Goal: Task Accomplishment & Management: Manage account settings

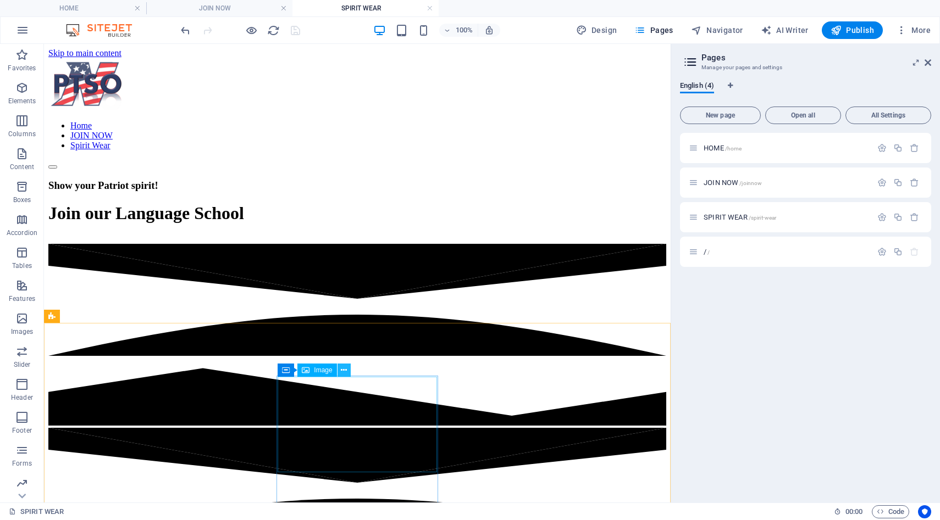
click at [341, 373] on icon at bounding box center [344, 371] width 6 height 12
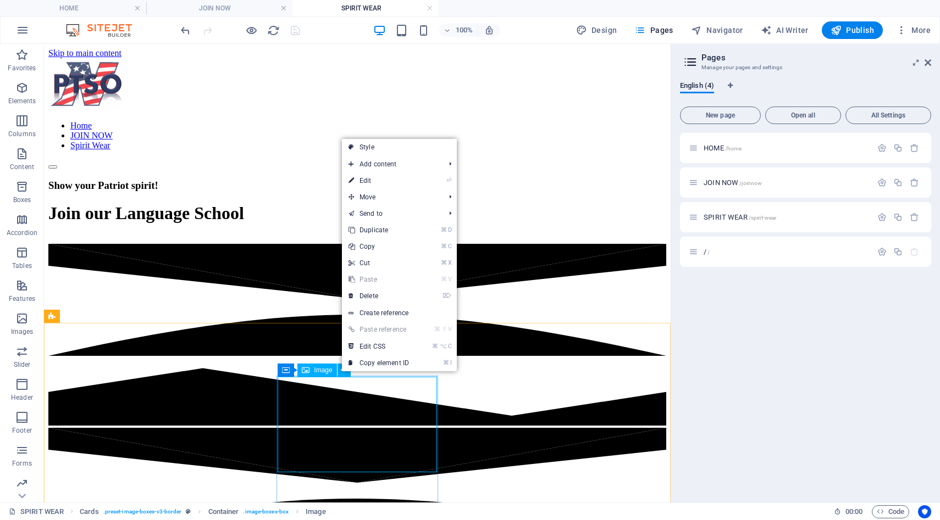
click at [318, 373] on span "Image" at bounding box center [323, 370] width 18 height 7
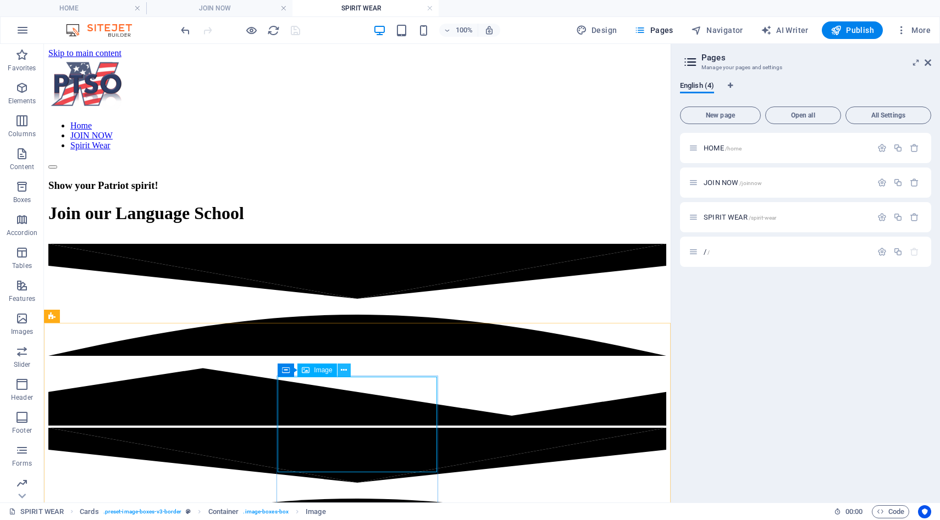
click at [343, 370] on icon at bounding box center [344, 371] width 6 height 12
click at [344, 373] on icon at bounding box center [344, 371] width 6 height 12
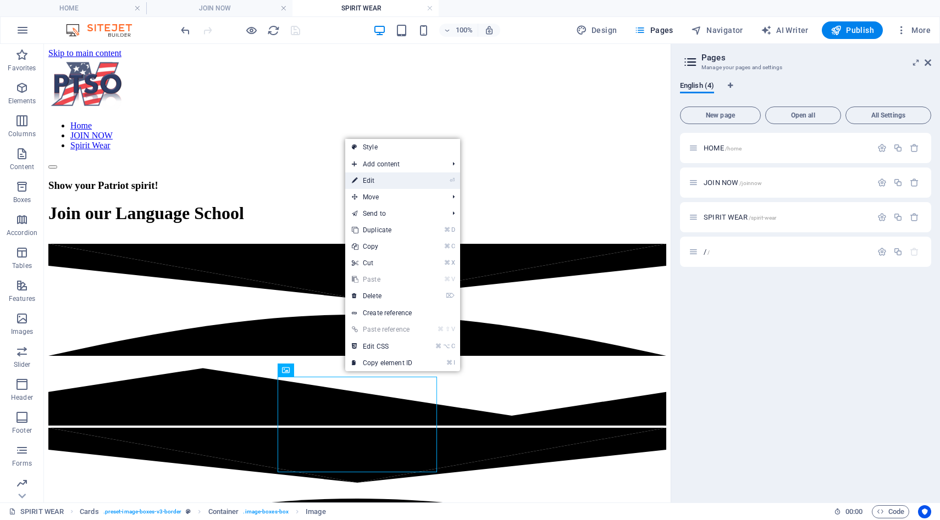
click at [374, 180] on link "⏎ Edit" at bounding box center [382, 181] width 74 height 16
select select "%"
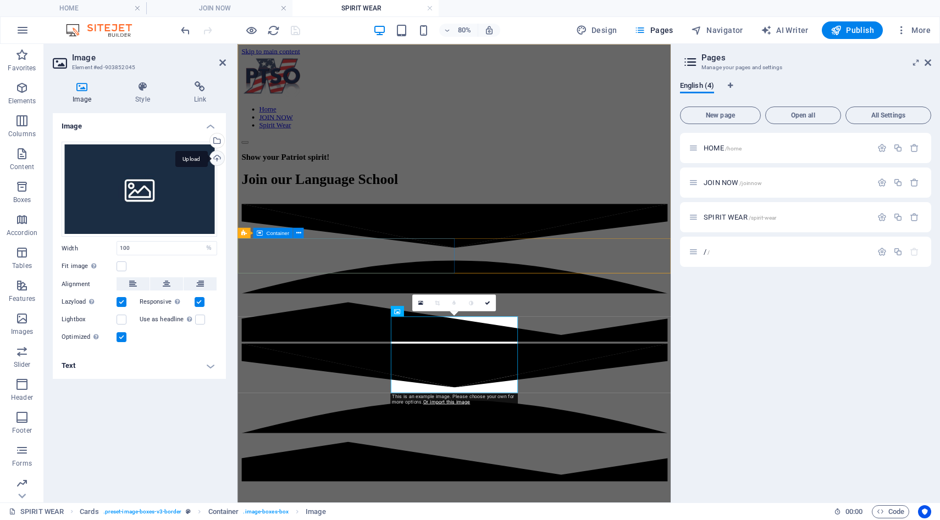
click at [218, 156] on div "Upload" at bounding box center [216, 159] width 16 height 16
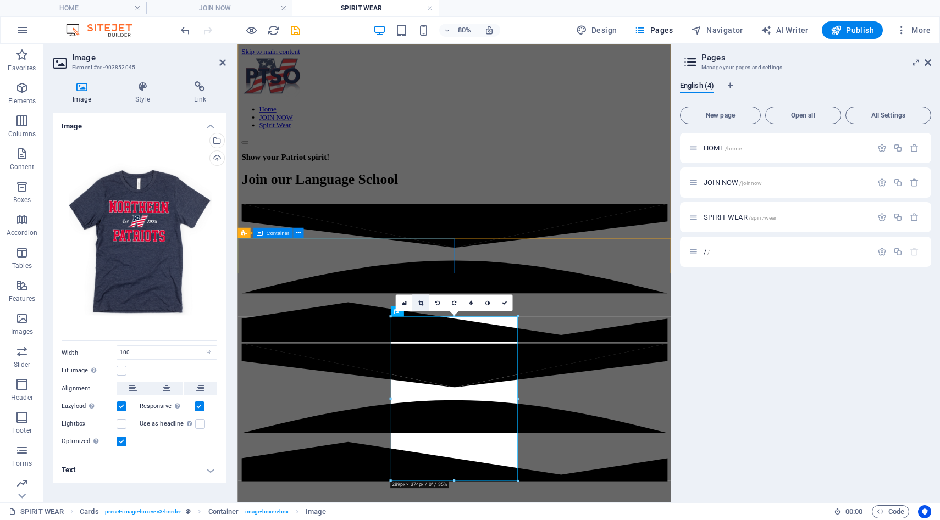
click at [423, 303] on icon at bounding box center [420, 302] width 5 height 5
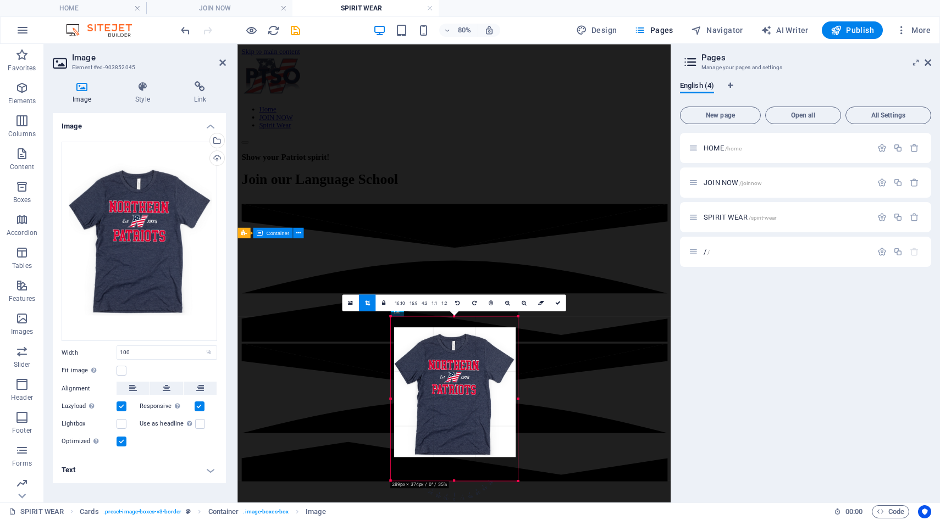
drag, startPoint x: 455, startPoint y: 318, endPoint x: 456, endPoint y: 312, distance: 5.7
click at [456, 312] on div at bounding box center [453, 394] width 127 height 164
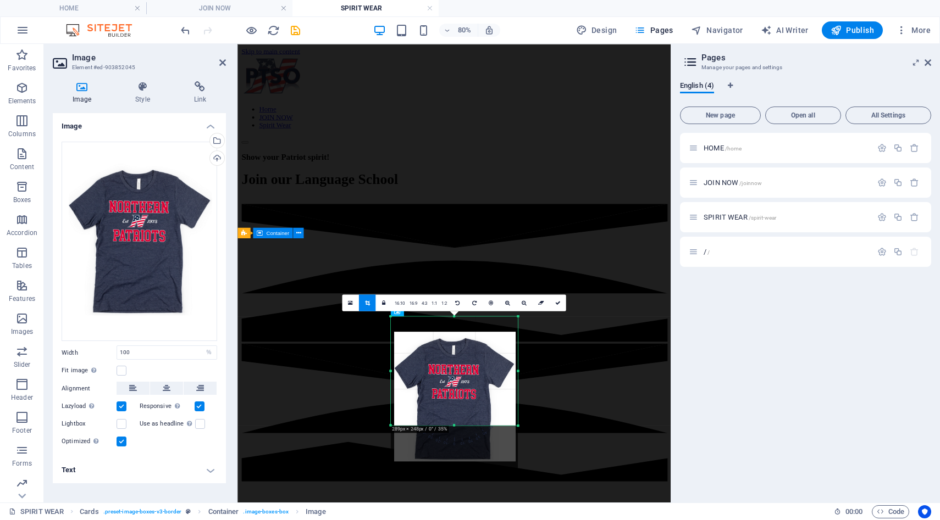
drag, startPoint x: 453, startPoint y: 480, endPoint x: 458, endPoint y: 411, distance: 69.4
click at [458, 411] on div "180 170 160 150 140 130 120 110 100 90 80 70 60 50 40 30 20 10 0 -10 -20 -30 -4…" at bounding box center [453, 371] width 127 height 109
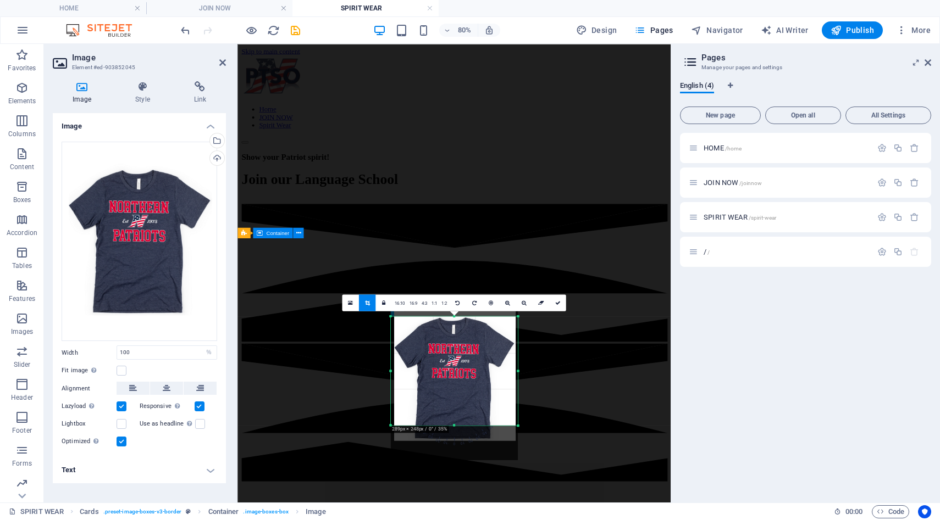
drag, startPoint x: 458, startPoint y: 404, endPoint x: 459, endPoint y: 378, distance: 25.9
click at [459, 378] on div at bounding box center [453, 378] width 127 height 164
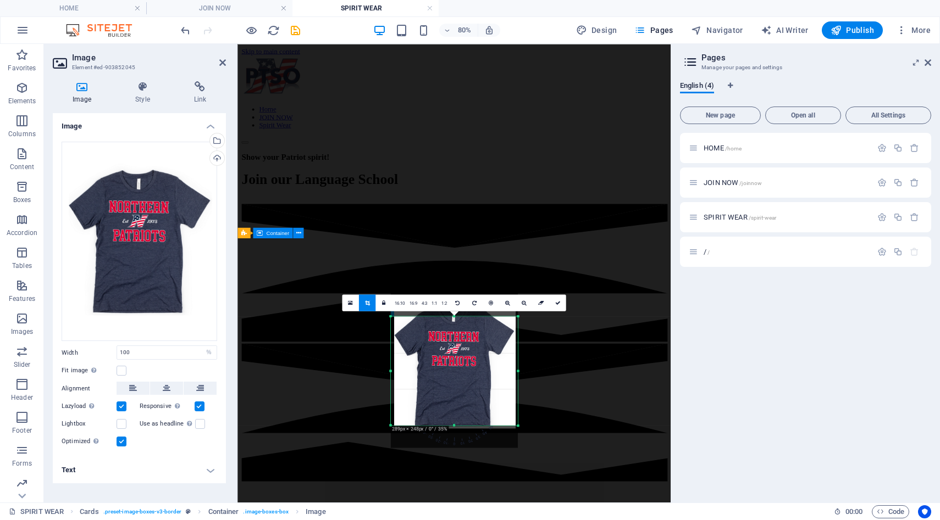
drag, startPoint x: 454, startPoint y: 424, endPoint x: 452, endPoint y: 403, distance: 20.4
click at [452, 403] on div at bounding box center [453, 366] width 127 height 164
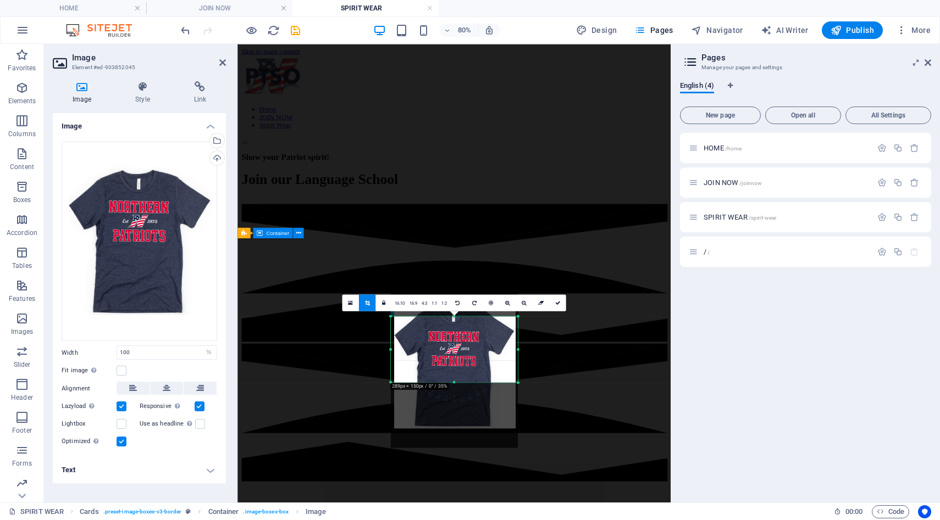
drag, startPoint x: 453, startPoint y: 425, endPoint x: 457, endPoint y: 372, distance: 54.0
click at [457, 372] on div "180 170 160 150 140 130 120 110 100 90 80 70 60 50 40 30 20 10 0 -10 -20 -30 -4…" at bounding box center [453, 350] width 127 height 66
click at [556, 302] on icon at bounding box center [557, 302] width 5 height 5
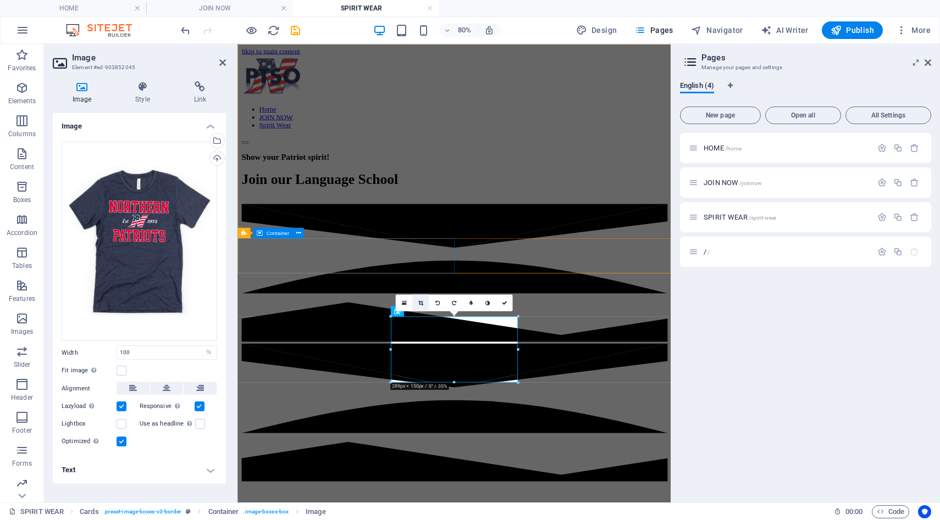
click at [423, 303] on link at bounding box center [420, 303] width 16 height 16
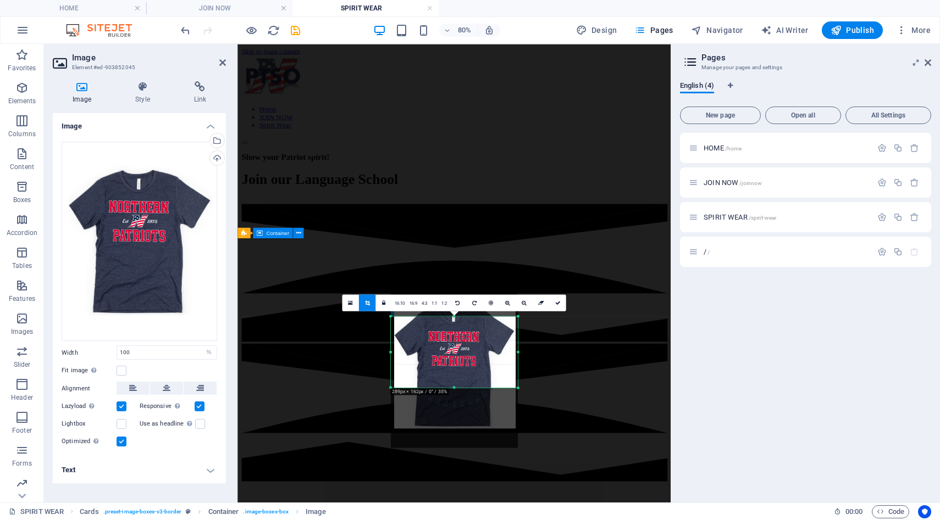
drag, startPoint x: 456, startPoint y: 383, endPoint x: 455, endPoint y: 389, distance: 6.7
click at [455, 389] on div at bounding box center [453, 387] width 127 height 3
drag, startPoint x: 454, startPoint y: 364, endPoint x: 454, endPoint y: 357, distance: 7.7
click at [454, 357] on div at bounding box center [453, 366] width 127 height 164
click at [553, 304] on link at bounding box center [557, 303] width 16 height 16
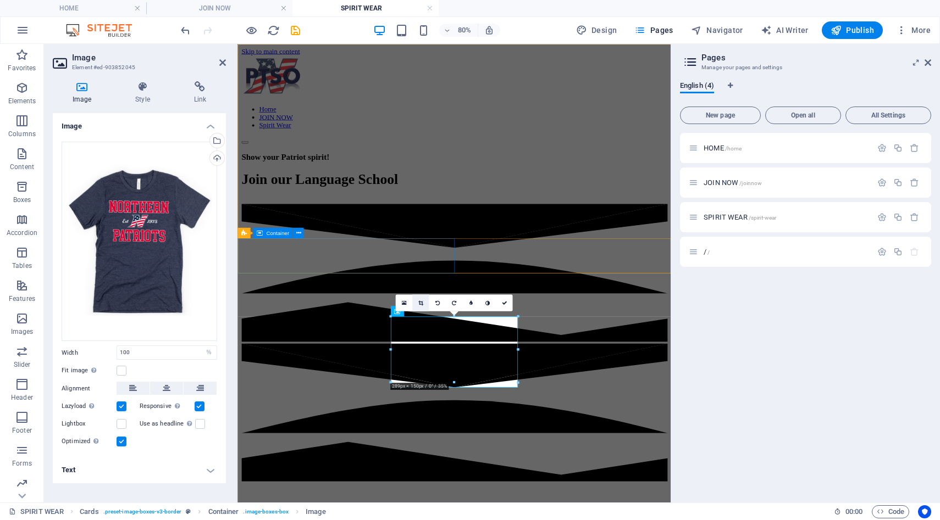
click at [423, 306] on link at bounding box center [420, 303] width 16 height 16
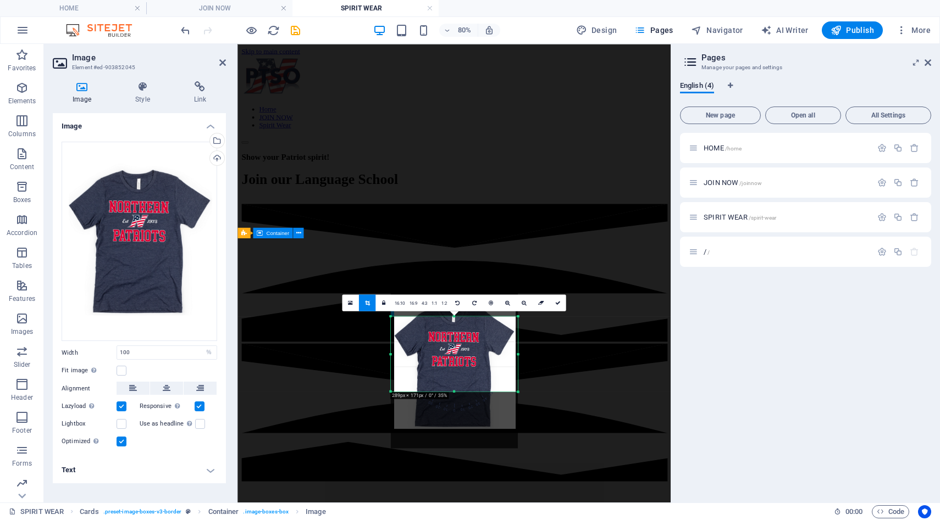
click at [453, 391] on div at bounding box center [453, 391] width 127 height 3
click at [557, 301] on icon at bounding box center [557, 302] width 5 height 5
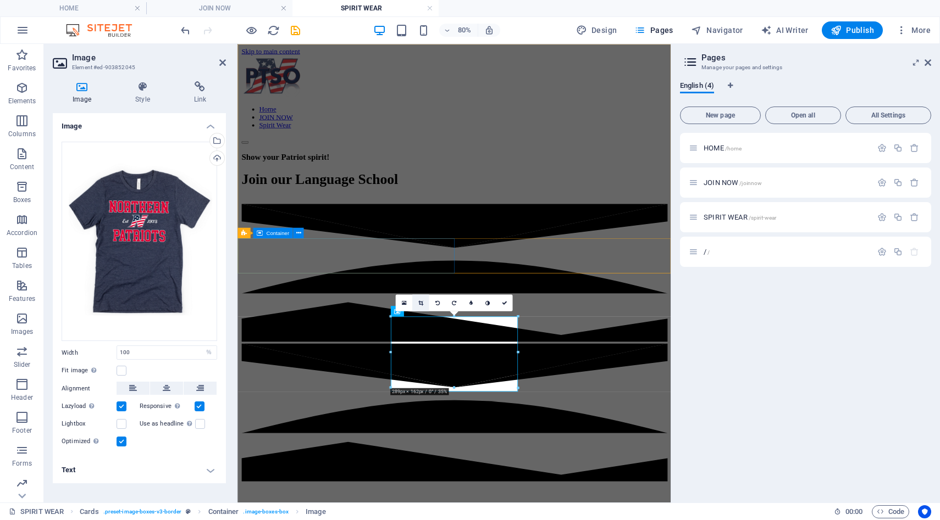
click at [418, 303] on icon at bounding box center [420, 302] width 5 height 5
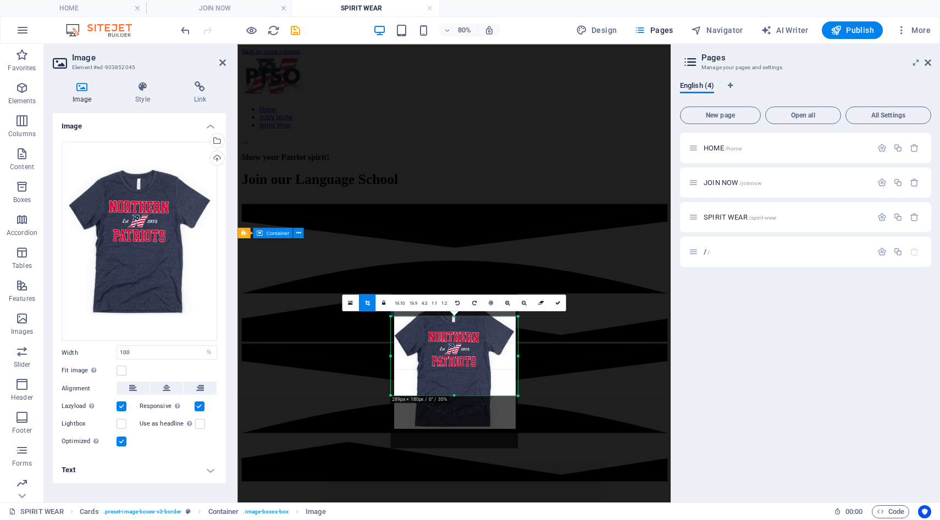
click at [453, 396] on div at bounding box center [453, 396] width 127 height 3
click at [555, 303] on icon at bounding box center [557, 302] width 5 height 5
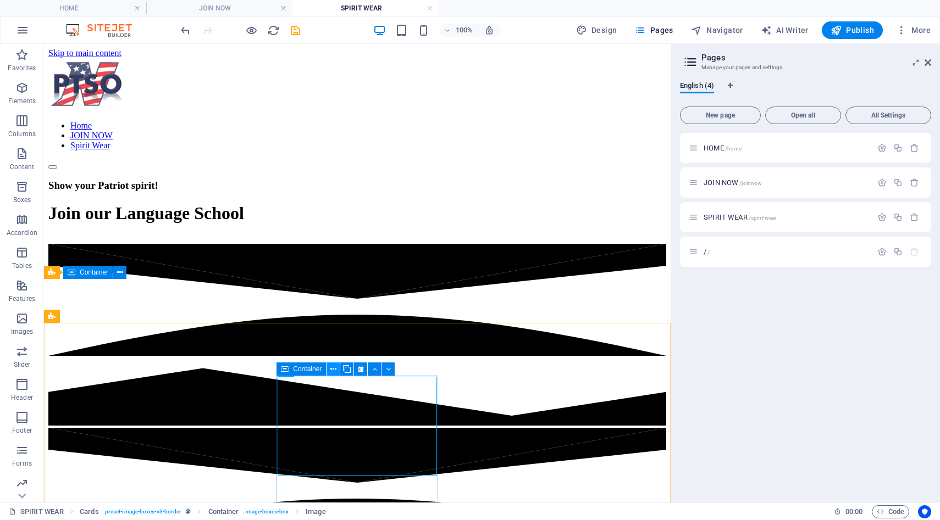
click at [331, 367] on icon at bounding box center [333, 370] width 6 height 12
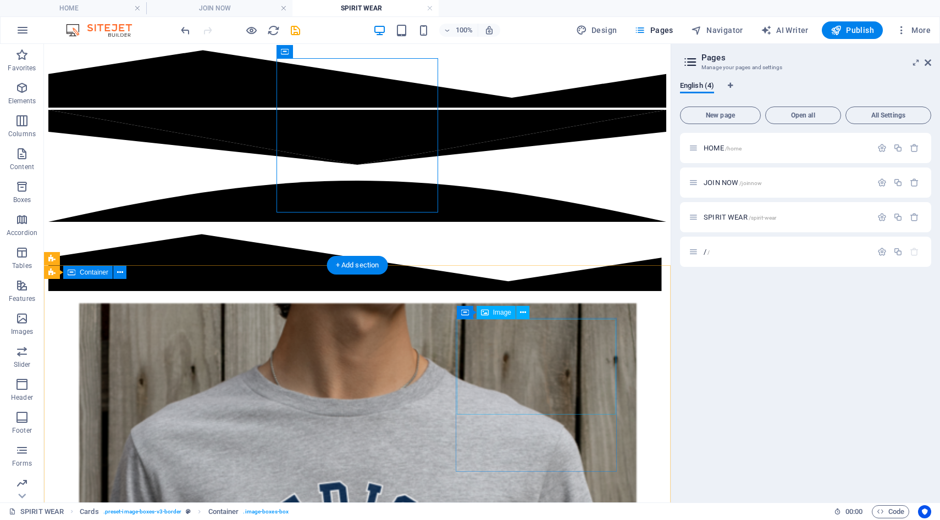
scroll to position [319, 0]
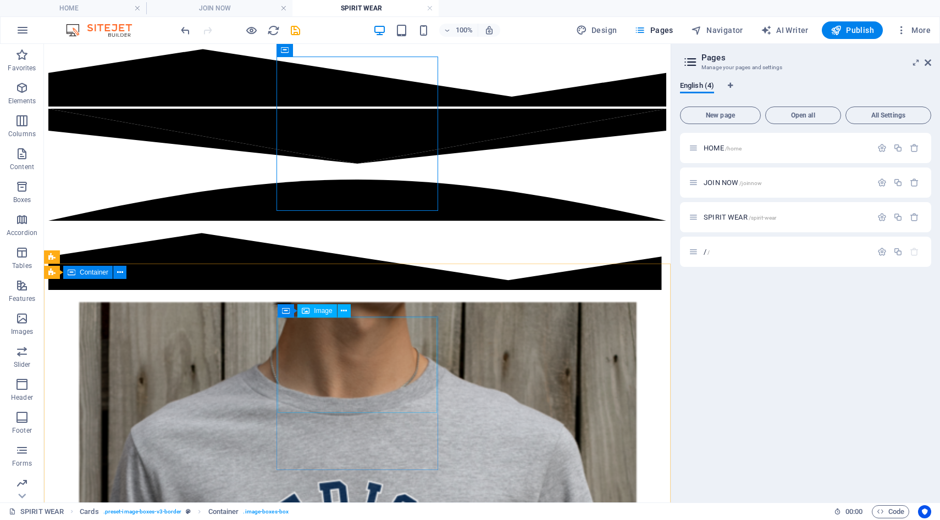
click at [322, 311] on span "Image" at bounding box center [323, 311] width 18 height 7
click at [343, 313] on icon at bounding box center [344, 312] width 6 height 12
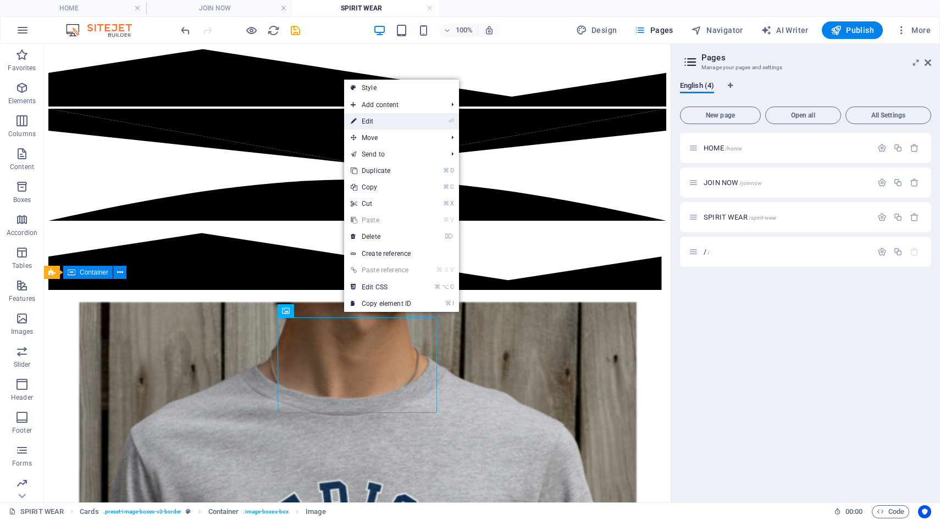
click at [362, 123] on link "⏎ Edit" at bounding box center [381, 121] width 74 height 16
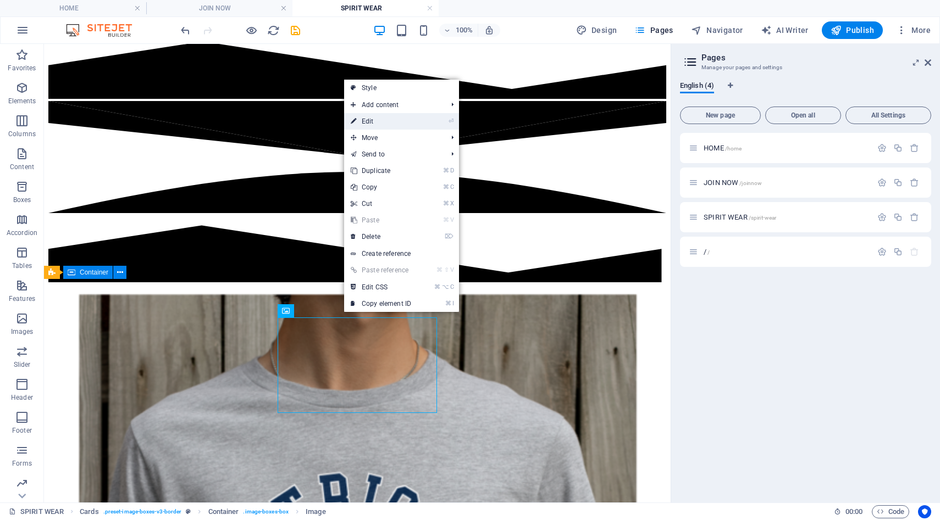
select select "%"
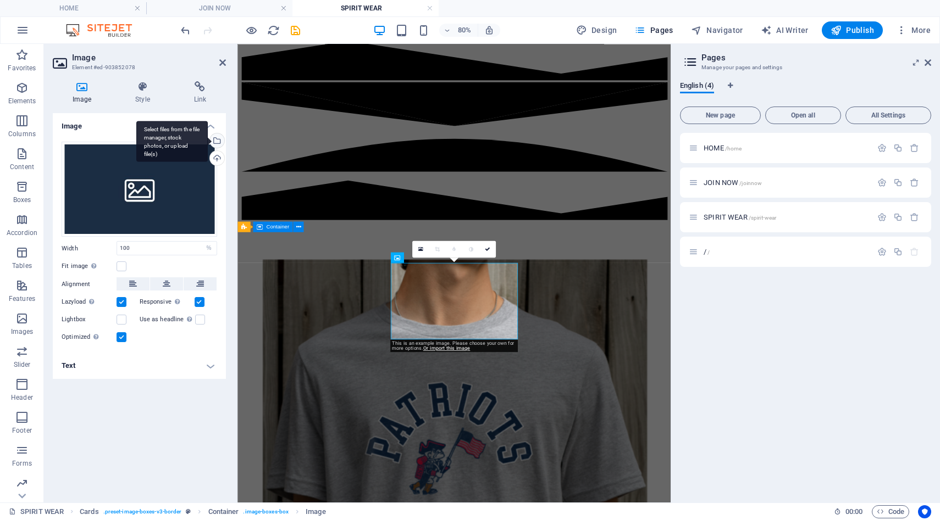
click at [218, 139] on div "Select files from the file manager, stock photos, or upload file(s)" at bounding box center [216, 142] width 16 height 16
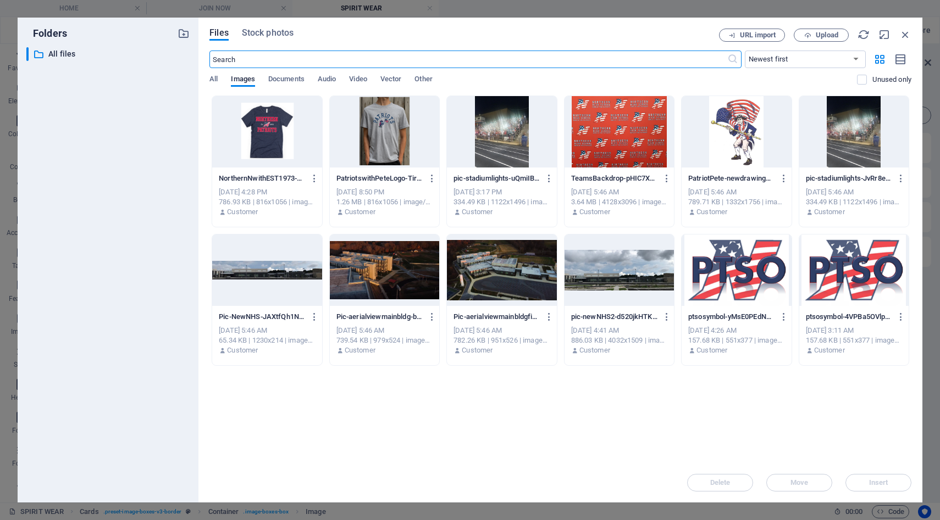
scroll to position [162, 0]
click at [902, 37] on icon "button" at bounding box center [905, 35] width 12 height 12
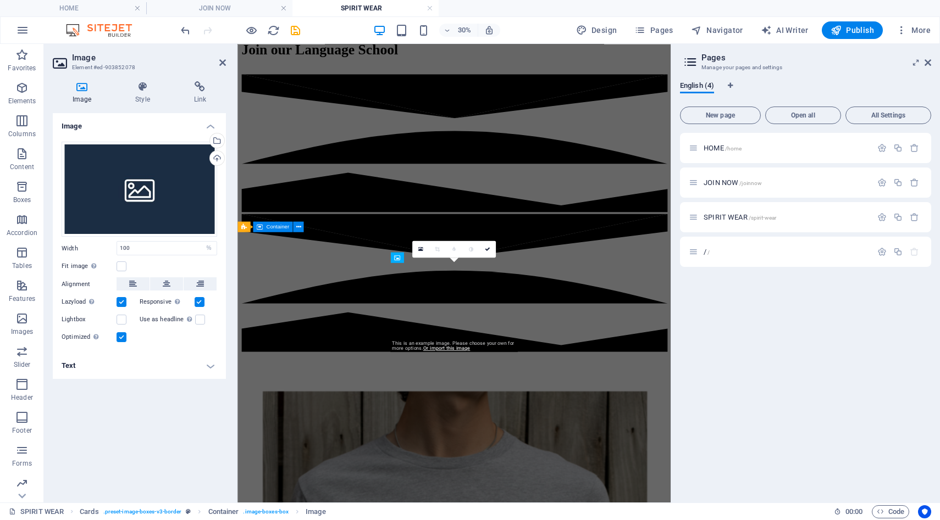
scroll to position [327, 0]
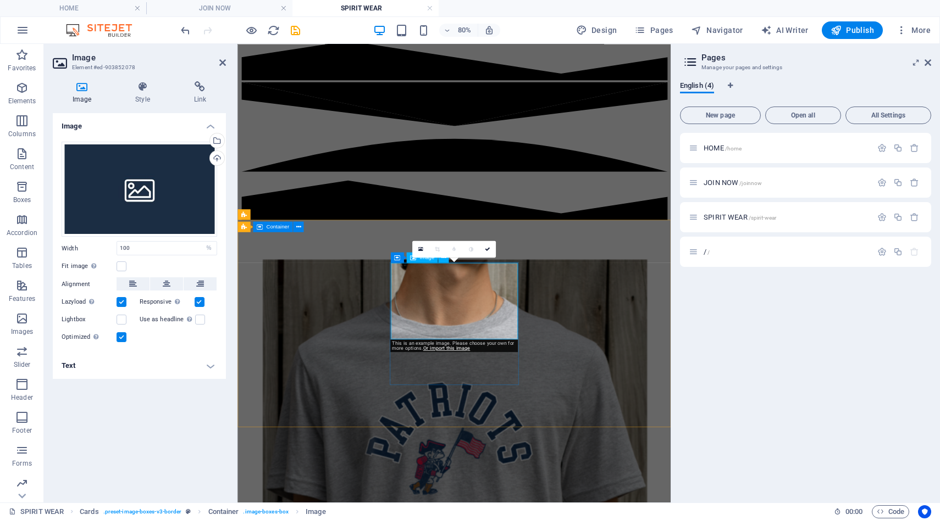
click at [489, 250] on icon at bounding box center [487, 249] width 5 height 5
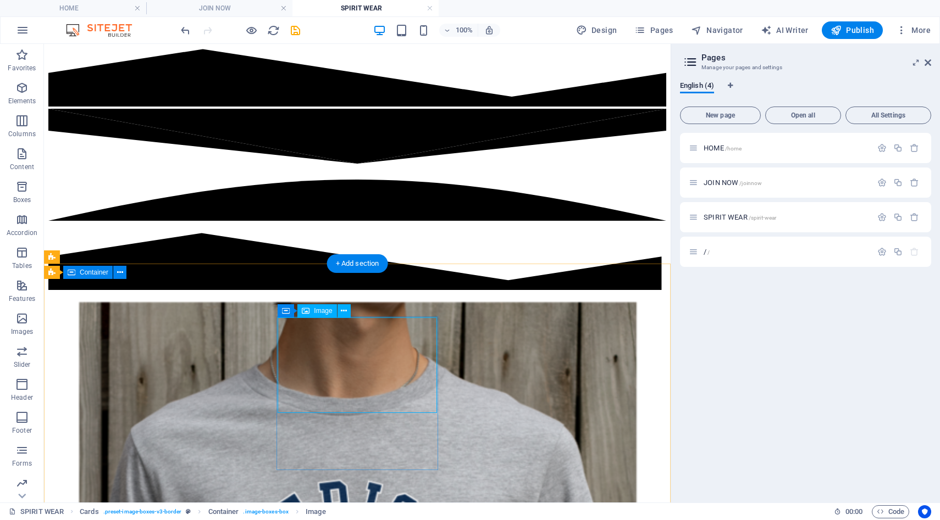
click at [329, 315] on div "Image" at bounding box center [316, 310] width 39 height 13
click at [342, 309] on icon at bounding box center [344, 312] width 6 height 12
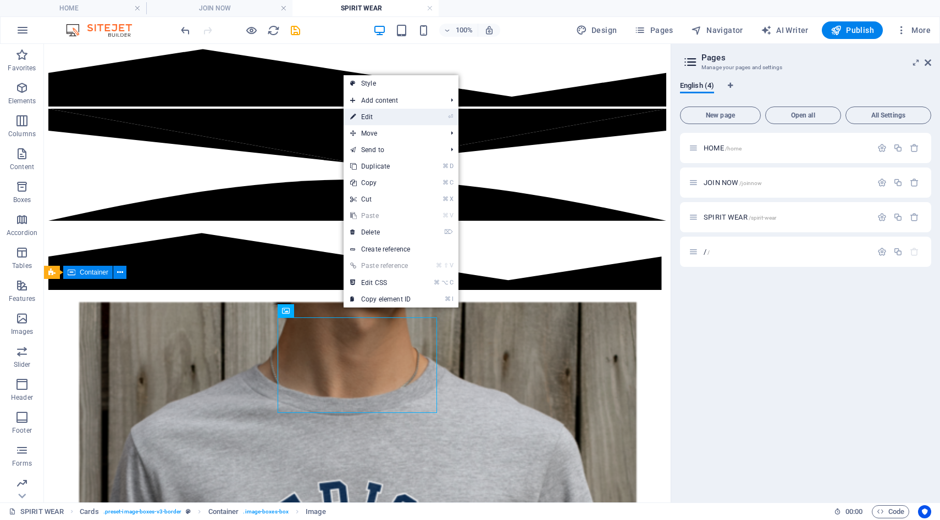
click at [383, 118] on link "⏎ Edit" at bounding box center [380, 117] width 74 height 16
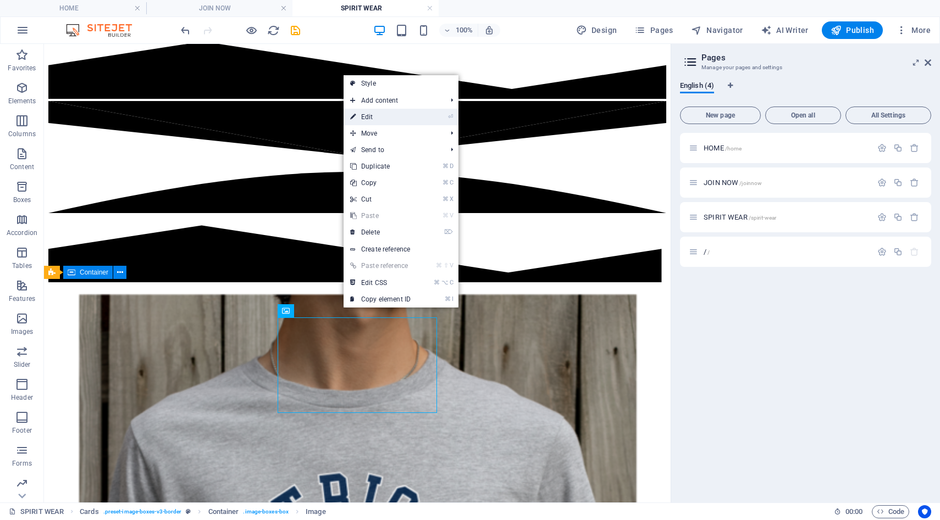
select select "%"
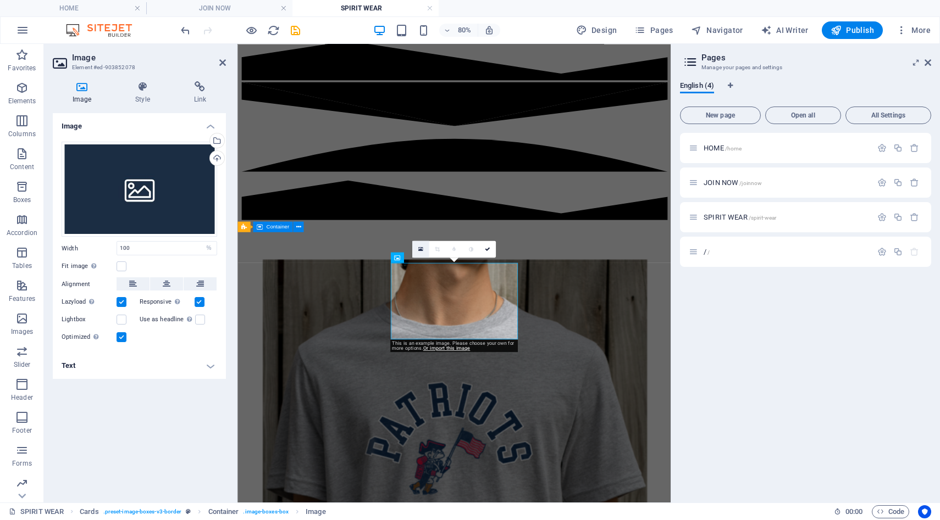
click at [420, 248] on icon at bounding box center [420, 249] width 5 height 6
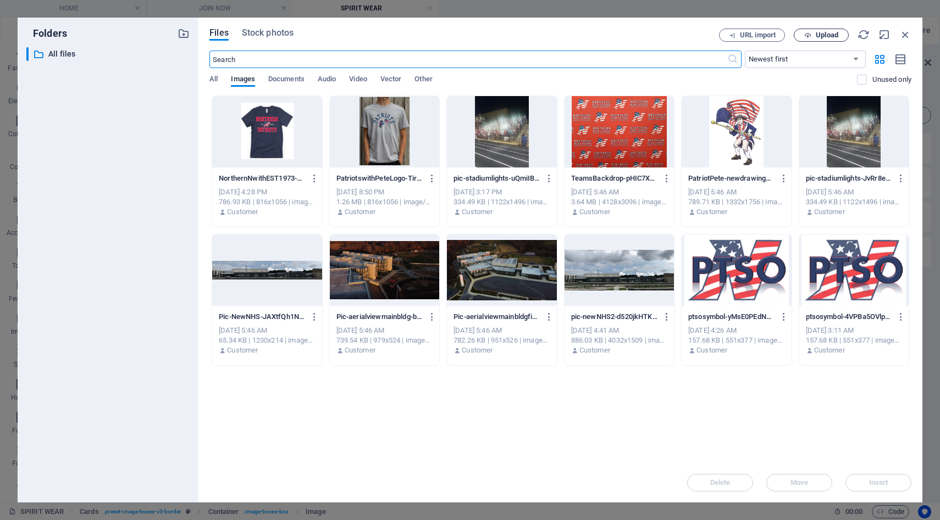
click at [816, 34] on span "Upload" at bounding box center [827, 35] width 23 height 7
click at [659, 30] on div "Files Stock photos" at bounding box center [463, 35] width 509 height 12
click at [826, 38] on span "Upload" at bounding box center [827, 35] width 23 height 7
click at [836, 35] on span "Upload" at bounding box center [827, 35] width 23 height 7
click at [825, 34] on span "Upload" at bounding box center [827, 35] width 23 height 7
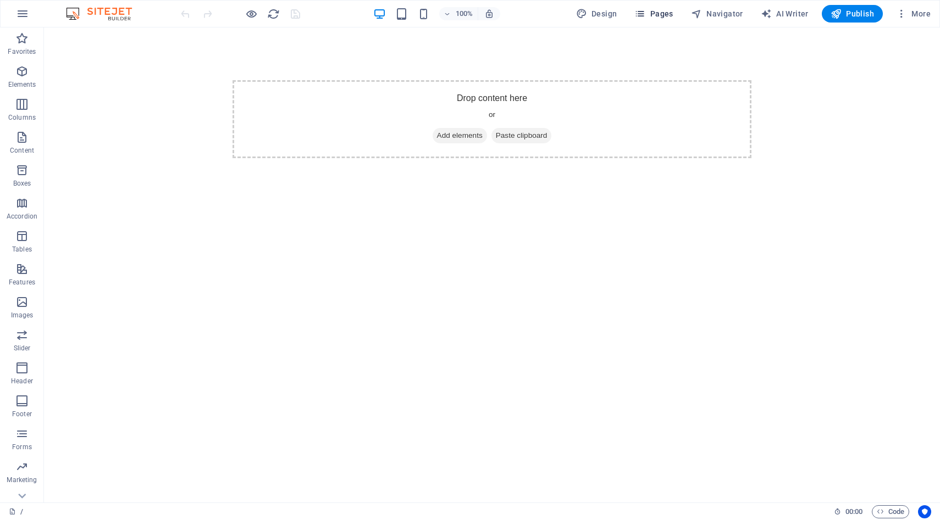
click at [649, 17] on span "Pages" at bounding box center [653, 13] width 38 height 11
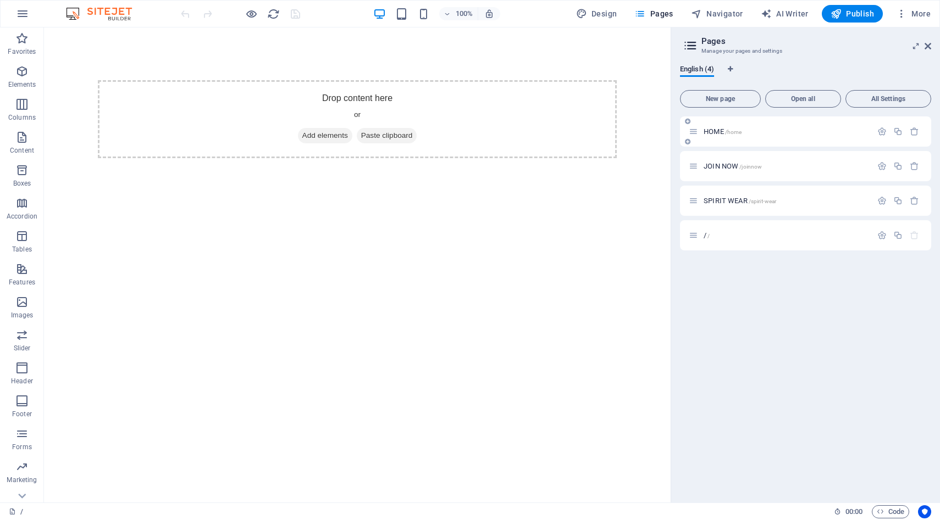
click at [718, 135] on div "HOME /home" at bounding box center [780, 131] width 183 height 13
click at [717, 130] on span "HOME /home" at bounding box center [722, 132] width 38 height 8
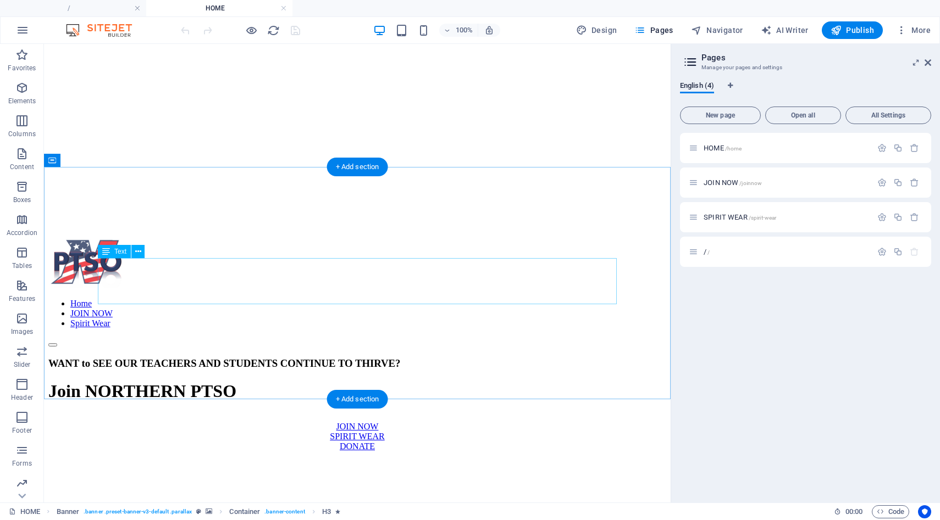
scroll to position [117, 0]
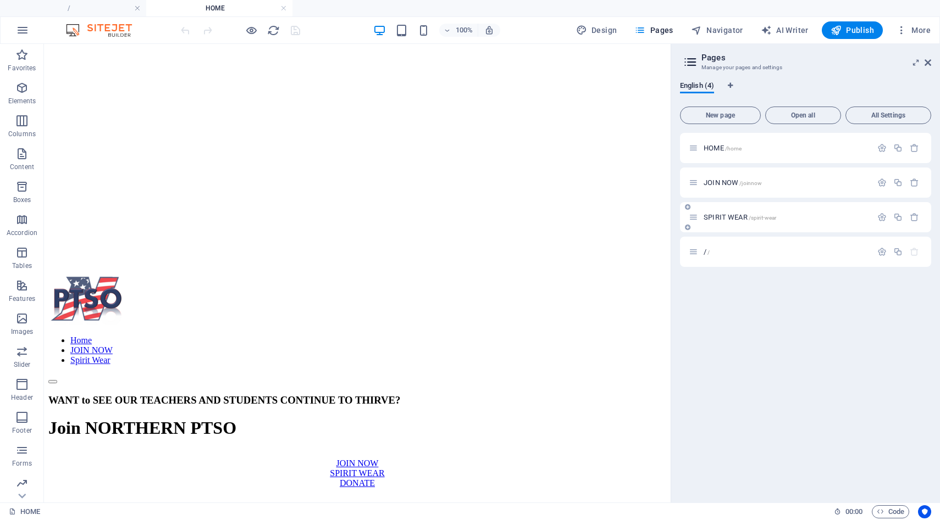
click at [723, 215] on span "SPIRIT WEAR /spirit-wear" at bounding box center [739, 217] width 73 height 8
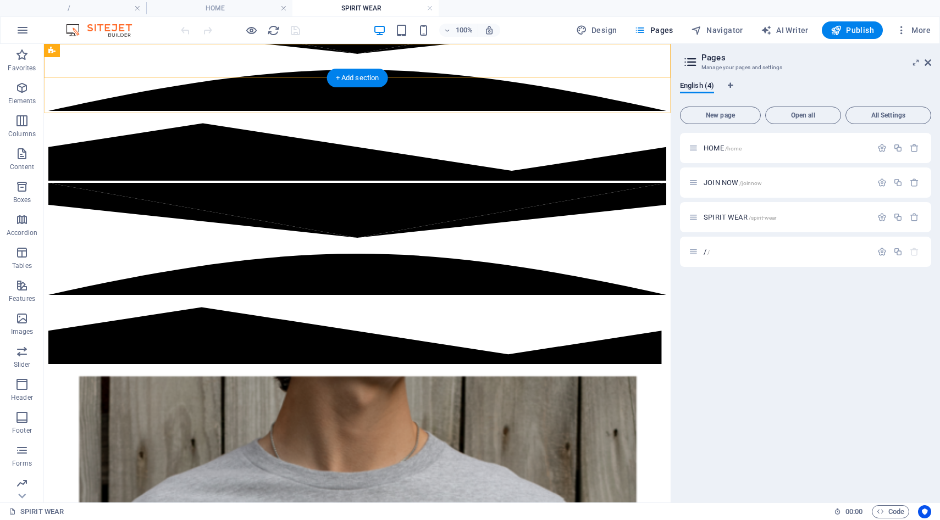
scroll to position [251, 0]
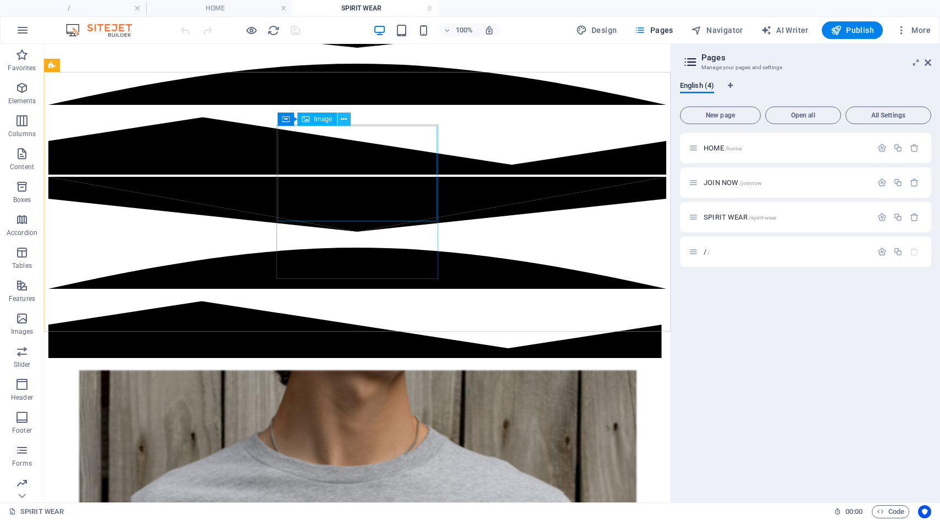
click at [344, 120] on icon at bounding box center [344, 120] width 6 height 12
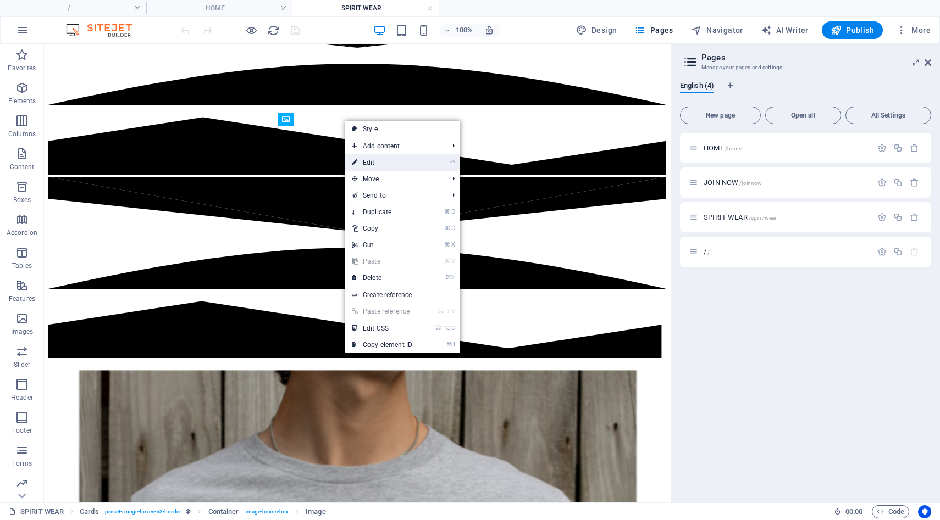
click at [362, 167] on link "⏎ Edit" at bounding box center [382, 162] width 74 height 16
select select "%"
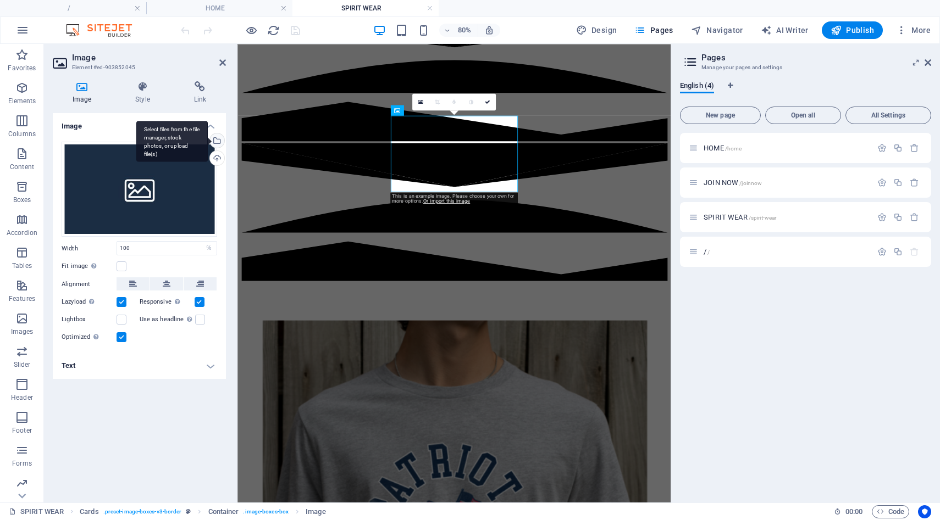
click at [221, 138] on div "Select files from the file manager, stock photos, or upload file(s)" at bounding box center [216, 142] width 16 height 16
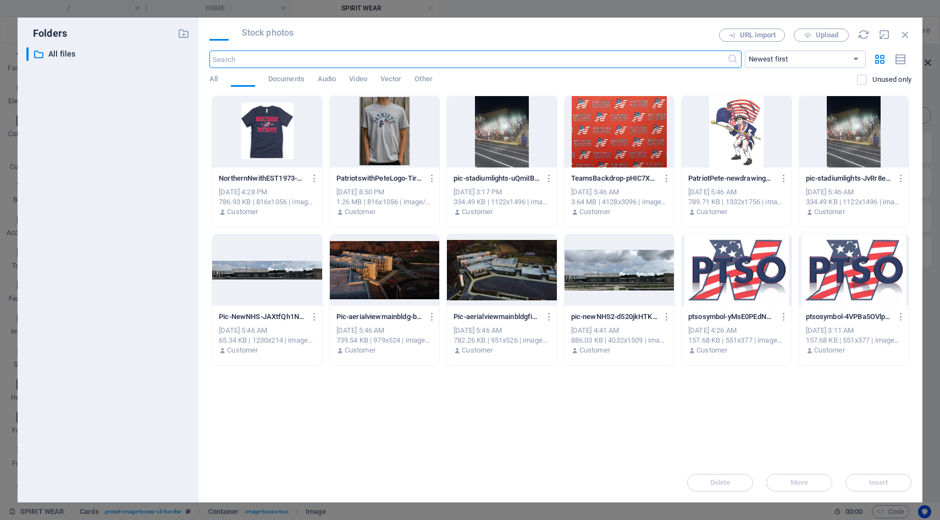
scroll to position [162, 0]
click at [287, 136] on div at bounding box center [266, 131] width 109 height 71
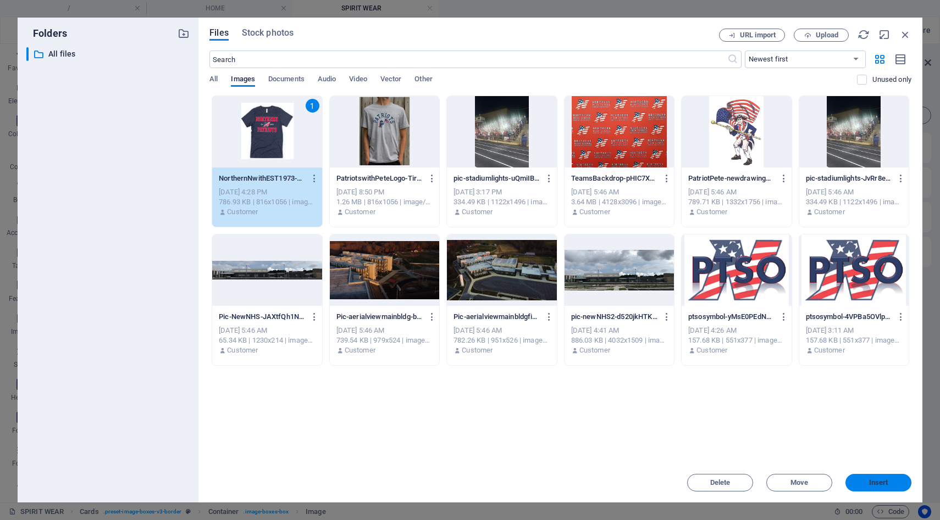
click at [878, 480] on span "Insert" at bounding box center [878, 483] width 19 height 7
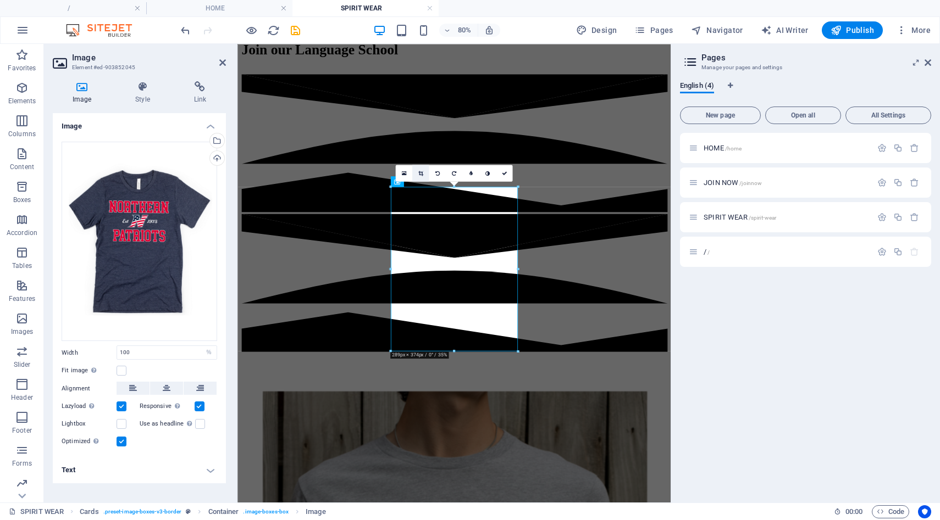
click at [420, 170] on icon at bounding box center [420, 172] width 5 height 5
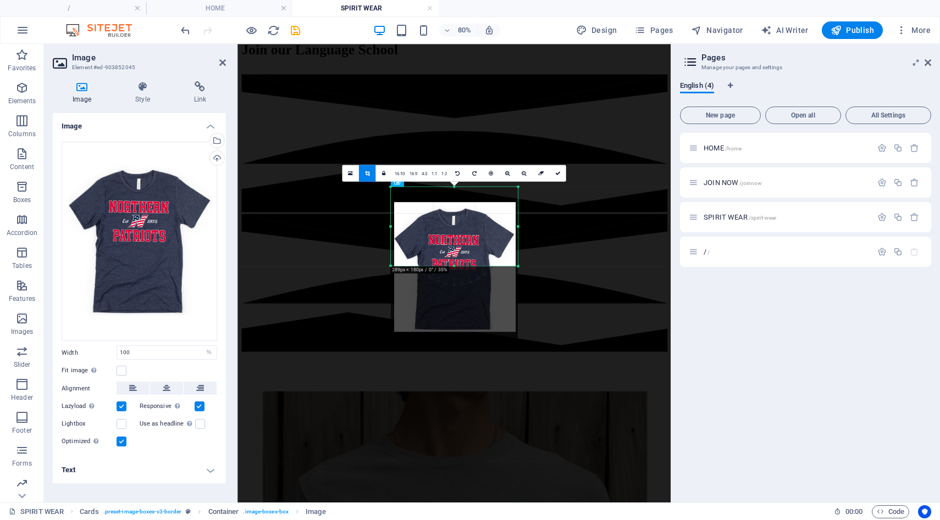
drag, startPoint x: 455, startPoint y: 351, endPoint x: 456, endPoint y: 245, distance: 106.1
click at [456, 245] on div "180 170 160 150 140 130 120 110 100 90 80 70 60 50 40 30 20 10 0 -10 -20 -30 -4…" at bounding box center [453, 226] width 127 height 79
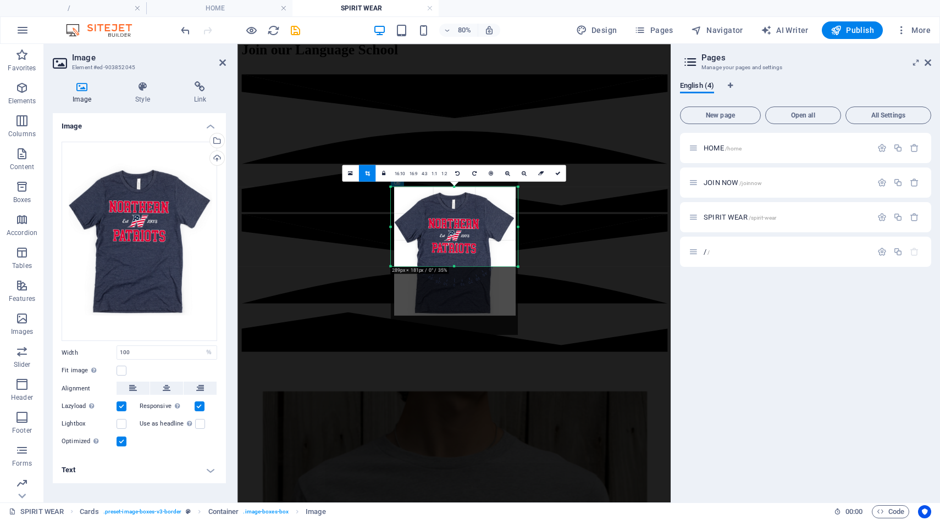
drag, startPoint x: 469, startPoint y: 226, endPoint x: 473, endPoint y: 206, distance: 20.6
click at [473, 206] on div at bounding box center [453, 252] width 127 height 164
click at [558, 173] on icon at bounding box center [557, 172] width 5 height 5
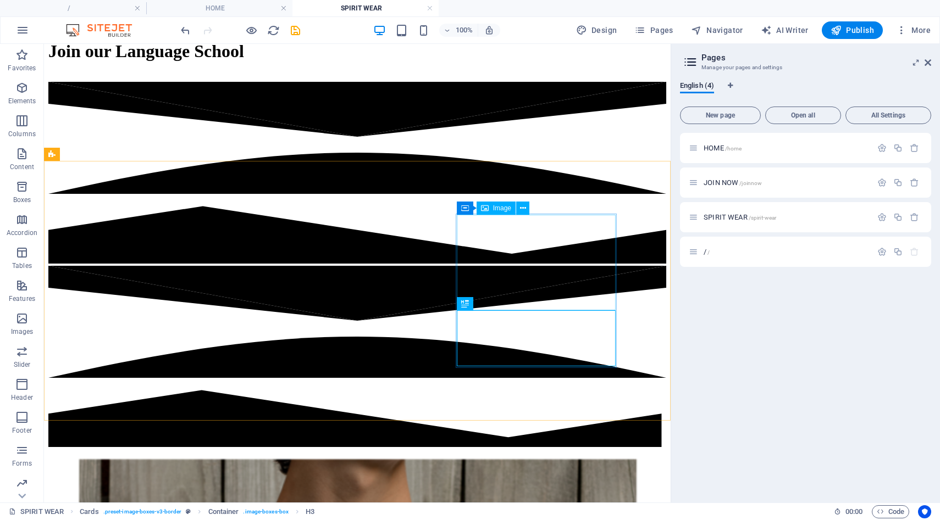
click at [509, 208] on span "Image" at bounding box center [502, 208] width 18 height 7
click at [520, 212] on icon at bounding box center [523, 209] width 6 height 12
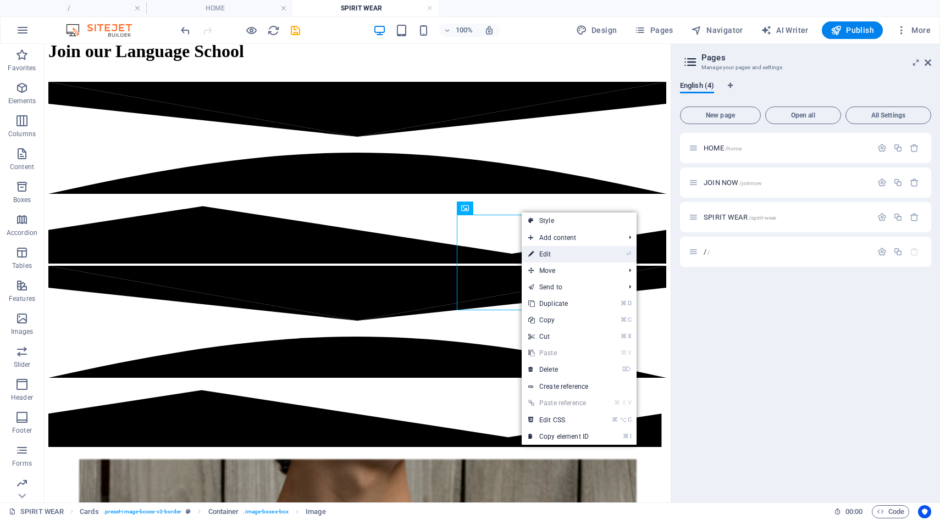
click at [540, 254] on link "⏎ Edit" at bounding box center [559, 254] width 74 height 16
select select "%"
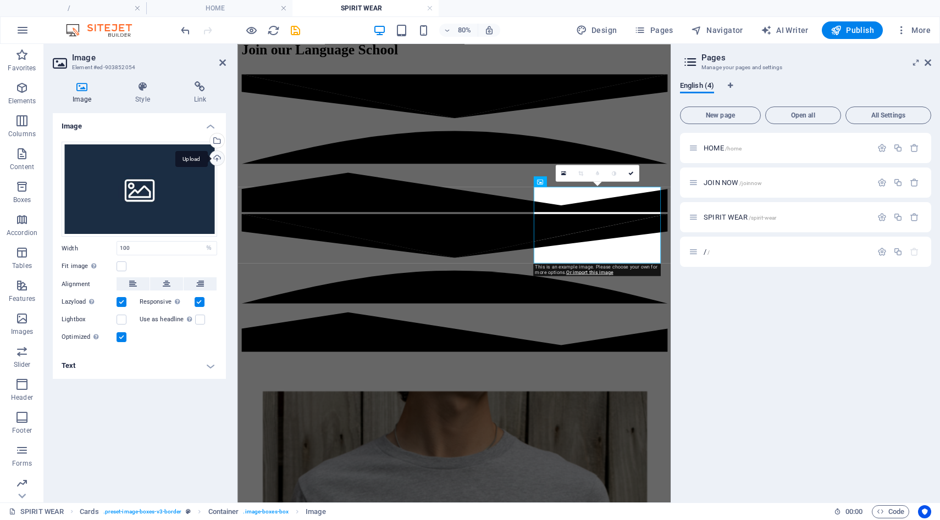
click at [219, 158] on div "Upload" at bounding box center [216, 159] width 16 height 16
click at [222, 141] on div "Select files from the file manager, stock photos, or upload file(s)" at bounding box center [216, 142] width 16 height 16
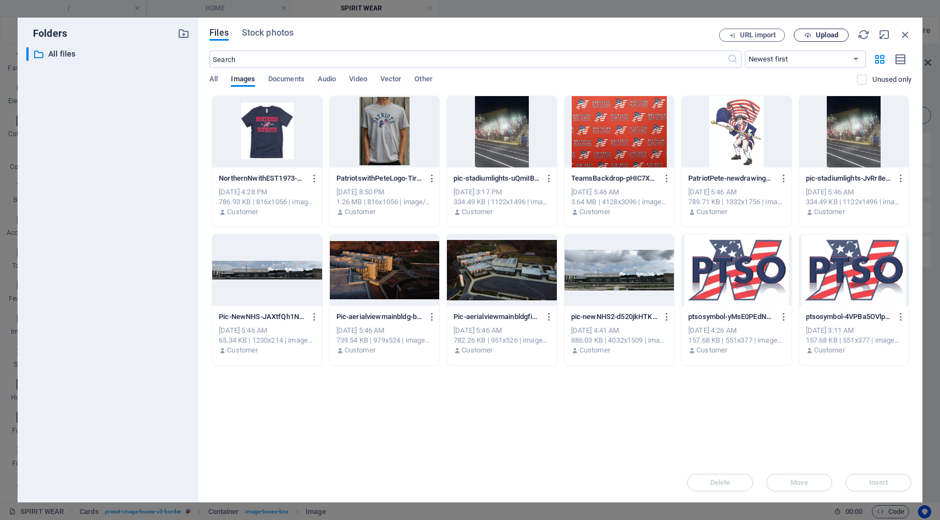
click at [822, 36] on span "Upload" at bounding box center [827, 35] width 23 height 7
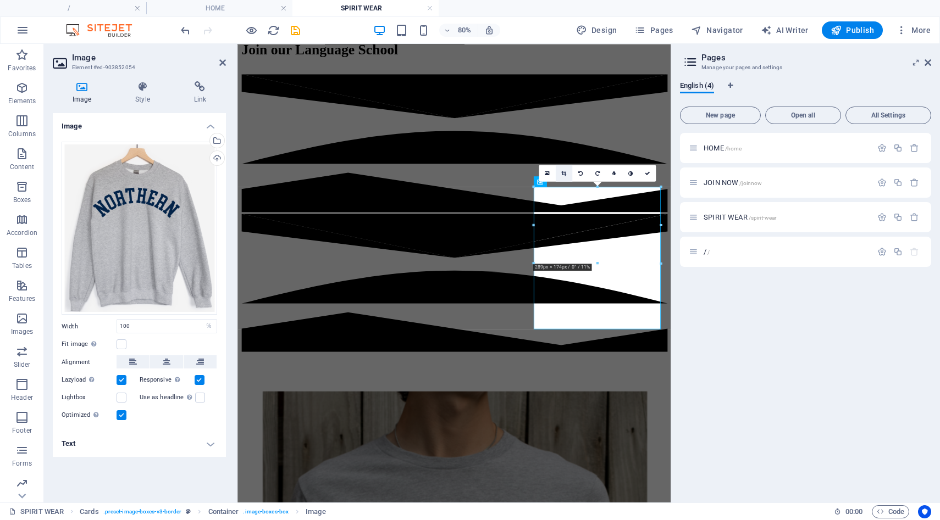
click at [563, 175] on icon at bounding box center [563, 172] width 5 height 5
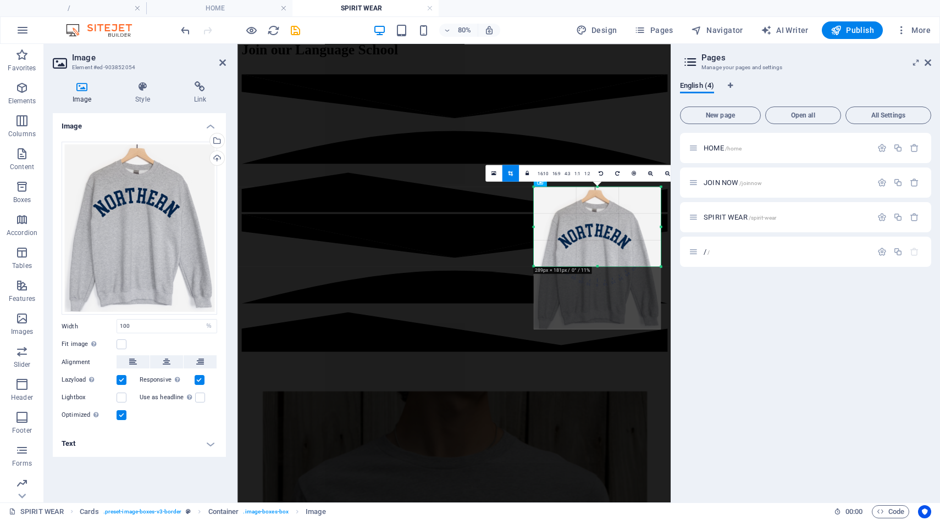
drag, startPoint x: 597, startPoint y: 330, endPoint x: 592, endPoint y: 252, distance: 78.7
click at [592, 252] on div "180 170 160 150 140 130 120 110 100 90 80 70 60 50 40 30 20 10 0 -10 -20 -30 -4…" at bounding box center [597, 227] width 127 height 80
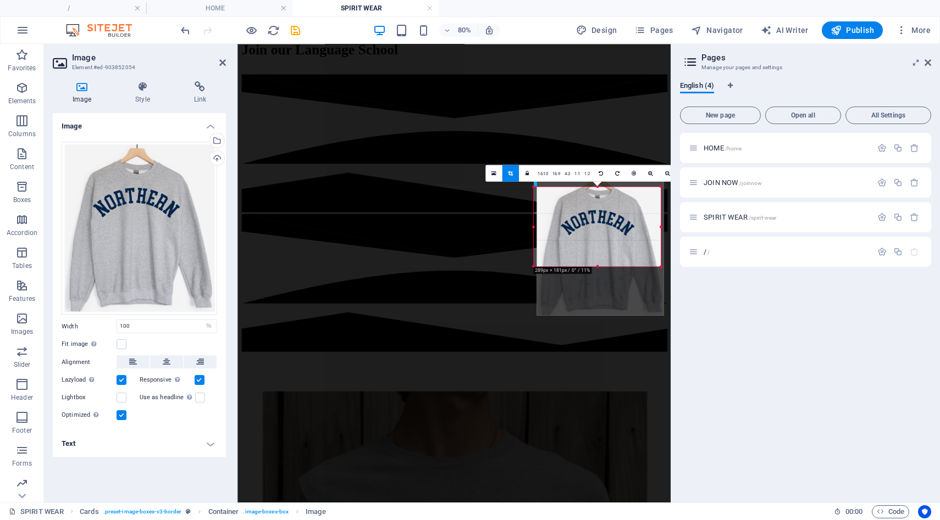
drag, startPoint x: 607, startPoint y: 240, endPoint x: 611, endPoint y: 223, distance: 16.9
click at [611, 223] on div at bounding box center [599, 244] width 127 height 142
click at [928, 65] on icon at bounding box center [927, 62] width 7 height 9
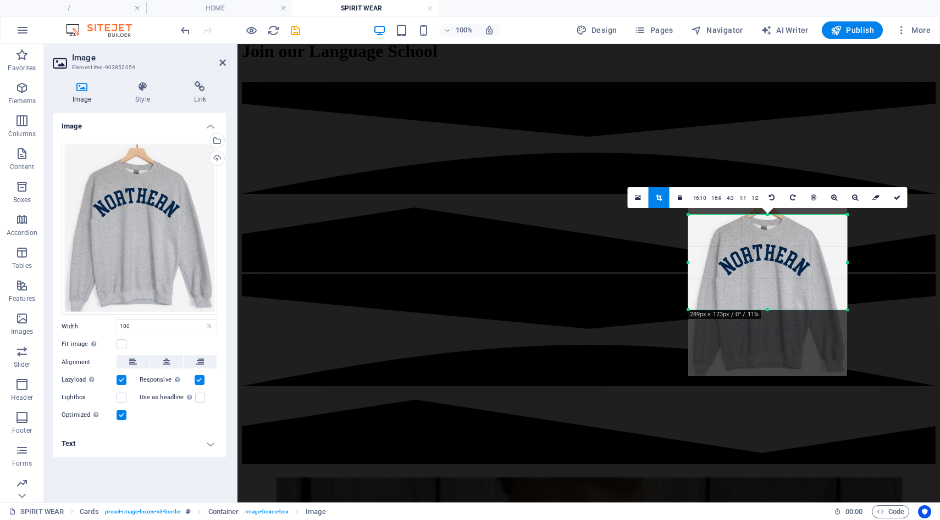
click at [767, 310] on div at bounding box center [767, 310] width 159 height 4
click at [895, 195] on icon at bounding box center [897, 198] width 7 height 7
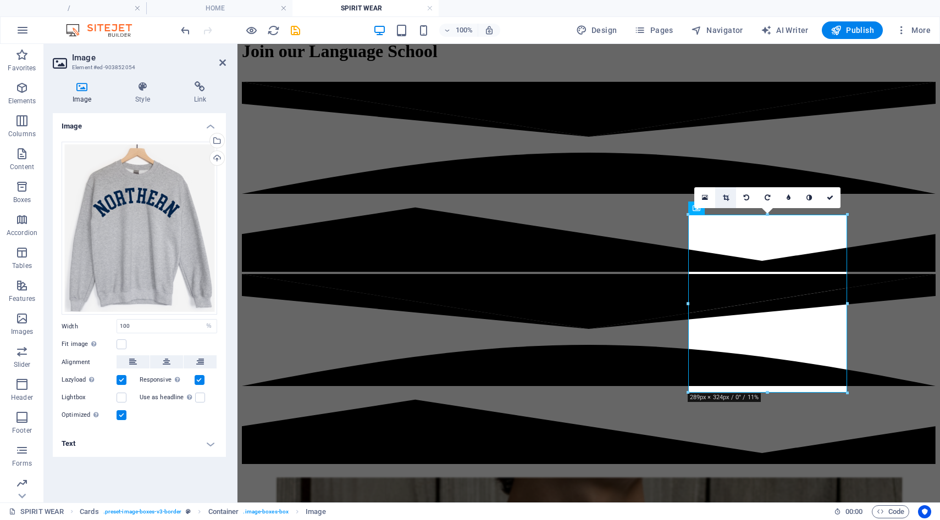
click at [727, 199] on icon at bounding box center [726, 198] width 6 height 7
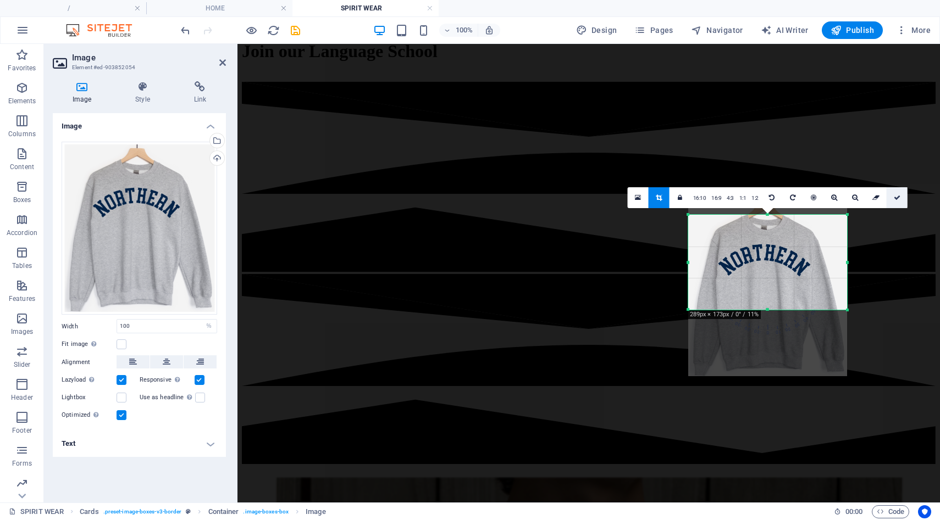
click at [896, 200] on icon at bounding box center [897, 198] width 7 height 7
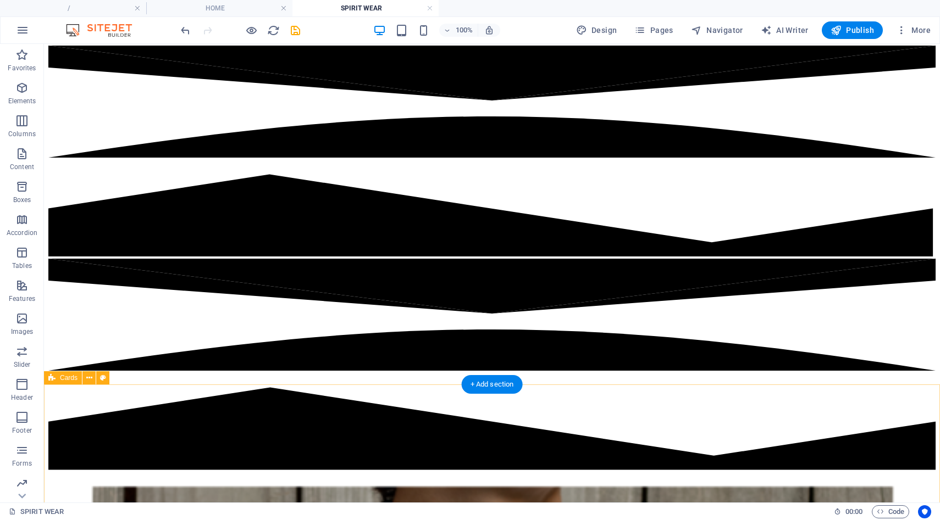
scroll to position [0, 0]
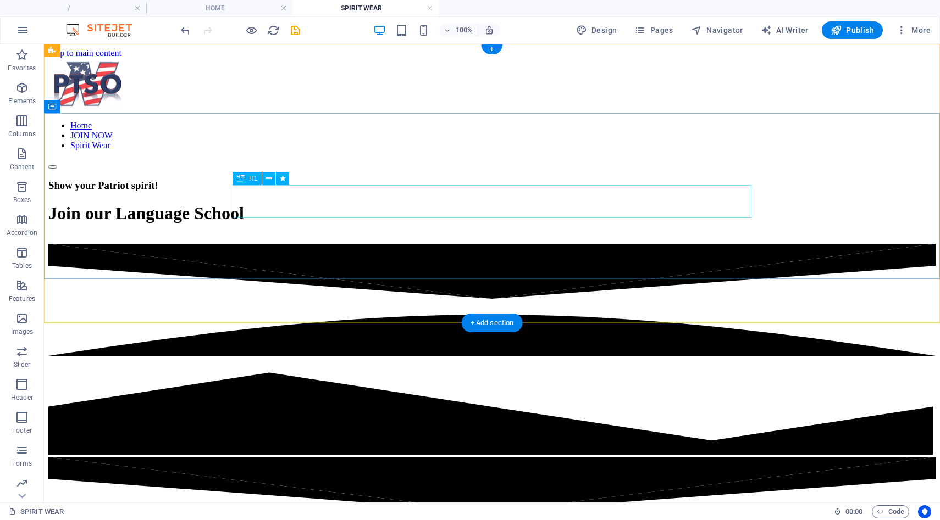
click at [416, 210] on div "Join our Language School" at bounding box center [491, 213] width 887 height 20
click at [341, 206] on div "Join our Language School" at bounding box center [491, 213] width 887 height 20
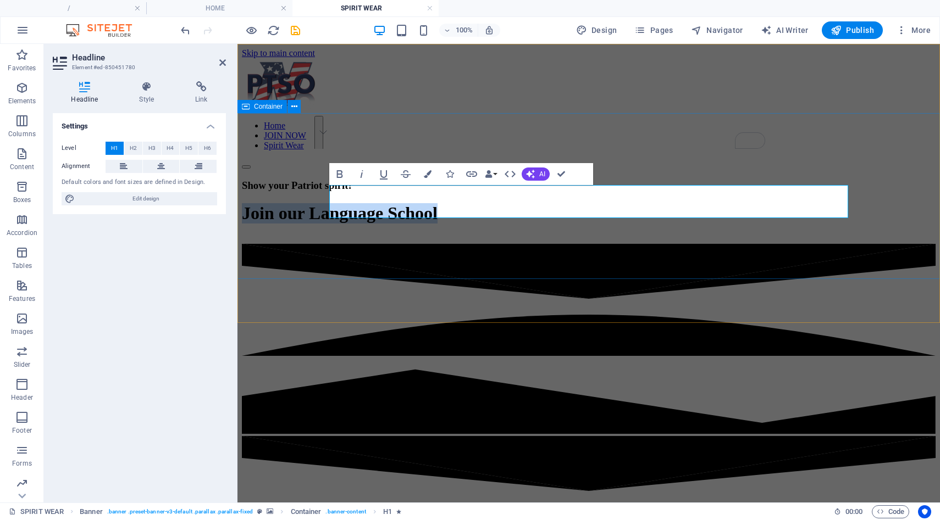
click at [662, 244] on div "Show your Patriot spirit! Join our Language School" at bounding box center [589, 206] width 694 height 75
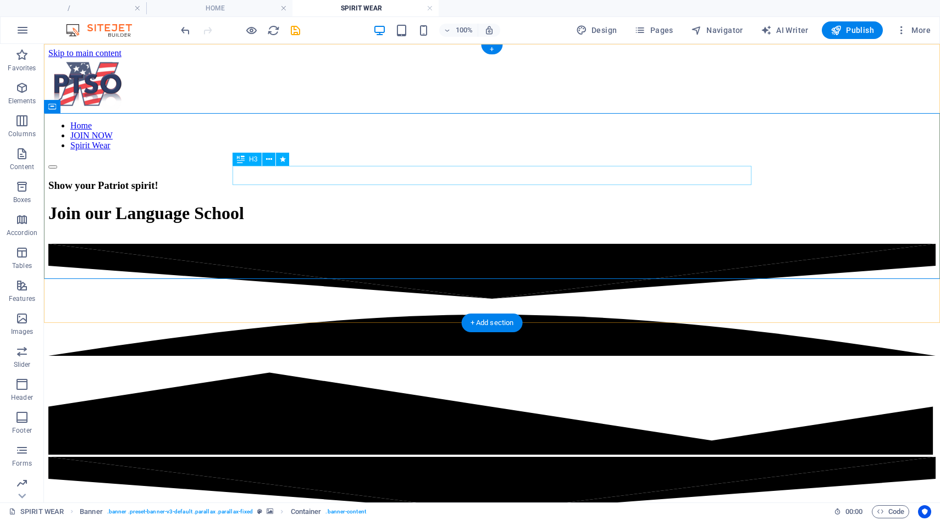
click at [582, 180] on div "Show your Patriot spirit!" at bounding box center [491, 186] width 887 height 12
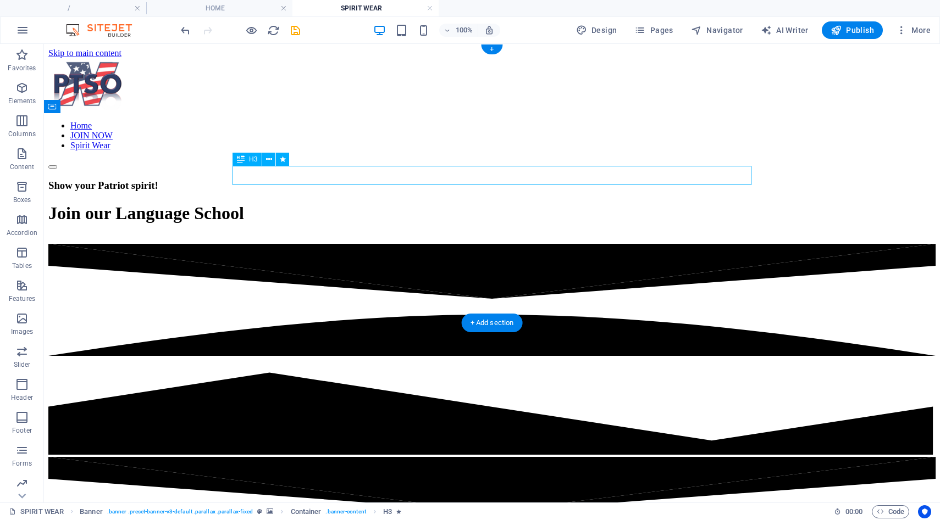
click at [582, 180] on div "Show your Patriot spirit!" at bounding box center [491, 186] width 887 height 12
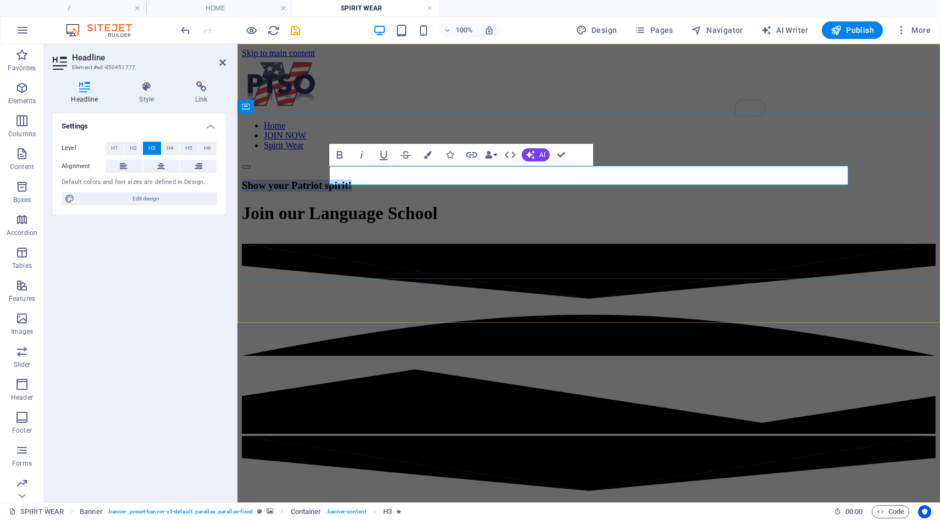
click at [352, 180] on span "Show your Patriot spirit!" at bounding box center [297, 186] width 110 height 12
click at [517, 214] on div "Join our Language School" at bounding box center [589, 213] width 694 height 20
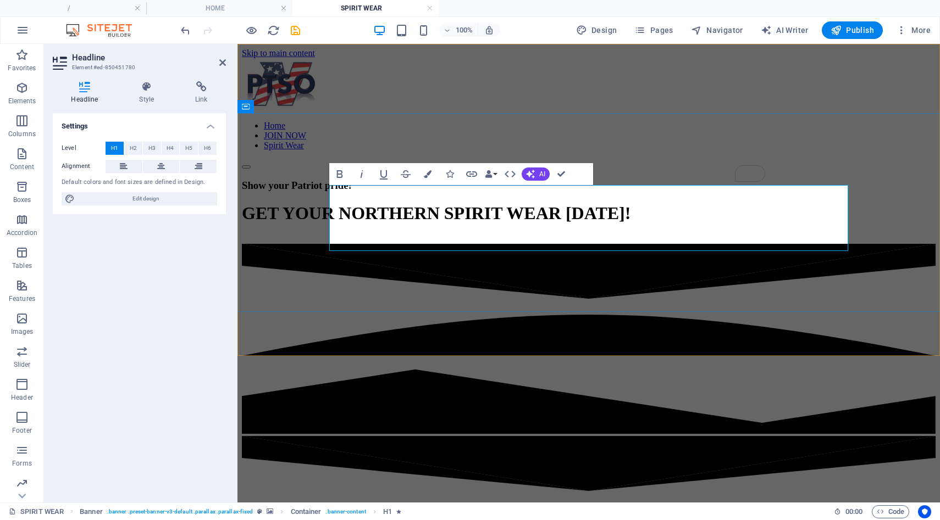
click at [630, 203] on span "GET YOUR NORTHERN SPIRIT WEAR TODAY!" at bounding box center [436, 213] width 389 height 20
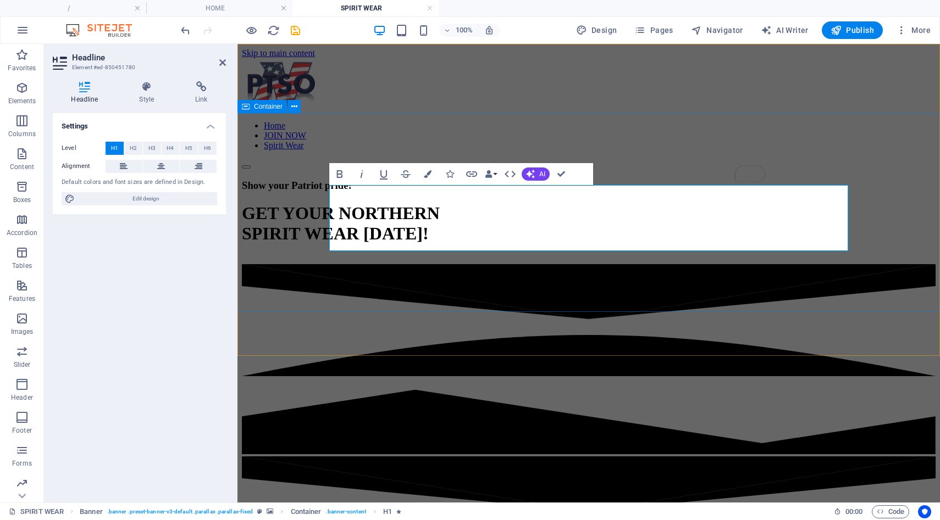
click at [743, 264] on div "Show your Patriot pride! GET YOUR NORTHERN ‌SPIRIT WEAR TODAY!" at bounding box center [589, 216] width 694 height 95
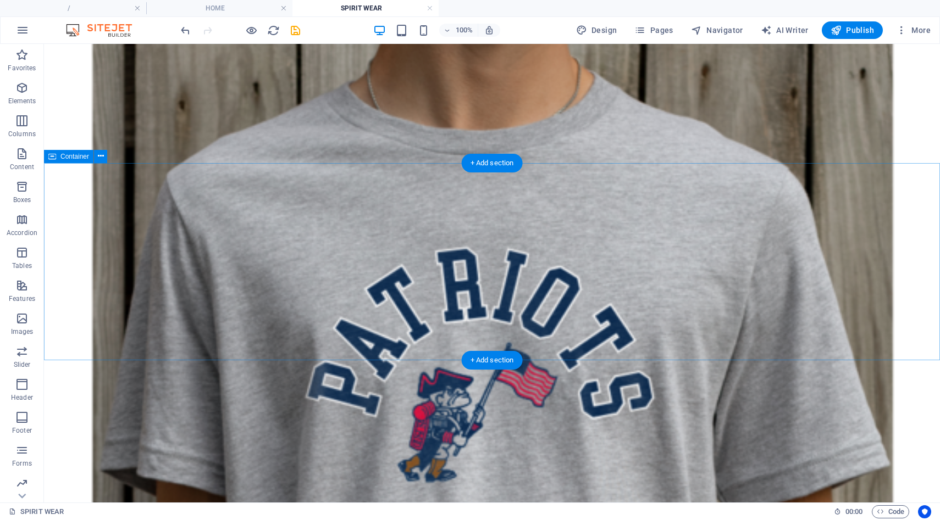
scroll to position [714, 0]
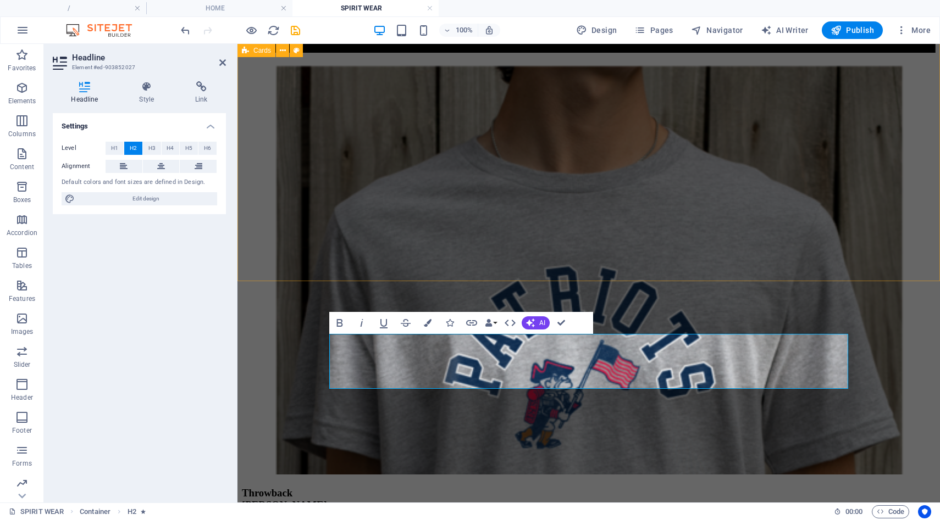
scroll to position [594, 0]
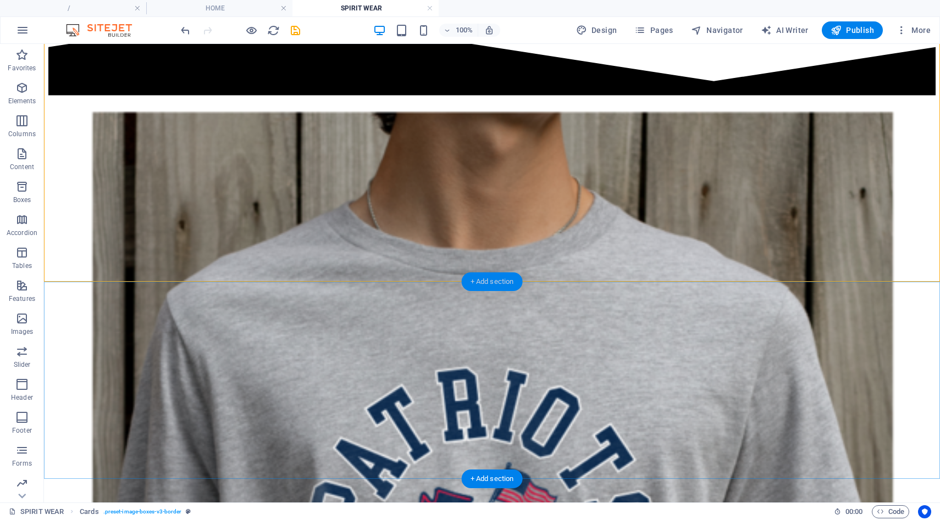
click at [491, 286] on div "+ Add section" at bounding box center [492, 282] width 61 height 19
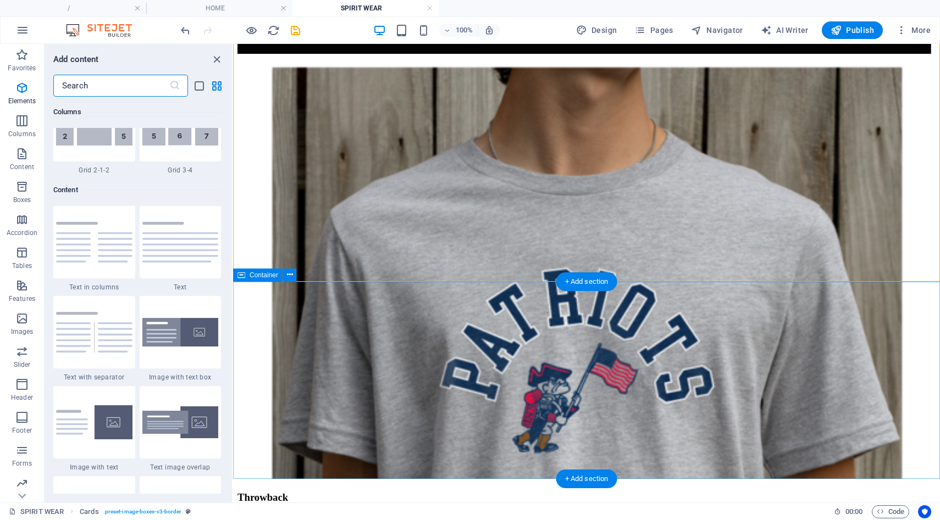
scroll to position [1923, 0]
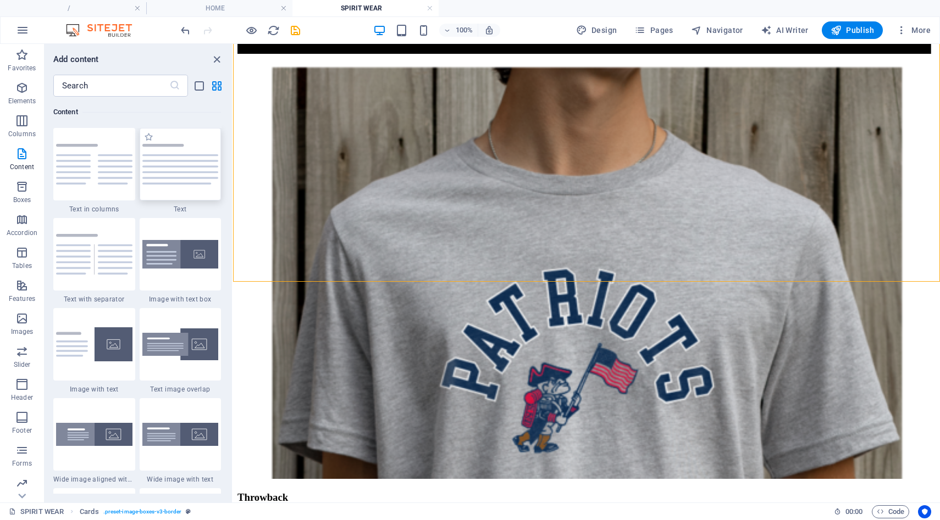
click at [175, 178] on img at bounding box center [180, 164] width 76 height 41
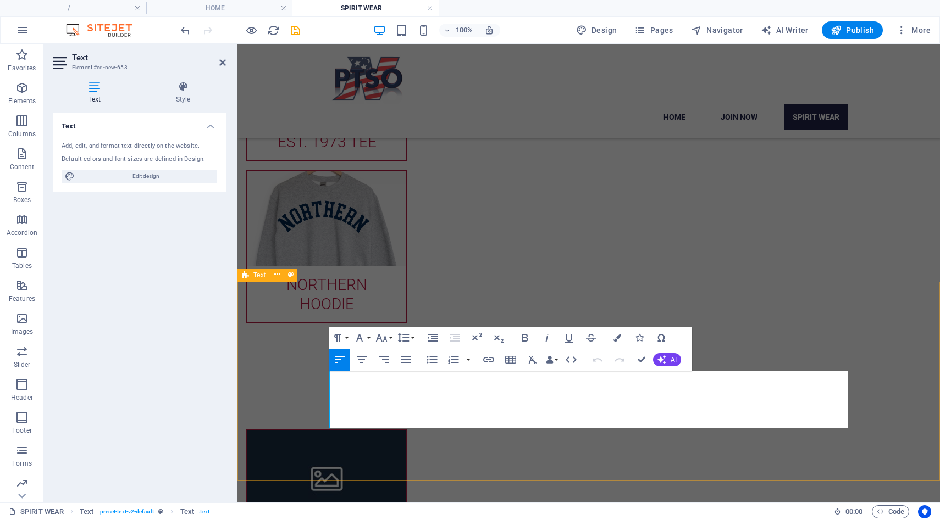
drag, startPoint x: 376, startPoint y: 424, endPoint x: 323, endPoint y: 370, distance: 75.8
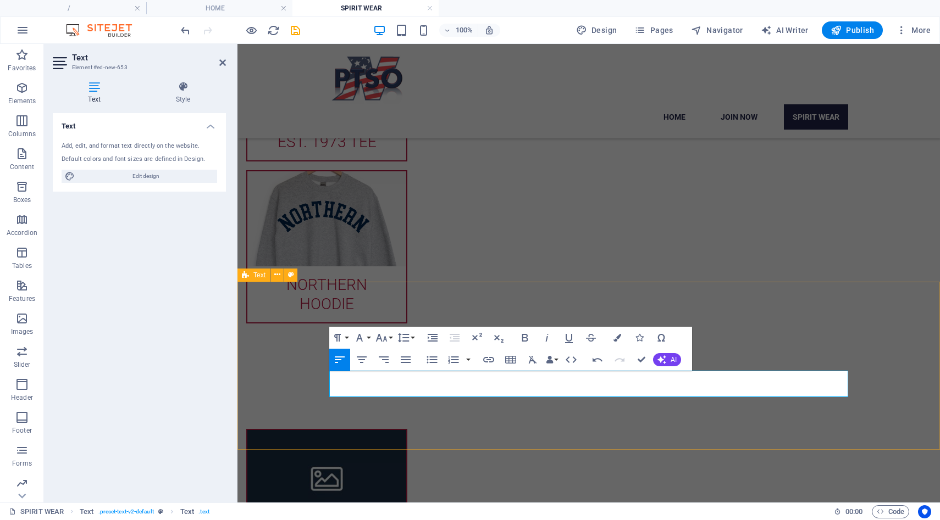
drag, startPoint x: 331, startPoint y: 380, endPoint x: 584, endPoint y: 409, distance: 254.0
click at [391, 341] on button "Font Size" at bounding box center [383, 338] width 21 height 22
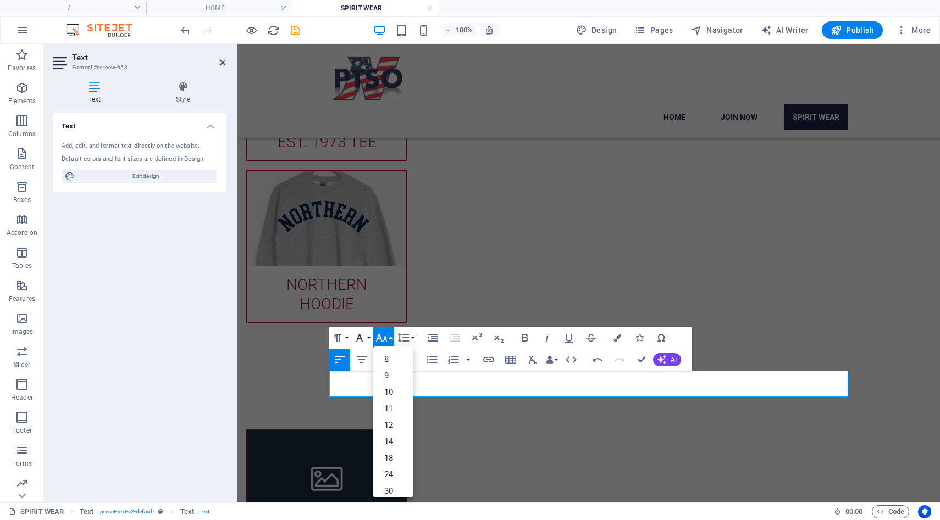
click at [368, 339] on button "Font Family" at bounding box center [361, 338] width 21 height 22
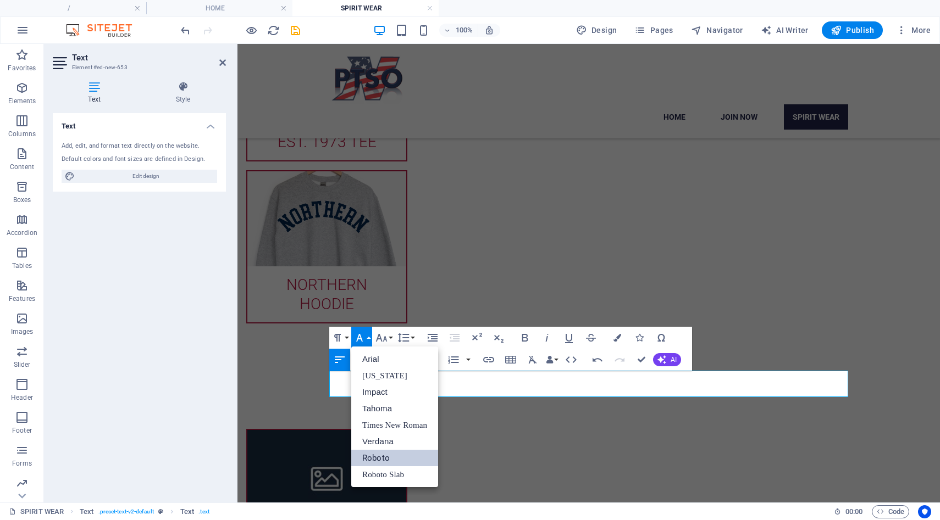
click at [379, 455] on link "Roboto" at bounding box center [394, 458] width 87 height 16
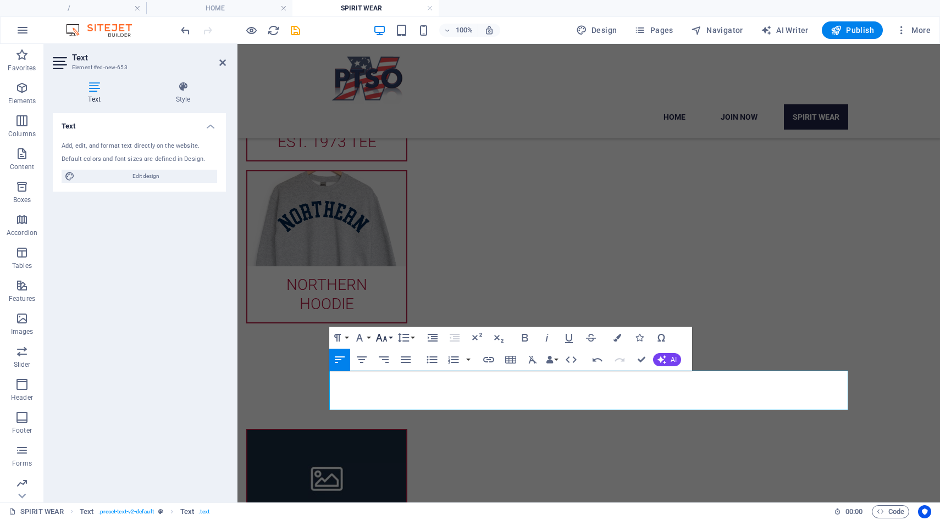
click at [391, 340] on button "Font Size" at bounding box center [383, 338] width 21 height 22
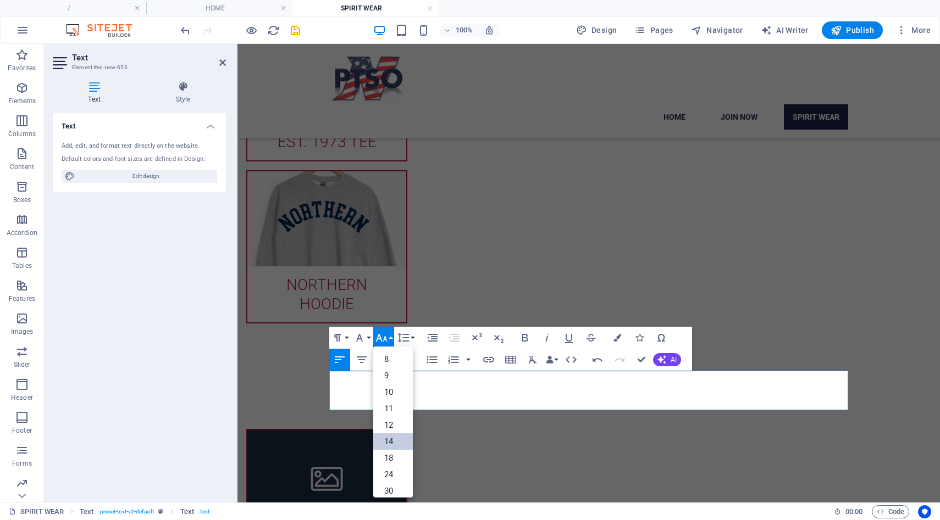
click at [385, 442] on link "14" at bounding box center [393, 442] width 40 height 16
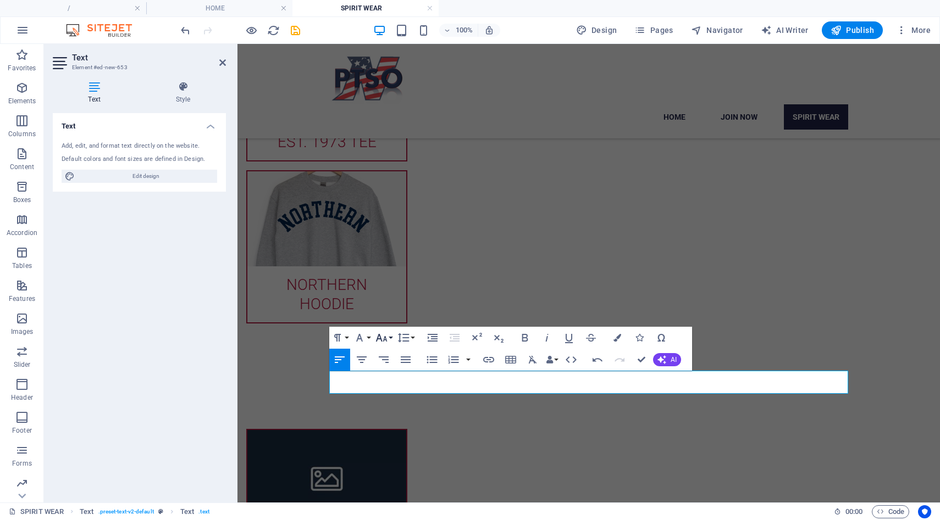
click at [388, 341] on button "Font Size" at bounding box center [383, 338] width 21 height 22
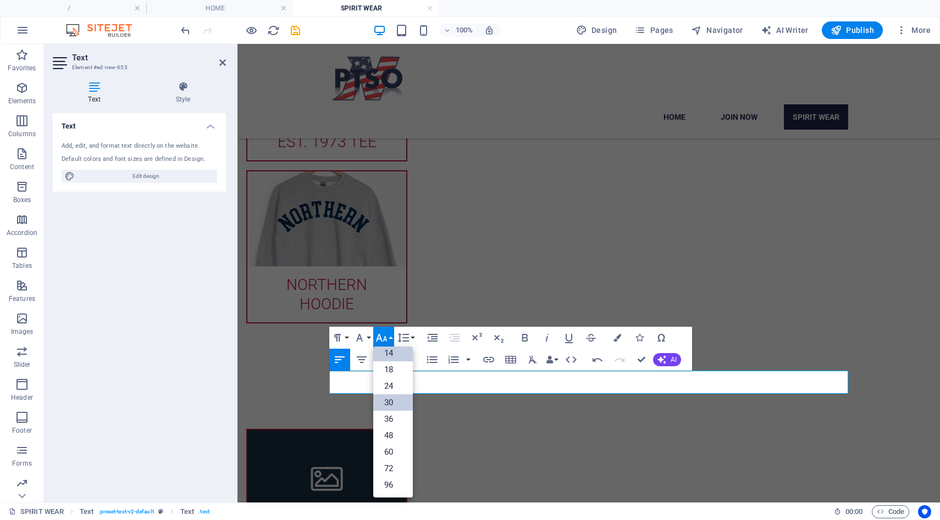
scroll to position [88, 0]
click at [392, 390] on link "24" at bounding box center [393, 386] width 40 height 16
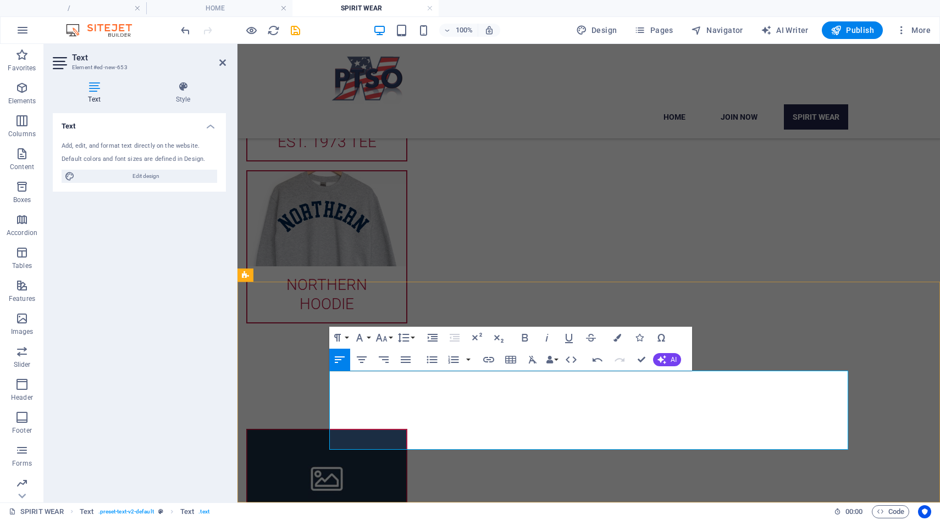
drag, startPoint x: 523, startPoint y: 399, endPoint x: 526, endPoint y: 419, distance: 20.1
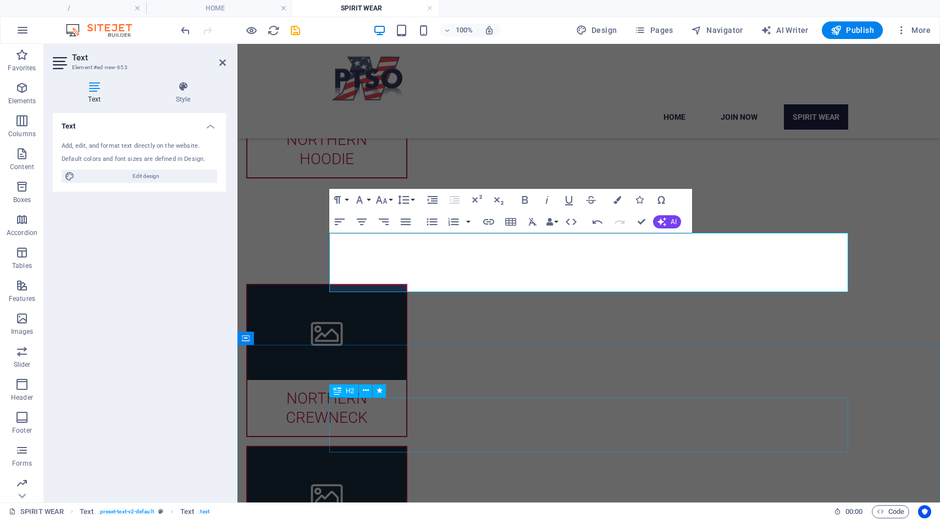
scroll to position [741, 0]
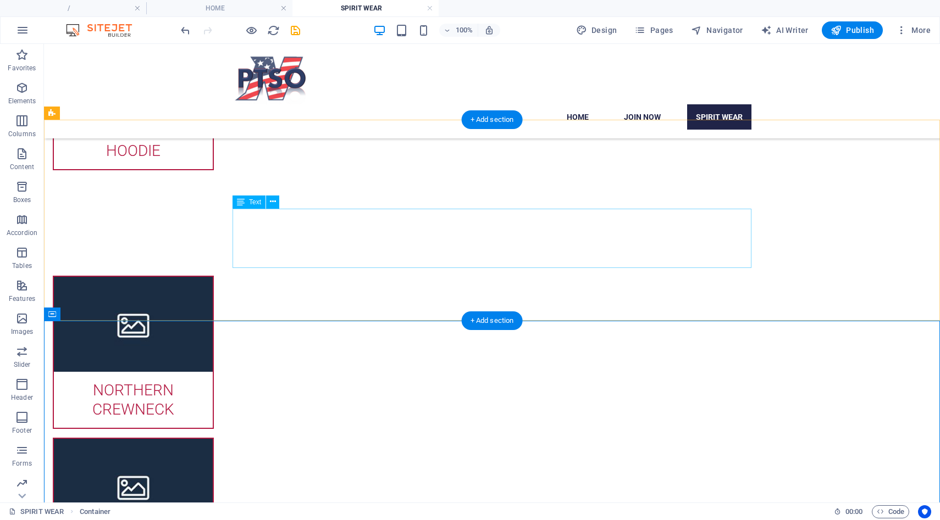
scroll to position [761, 0]
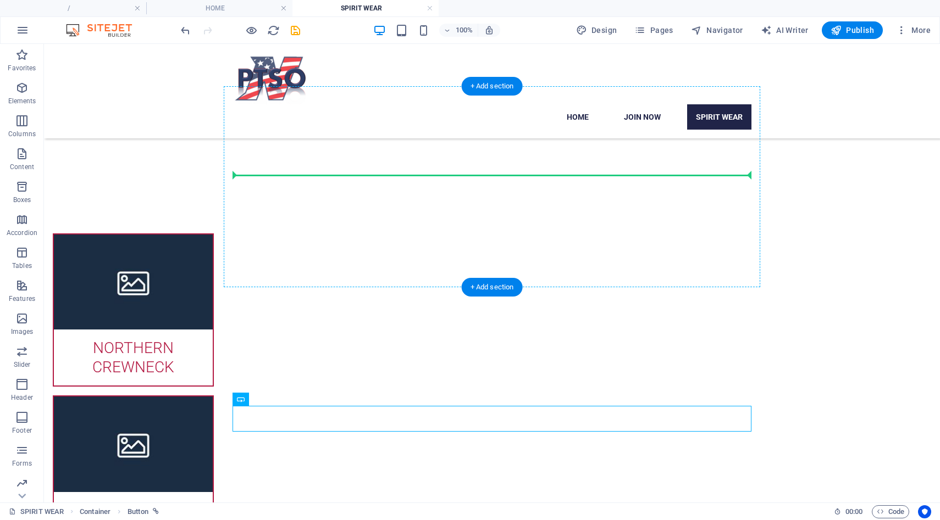
drag, startPoint x: 289, startPoint y: 473, endPoint x: 250, endPoint y: 185, distance: 290.5
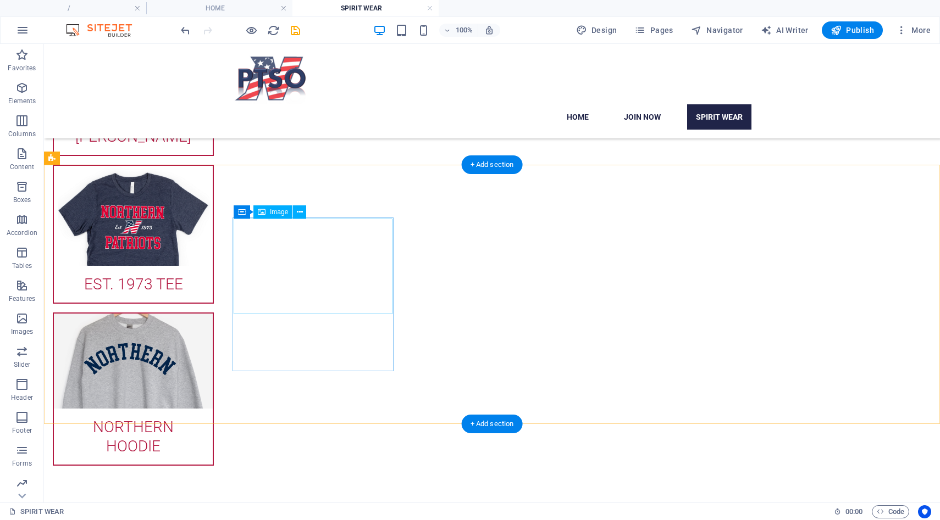
scroll to position [444, 0]
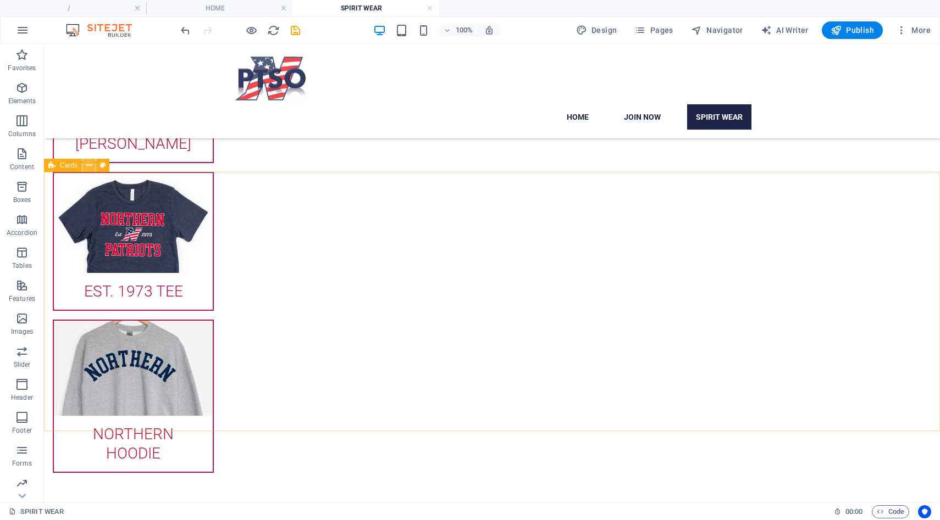
click at [88, 170] on icon at bounding box center [89, 166] width 6 height 12
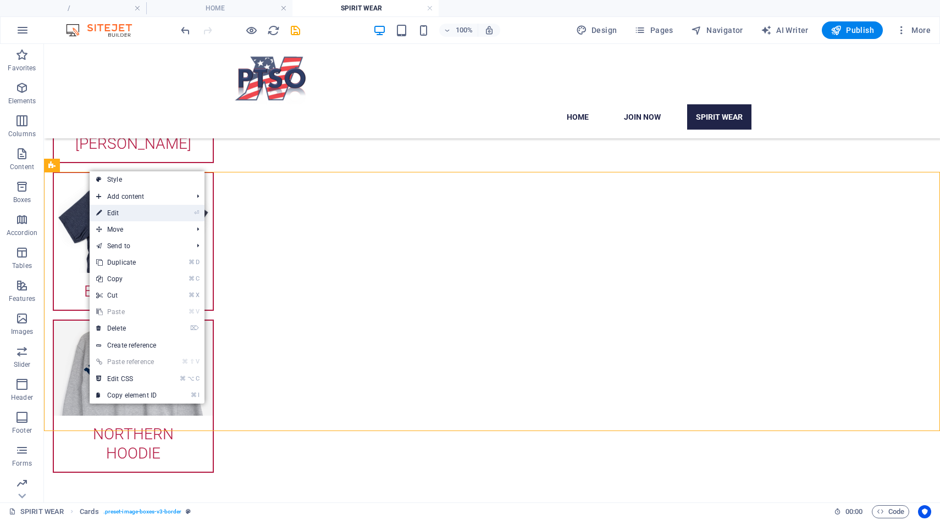
click at [99, 211] on icon at bounding box center [98, 213] width 5 height 16
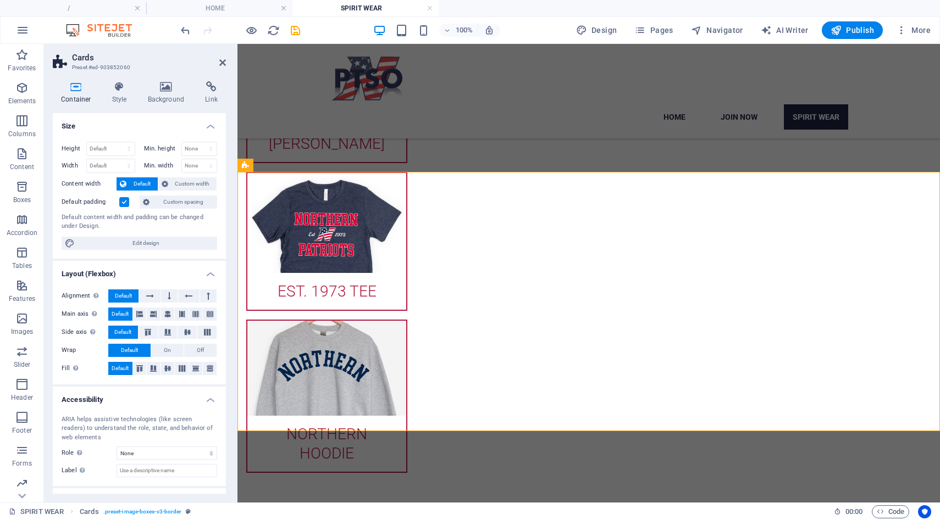
click at [121, 207] on label at bounding box center [124, 202] width 10 height 10
click at [0, 0] on input "Default padding" at bounding box center [0, 0] width 0 height 0
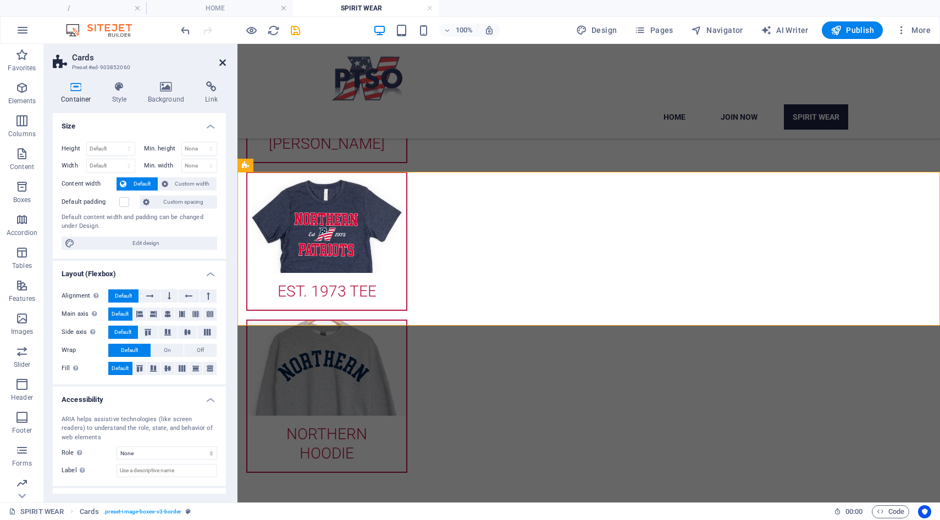
click at [223, 65] on icon at bounding box center [222, 62] width 7 height 9
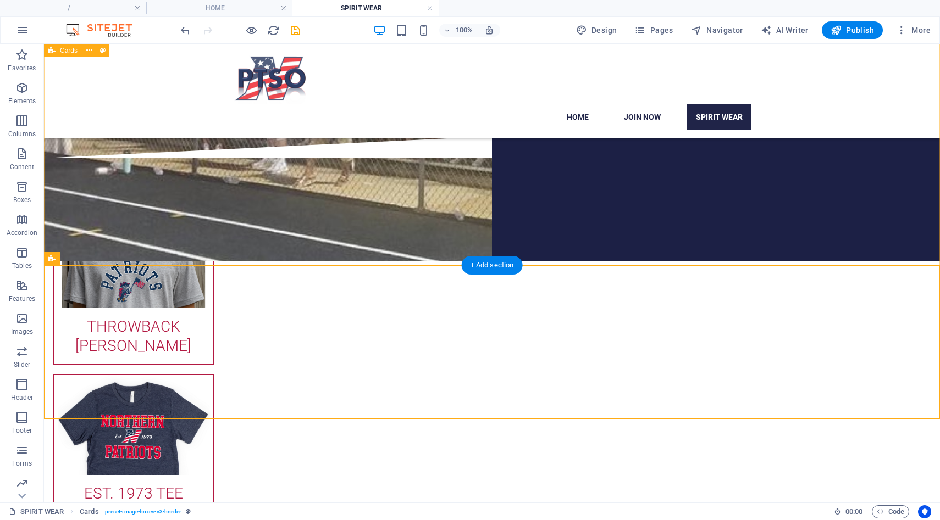
scroll to position [231, 0]
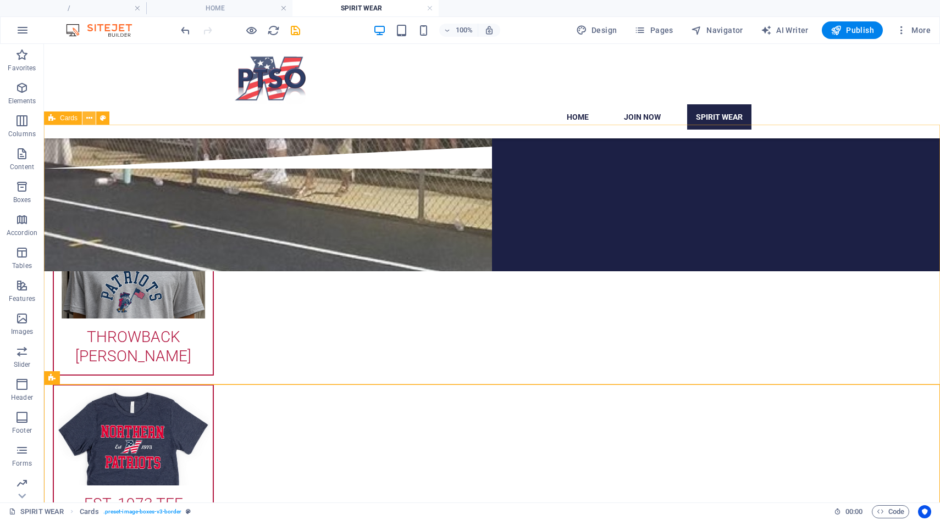
click at [91, 120] on icon at bounding box center [89, 119] width 6 height 12
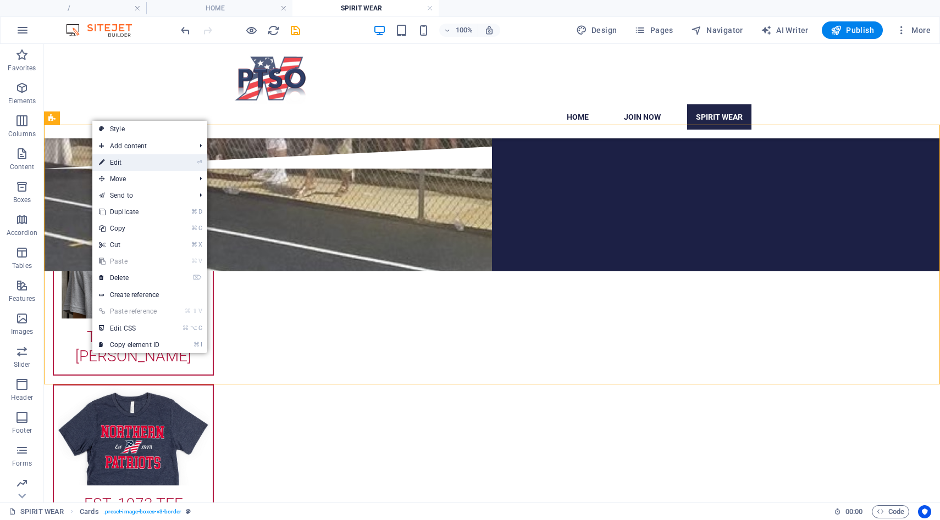
click at [107, 160] on link "⏎ Edit" at bounding box center [129, 162] width 74 height 16
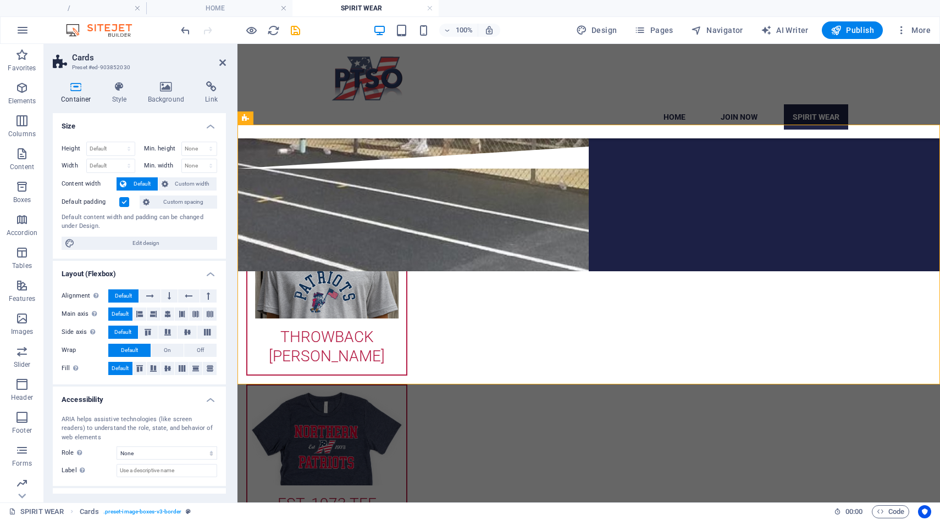
click at [122, 199] on label at bounding box center [124, 202] width 10 height 10
click at [0, 0] on input "Default padding" at bounding box center [0, 0] width 0 height 0
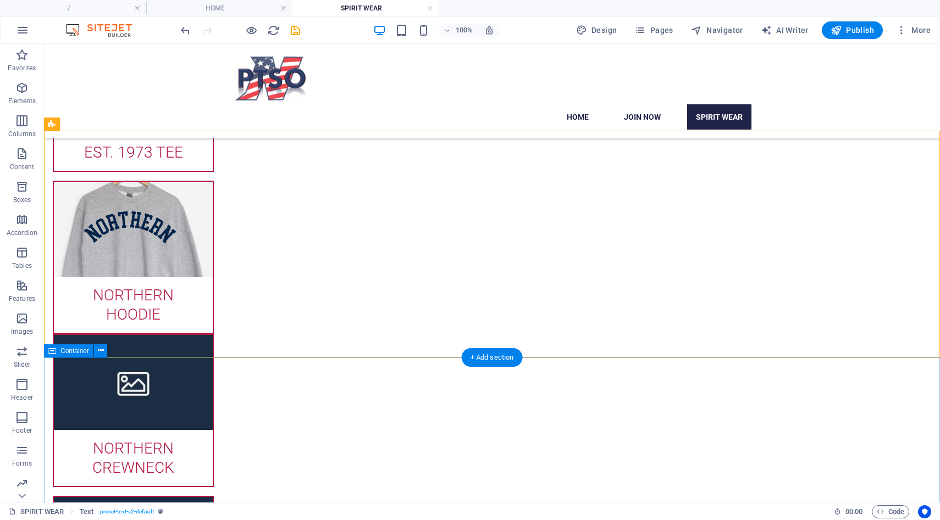
scroll to position [514, 0]
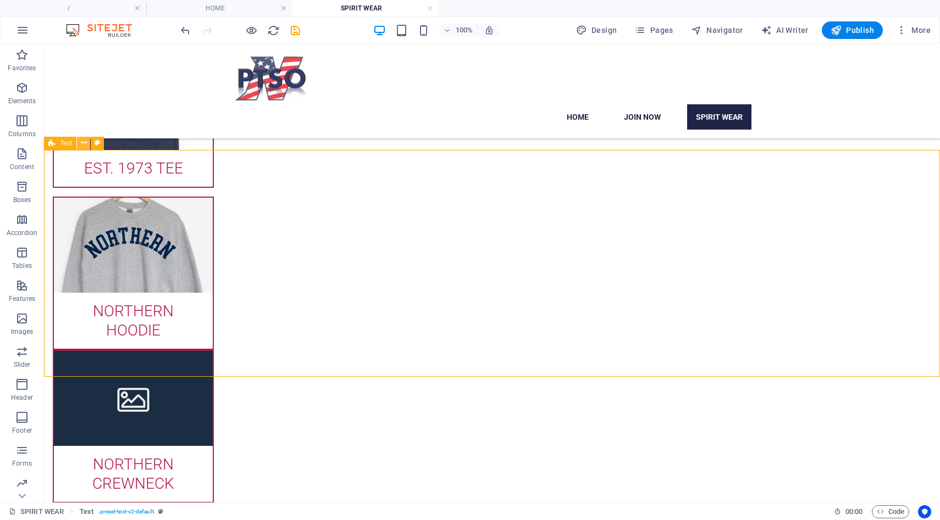
click at [84, 146] on icon at bounding box center [84, 143] width 6 height 12
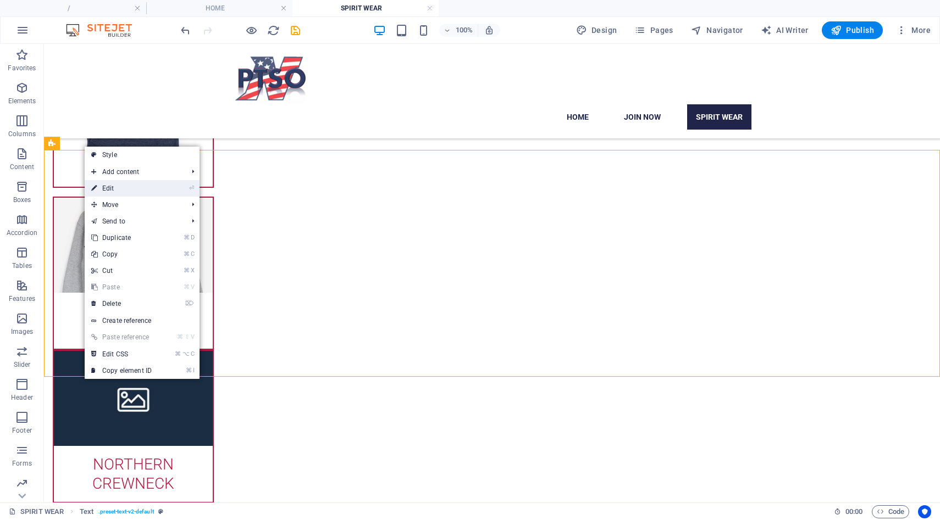
click at [101, 186] on link "⏎ Edit" at bounding box center [122, 188] width 74 height 16
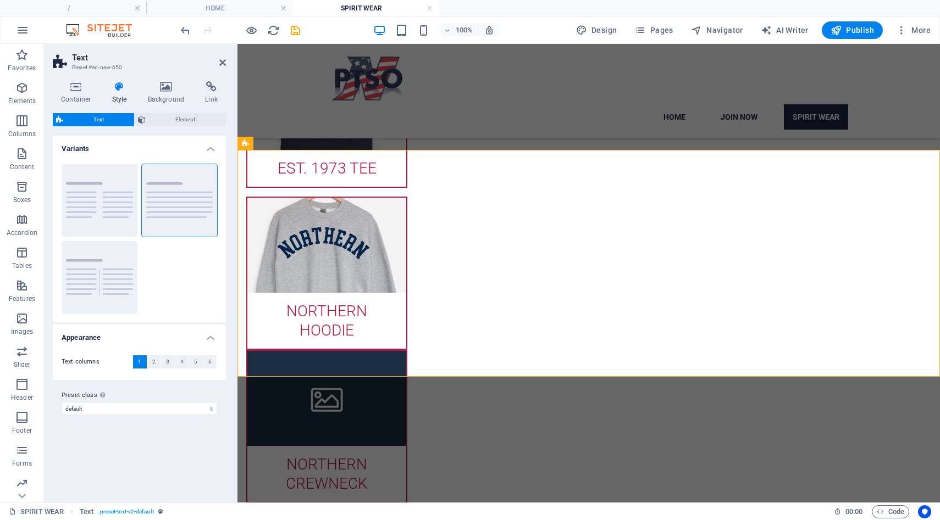
click at [118, 95] on h4 "Style" at bounding box center [122, 92] width 36 height 23
click at [84, 91] on icon at bounding box center [76, 86] width 47 height 11
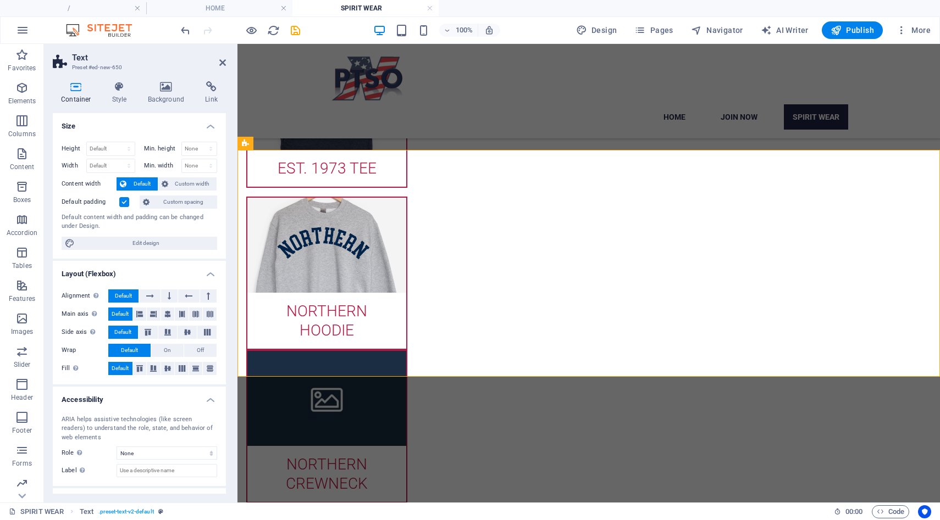
click at [125, 202] on label at bounding box center [124, 202] width 10 height 10
click at [0, 0] on input "Default padding" at bounding box center [0, 0] width 0 height 0
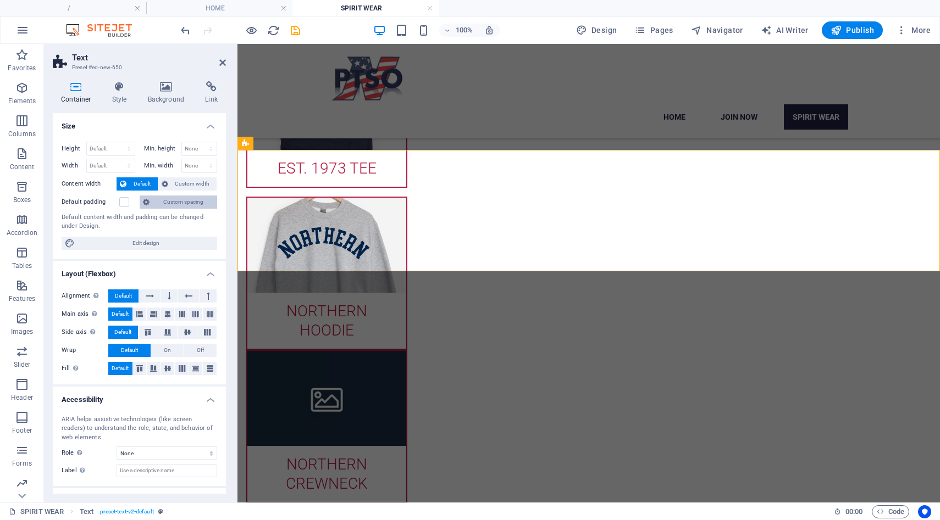
click at [149, 203] on icon at bounding box center [146, 202] width 7 height 13
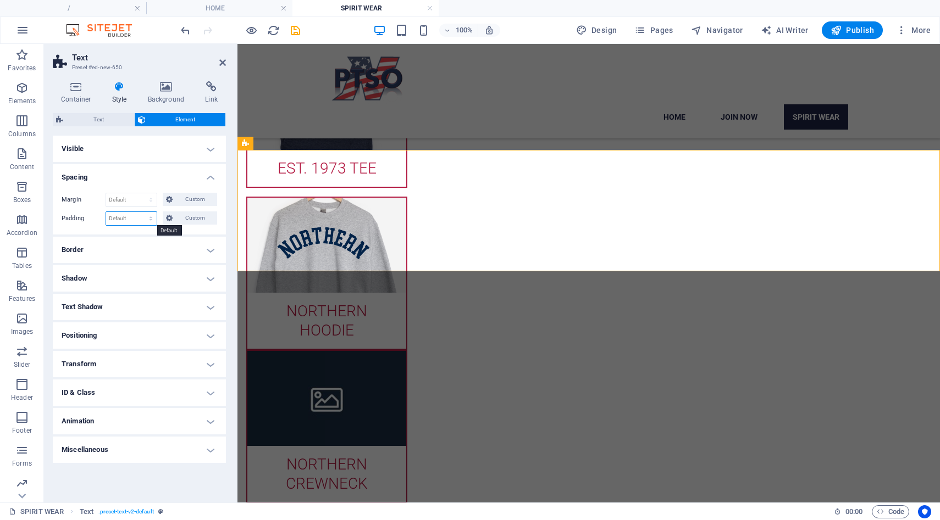
click at [152, 214] on select "Default px rem % vh vw Custom" at bounding box center [131, 218] width 51 height 13
select select "px"
click at [141, 212] on select "Default px rem % vh vw Custom" at bounding box center [131, 218] width 51 height 13
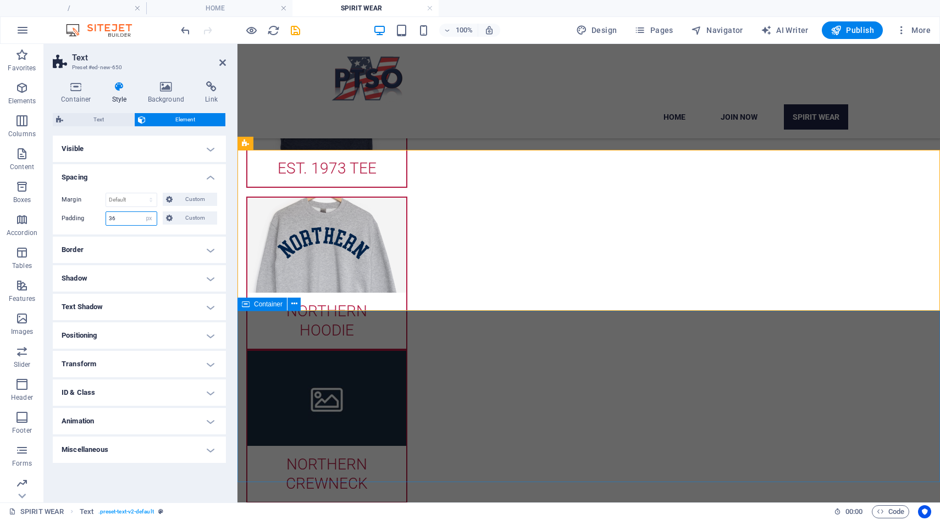
type input "36"
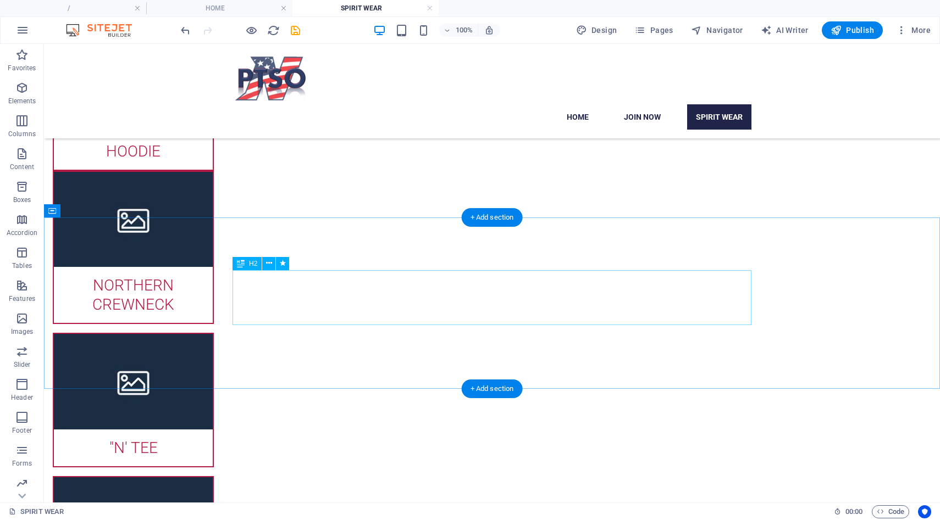
scroll to position [705, 0]
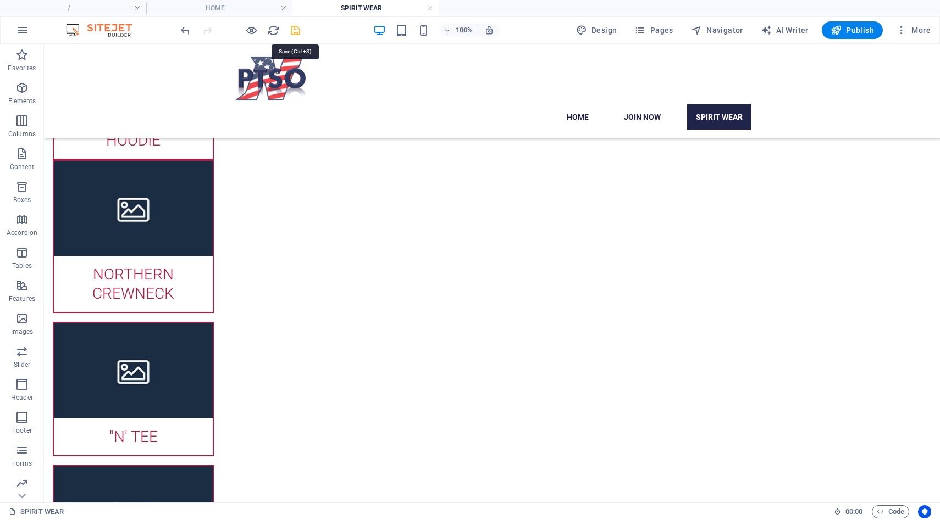
click at [294, 32] on icon "save" at bounding box center [295, 30] width 13 height 13
click at [651, 37] on button "Pages" at bounding box center [653, 30] width 47 height 18
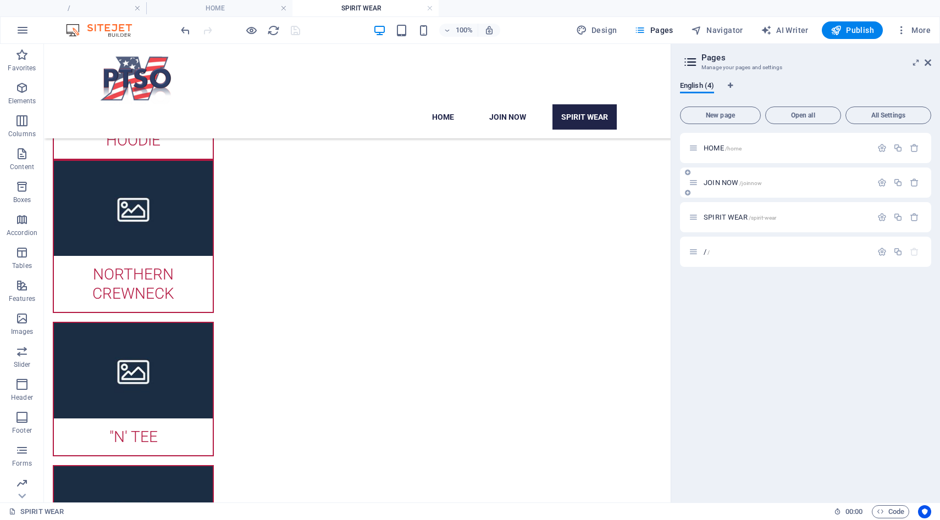
click at [709, 185] on span "JOIN NOW /joinnow" at bounding box center [732, 183] width 58 height 8
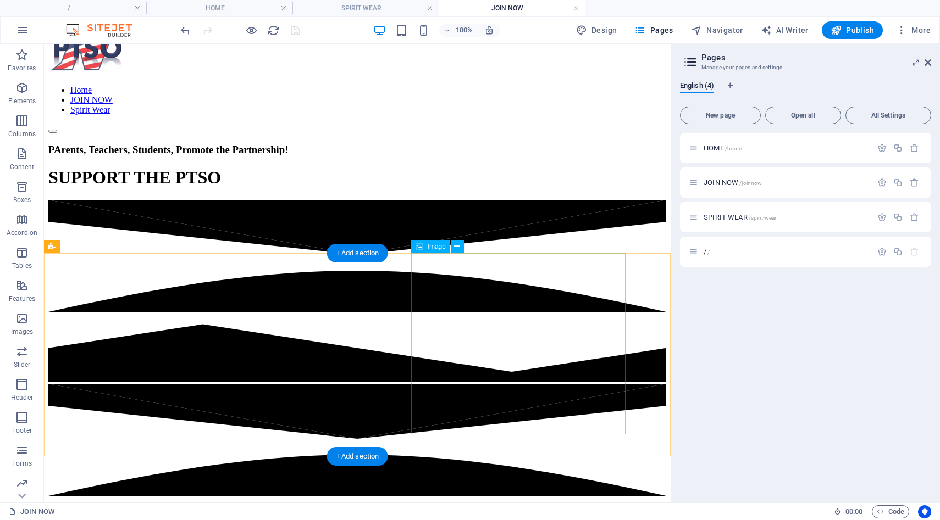
scroll to position [0, 0]
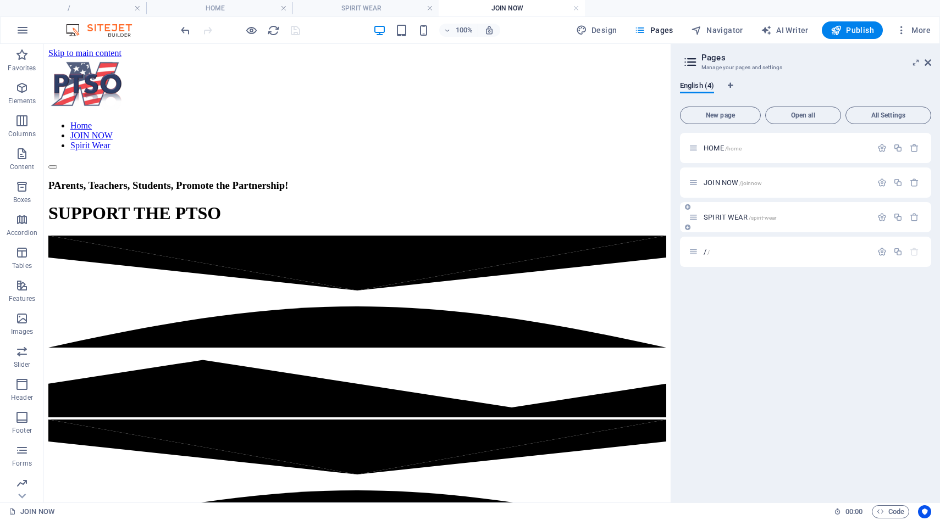
click at [713, 217] on span "SPIRIT WEAR /spirit-wear" at bounding box center [739, 217] width 73 height 8
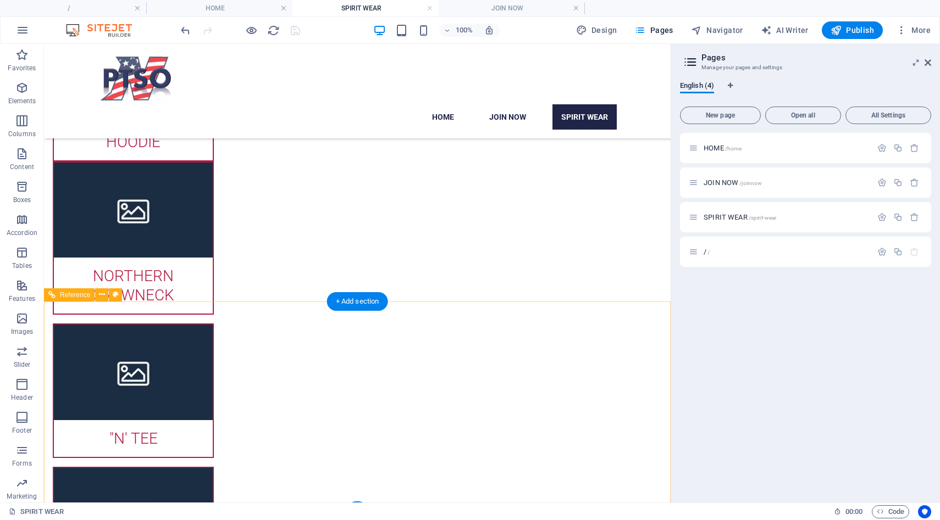
scroll to position [705, 0]
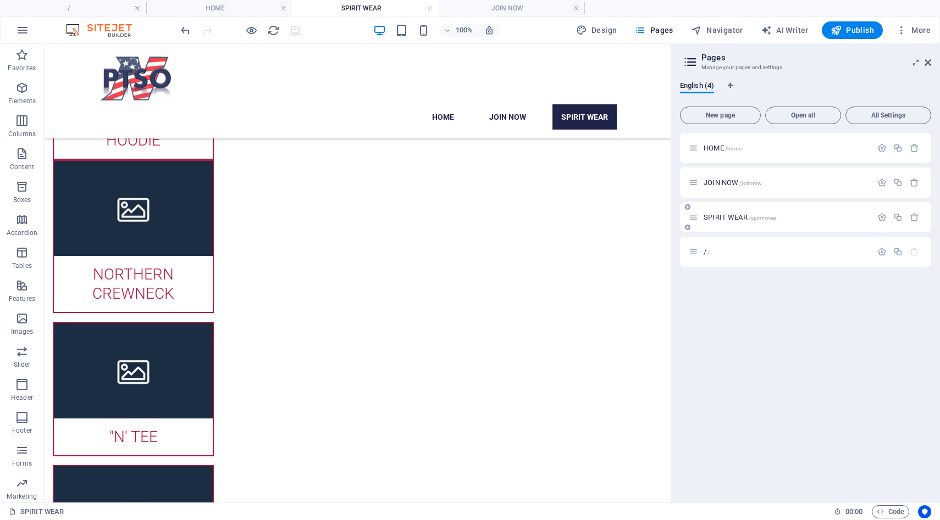
click at [715, 218] on span "SPIRIT WEAR /spirit-wear" at bounding box center [739, 217] width 73 height 8
click at [103, 291] on icon at bounding box center [102, 286] width 6 height 12
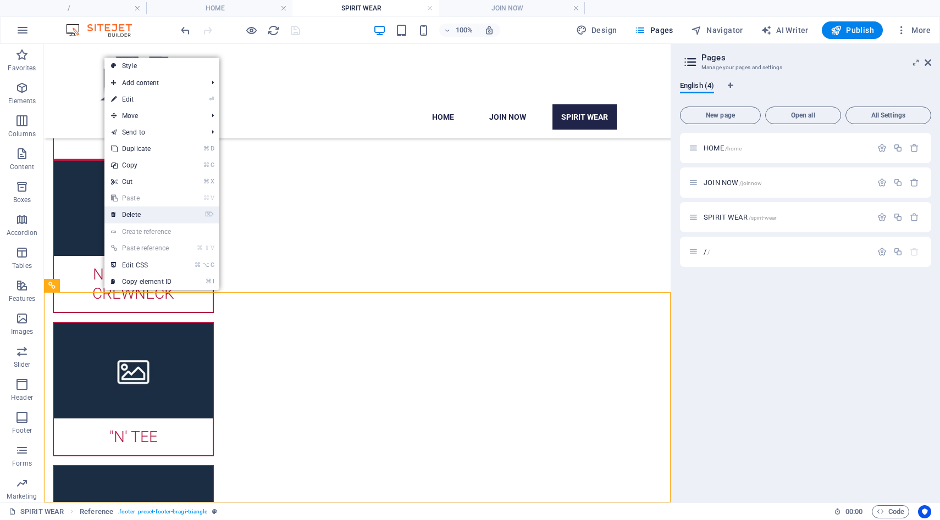
click at [145, 214] on link "⌦ Delete" at bounding box center [141, 215] width 74 height 16
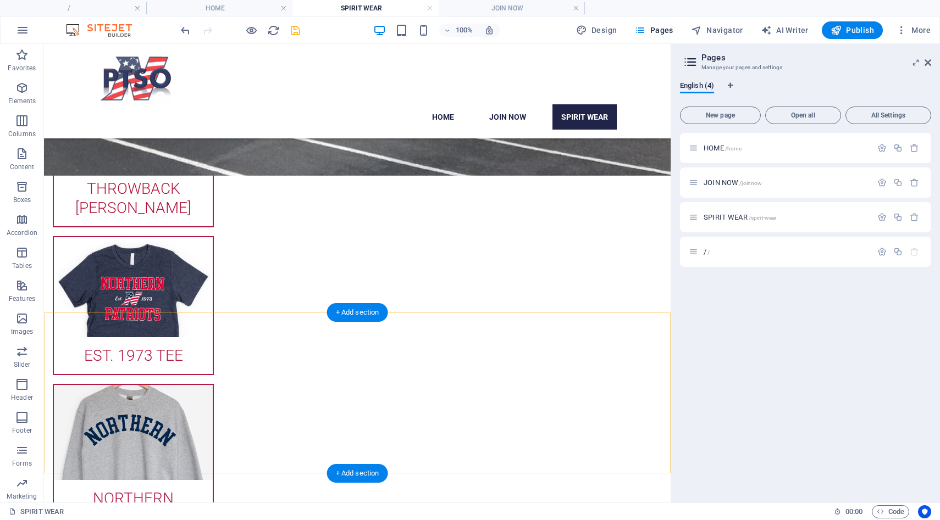
scroll to position [494, 0]
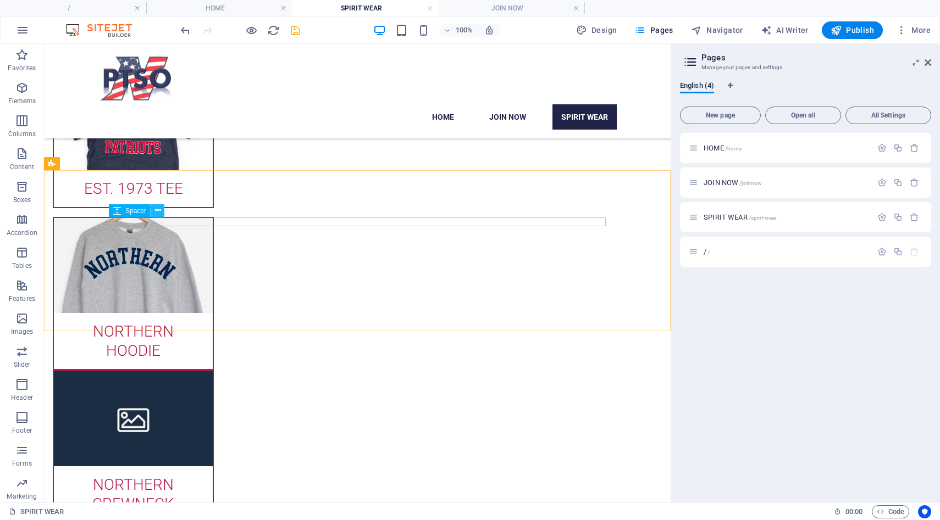
click at [159, 214] on icon at bounding box center [158, 211] width 6 height 12
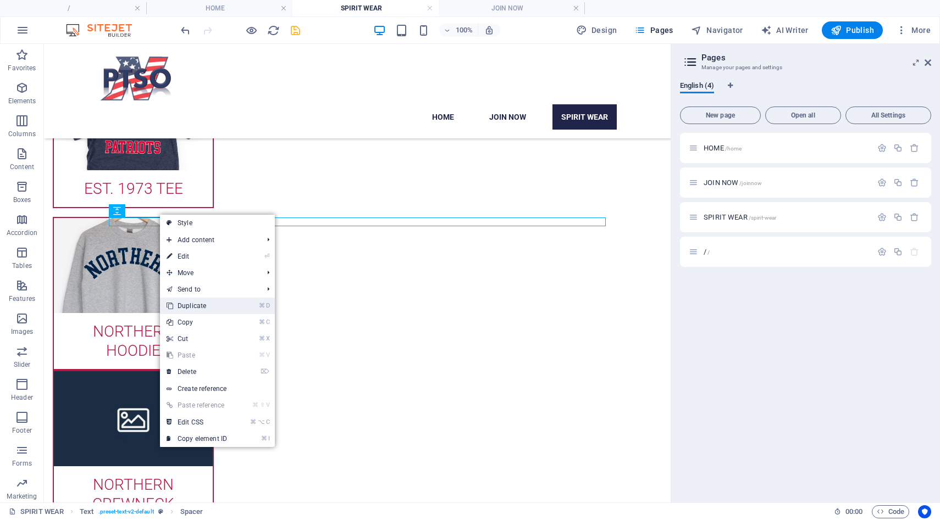
click at [176, 304] on link "⌘ D Duplicate" at bounding box center [197, 306] width 74 height 16
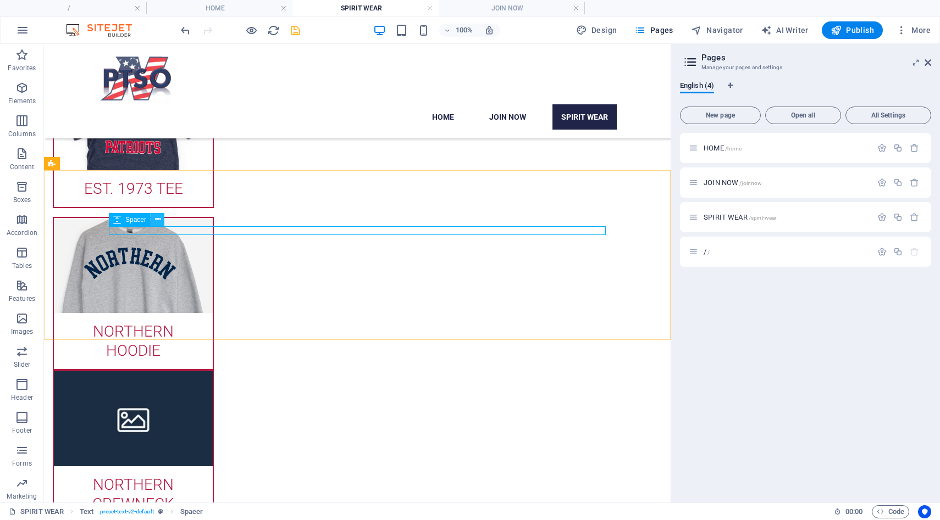
click at [160, 222] on icon at bounding box center [158, 220] width 6 height 12
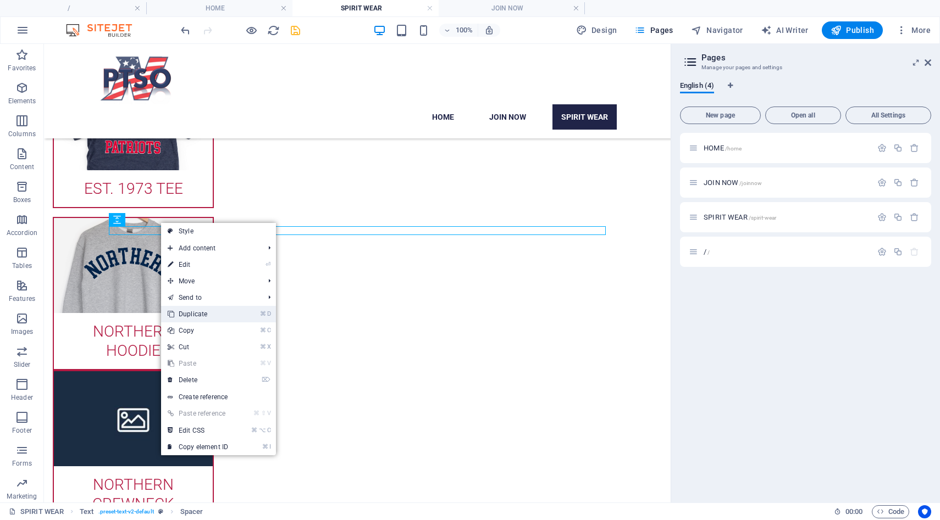
click at [180, 310] on link "⌘ D Duplicate" at bounding box center [198, 314] width 74 height 16
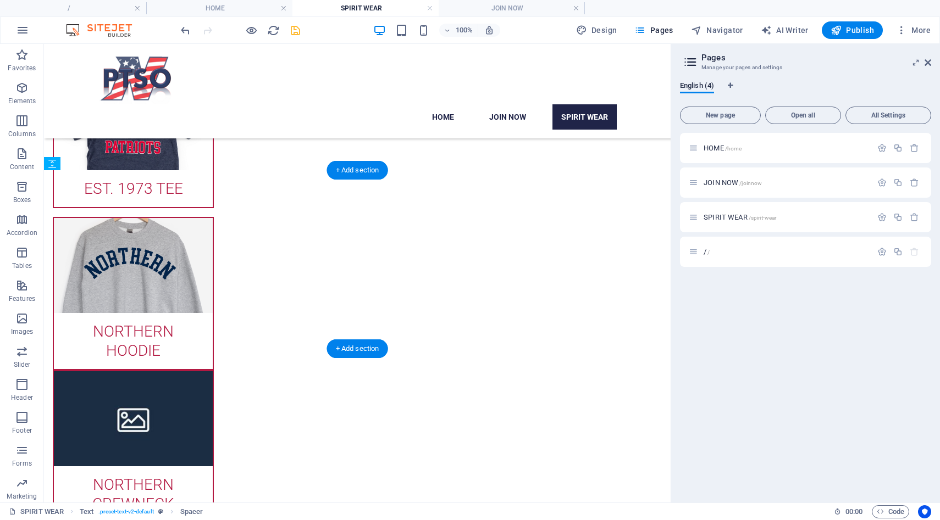
drag, startPoint x: 178, startPoint y: 273, endPoint x: 135, endPoint y: 269, distance: 43.1
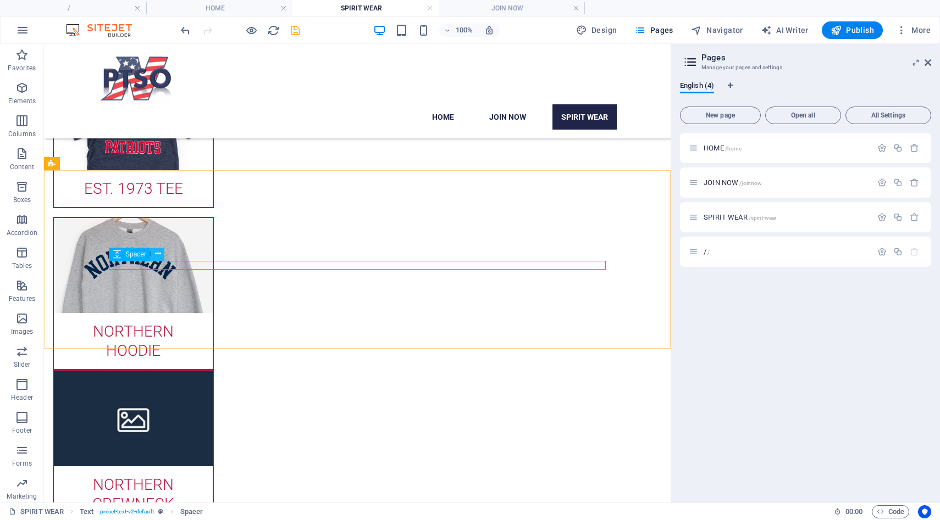
click at [163, 257] on button at bounding box center [157, 254] width 13 height 13
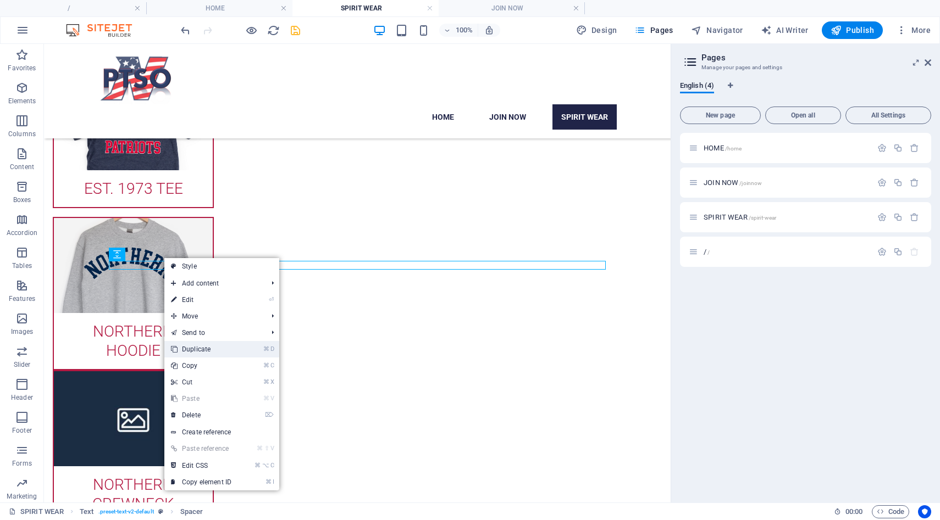
click at [188, 348] on link "⌘ D Duplicate" at bounding box center [201, 349] width 74 height 16
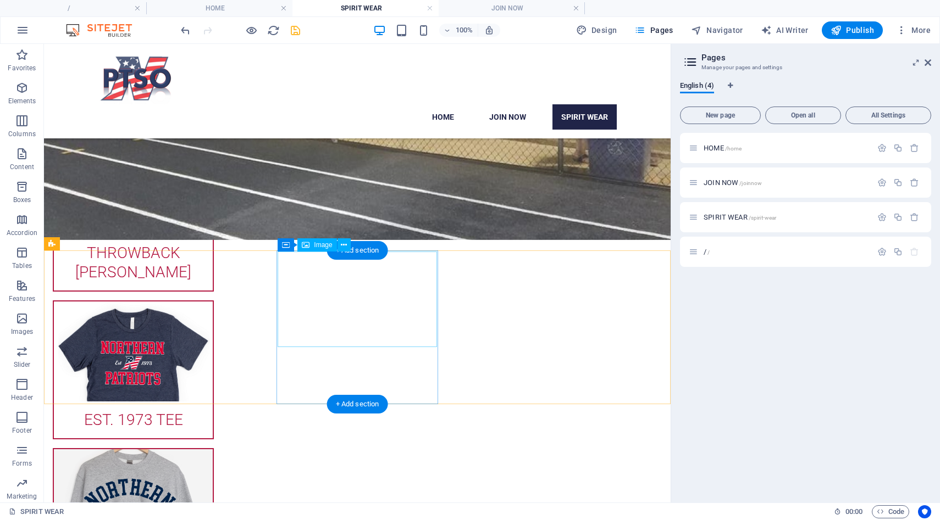
scroll to position [263, 0]
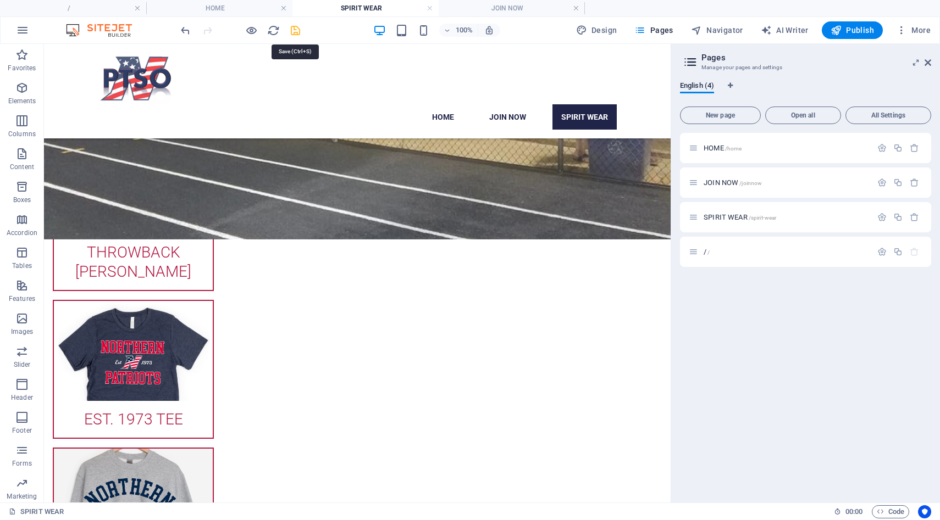
click at [290, 30] on icon "save" at bounding box center [295, 30] width 13 height 13
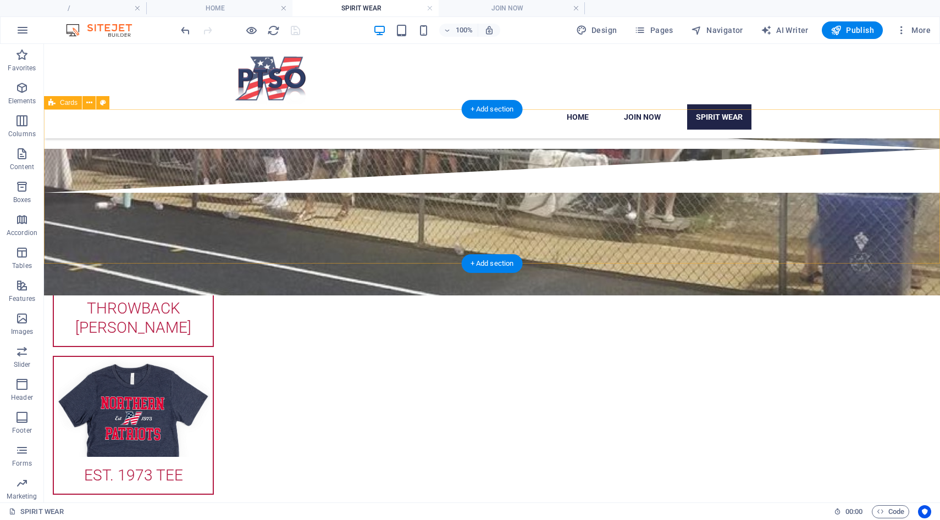
scroll to position [171, 0]
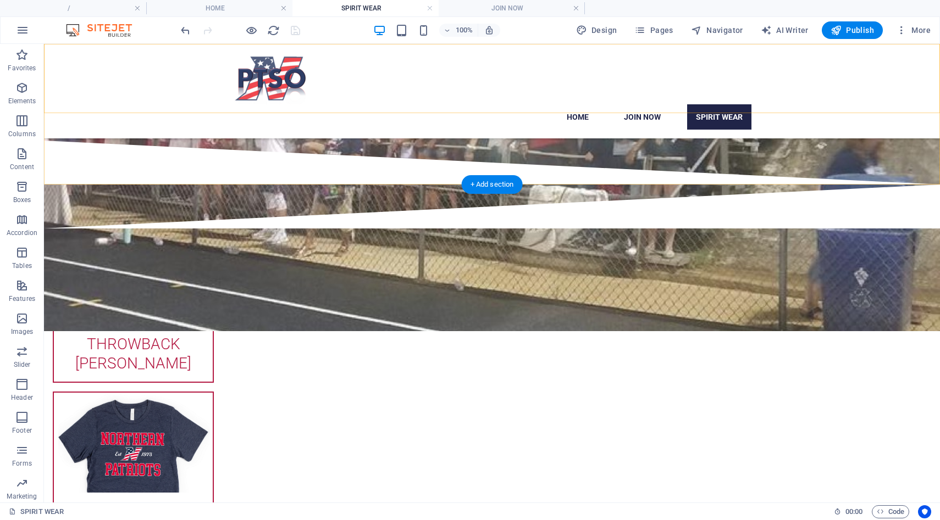
click at [647, 104] on nav "Home JOIN NOW Spirit Wear" at bounding box center [491, 116] width 519 height 25
click at [645, 104] on nav "Home JOIN NOW Spirit Wear" at bounding box center [491, 116] width 519 height 25
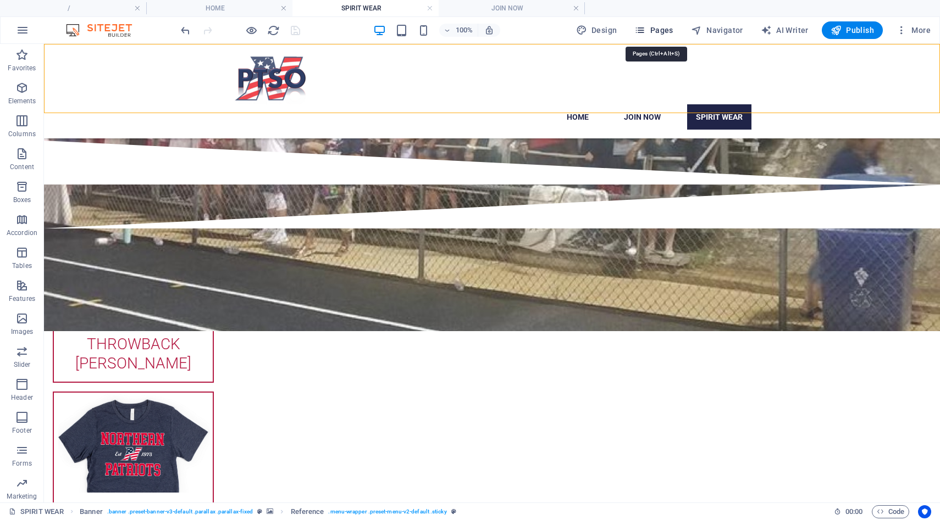
click at [657, 34] on span "Pages" at bounding box center [653, 30] width 38 height 11
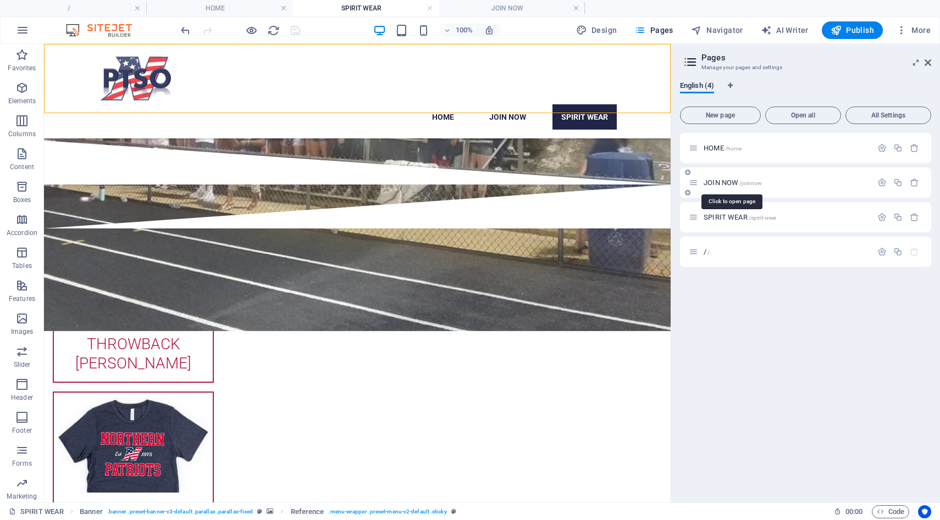
click at [711, 183] on span "JOIN NOW /joinnow" at bounding box center [732, 183] width 58 height 8
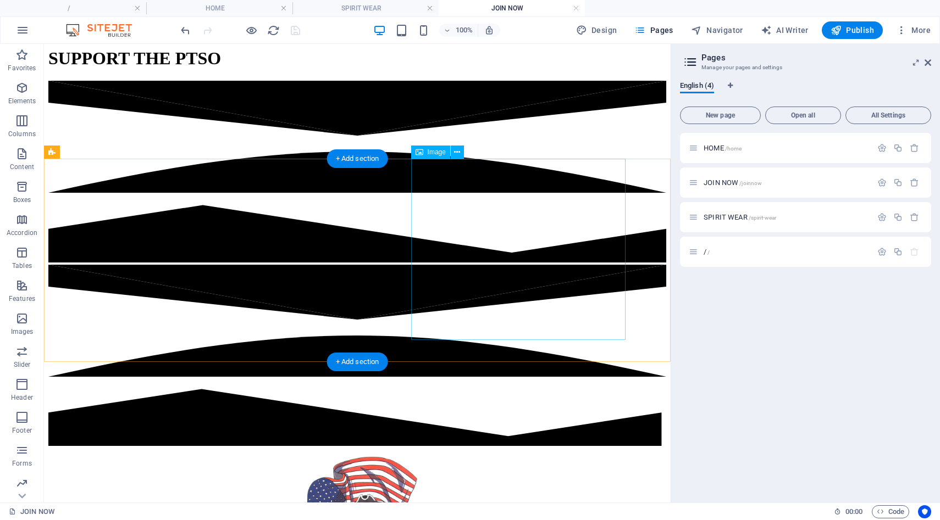
scroll to position [156, 0]
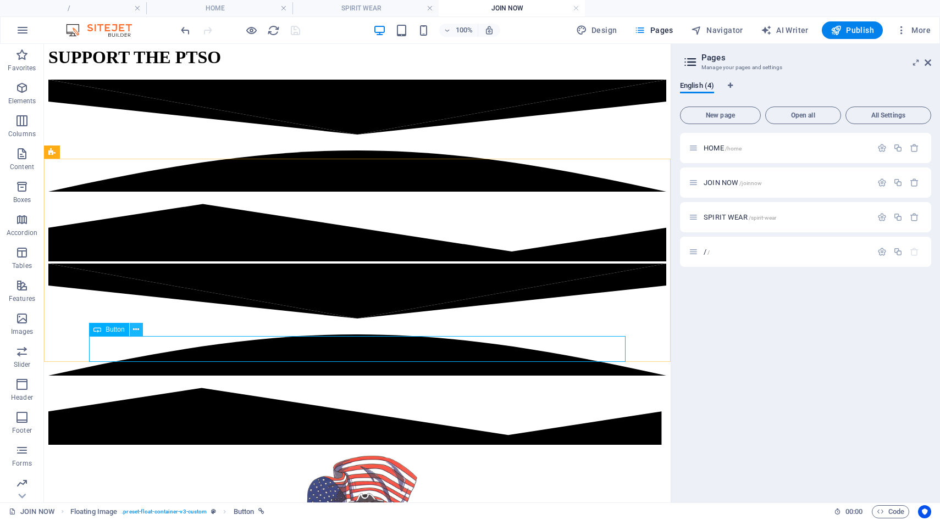
click at [138, 335] on icon at bounding box center [136, 330] width 6 height 12
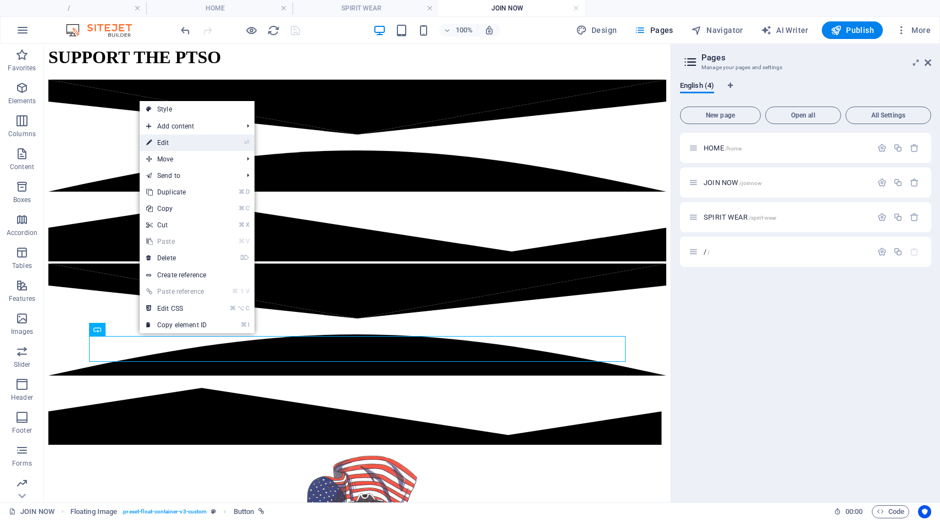
click at [191, 147] on link "⏎ Edit" at bounding box center [177, 143] width 74 height 16
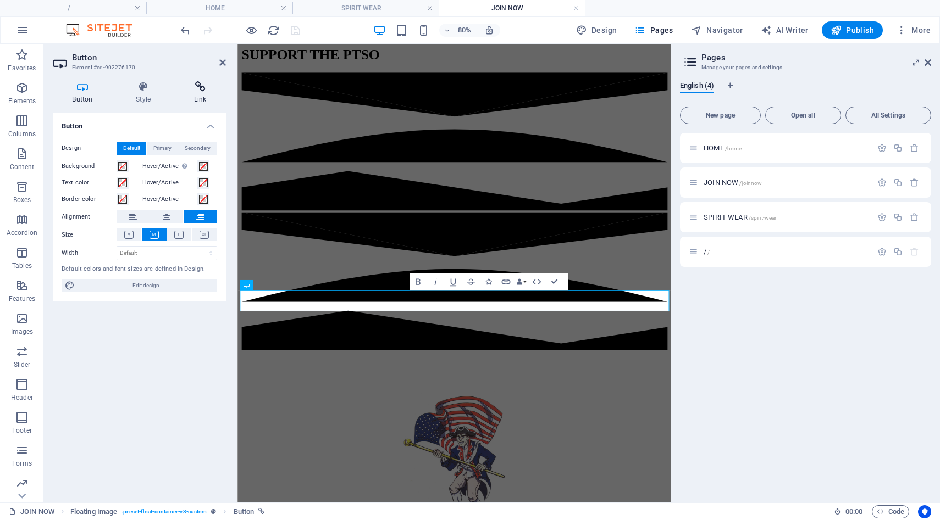
click at [194, 91] on icon at bounding box center [200, 86] width 52 height 11
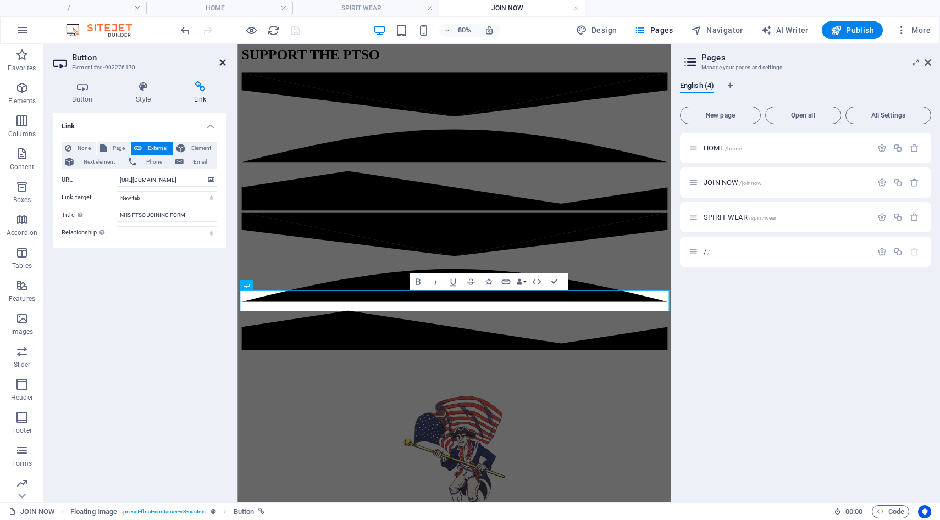
click at [225, 62] on icon at bounding box center [222, 62] width 7 height 9
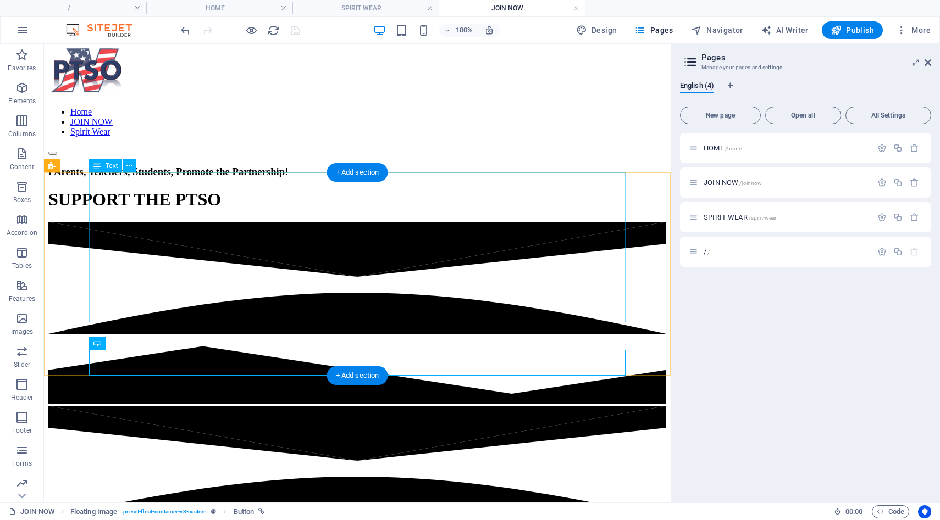
scroll to position [0, 0]
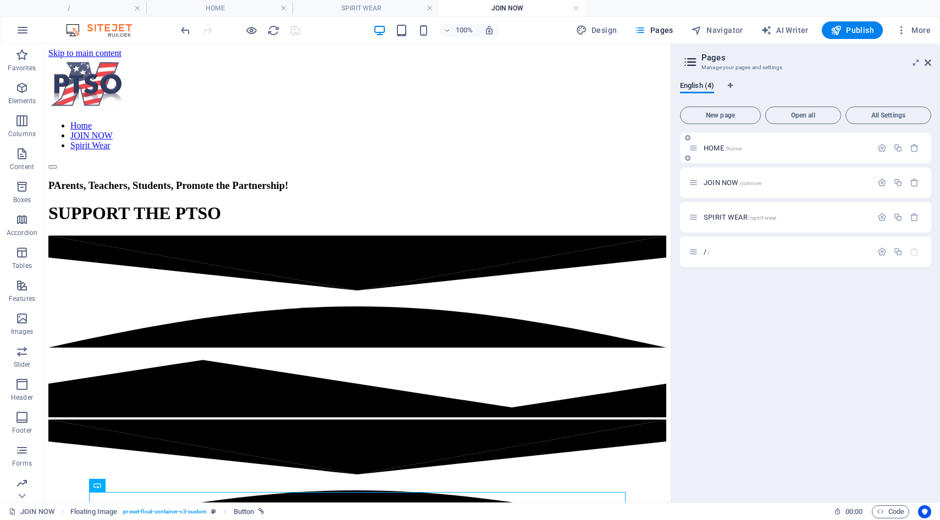
click at [701, 152] on div "HOME /home" at bounding box center [780, 148] width 183 height 13
click at [709, 148] on span "HOME /home" at bounding box center [722, 148] width 38 height 8
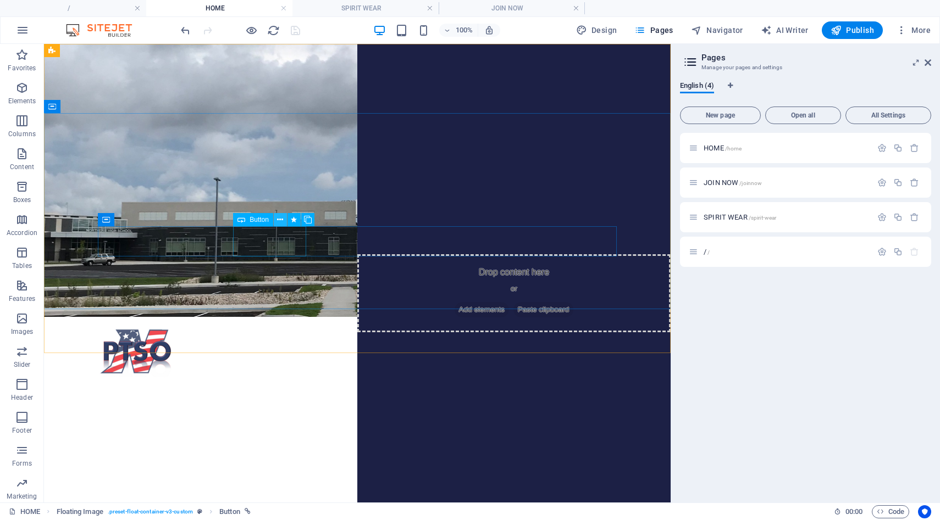
click at [281, 222] on icon at bounding box center [280, 220] width 6 height 12
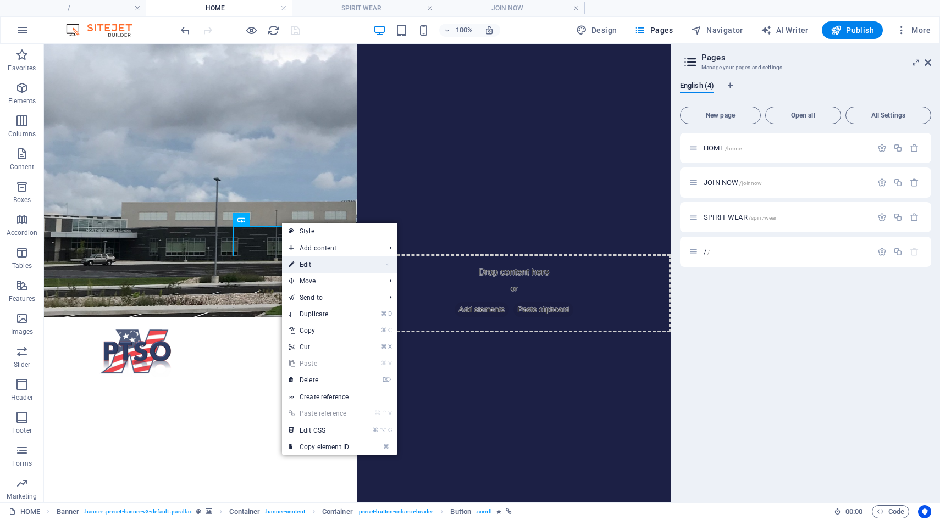
click at [306, 262] on link "⏎ Edit" at bounding box center [319, 265] width 74 height 16
select select "1"
select select
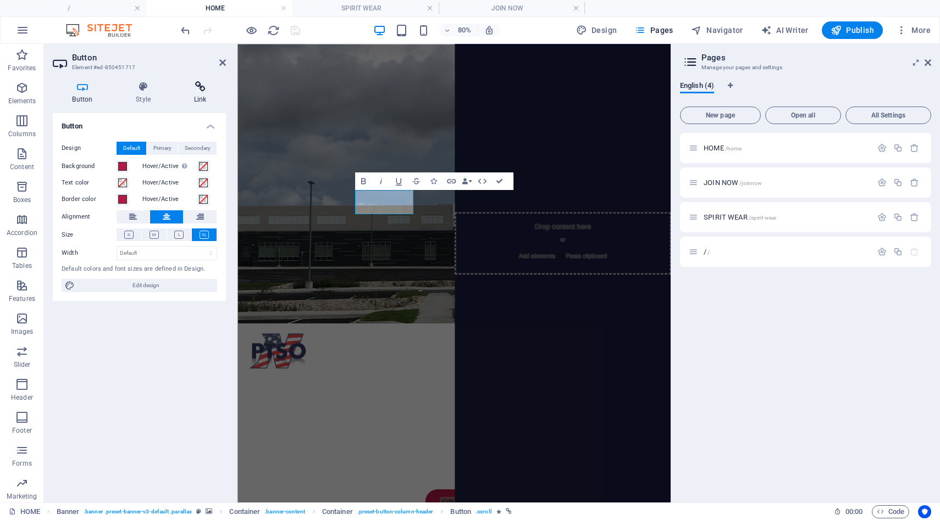
click at [201, 93] on h4 "Link" at bounding box center [200, 92] width 52 height 23
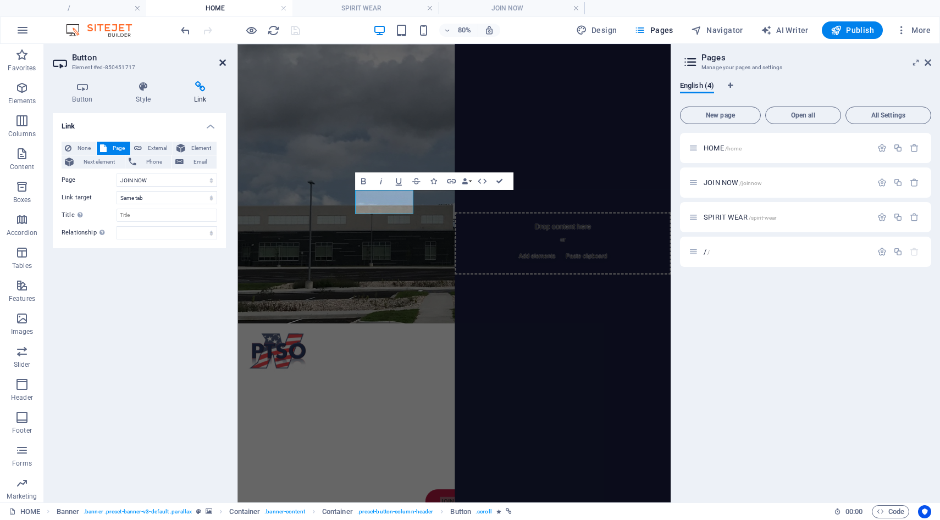
click at [219, 65] on icon at bounding box center [222, 62] width 7 height 9
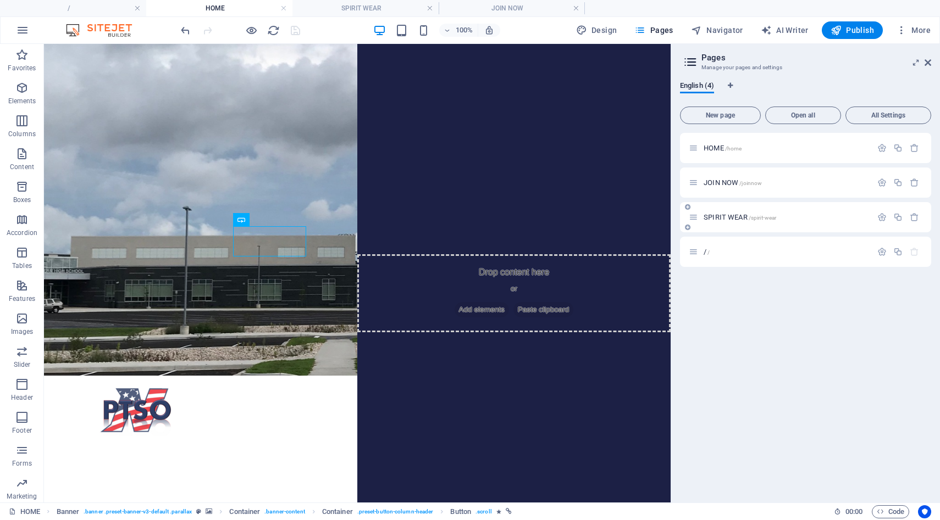
click at [721, 219] on span "SPIRIT WEAR /spirit-wear" at bounding box center [739, 217] width 73 height 8
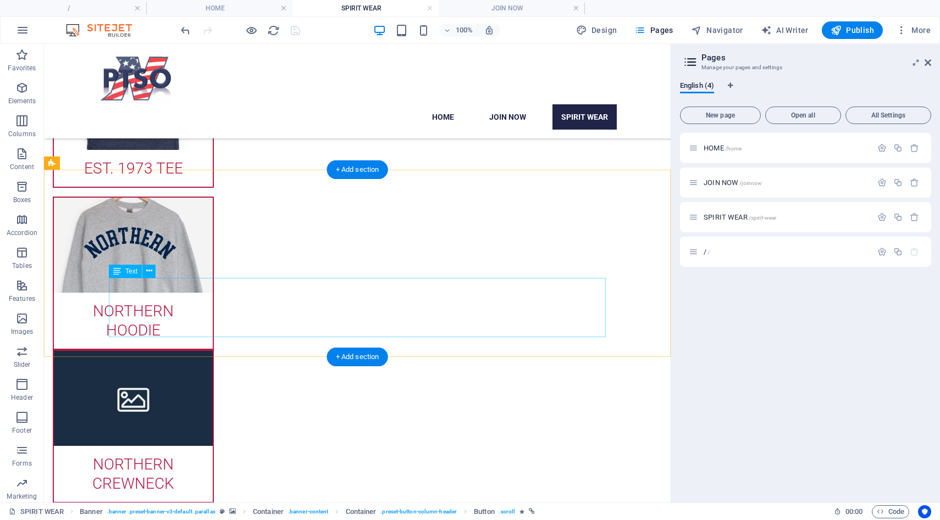
scroll to position [520, 0]
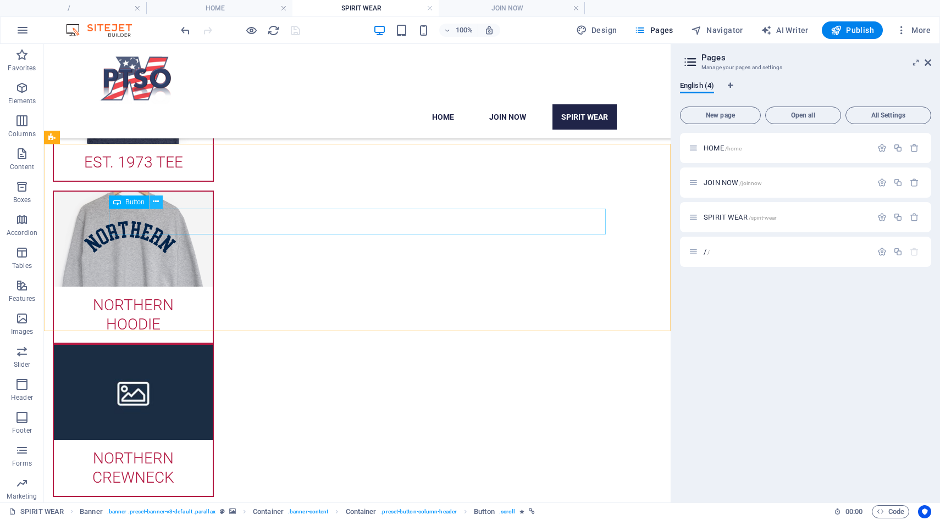
click at [160, 204] on button at bounding box center [155, 202] width 13 height 13
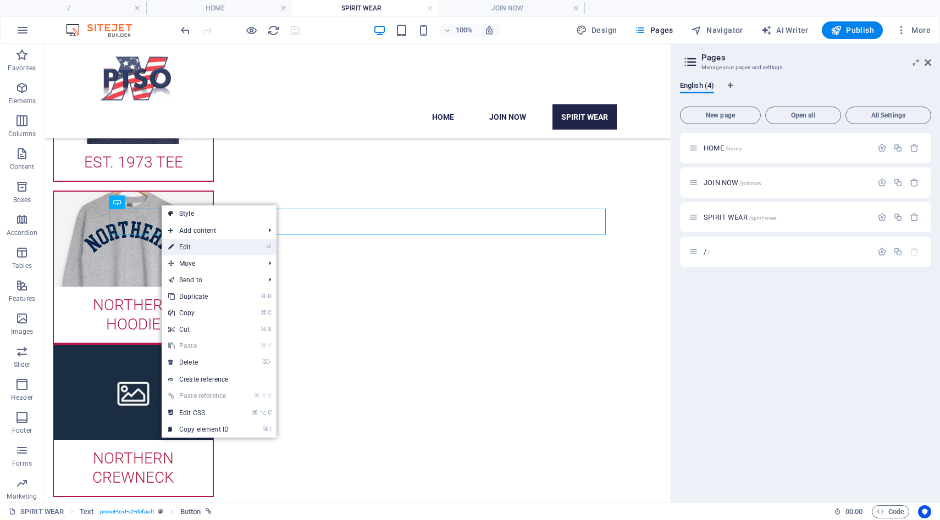
click at [190, 248] on link "⏎ Edit" at bounding box center [199, 247] width 74 height 16
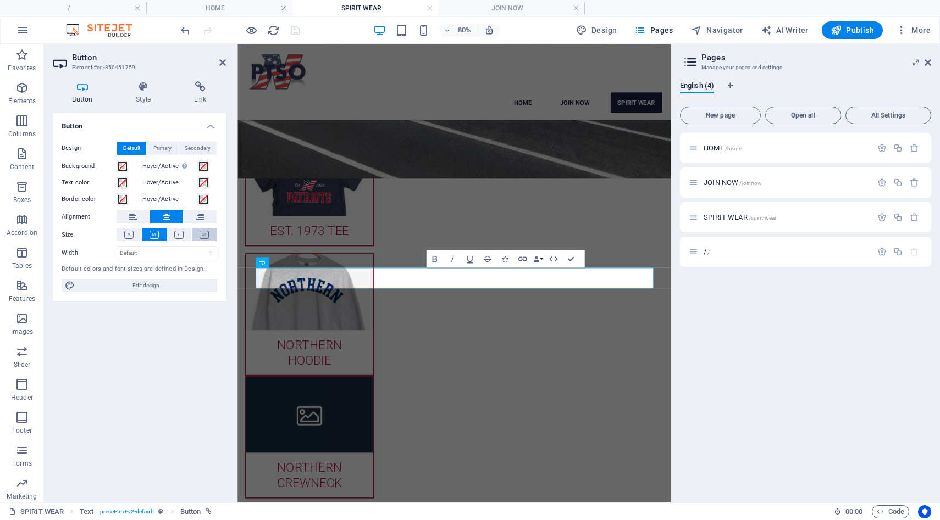
click at [200, 235] on icon at bounding box center [203, 235] width 9 height 8
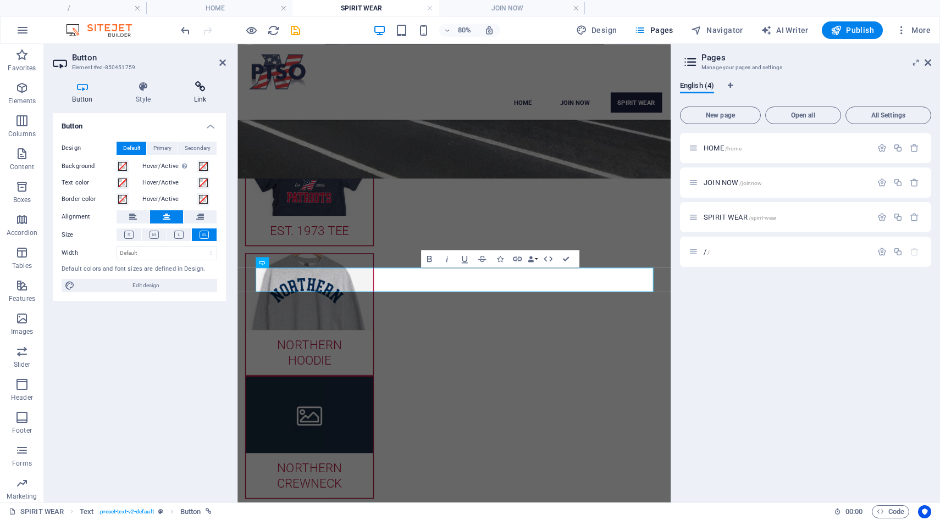
click at [203, 96] on h4 "Link" at bounding box center [200, 92] width 52 height 23
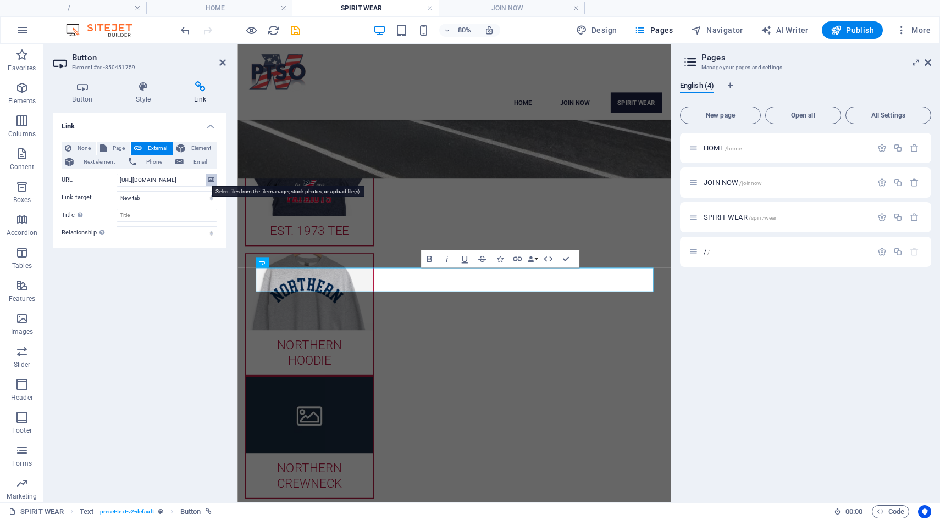
click at [212, 181] on icon at bounding box center [211, 180] width 6 height 12
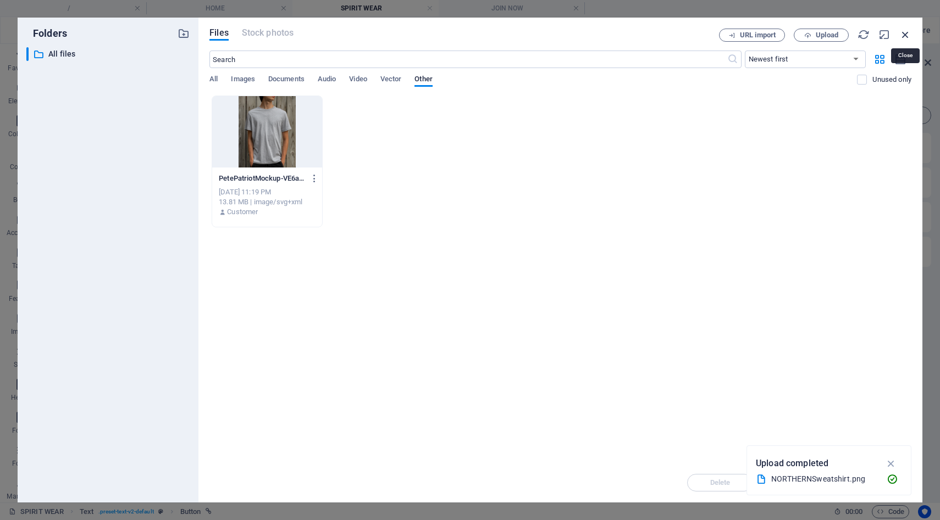
click at [905, 35] on icon "button" at bounding box center [905, 35] width 12 height 12
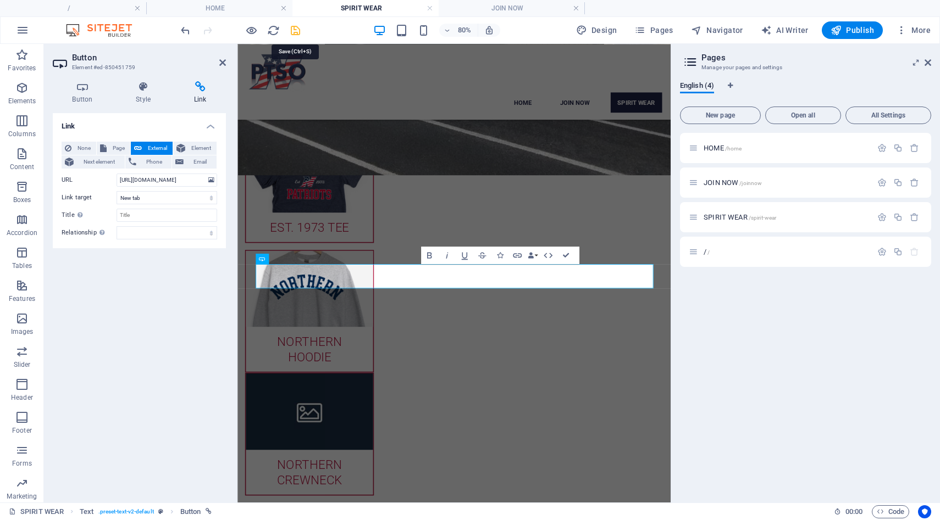
click at [296, 31] on icon "save" at bounding box center [295, 30] width 13 height 13
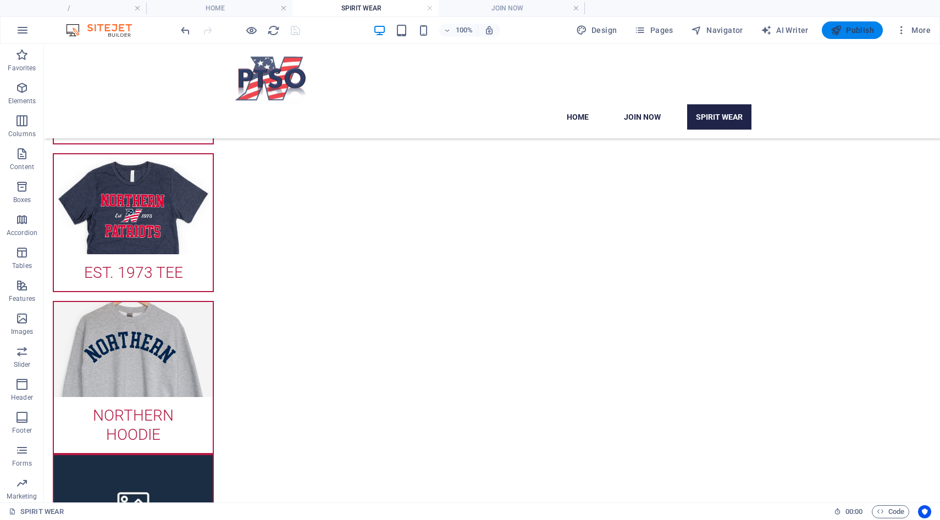
click at [857, 32] on span "Publish" at bounding box center [851, 30] width 43 height 11
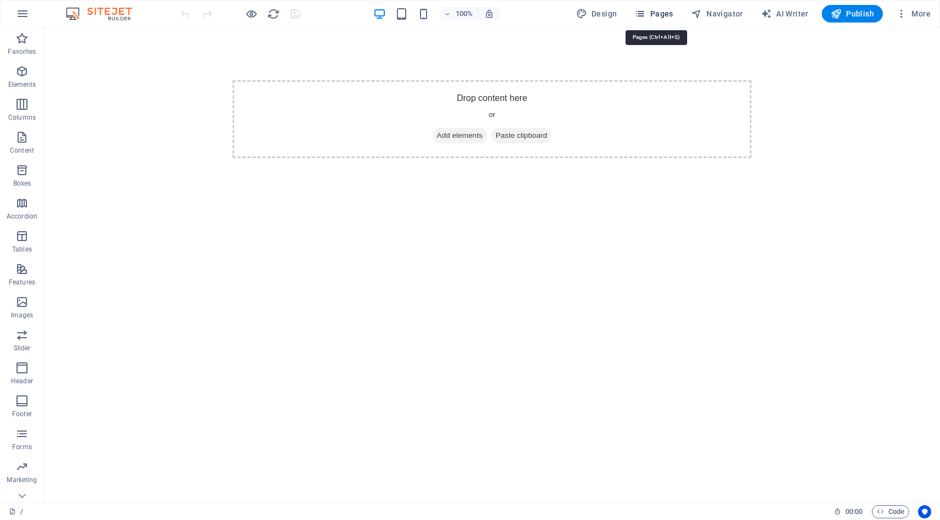
click at [655, 16] on span "Pages" at bounding box center [653, 13] width 38 height 11
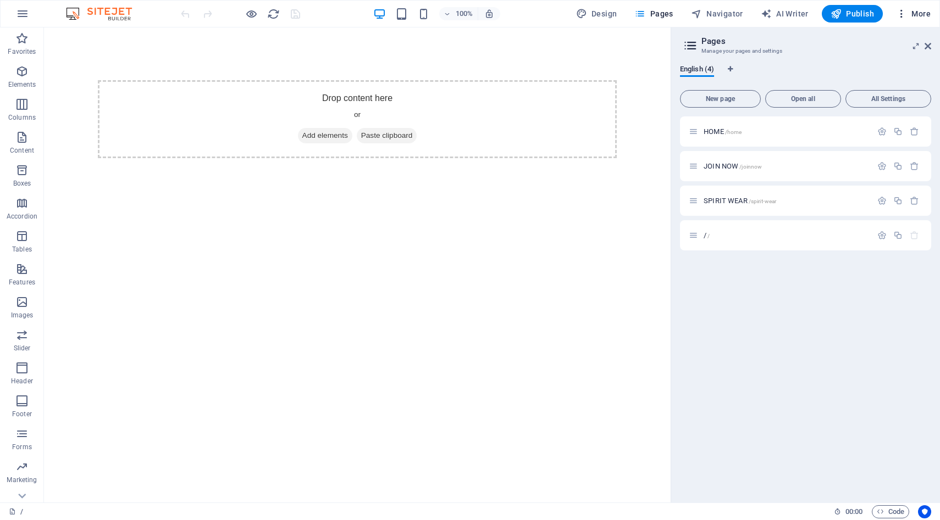
click at [917, 13] on span "More" at bounding box center [913, 13] width 35 height 11
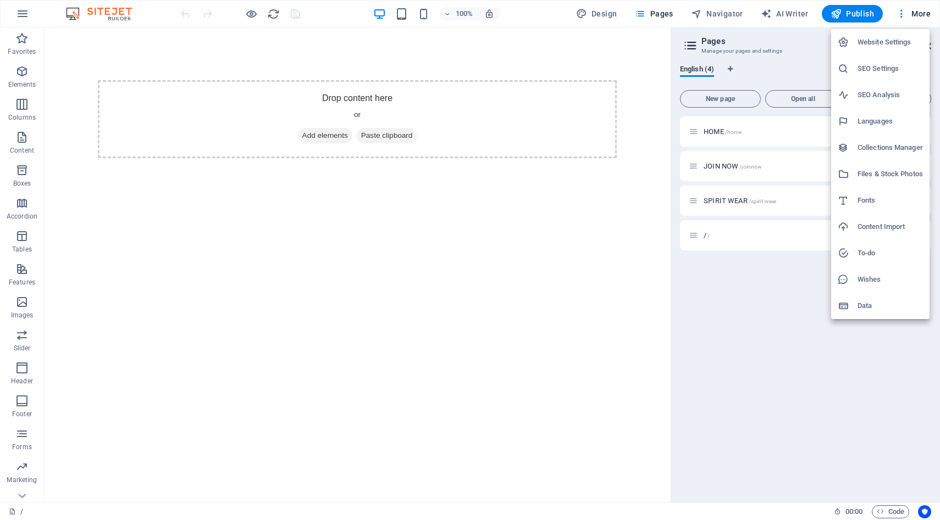
click at [901, 18] on div at bounding box center [470, 260] width 940 height 520
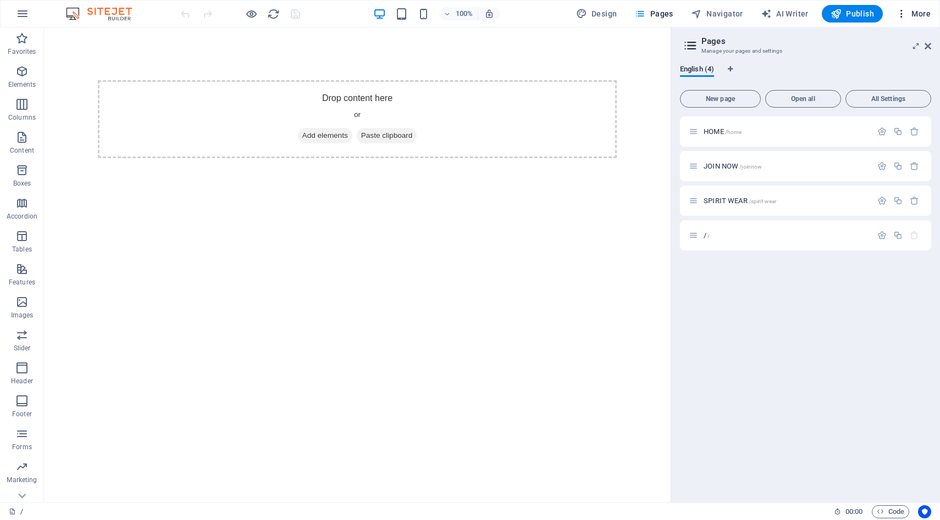
click at [901, 16] on icon "button" at bounding box center [901, 13] width 11 height 11
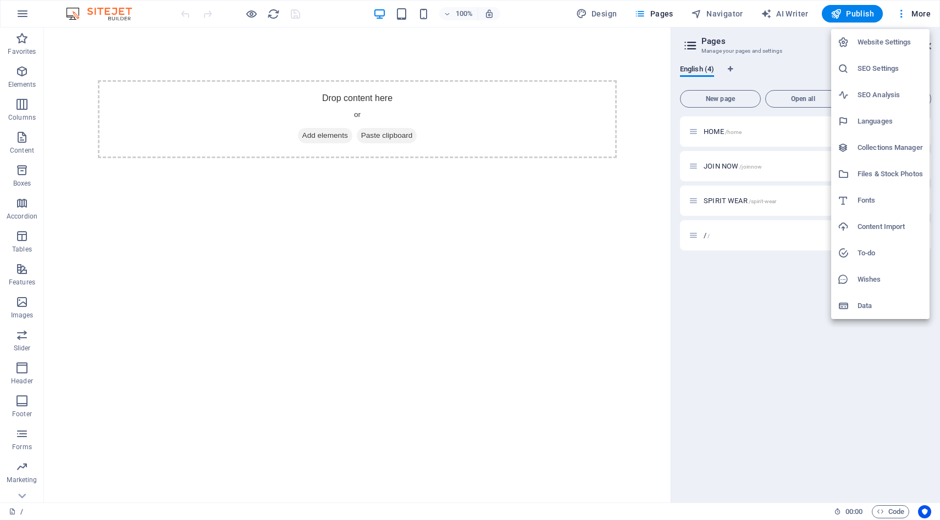
click at [722, 13] on div at bounding box center [470, 260] width 940 height 520
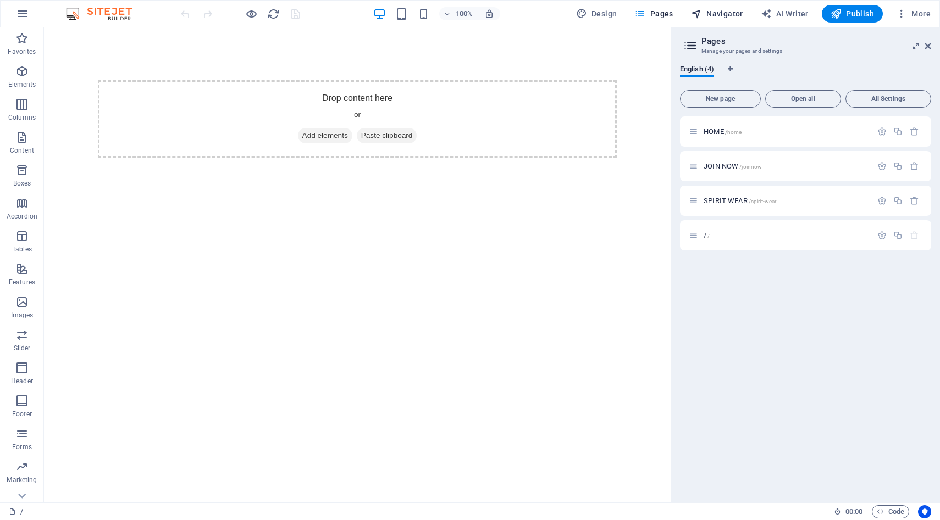
click at [717, 16] on span "Navigator" at bounding box center [717, 13] width 52 height 11
select select "16792919-en"
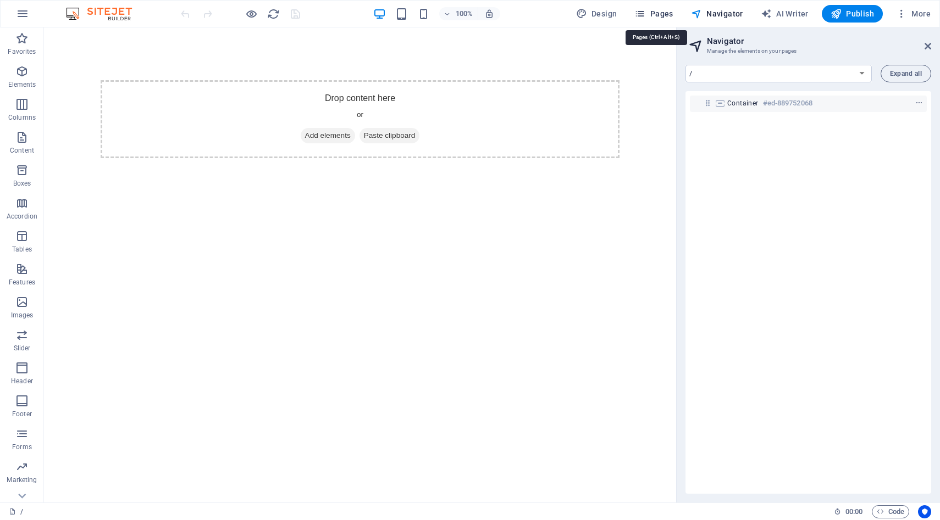
click at [659, 17] on span "Pages" at bounding box center [653, 13] width 38 height 11
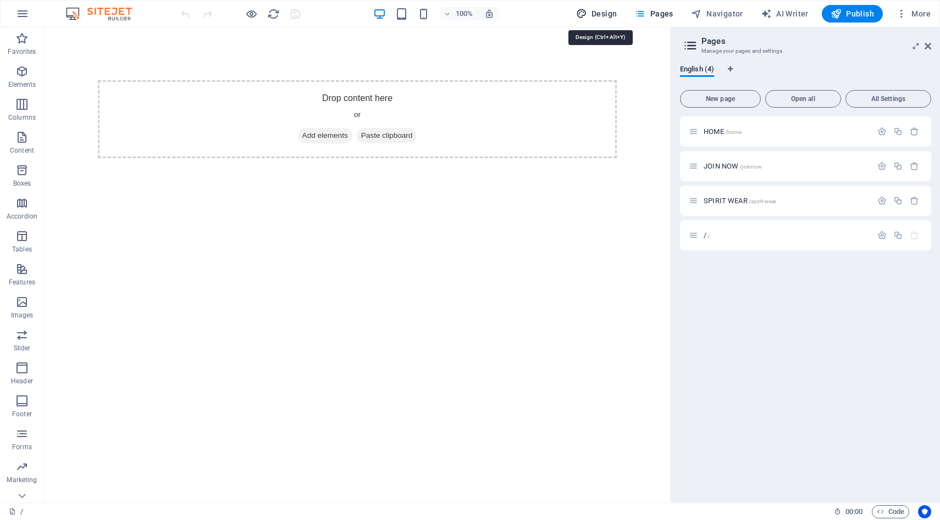
click at [609, 18] on span "Design" at bounding box center [596, 13] width 41 height 11
select select "700"
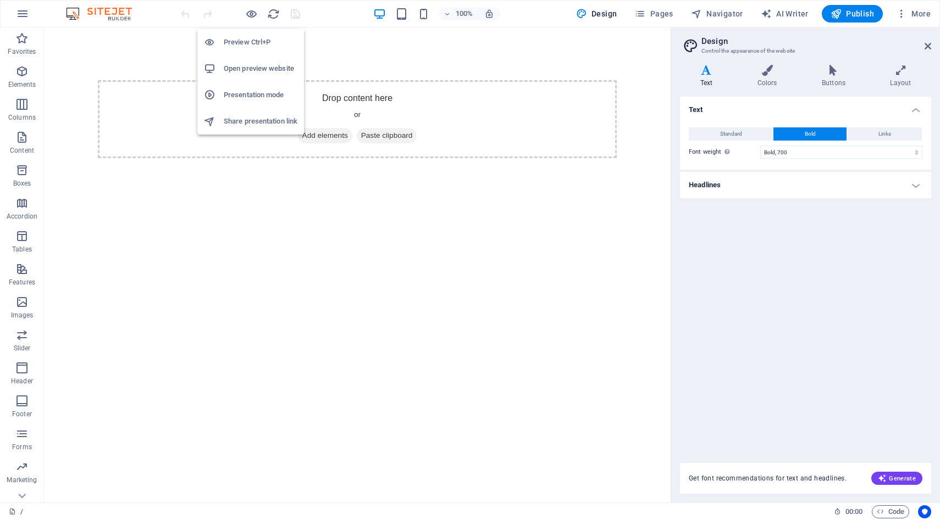
click at [245, 66] on h6 "Open preview website" at bounding box center [261, 68] width 74 height 13
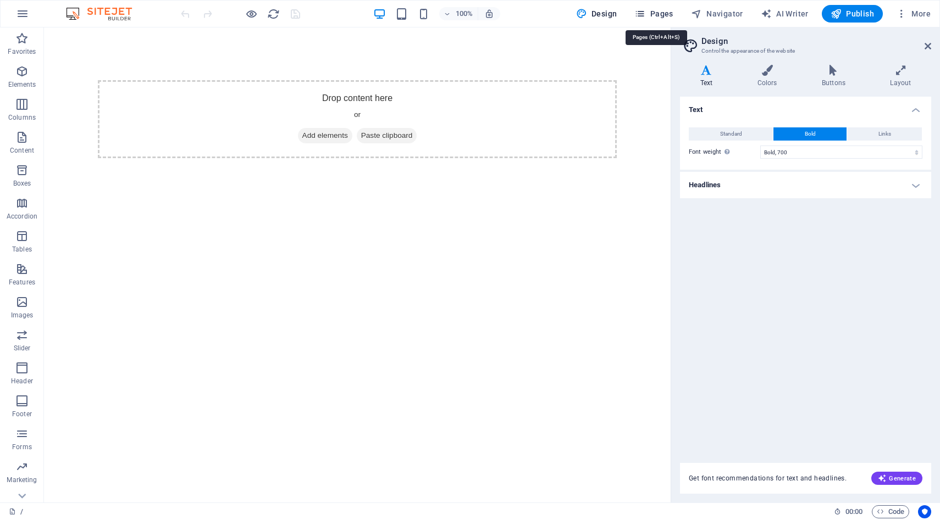
click at [651, 16] on span "Pages" at bounding box center [653, 13] width 38 height 11
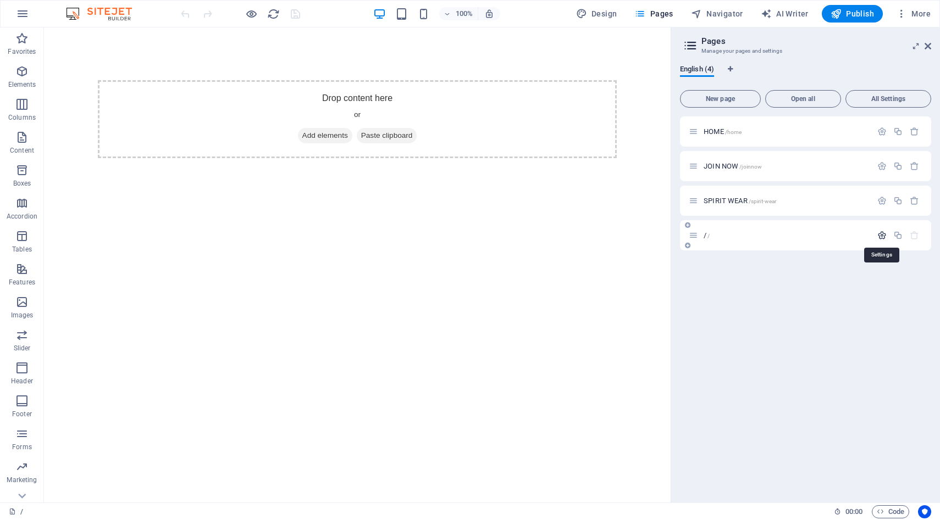
click at [879, 235] on icon "button" at bounding box center [881, 235] width 9 height 9
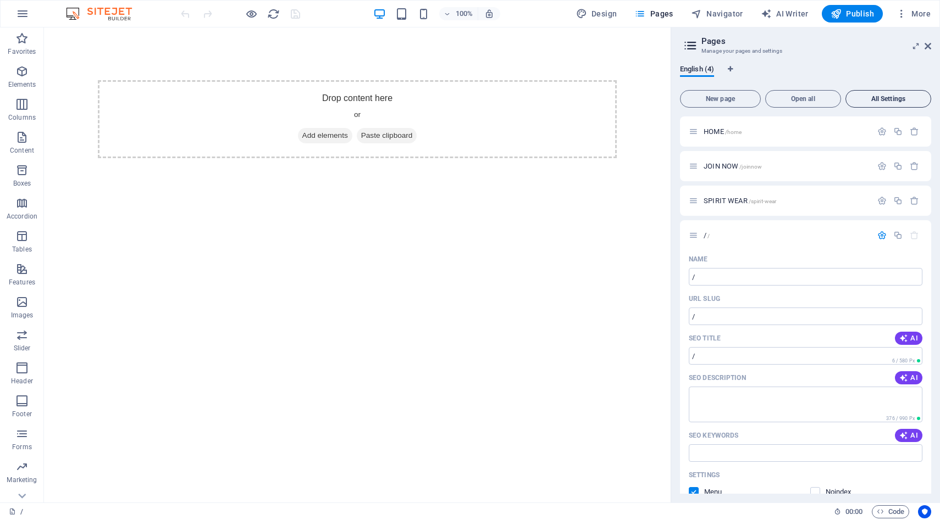
click at [878, 97] on span "All Settings" at bounding box center [888, 99] width 76 height 7
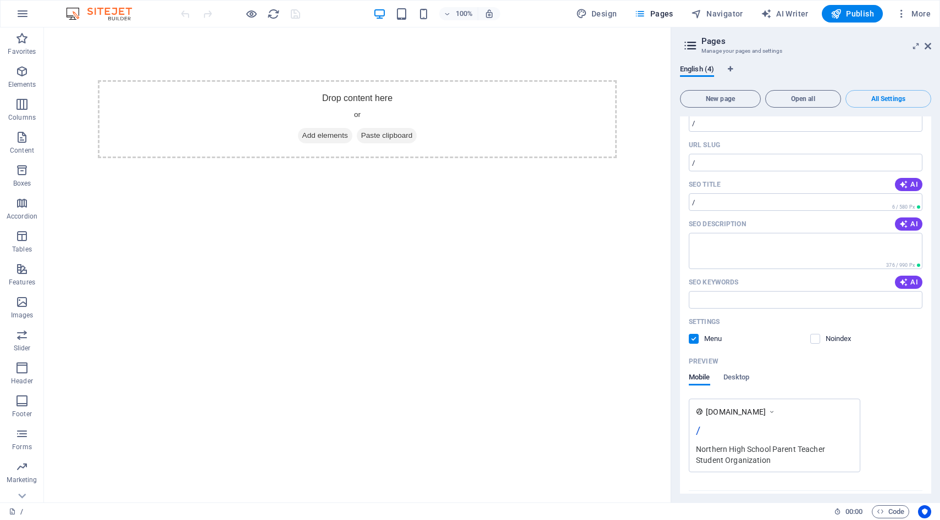
scroll to position [1536, 0]
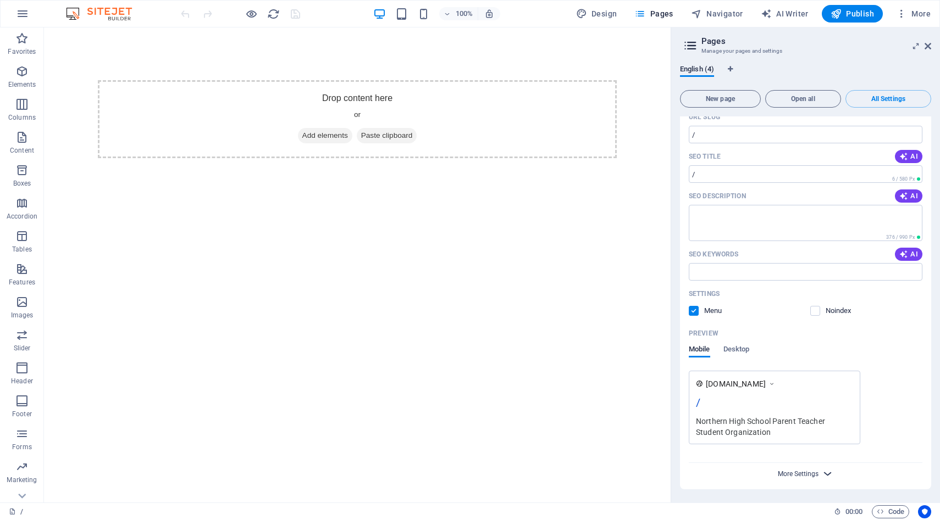
click at [789, 474] on span "More Settings" at bounding box center [798, 474] width 41 height 8
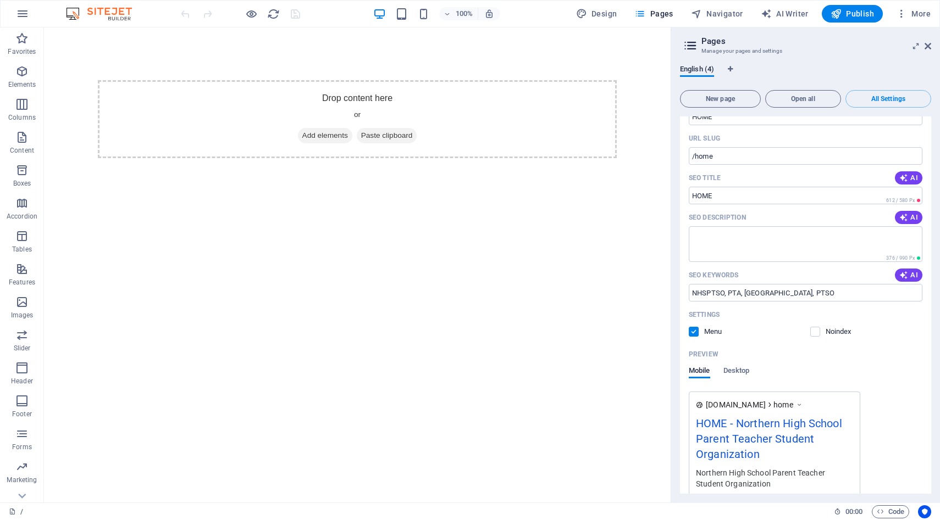
scroll to position [0, 0]
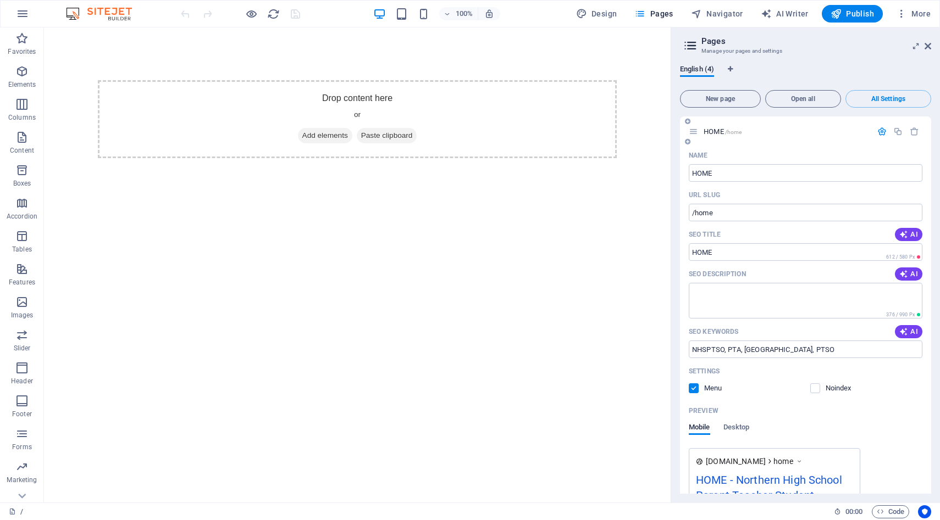
click at [880, 130] on icon "button" at bounding box center [881, 131] width 9 height 9
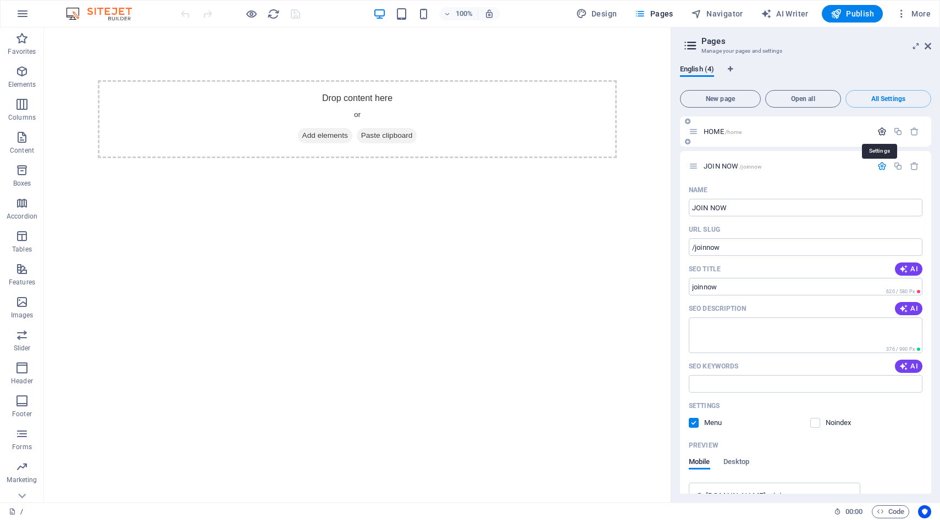
click at [880, 130] on icon "button" at bounding box center [881, 131] width 9 height 9
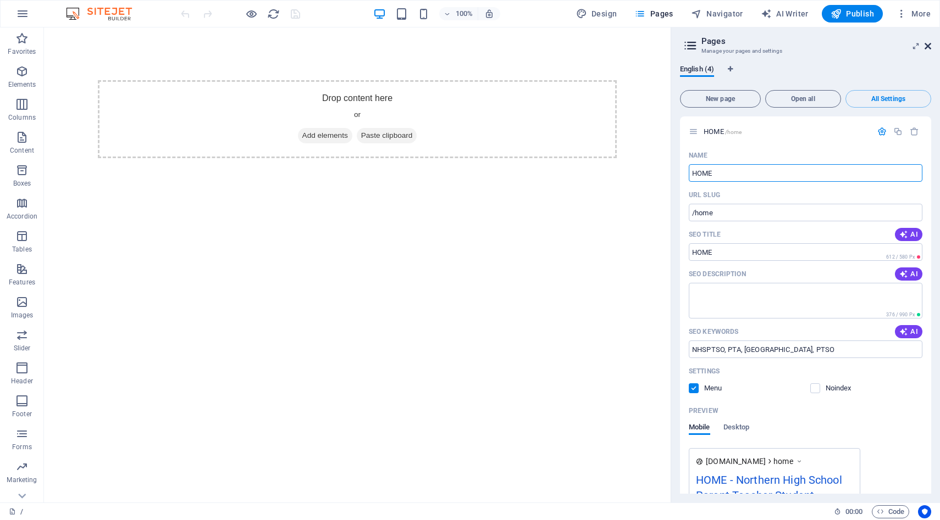
click at [927, 46] on icon at bounding box center [927, 46] width 7 height 9
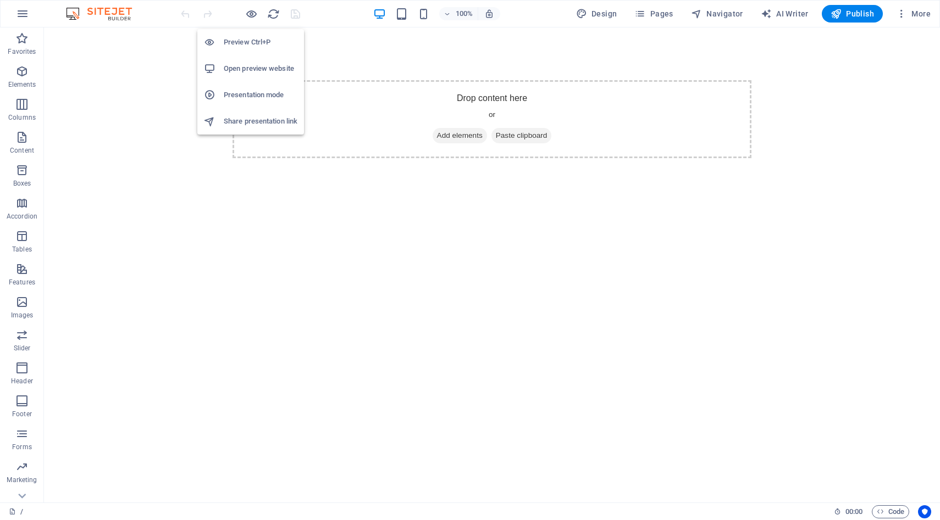
click at [253, 42] on h6 "Preview Ctrl+P" at bounding box center [261, 42] width 74 height 13
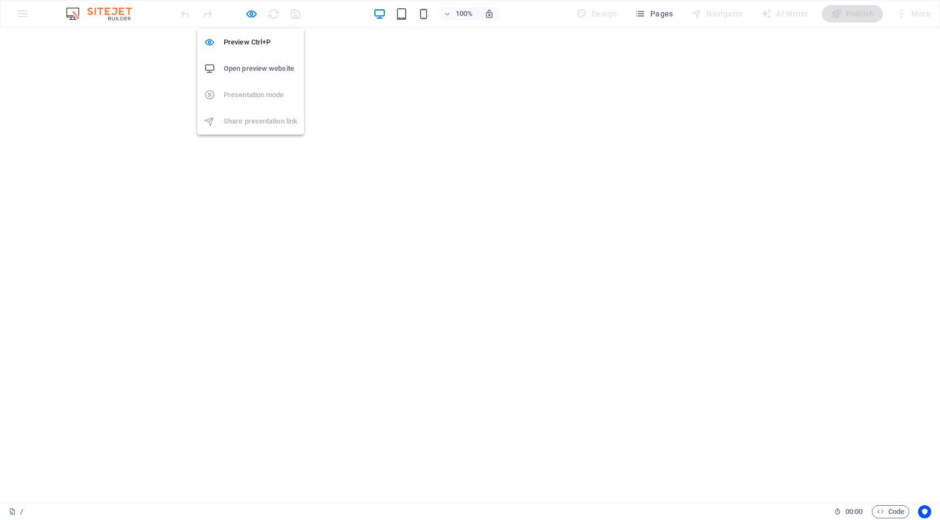
click at [248, 67] on h6 "Open preview website" at bounding box center [261, 68] width 74 height 13
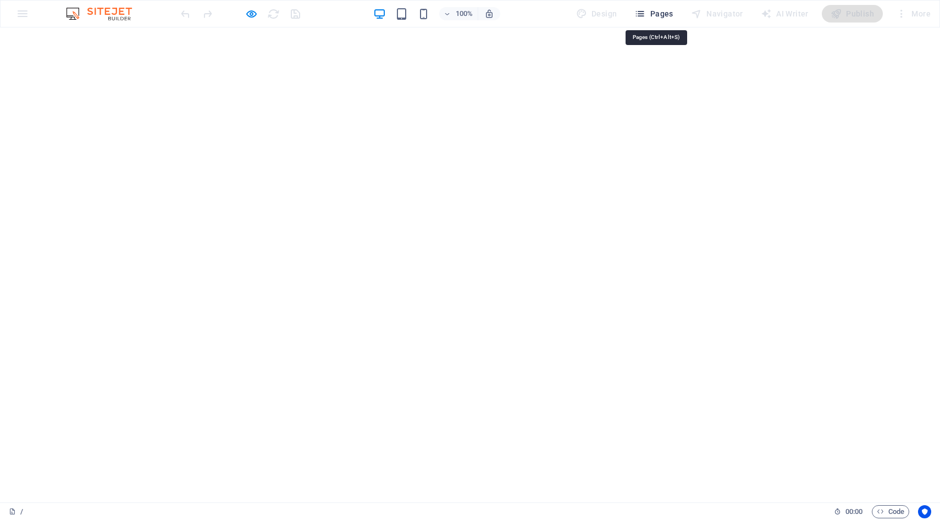
click at [654, 17] on span "Pages" at bounding box center [653, 13] width 38 height 11
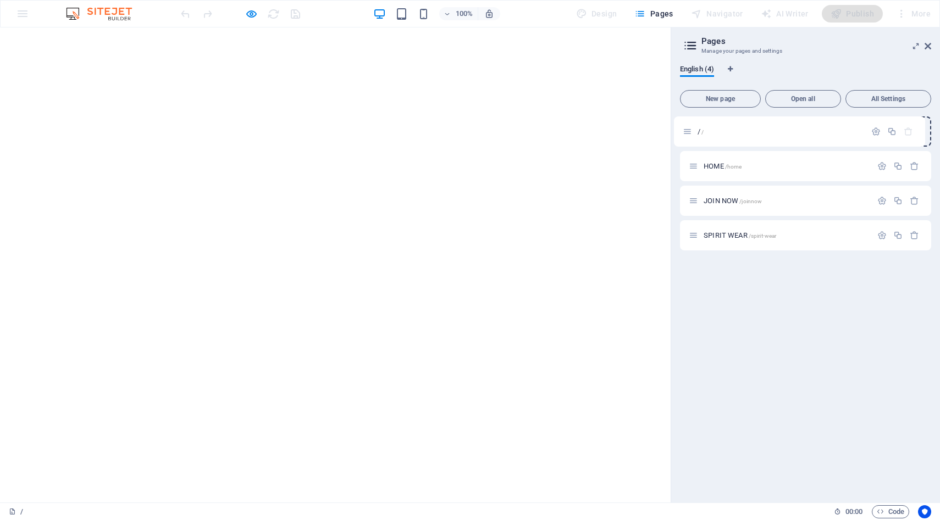
drag, startPoint x: 691, startPoint y: 236, endPoint x: 685, endPoint y: 131, distance: 105.7
click at [685, 131] on div "HOME /home JOIN NOW /joinnow SPIRIT WEAR /spirit-wear / /" at bounding box center [805, 184] width 251 height 134
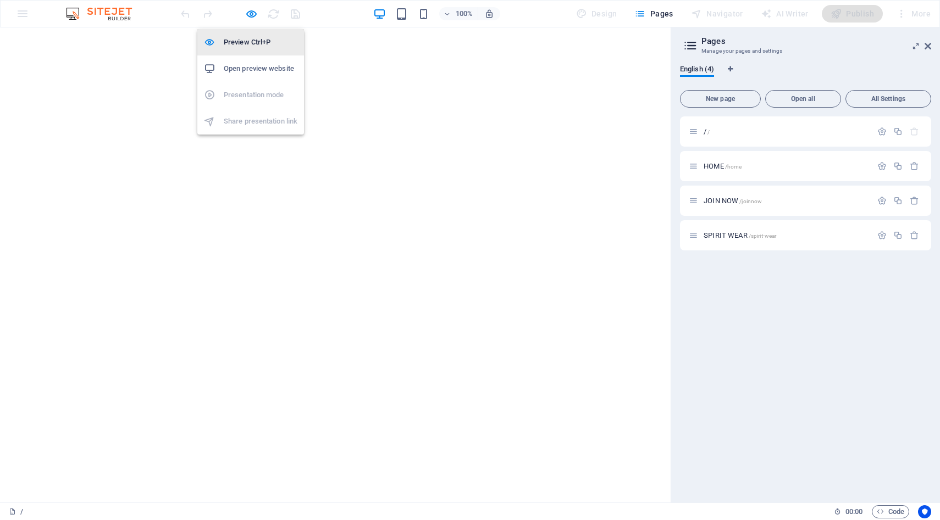
click at [249, 43] on h6 "Preview Ctrl+P" at bounding box center [261, 42] width 74 height 13
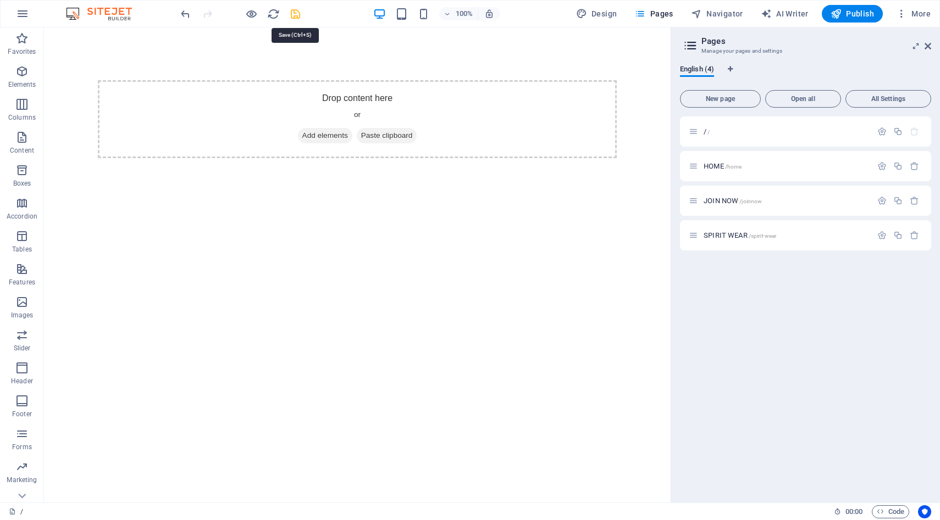
click at [293, 15] on icon "save" at bounding box center [295, 14] width 13 height 13
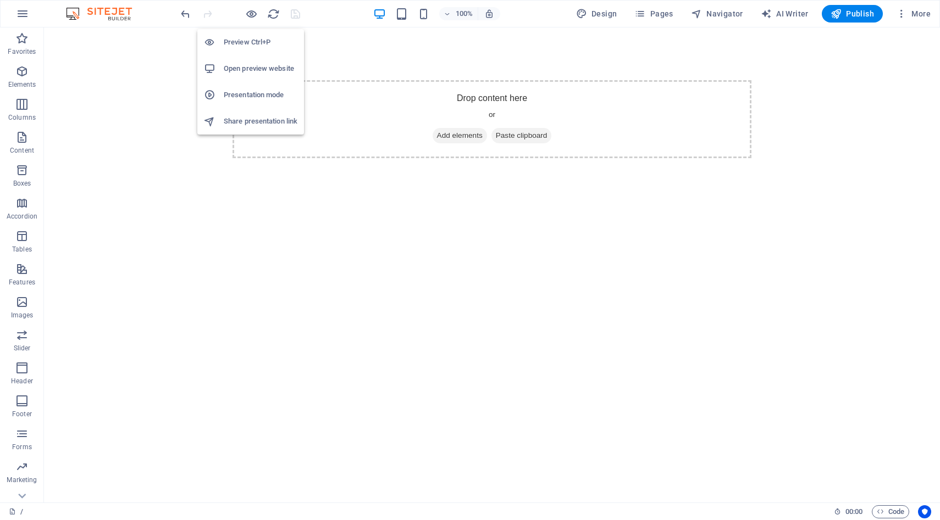
click at [247, 41] on h6 "Preview Ctrl+P" at bounding box center [261, 42] width 74 height 13
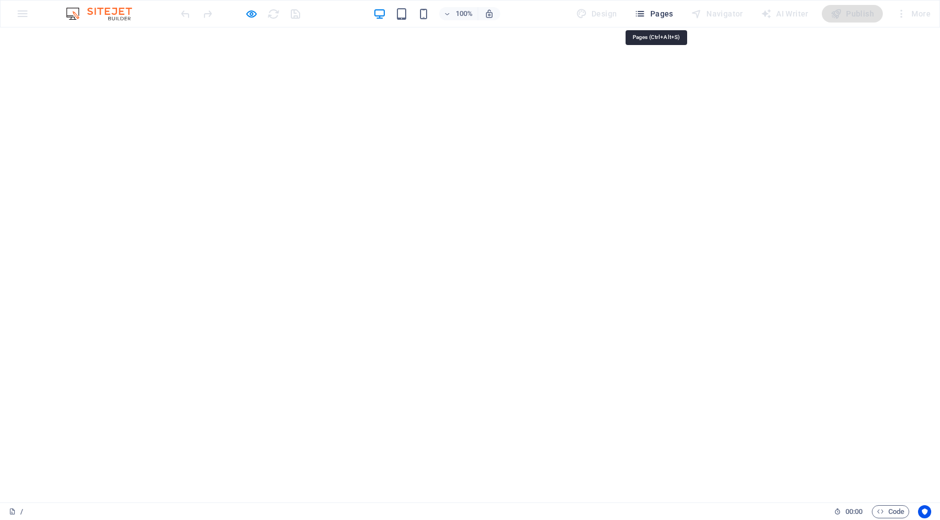
click at [651, 15] on span "Pages" at bounding box center [653, 13] width 38 height 11
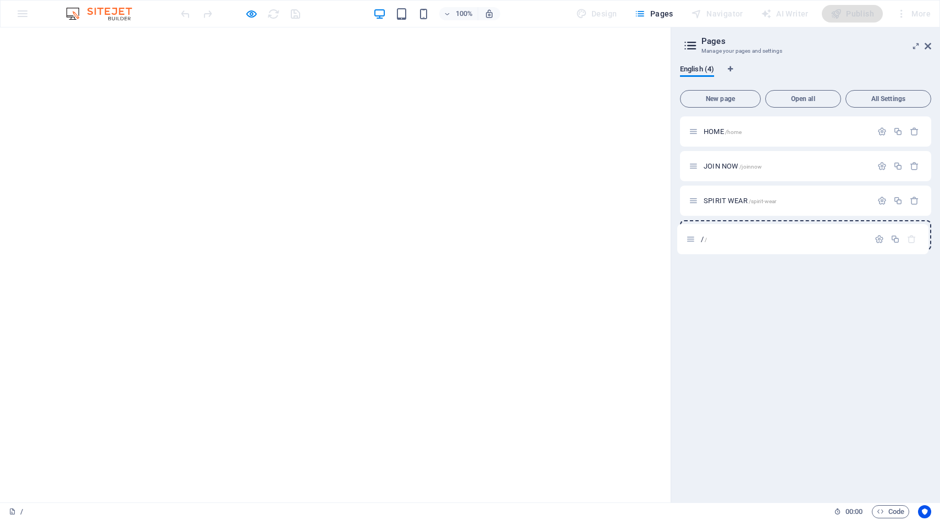
drag, startPoint x: 692, startPoint y: 132, endPoint x: 690, endPoint y: 245, distance: 112.1
click at [690, 245] on div "/ / HOME /home JOIN NOW /joinnow SPIRIT WEAR /spirit-wear" at bounding box center [805, 184] width 251 height 134
click at [728, 200] on span "SPIRIT WEAR /spirit-wear" at bounding box center [739, 201] width 73 height 8
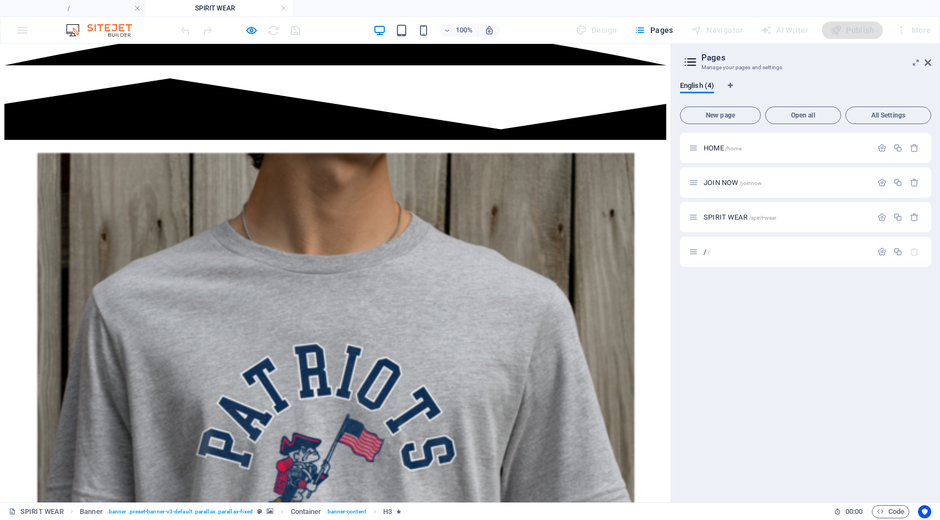
scroll to position [502, 0]
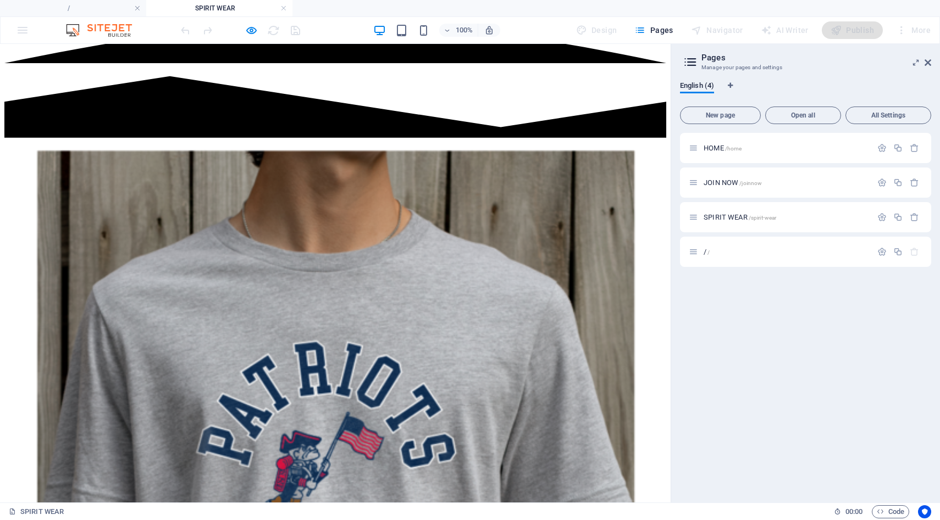
click at [928, 62] on icon at bounding box center [927, 62] width 7 height 9
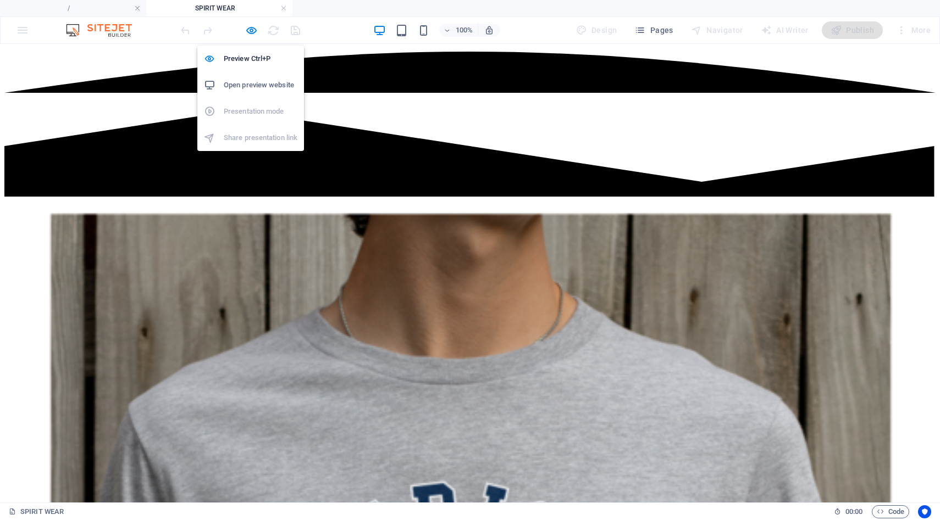
click at [248, 82] on h6 "Open preview website" at bounding box center [261, 85] width 74 height 13
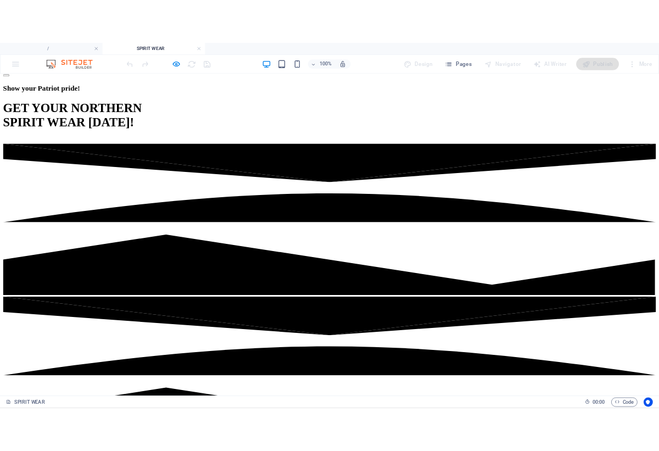
scroll to position [0, 0]
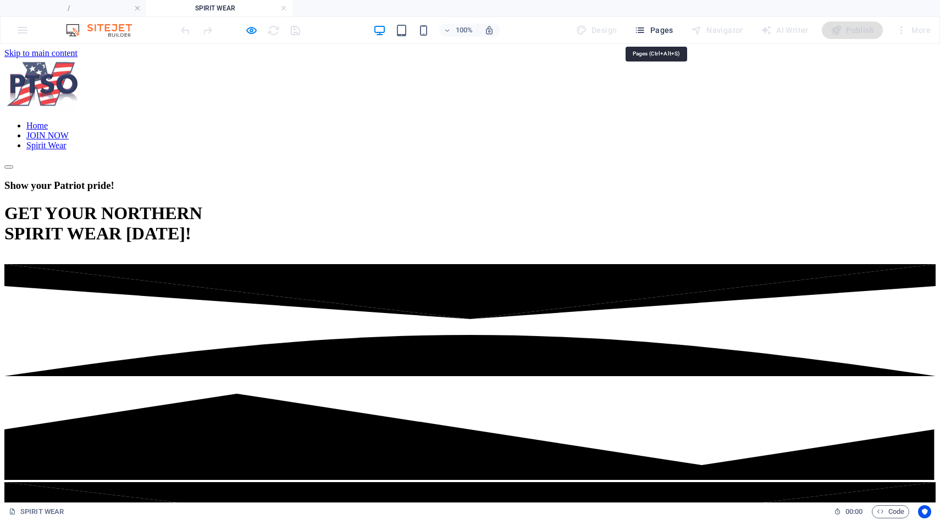
click at [666, 29] on span "Pages" at bounding box center [653, 30] width 38 height 11
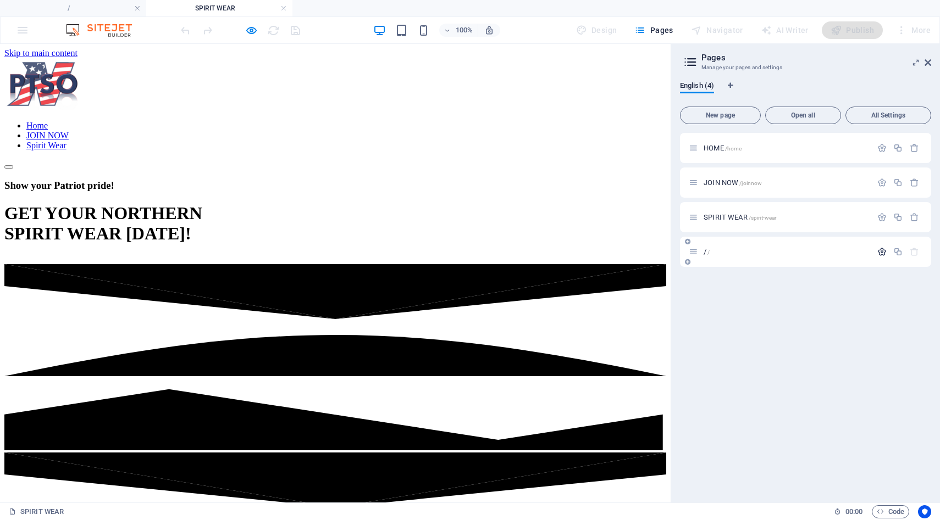
click at [881, 249] on icon "button" at bounding box center [881, 251] width 9 height 9
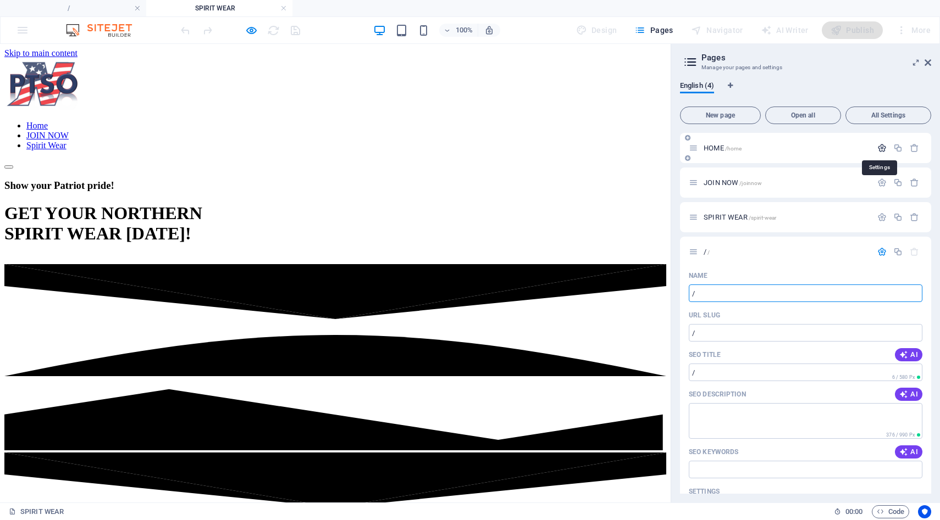
click at [882, 149] on icon "button" at bounding box center [881, 147] width 9 height 9
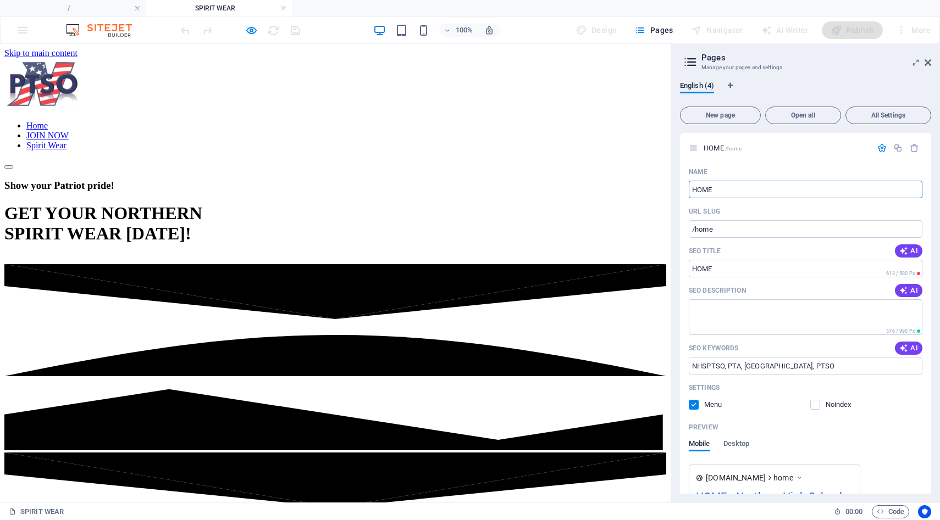
click at [417, 121] on nav "Home JOIN NOW Spirit Wear" at bounding box center [335, 136] width 662 height 30
click at [340, 121] on nav "Home JOIN NOW Spirit Wear" at bounding box center [335, 136] width 662 height 30
click at [931, 64] on aside "Pages Manage your pages and settings English (4) New page Open all All Settings…" at bounding box center [804, 273] width 269 height 459
click at [927, 63] on icon at bounding box center [927, 62] width 7 height 9
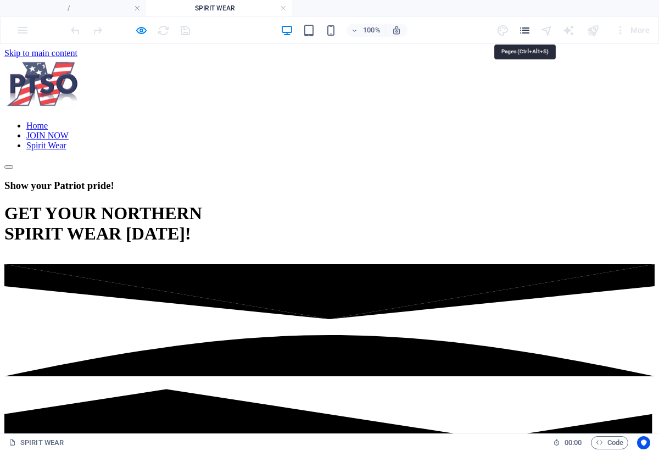
click at [526, 29] on icon "pages" at bounding box center [525, 30] width 13 height 13
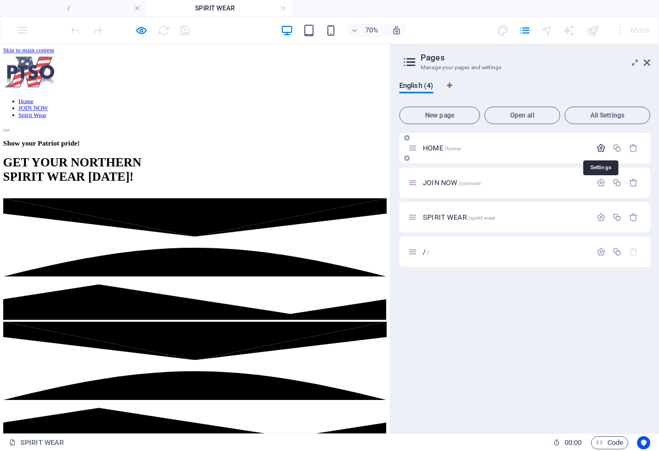
click at [600, 149] on icon "button" at bounding box center [601, 147] width 9 height 9
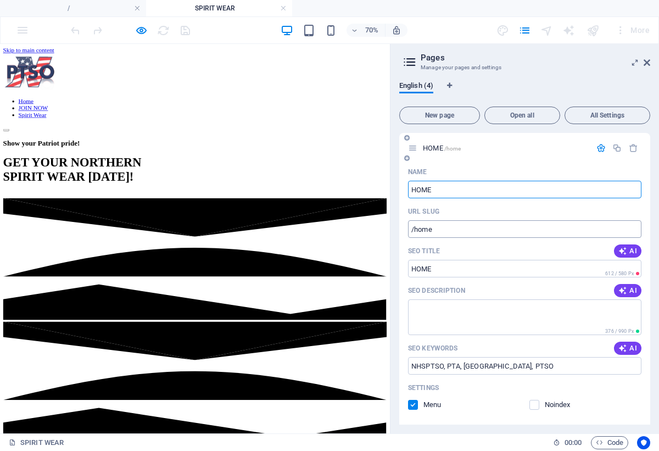
click at [438, 229] on input "/home" at bounding box center [525, 229] width 234 height 18
type input "/"
click at [439, 190] on input "HOME" at bounding box center [525, 190] width 234 height 18
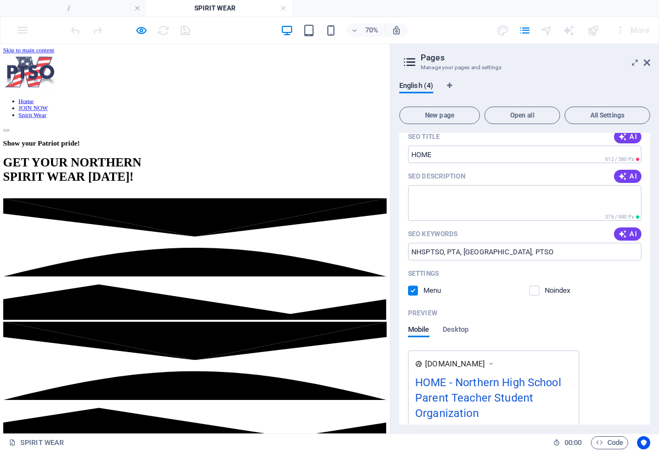
scroll to position [119, 0]
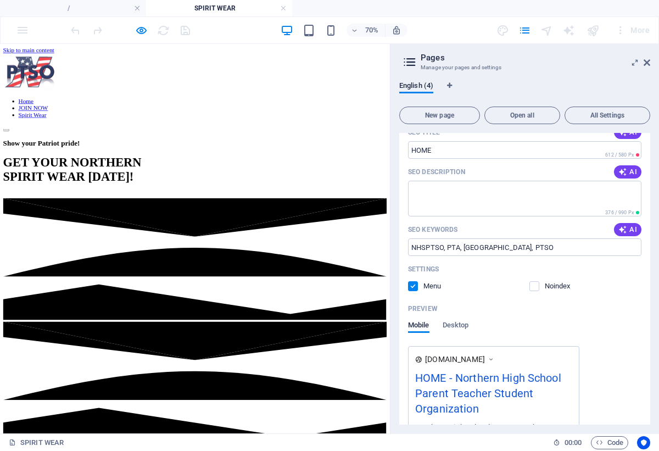
click at [463, 100] on div "Home JOIN NOW Spirit Wear" at bounding box center [278, 113] width 548 height 111
click at [142, 30] on icon "button" at bounding box center [141, 30] width 13 height 13
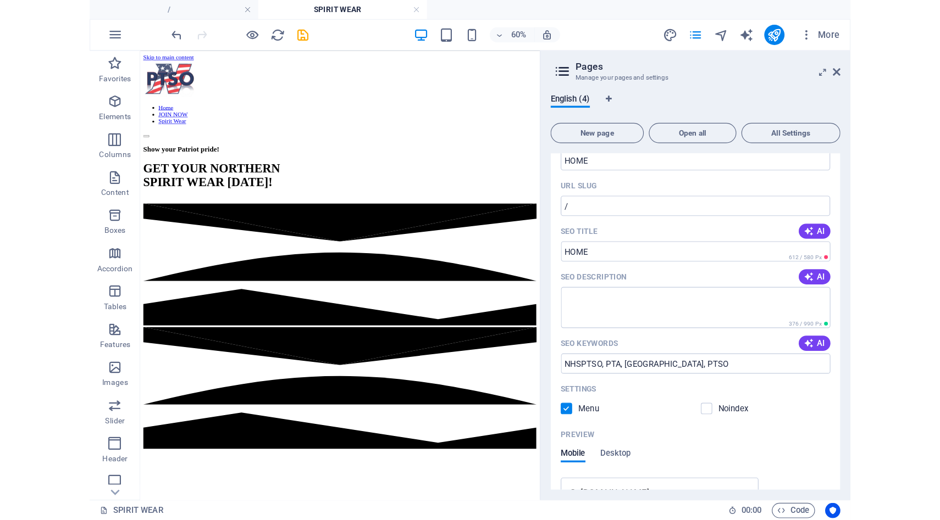
scroll to position [48, 0]
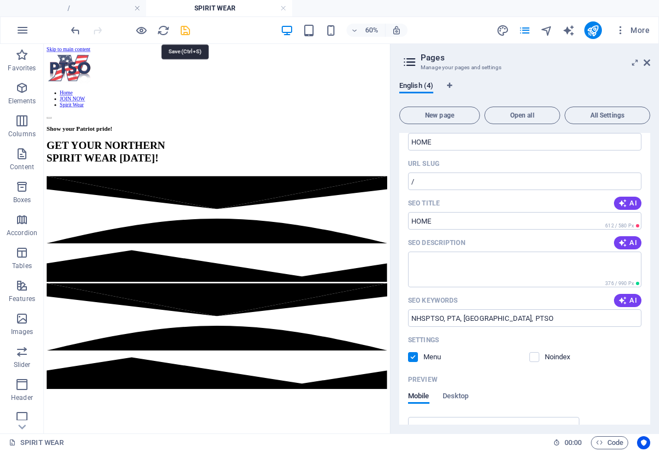
click at [184, 32] on icon "save" at bounding box center [185, 30] width 13 height 13
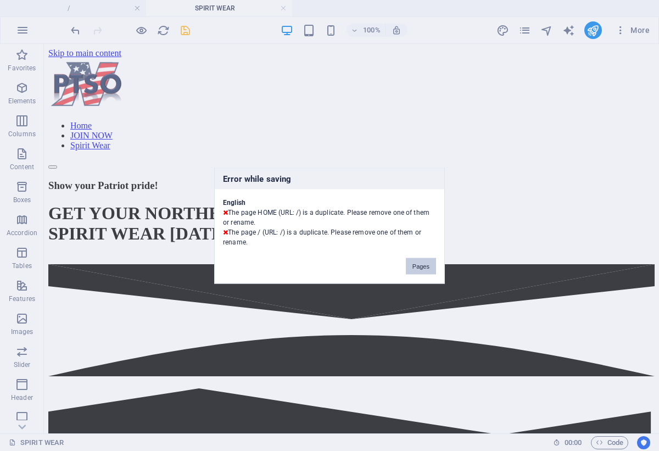
click at [425, 270] on button "Pages" at bounding box center [421, 266] width 30 height 16
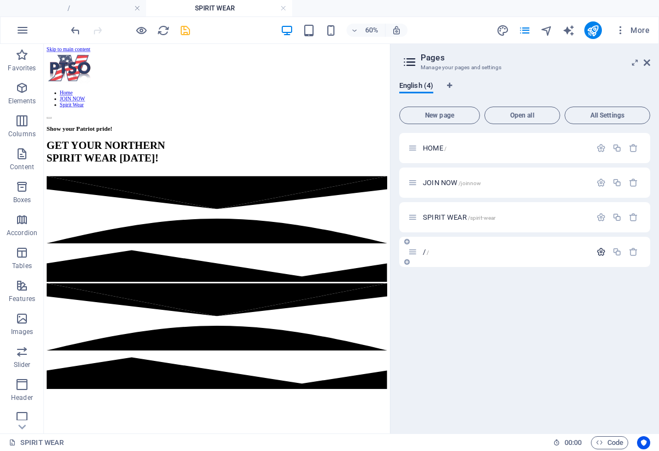
click at [598, 255] on icon "button" at bounding box center [601, 251] width 9 height 9
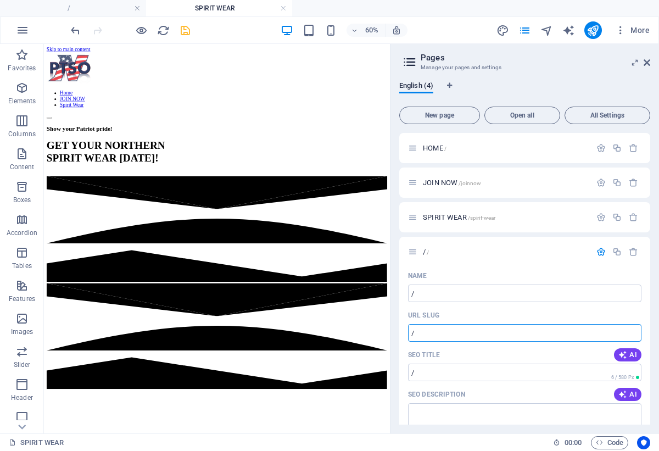
drag, startPoint x: 478, startPoint y: 380, endPoint x: 615, endPoint y: 518, distance: 194.3
click at [419, 336] on input "/" at bounding box center [525, 333] width 234 height 18
type input "extra"
click at [597, 146] on icon "button" at bounding box center [601, 147] width 9 height 9
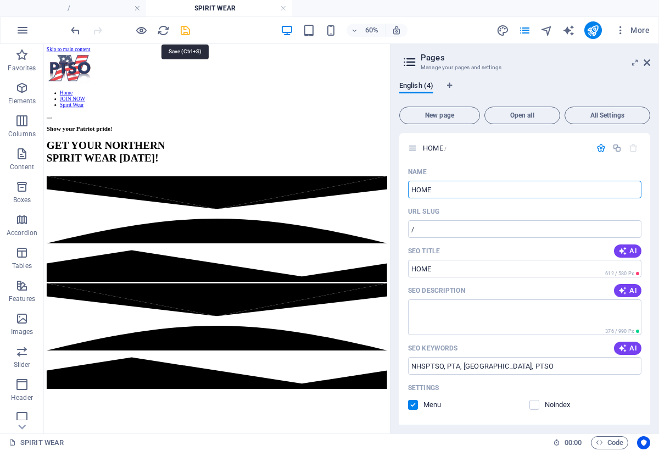
click at [186, 33] on icon "save" at bounding box center [185, 30] width 13 height 13
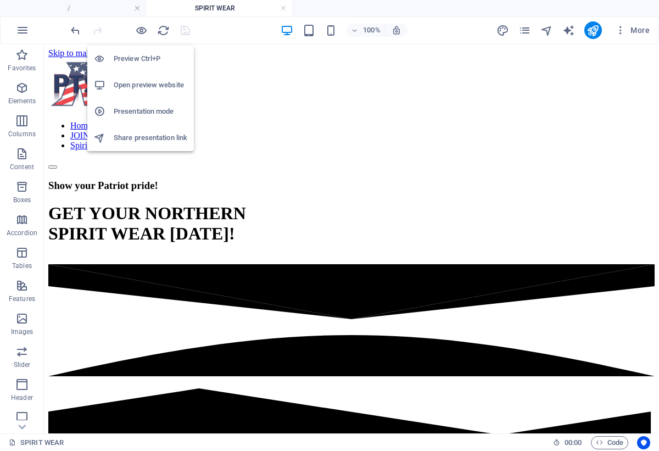
click at [135, 84] on h6 "Open preview website" at bounding box center [151, 85] width 74 height 13
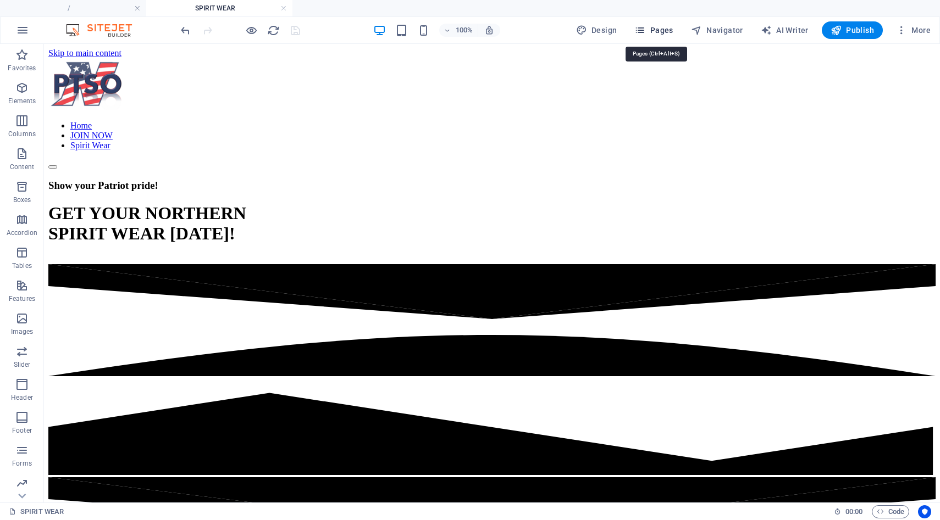
click at [653, 34] on span "Pages" at bounding box center [653, 30] width 38 height 11
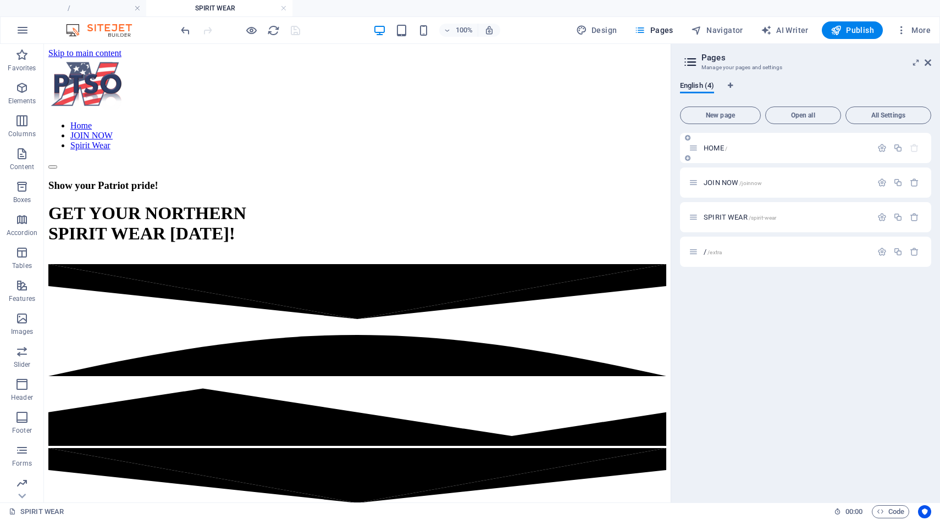
click at [728, 152] on div "HOME /" at bounding box center [780, 148] width 183 height 13
click at [701, 148] on div "HOME /" at bounding box center [785, 148] width 171 height 7
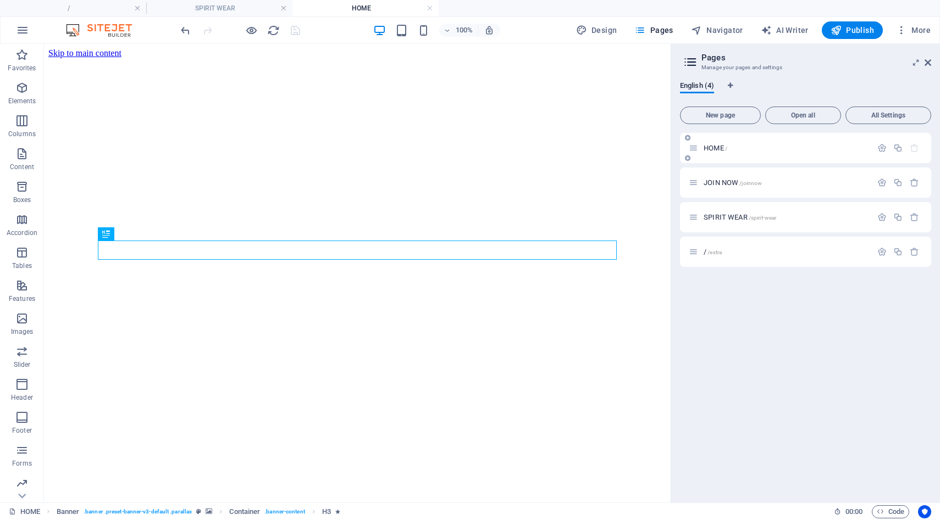
scroll to position [0, 0]
click at [282, 298] on icon at bounding box center [280, 295] width 6 height 12
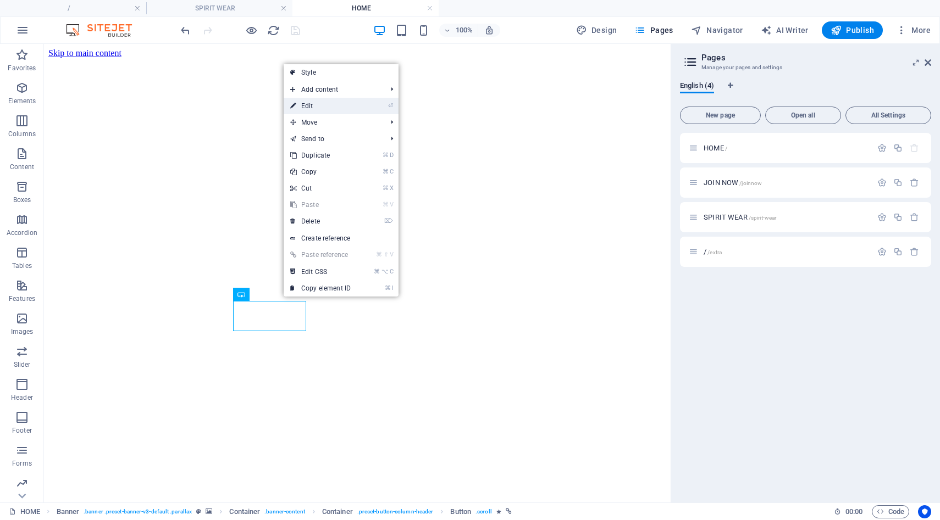
click at [343, 110] on link "⏎ Edit" at bounding box center [321, 106] width 74 height 16
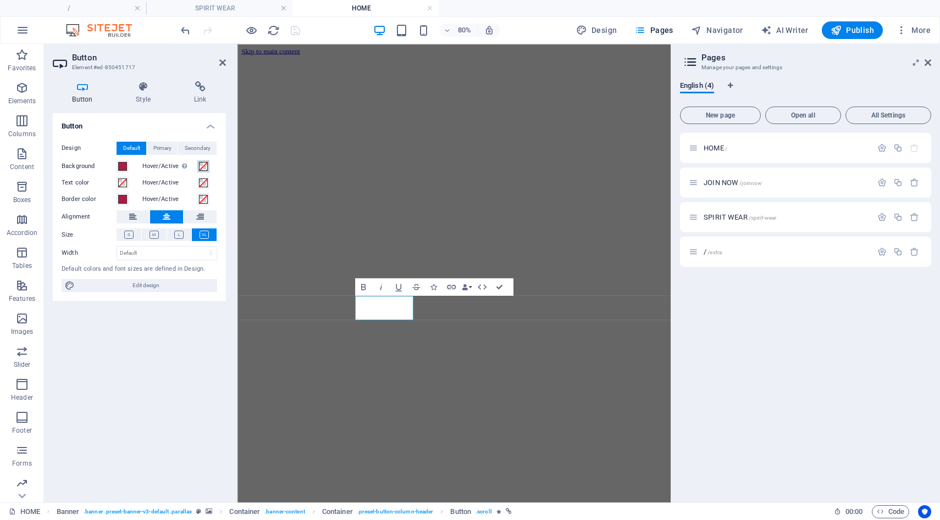
click at [204, 165] on span at bounding box center [203, 166] width 9 height 9
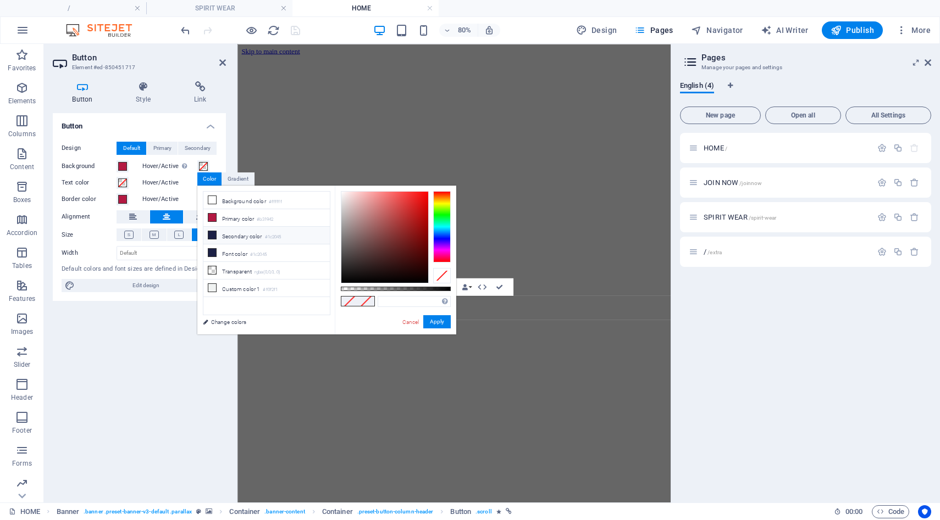
click at [212, 234] on icon at bounding box center [212, 235] width 8 height 8
type input "#1c2045"
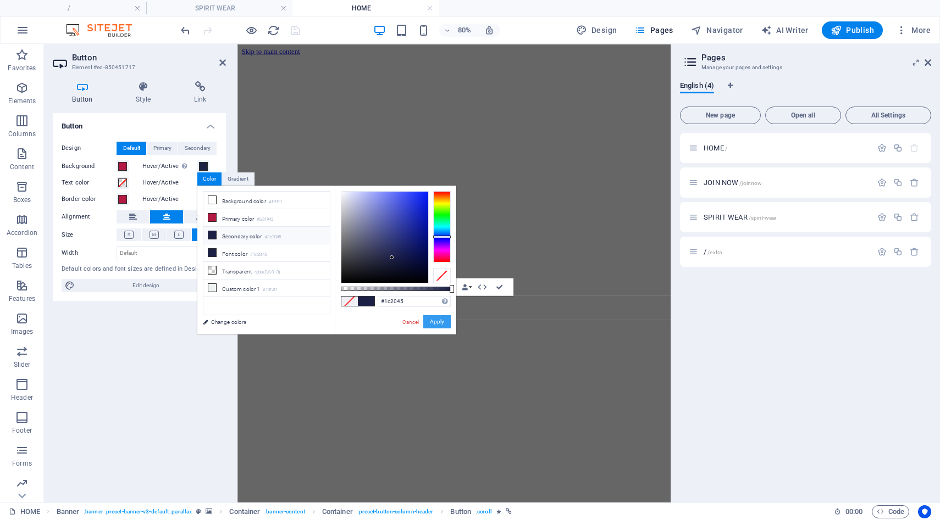
click at [434, 319] on button "Apply" at bounding box center [436, 321] width 27 height 13
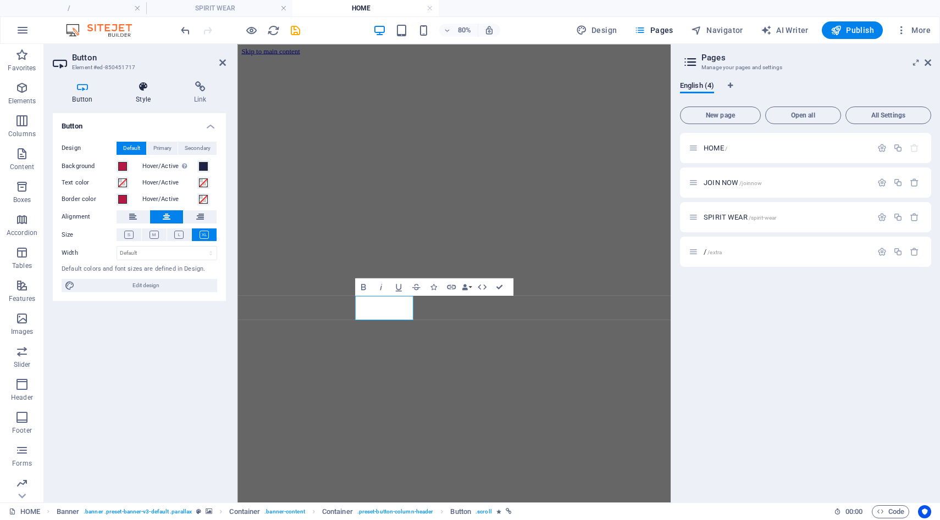
click at [143, 92] on icon at bounding box center [144, 86] width 54 height 11
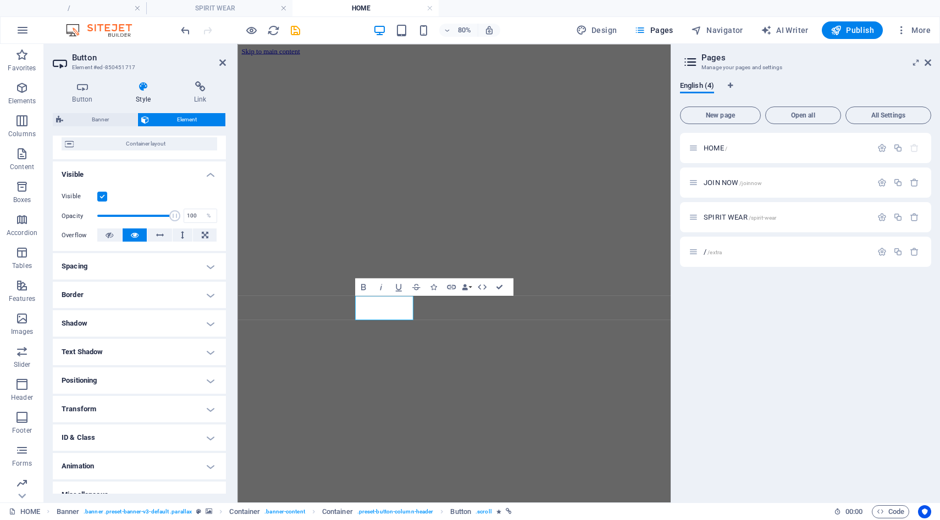
scroll to position [106, 0]
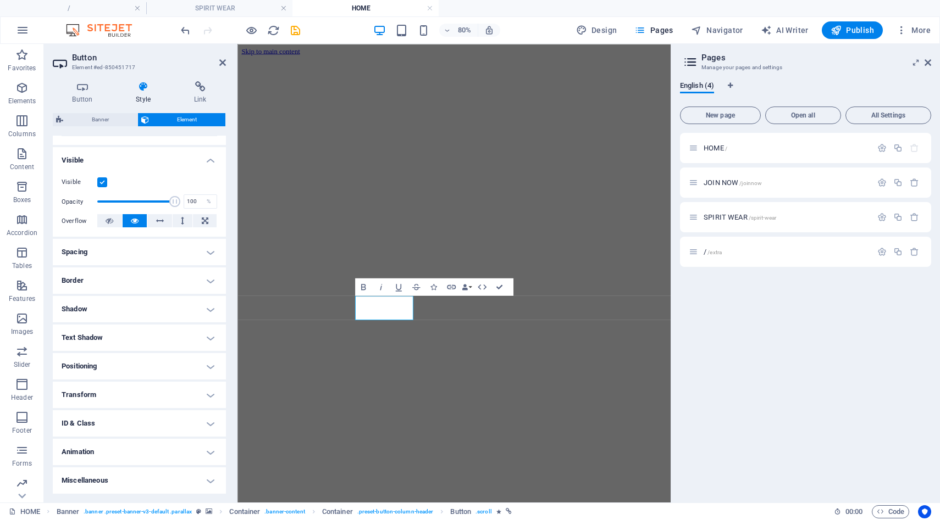
click at [93, 392] on h4 "Transform" at bounding box center [139, 395] width 173 height 26
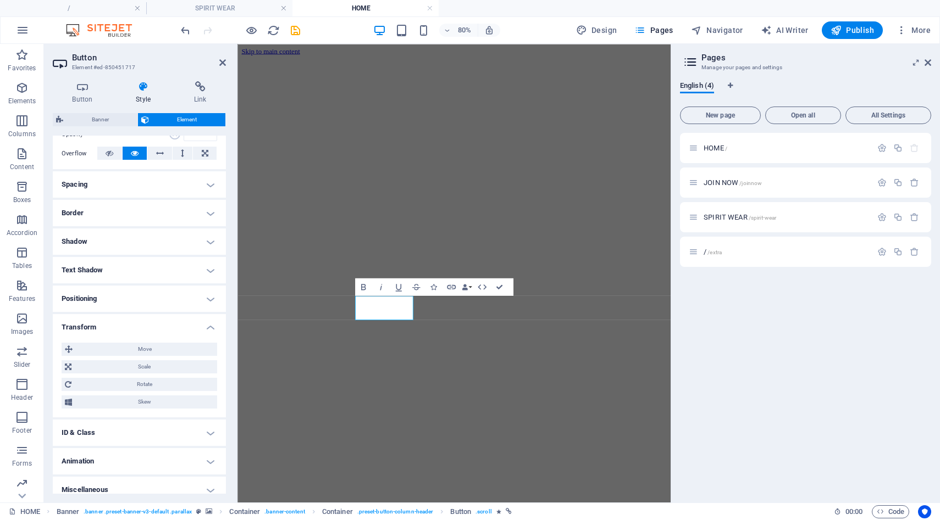
scroll to position [183, 0]
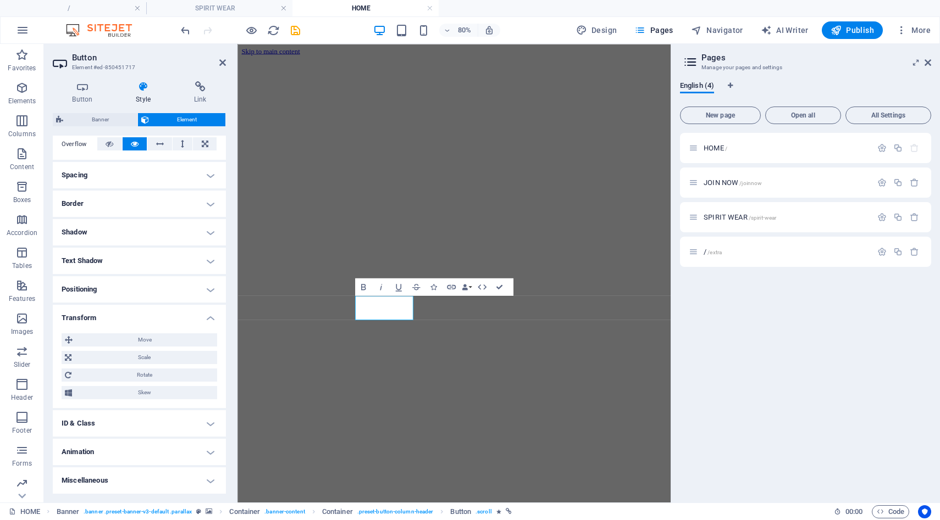
click at [88, 458] on h4 "Animation" at bounding box center [139, 452] width 173 height 26
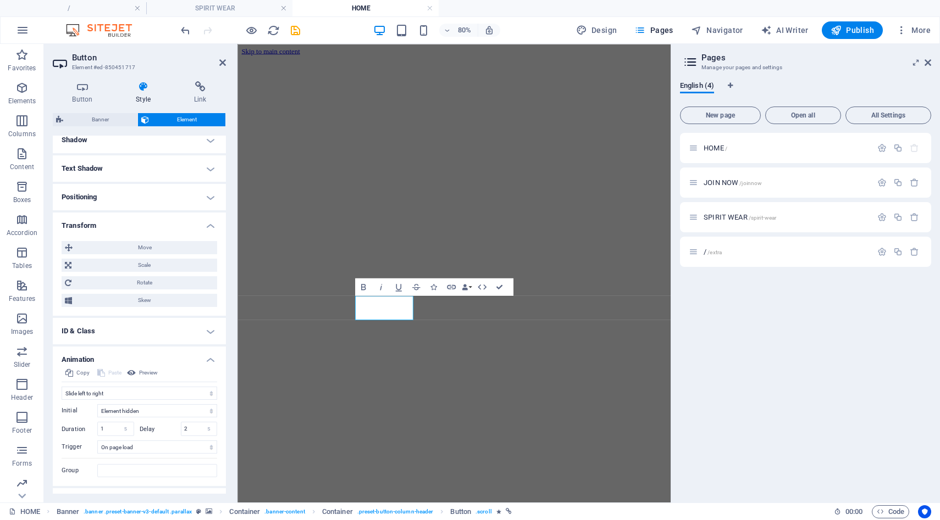
scroll to position [290, 0]
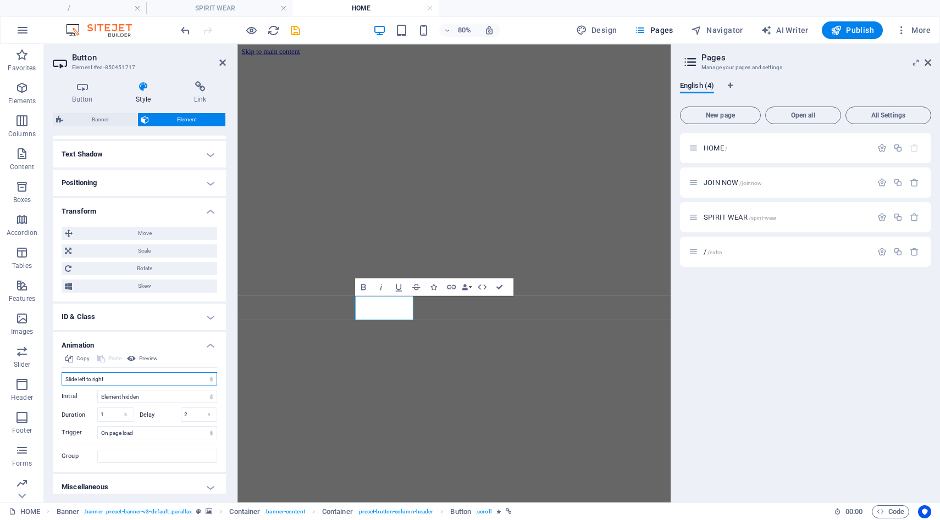
click at [189, 379] on select "Don't animate Show / Hide Slide up/down Zoom in/out Slide left to right Slide r…" at bounding box center [140, 379] width 156 height 13
select select "none"
click at [62, 386] on select "Don't animate Show / Hide Slide up/down Zoom in/out Slide left to right Slide r…" at bounding box center [140, 379] width 156 height 13
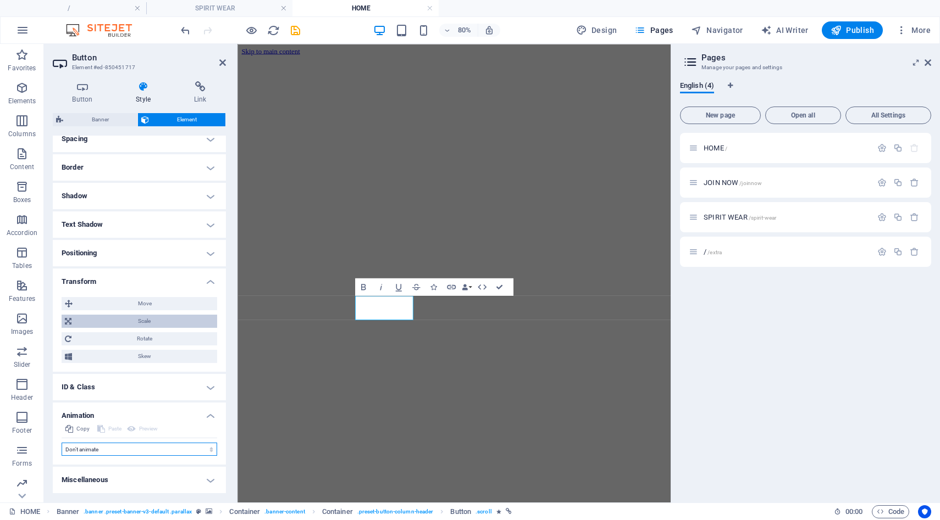
scroll to position [219, 0]
click at [296, 29] on icon "save" at bounding box center [295, 30] width 13 height 13
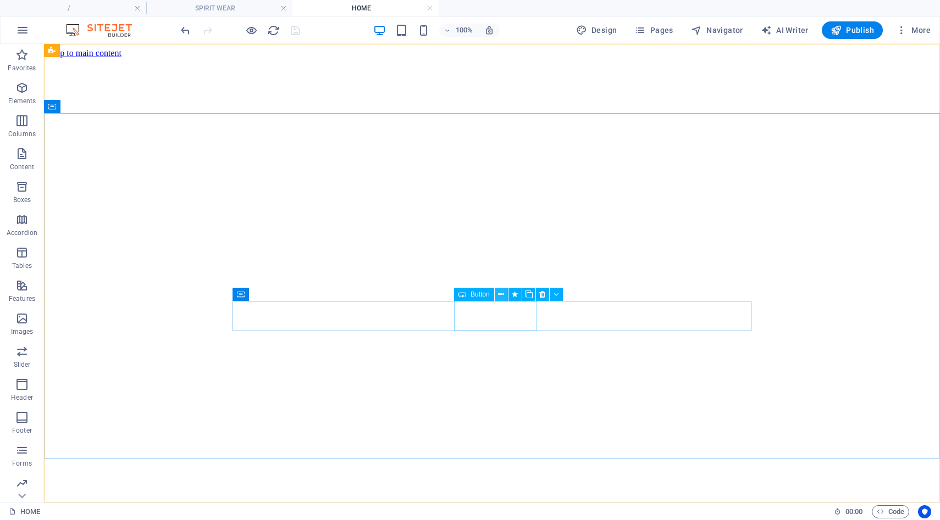
click at [500, 296] on icon at bounding box center [501, 295] width 6 height 12
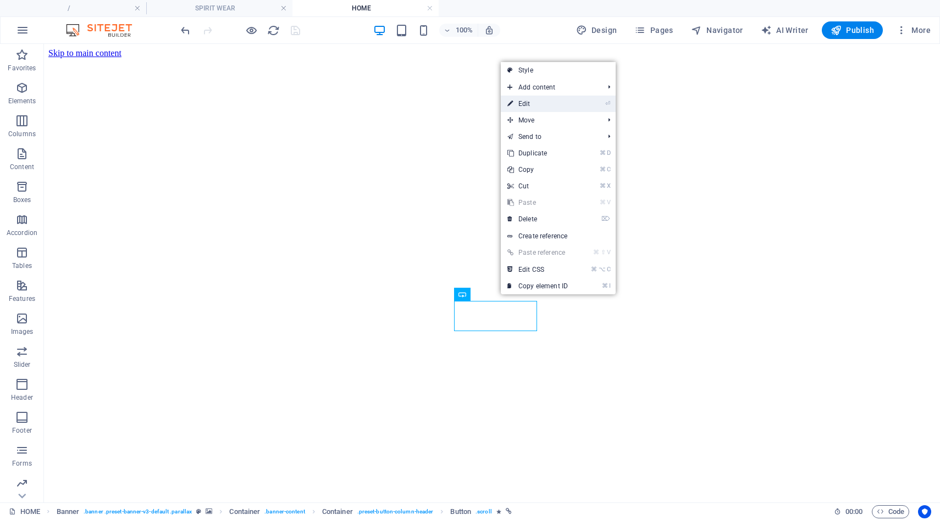
click at [553, 102] on link "⏎ Edit" at bounding box center [538, 104] width 74 height 16
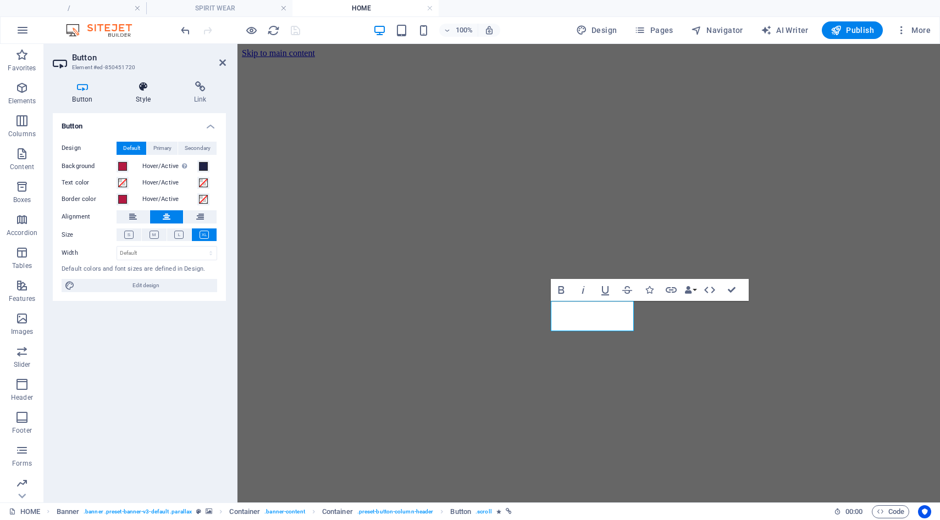
click at [147, 93] on h4 "Style" at bounding box center [146, 92] width 58 height 23
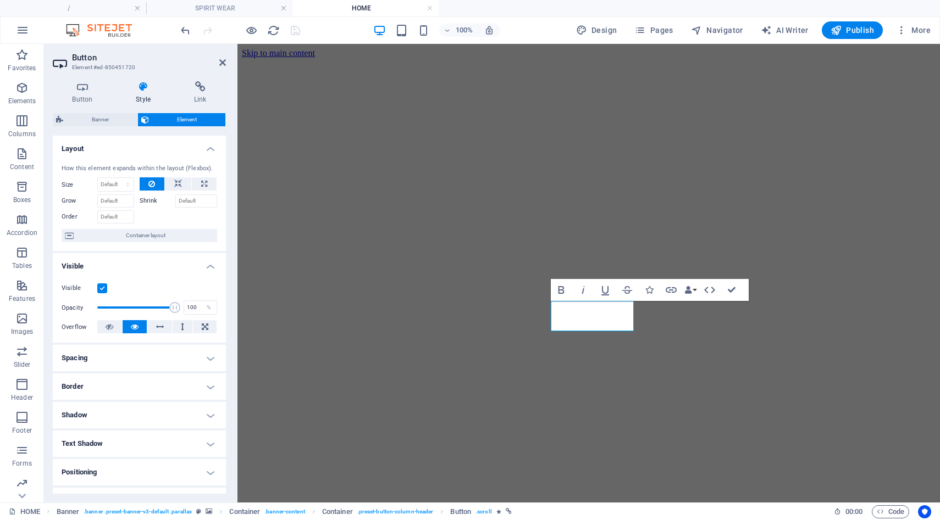
scroll to position [106, 0]
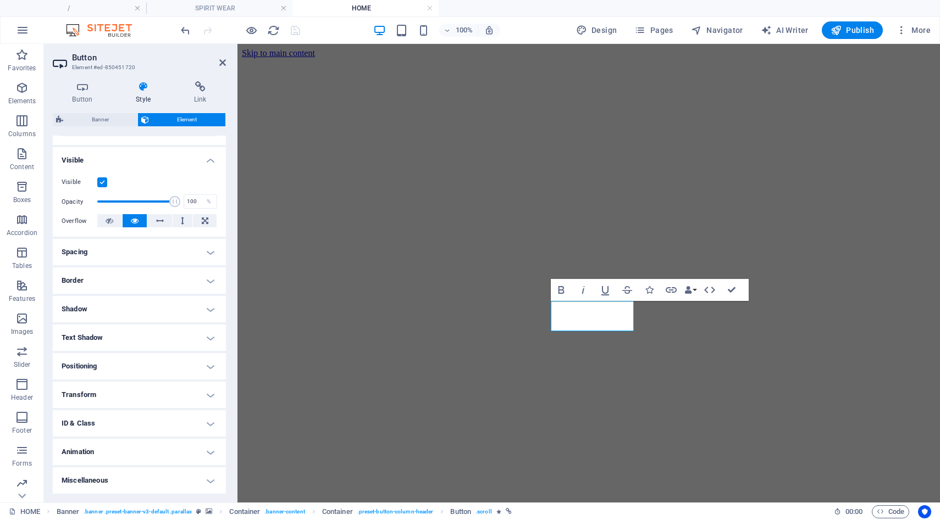
click at [106, 459] on h4 "Animation" at bounding box center [139, 452] width 173 height 26
click at [103, 488] on select "Don't animate Show / Hide Slide up/down Zoom in/out Slide left to right Slide r…" at bounding box center [140, 485] width 156 height 13
select select "none"
click at [62, 479] on select "Don't animate Show / Hide Slide up/down Zoom in/out Slide left to right Slide r…" at bounding box center [140, 485] width 156 height 13
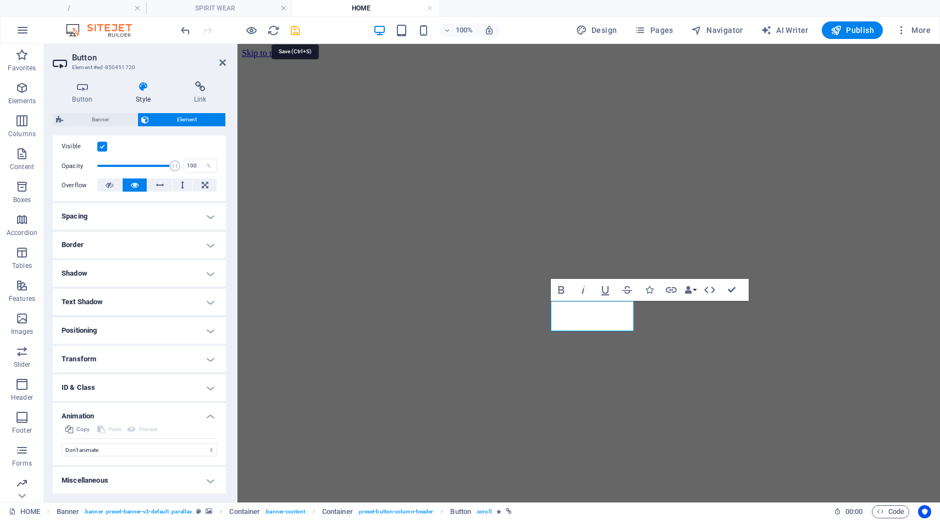
click at [299, 33] on icon "save" at bounding box center [295, 30] width 13 height 13
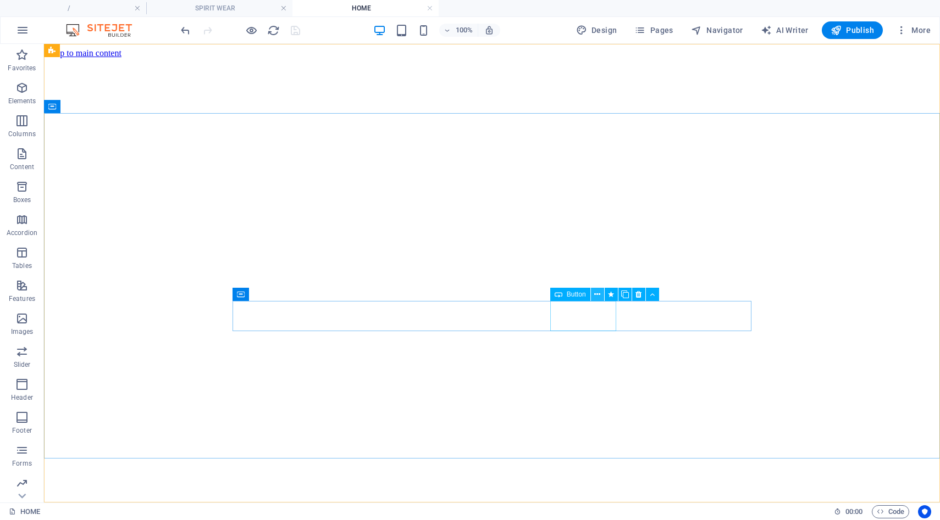
click at [596, 294] on icon at bounding box center [597, 295] width 6 height 12
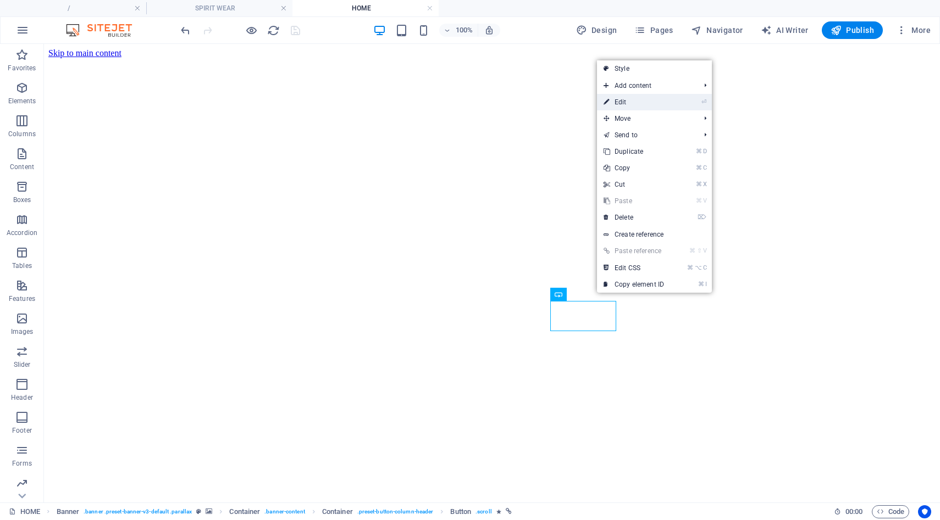
click at [647, 102] on link "⏎ Edit" at bounding box center [634, 102] width 74 height 16
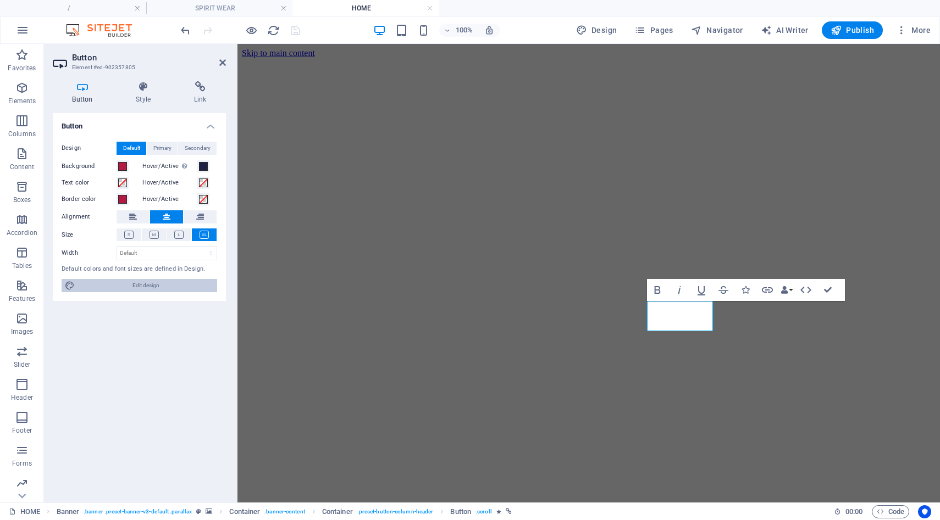
click at [152, 285] on span "Edit design" at bounding box center [146, 285] width 136 height 13
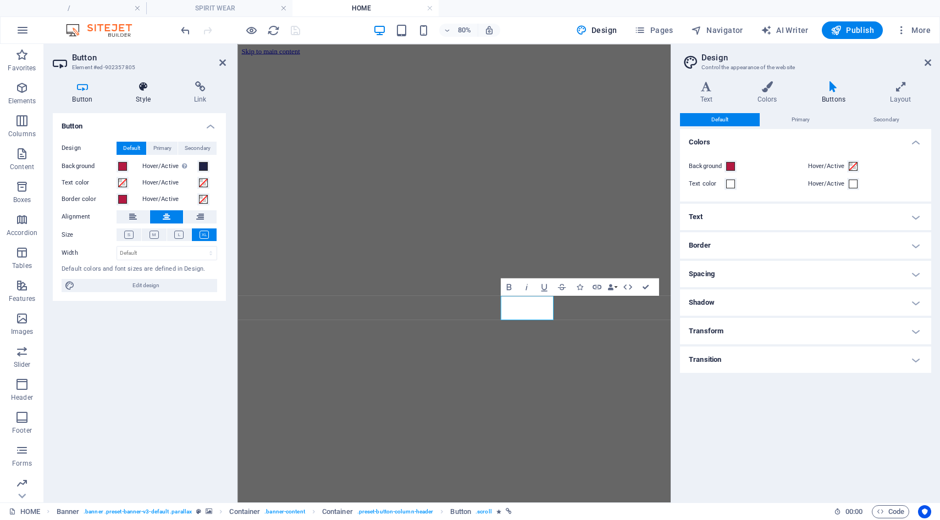
click at [144, 93] on h4 "Style" at bounding box center [146, 92] width 58 height 23
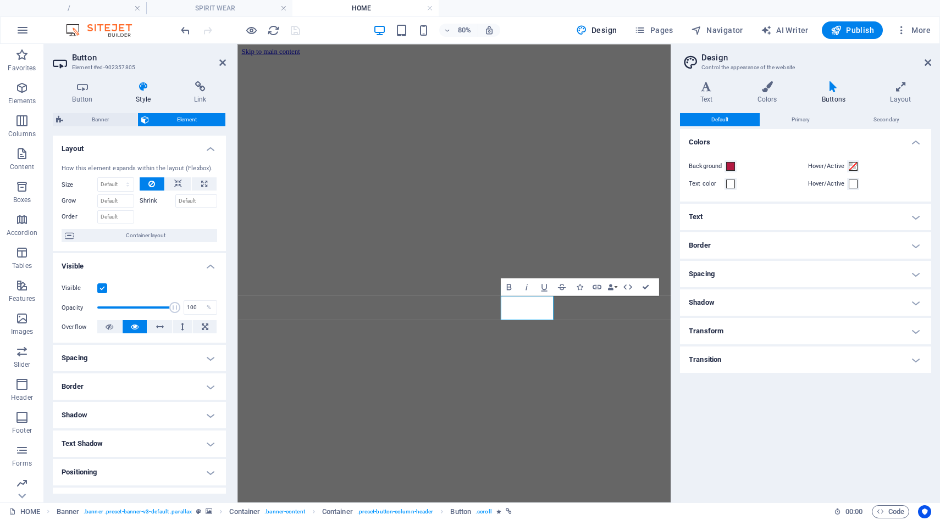
scroll to position [106, 0]
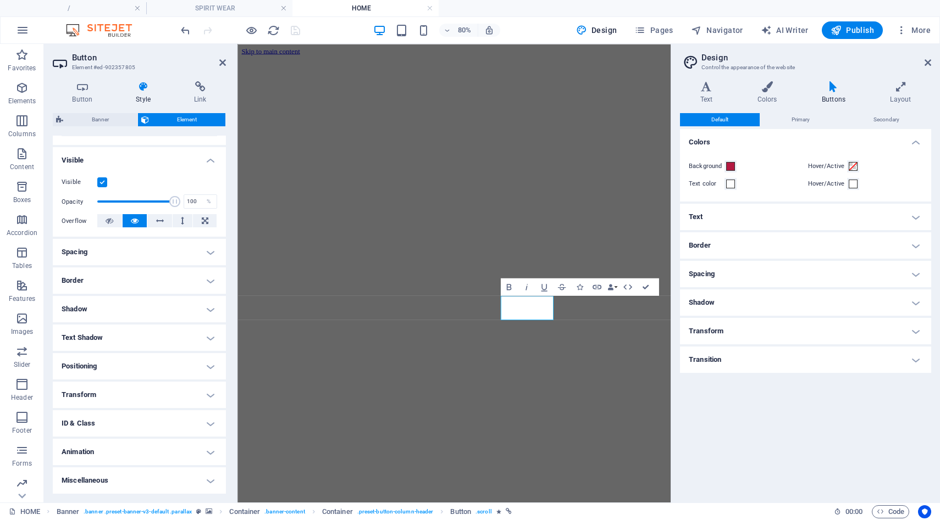
click at [114, 453] on h4 "Animation" at bounding box center [139, 452] width 173 height 26
click at [114, 488] on select "Don't animate Show / Hide Slide up/down Zoom in/out Slide left to right Slide r…" at bounding box center [140, 485] width 156 height 13
select select "none"
click at [62, 479] on select "Don't animate Show / Hide Slide up/down Zoom in/out Slide left to right Slide r…" at bounding box center [140, 485] width 156 height 13
click at [298, 31] on icon "save" at bounding box center [295, 30] width 13 height 13
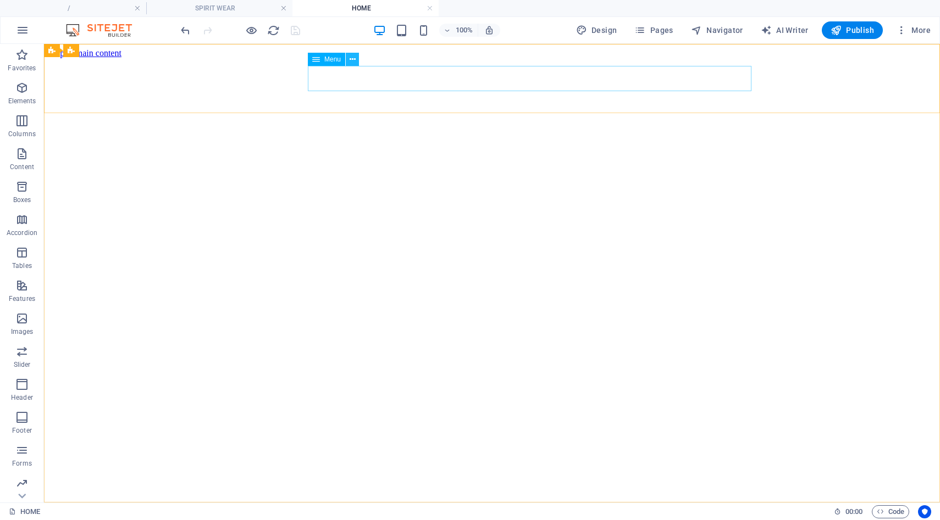
click at [352, 60] on icon at bounding box center [353, 60] width 6 height 12
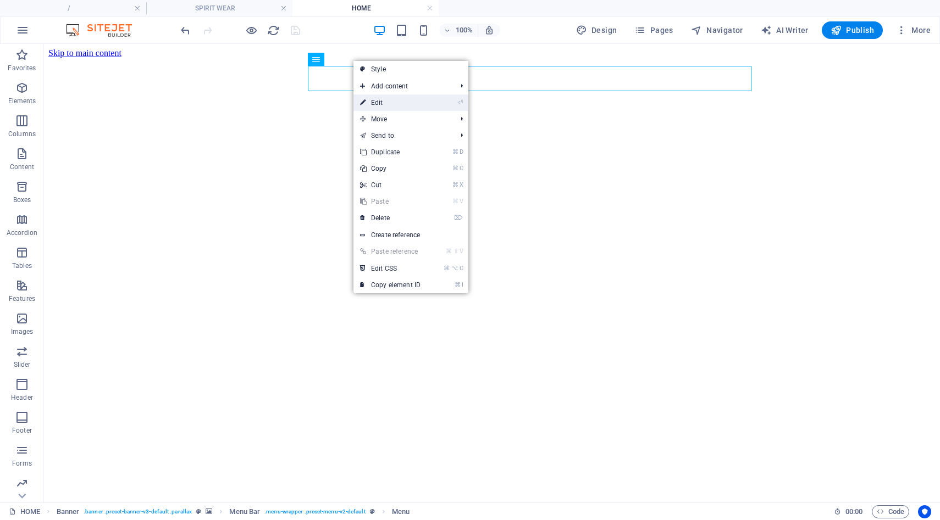
click at [367, 106] on link "⏎ Edit" at bounding box center [390, 103] width 74 height 16
select select
select select "1"
select select
select select "2"
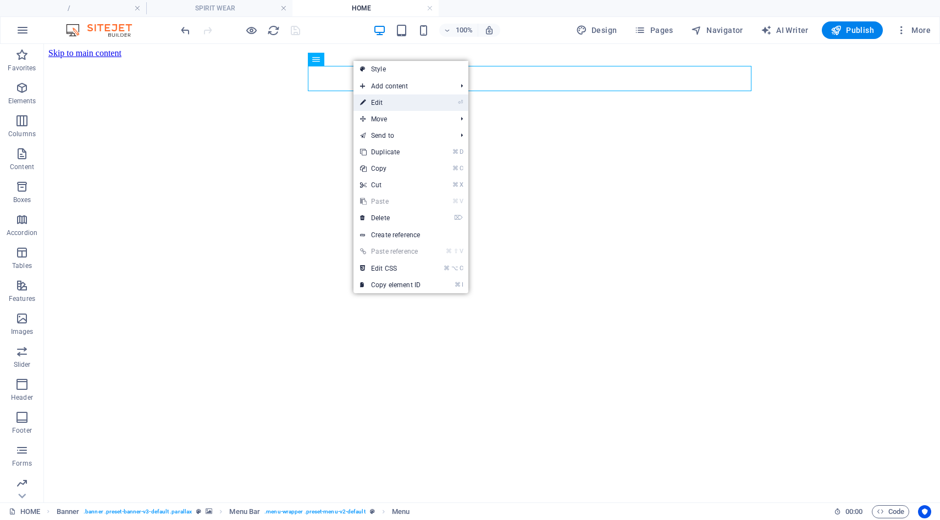
select select
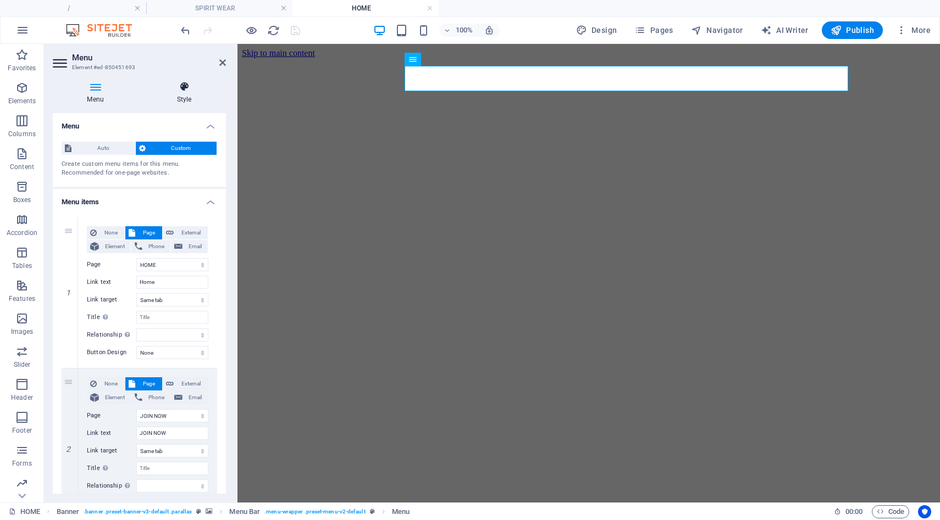
click at [181, 97] on h4 "Style" at bounding box center [184, 92] width 84 height 23
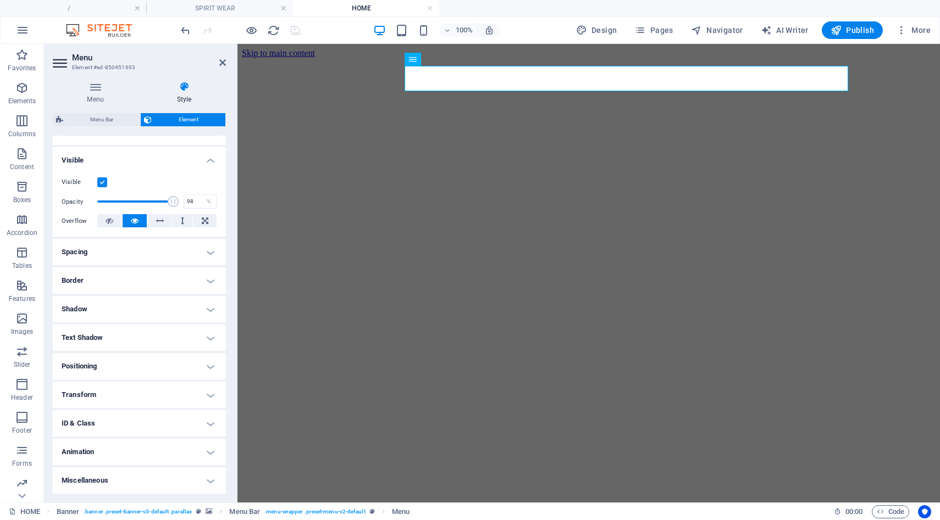
click at [93, 455] on h4 "Animation" at bounding box center [139, 452] width 173 height 26
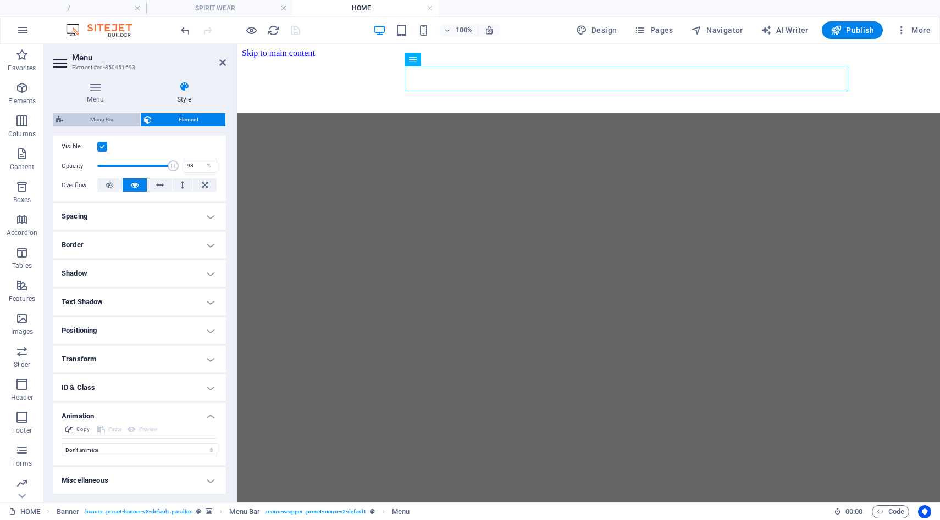
click at [108, 121] on span "Menu Bar" at bounding box center [101, 119] width 70 height 13
select select "rem"
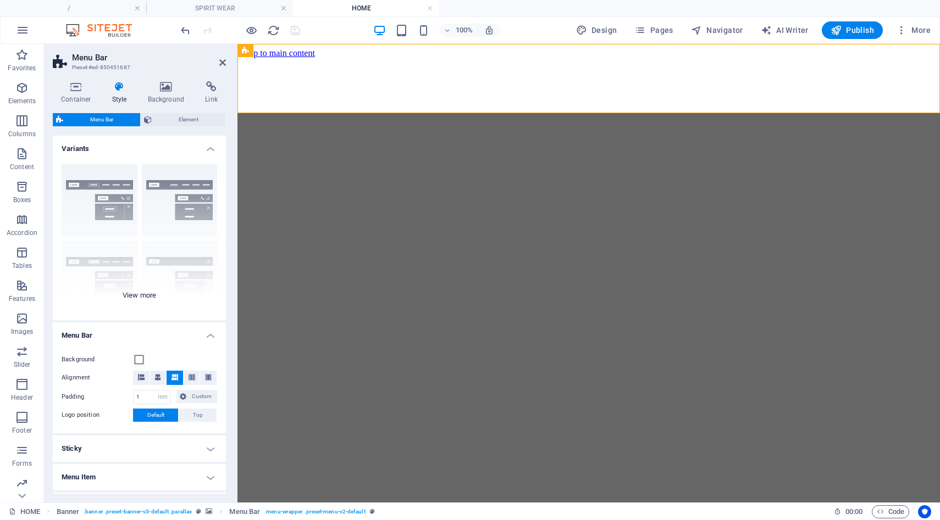
click at [126, 295] on div "Border Centered Default Fixed Loki Trigger Wide XXL" at bounding box center [139, 238] width 173 height 165
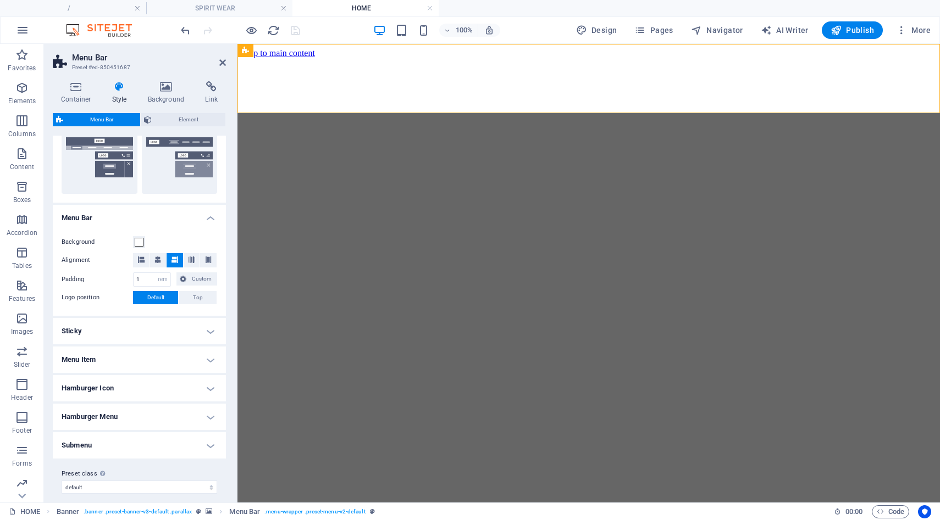
scroll to position [282, 0]
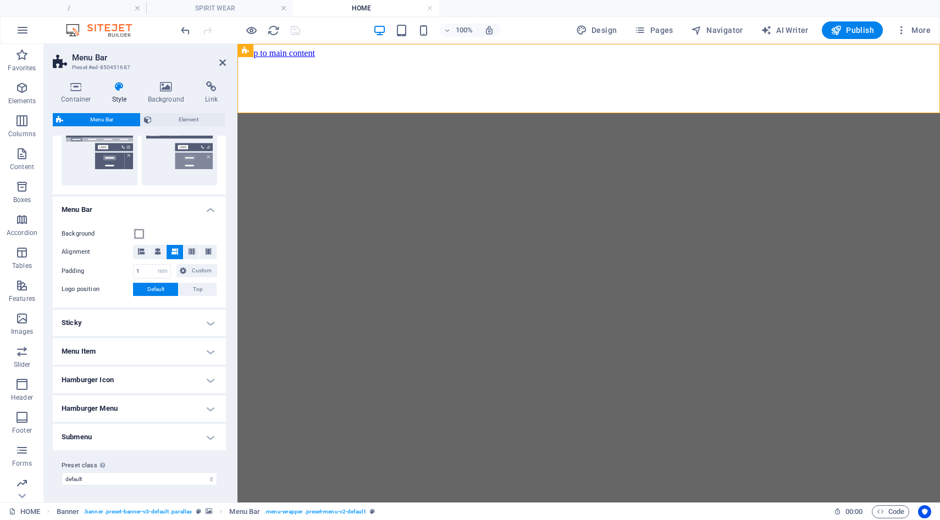
click at [119, 323] on h4 "Sticky" at bounding box center [139, 323] width 173 height 26
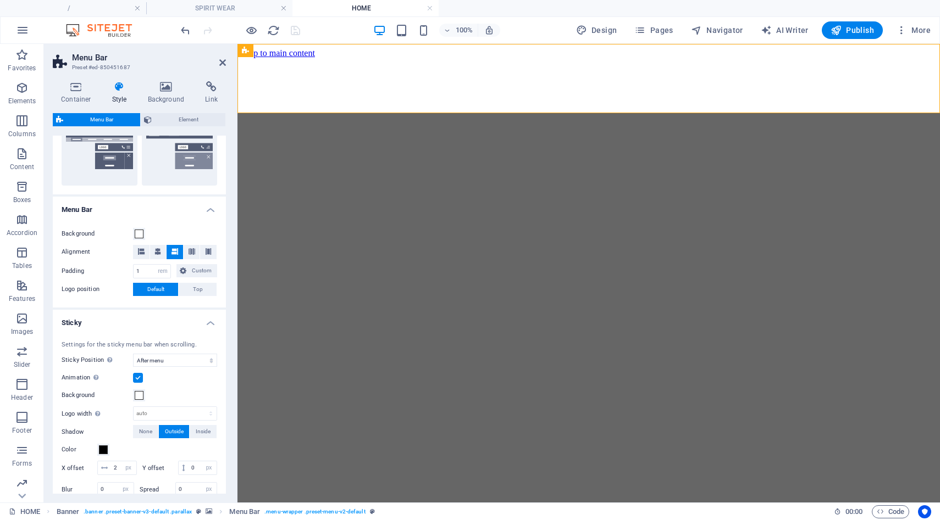
click at [136, 374] on label at bounding box center [138, 378] width 10 height 10
click at [0, 0] on input "Animation Sets a smooth transition when sticky menu appears" at bounding box center [0, 0] width 0 height 0
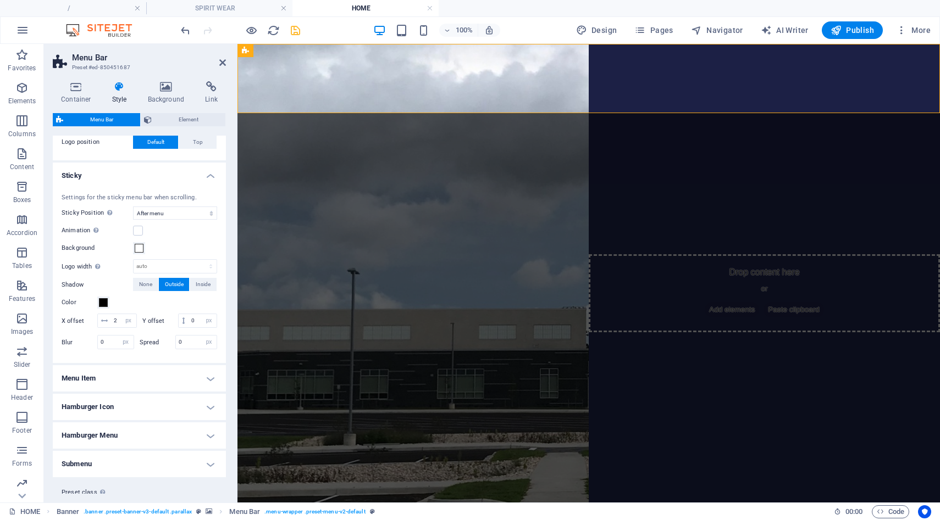
scroll to position [470, 0]
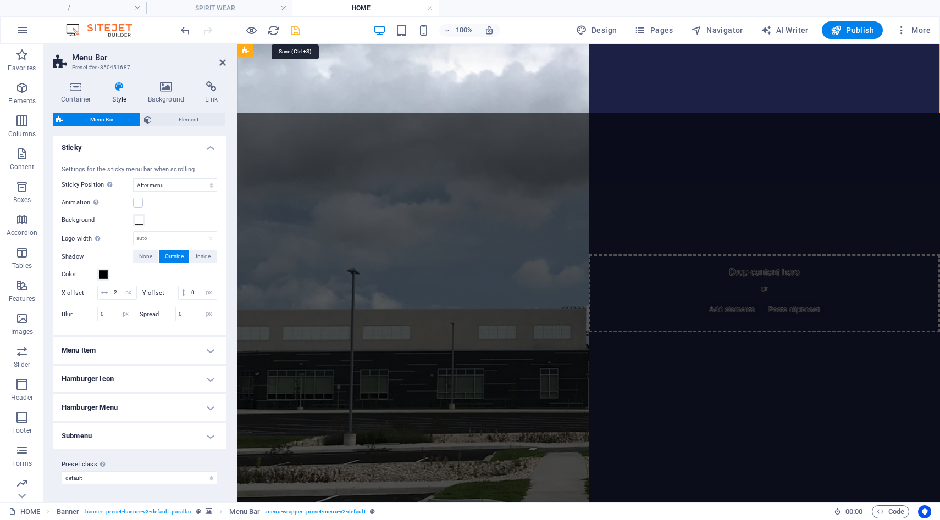
click at [297, 31] on icon "save" at bounding box center [295, 30] width 13 height 13
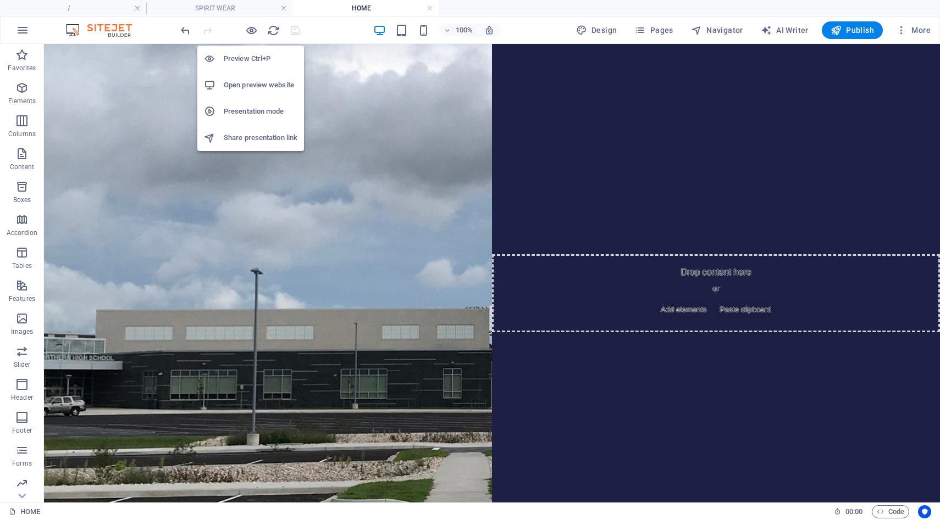
click at [246, 75] on li "Open preview website" at bounding box center [250, 85] width 107 height 26
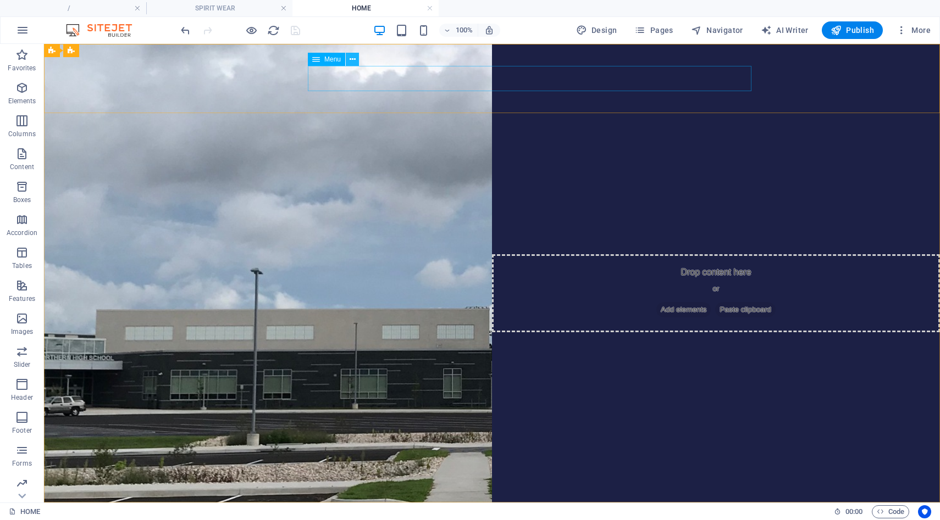
click at [352, 63] on icon at bounding box center [353, 60] width 6 height 12
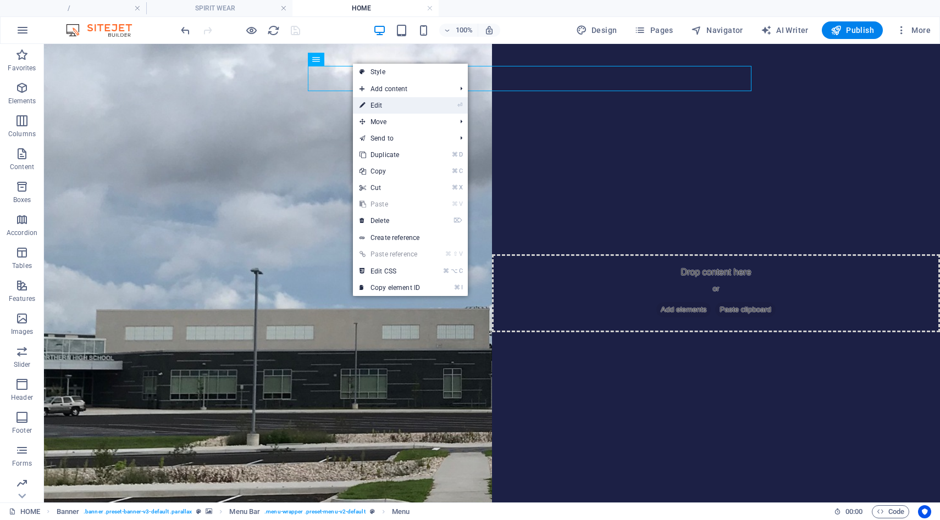
click at [368, 107] on link "⏎ Edit" at bounding box center [390, 105] width 74 height 16
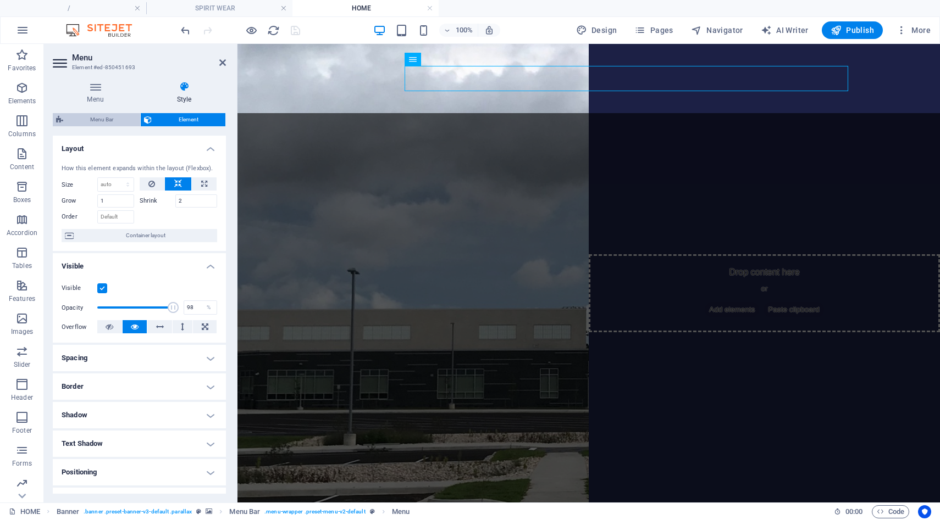
click at [109, 124] on span "Menu Bar" at bounding box center [101, 119] width 70 height 13
select select "rem"
select select "sticky_menu"
select select "px"
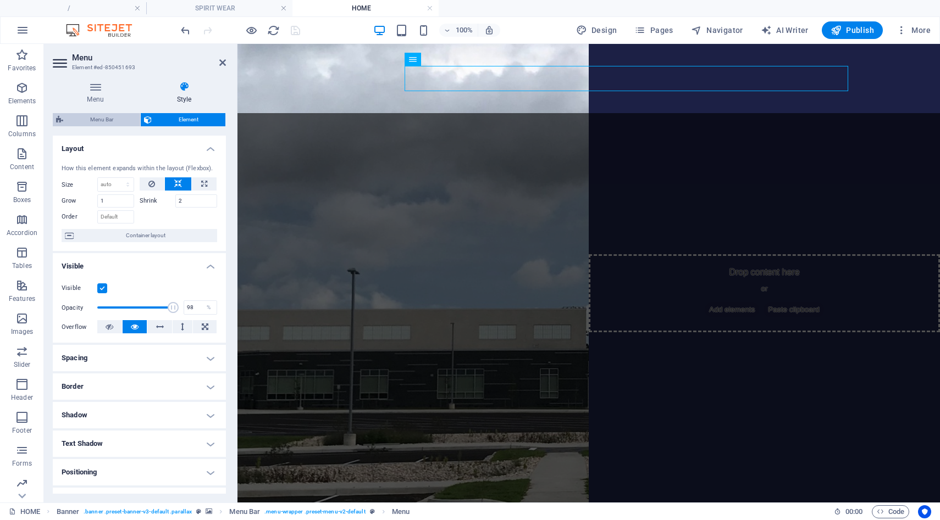
select select "px"
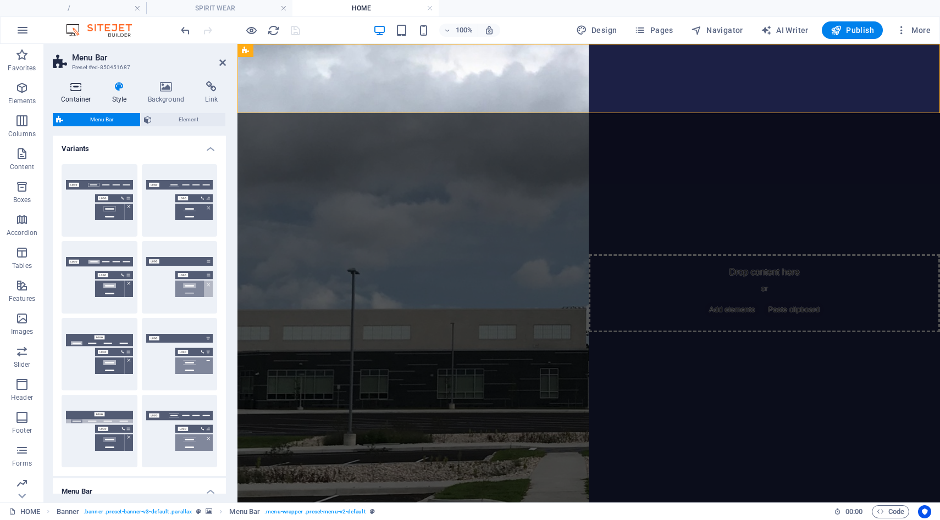
click at [75, 91] on icon at bounding box center [76, 86] width 47 height 11
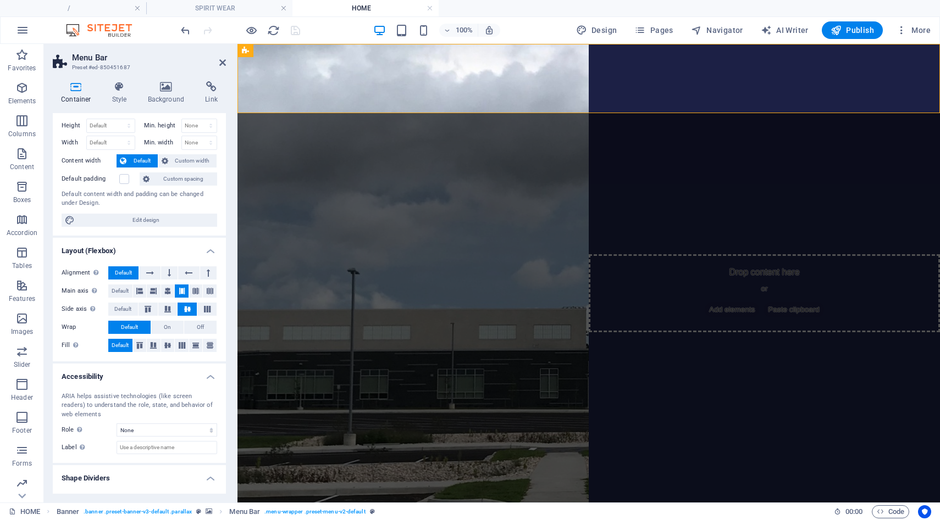
scroll to position [45, 0]
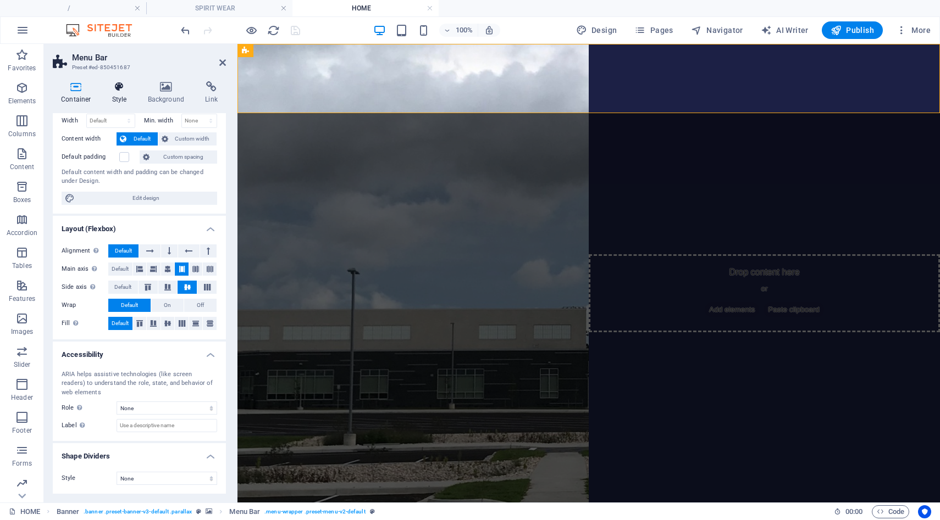
click at [123, 88] on icon at bounding box center [119, 86] width 31 height 11
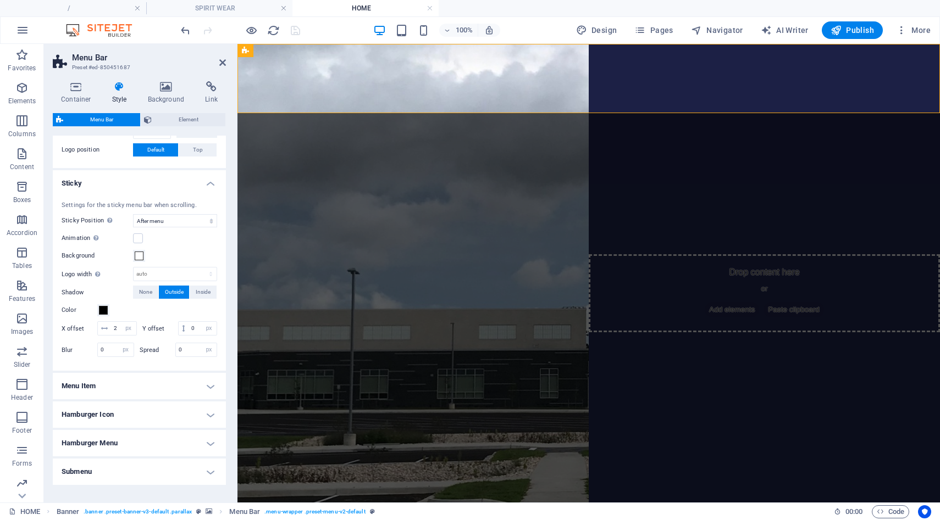
scroll to position [470, 0]
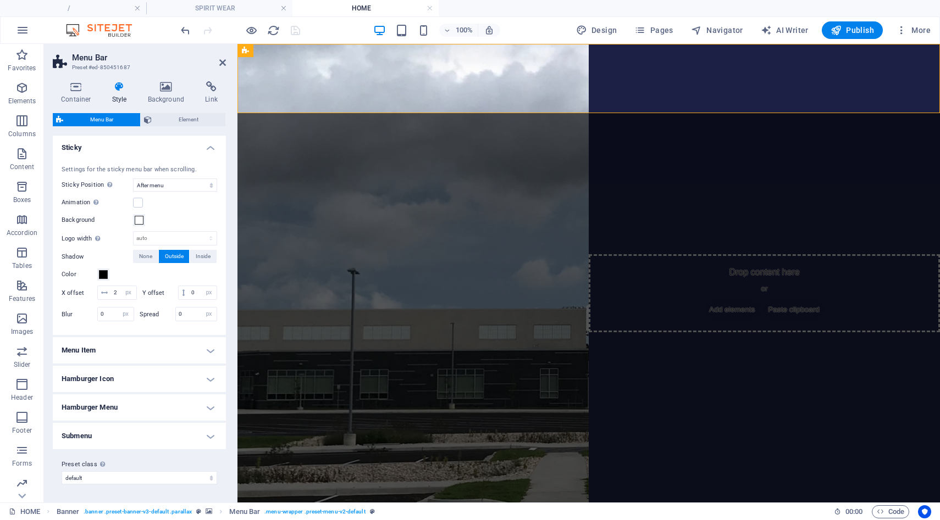
click at [110, 353] on h4 "Menu Item" at bounding box center [139, 350] width 173 height 26
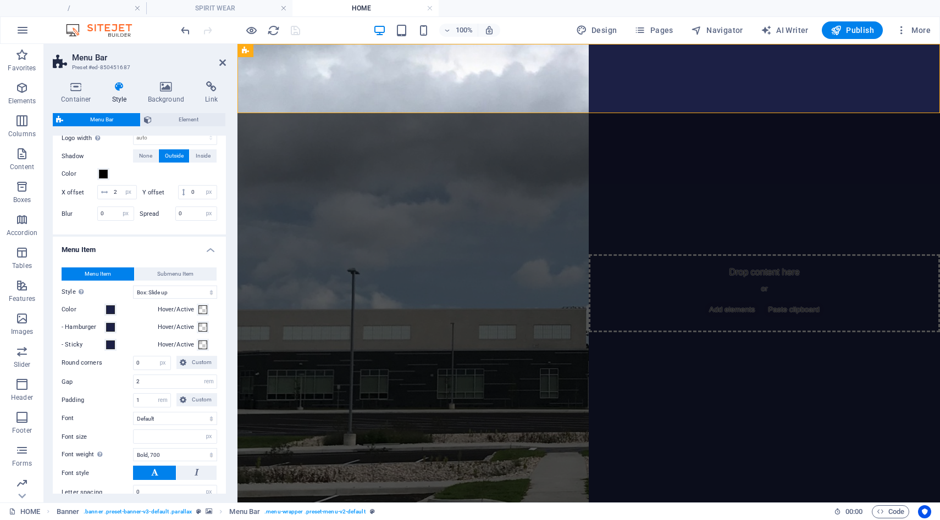
scroll to position [561, 0]
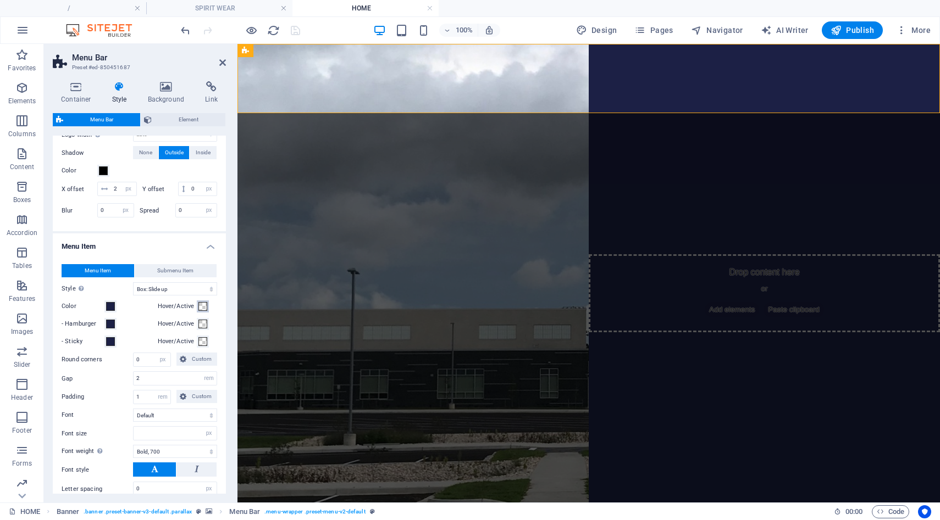
click at [202, 311] on span at bounding box center [202, 306] width 9 height 9
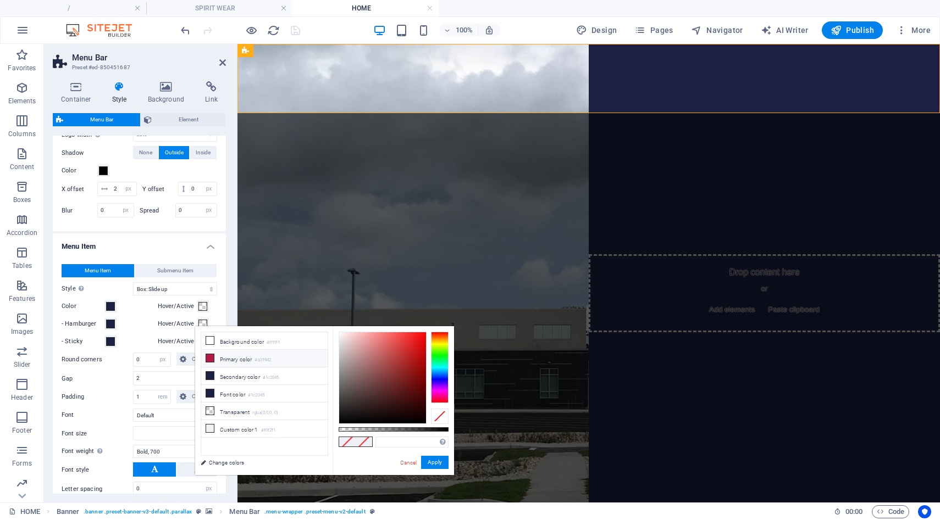
click at [207, 360] on icon at bounding box center [210, 358] width 8 height 8
type input "#b31942"
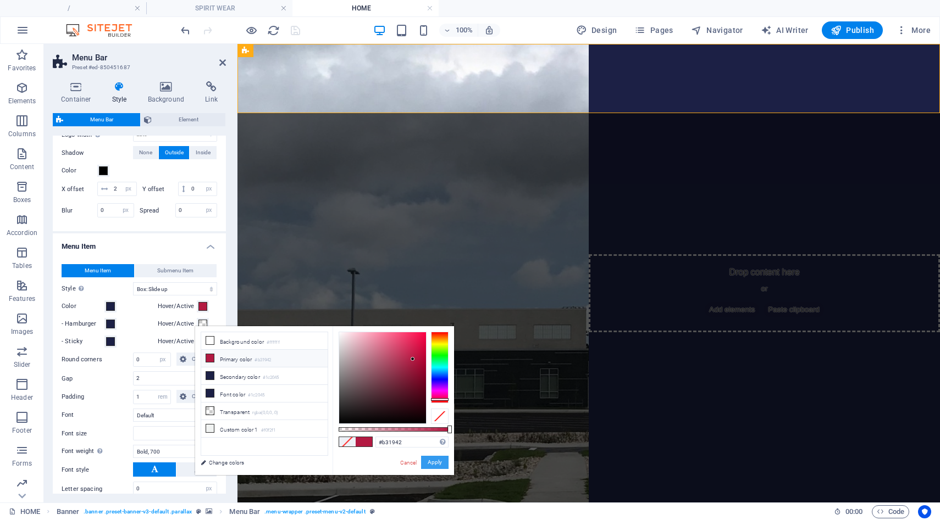
click at [431, 462] on button "Apply" at bounding box center [434, 462] width 27 height 13
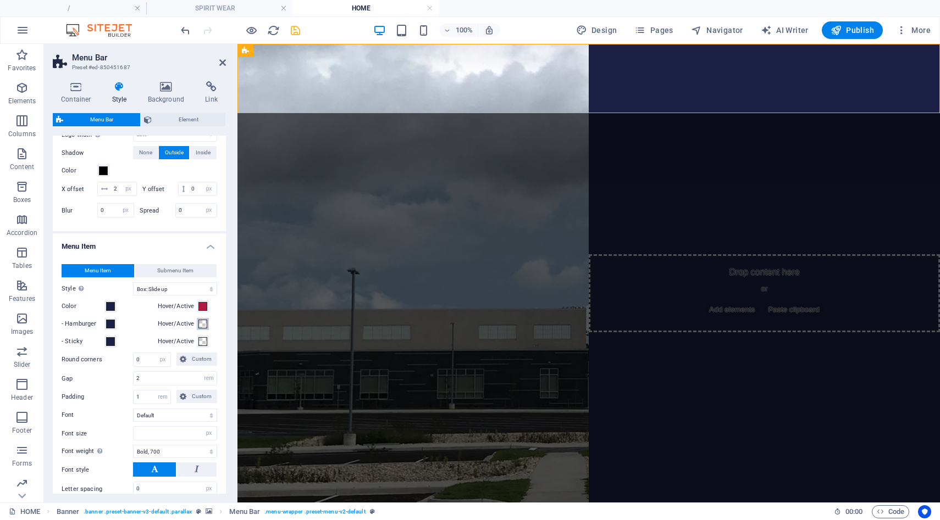
click at [202, 329] on span at bounding box center [202, 324] width 9 height 9
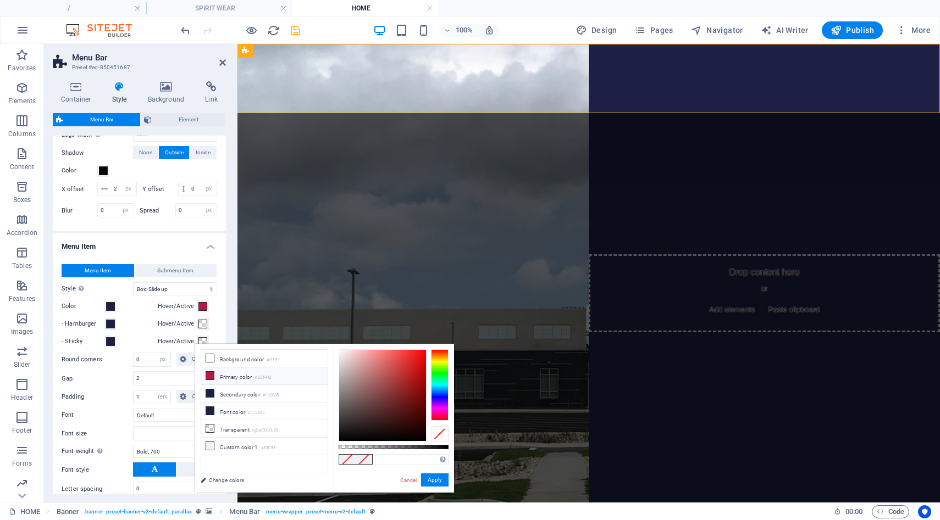
type input "#b31942"
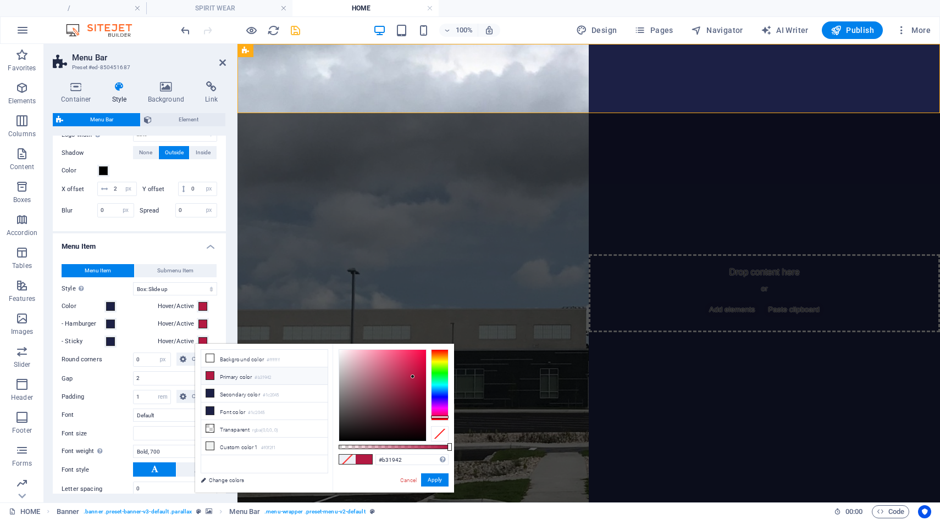
click at [211, 376] on icon at bounding box center [210, 376] width 8 height 8
click at [433, 484] on button "Apply" at bounding box center [434, 480] width 27 height 13
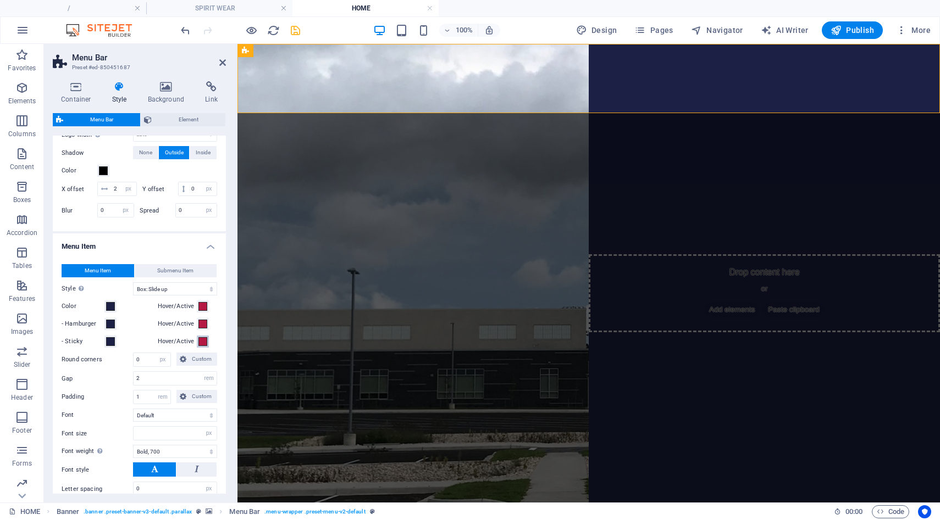
scroll to position [592, 0]
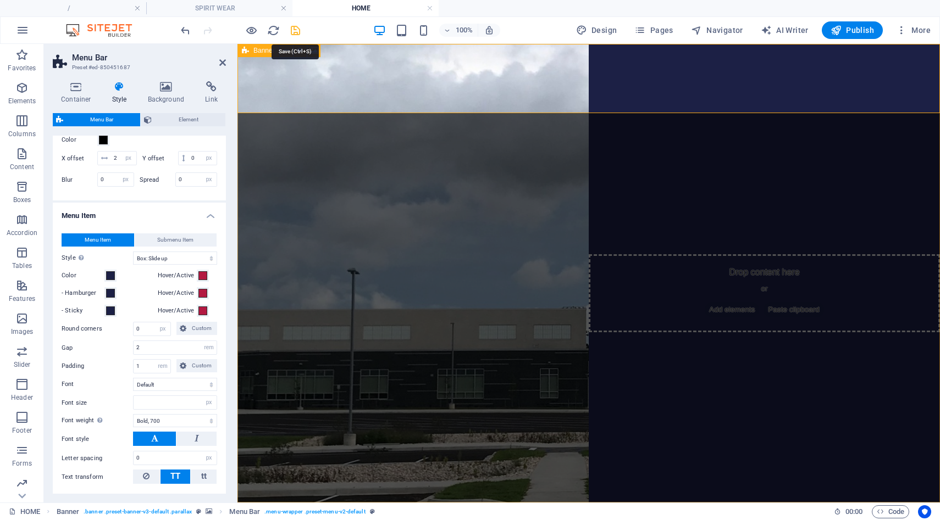
click at [295, 31] on icon "save" at bounding box center [295, 30] width 13 height 13
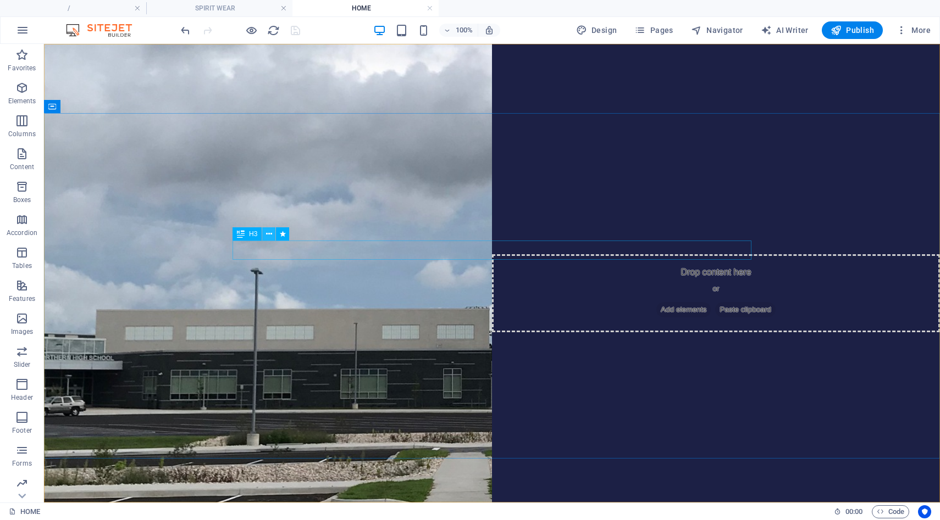
click at [268, 234] on icon at bounding box center [269, 235] width 6 height 12
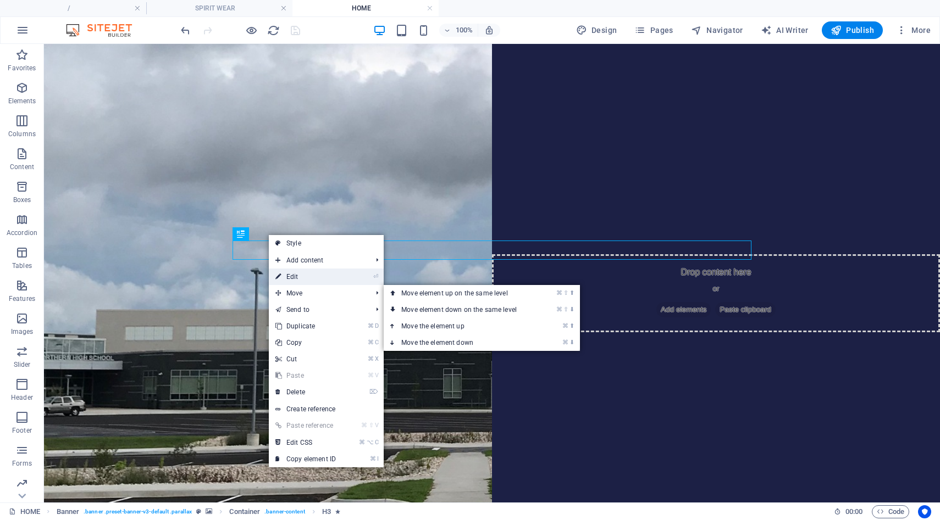
click at [289, 276] on link "⏎ Edit" at bounding box center [306, 277] width 74 height 16
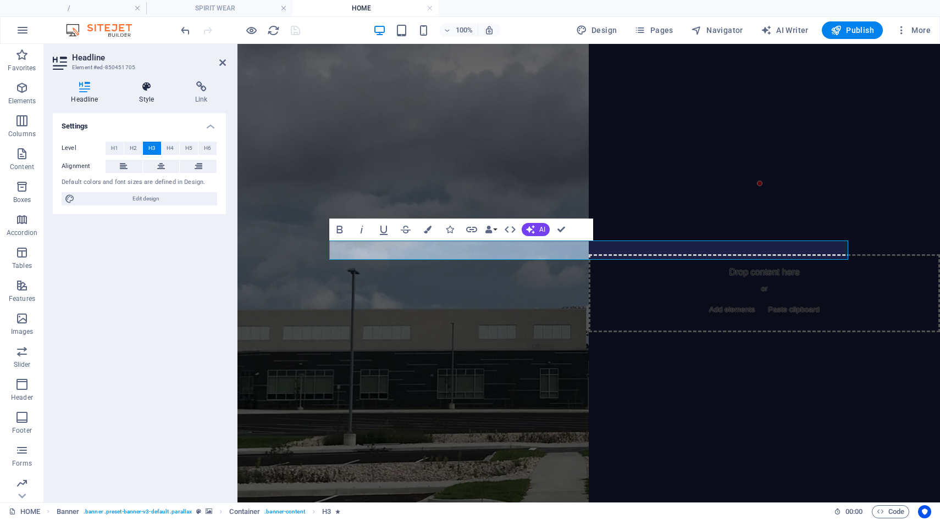
click at [142, 97] on h4 "Style" at bounding box center [149, 92] width 56 height 23
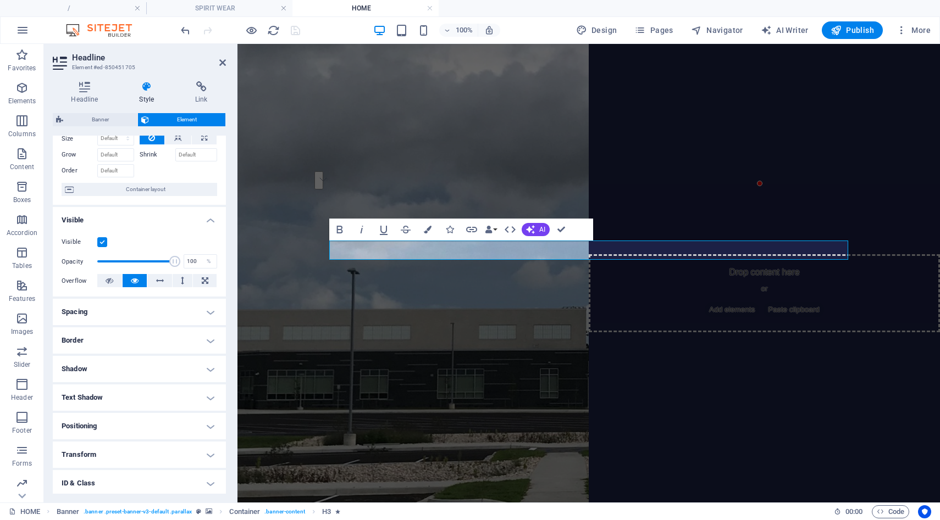
scroll to position [106, 0]
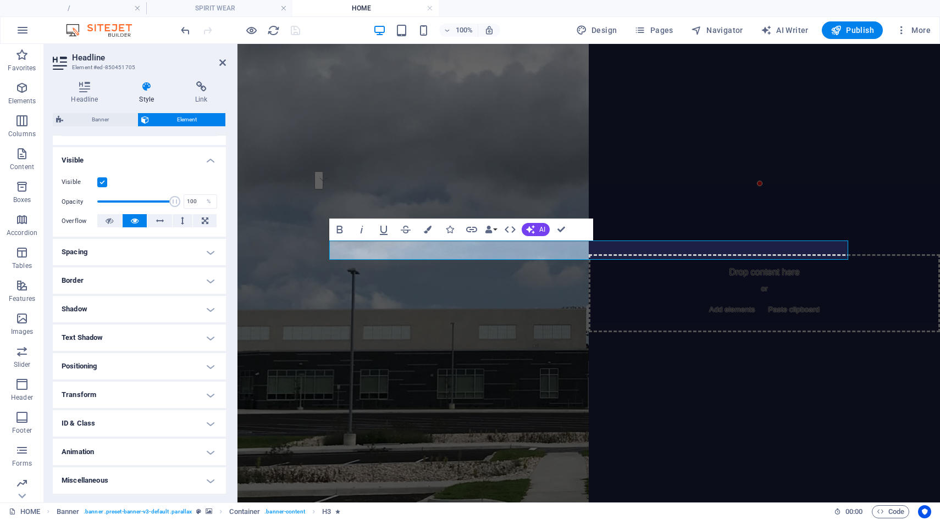
click at [138, 453] on h4 "Animation" at bounding box center [139, 452] width 173 height 26
click at [138, 486] on select "Don't animate Show / Hide Slide up/down Zoom in/out Slide left to right Slide r…" at bounding box center [140, 485] width 156 height 13
select select "none"
click at [62, 479] on select "Don't animate Show / Hide Slide up/down Zoom in/out Slide left to right Slide r…" at bounding box center [140, 485] width 156 height 13
click at [293, 32] on icon "save" at bounding box center [295, 30] width 13 height 13
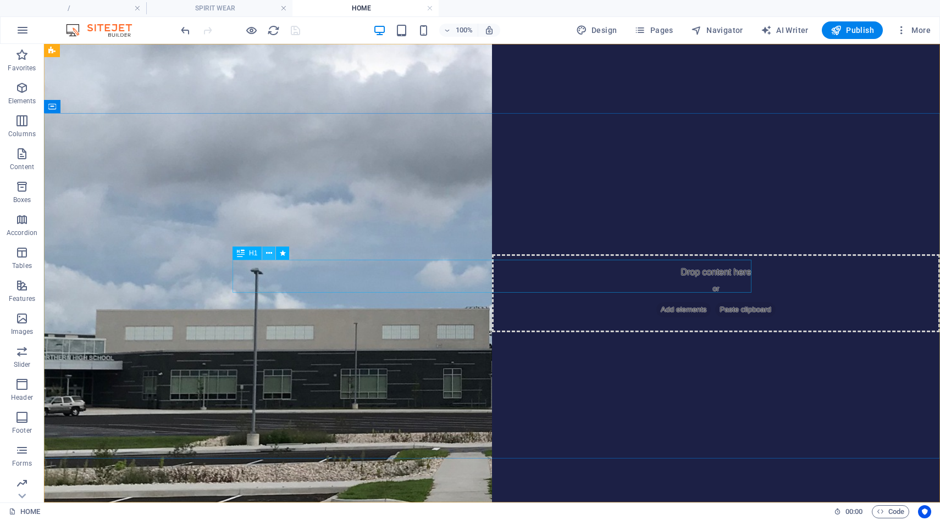
click at [270, 257] on icon at bounding box center [269, 254] width 6 height 12
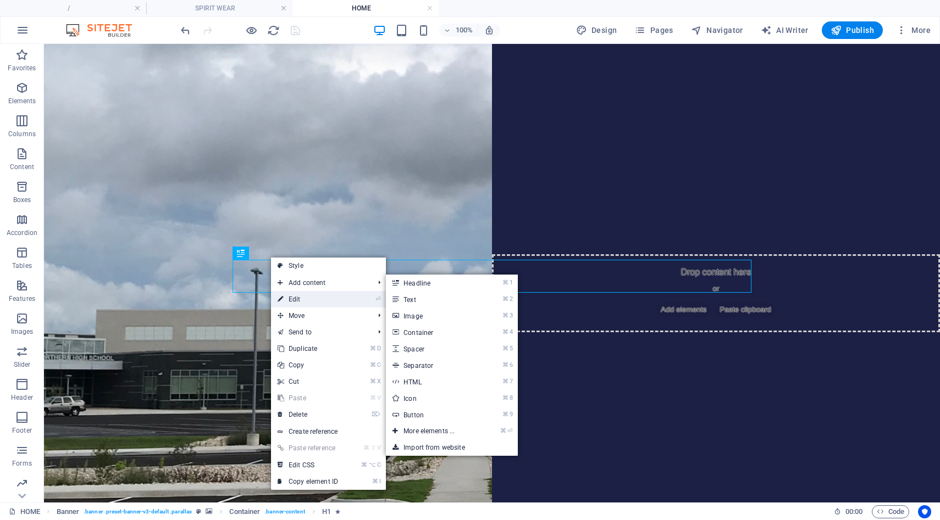
click at [300, 301] on link "⏎ Edit" at bounding box center [308, 299] width 74 height 16
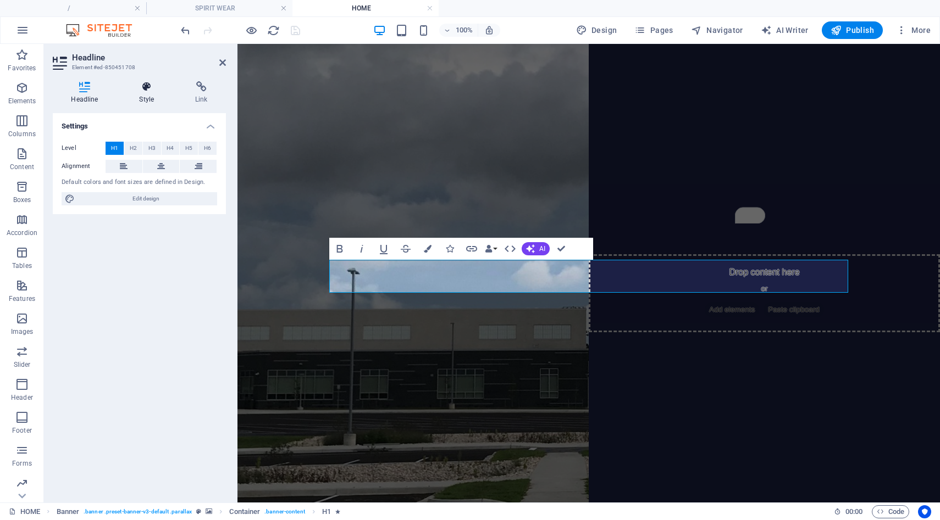
click at [143, 97] on h4 "Style" at bounding box center [149, 92] width 56 height 23
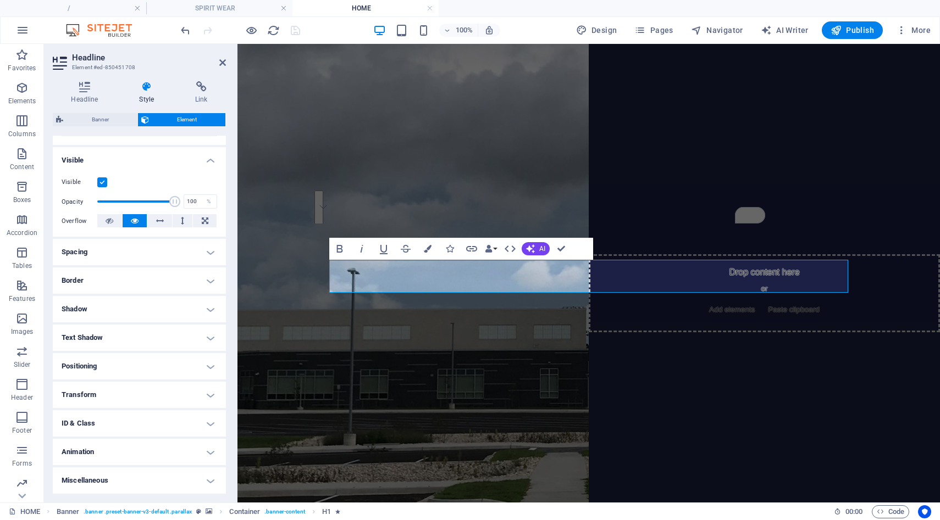
click at [132, 453] on h4 "Animation" at bounding box center [139, 452] width 173 height 26
click at [103, 486] on select "Don't animate Show / Hide Slide up/down Zoom in/out Slide left to right Slide r…" at bounding box center [140, 485] width 156 height 13
select select "none"
click at [62, 479] on select "Don't animate Show / Hide Slide up/down Zoom in/out Slide left to right Slide r…" at bounding box center [140, 485] width 156 height 13
click at [297, 26] on icon "save" at bounding box center [295, 30] width 13 height 13
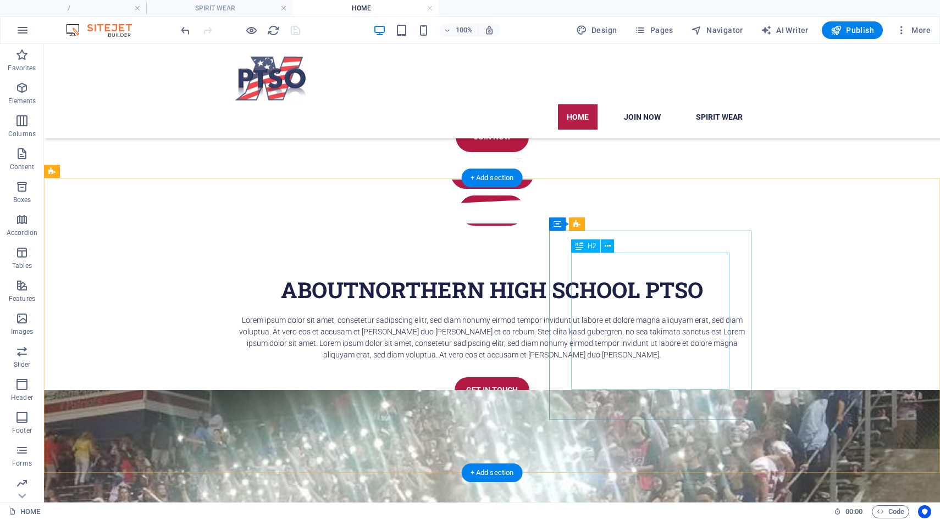
scroll to position [566, 0]
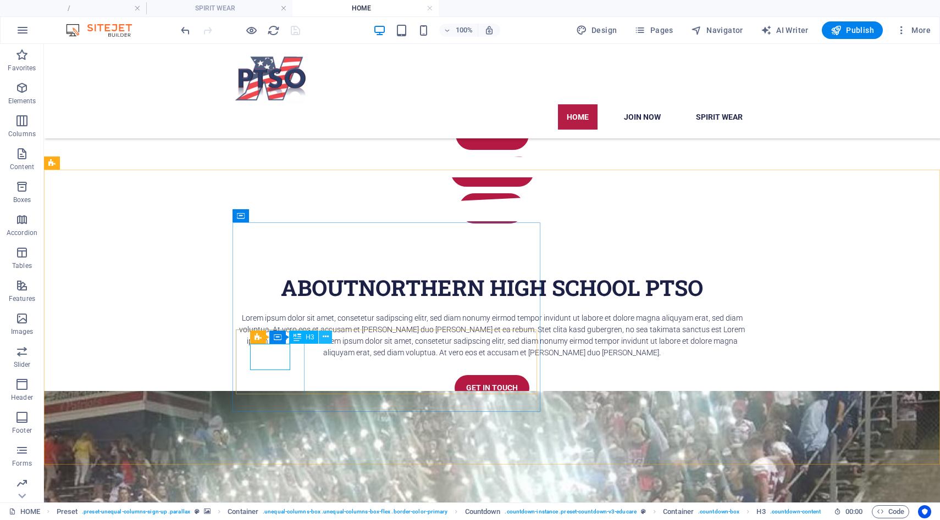
click at [325, 336] on icon at bounding box center [326, 337] width 6 height 12
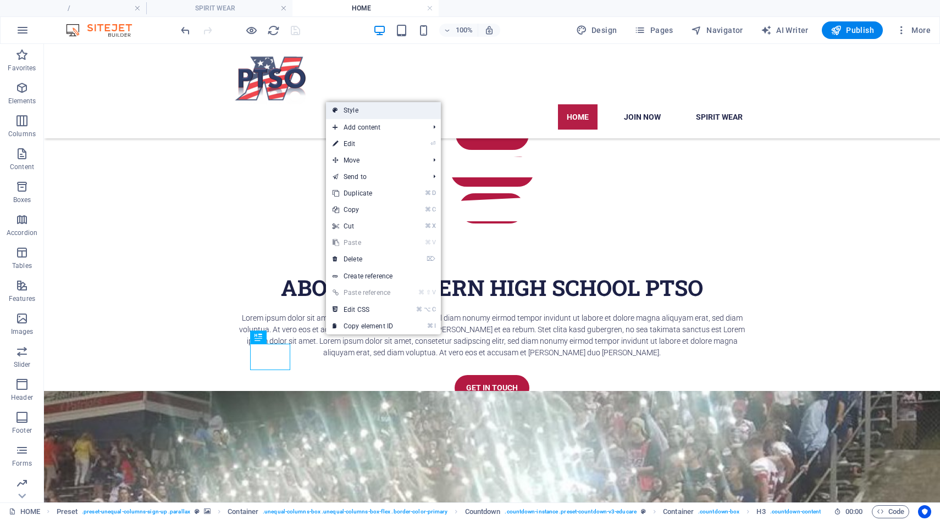
click at [362, 109] on link "Style" at bounding box center [383, 110] width 115 height 16
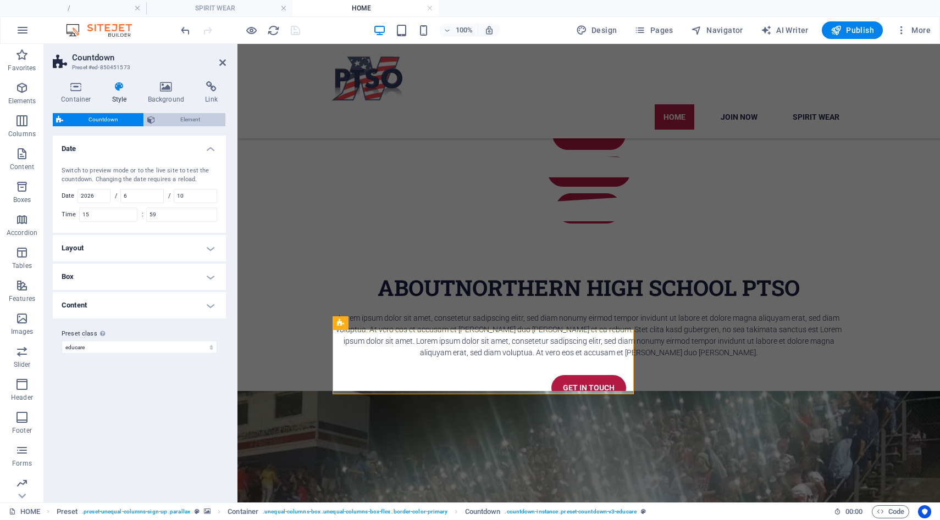
click at [164, 120] on span "Element" at bounding box center [190, 119] width 64 height 13
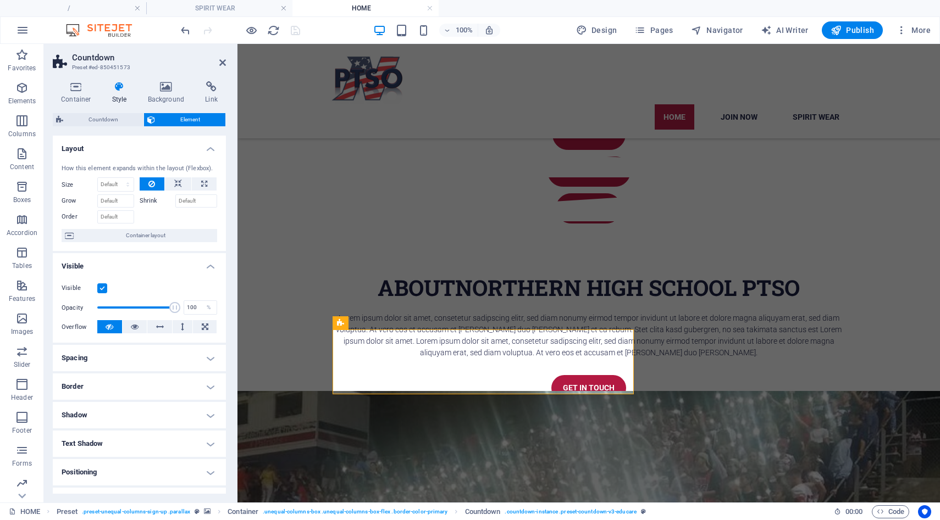
click at [116, 87] on icon at bounding box center [119, 86] width 31 height 11
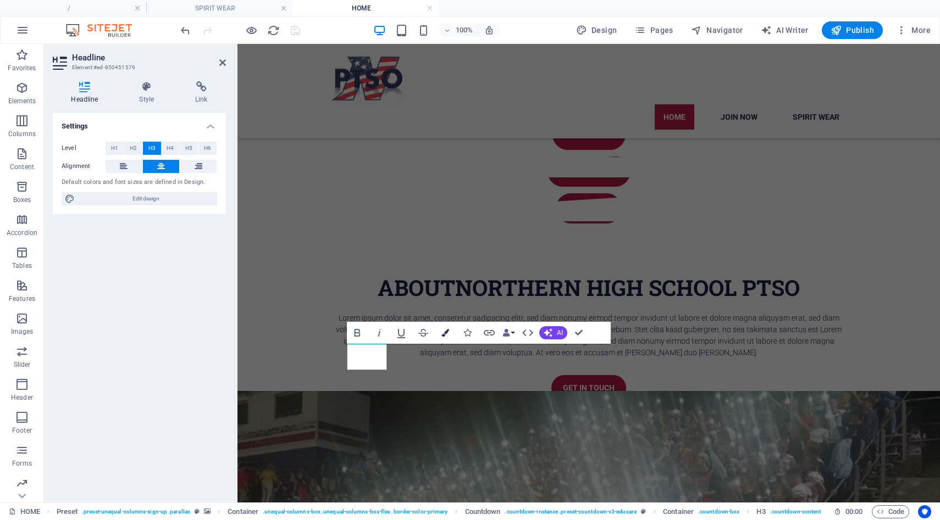
click at [451, 332] on button "Colors" at bounding box center [445, 333] width 21 height 22
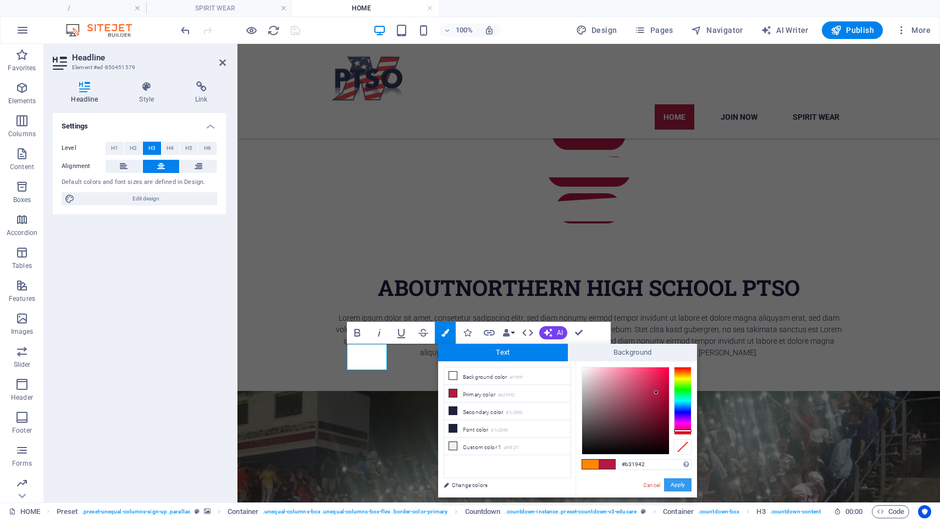
click at [684, 486] on button "Apply" at bounding box center [677, 485] width 27 height 13
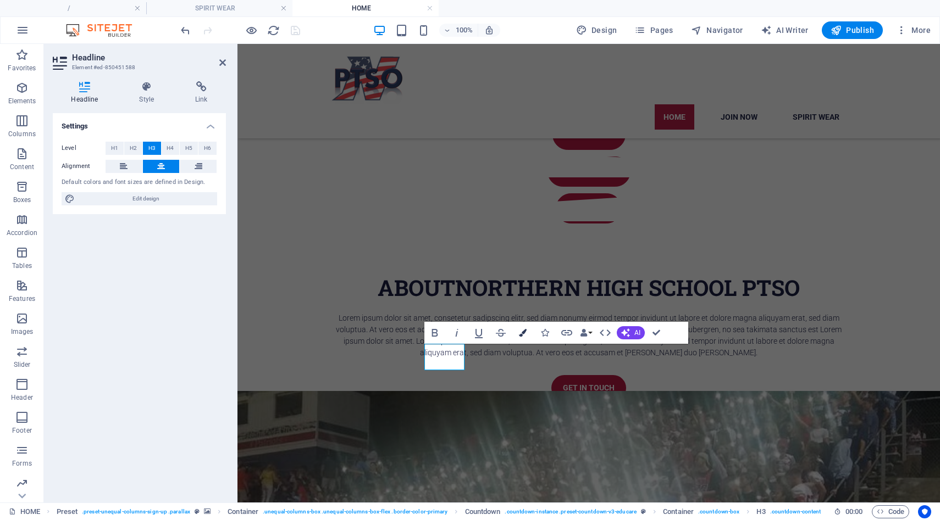
click at [524, 332] on icon "button" at bounding box center [523, 333] width 8 height 8
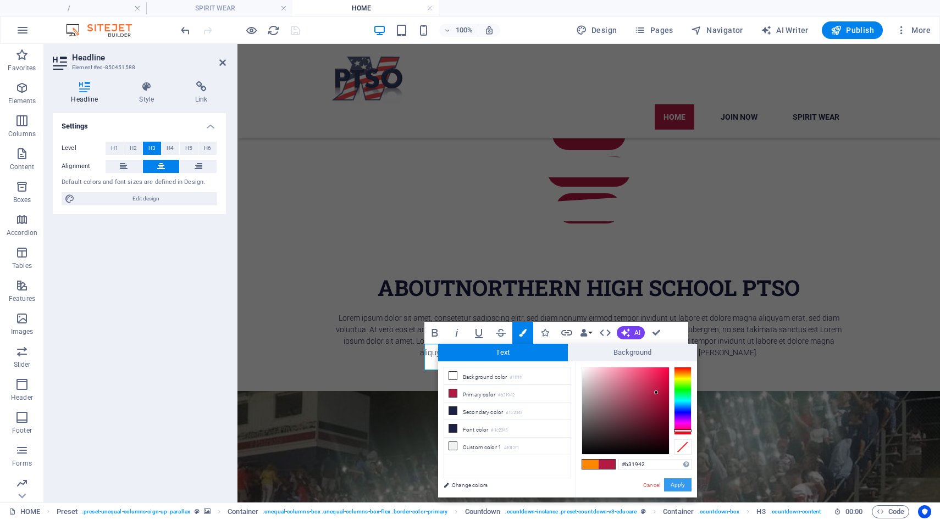
click at [681, 488] on button "Apply" at bounding box center [677, 485] width 27 height 13
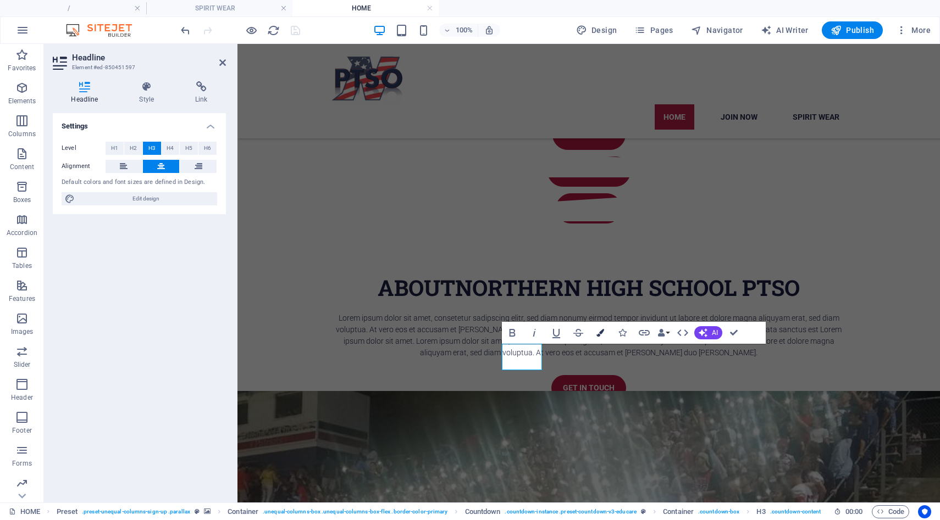
click at [597, 337] on button "Colors" at bounding box center [600, 333] width 21 height 22
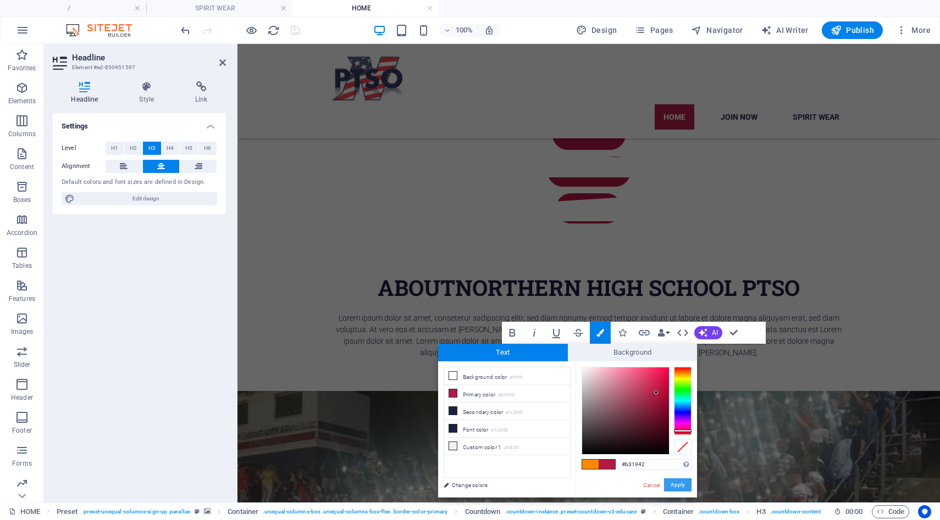
click at [677, 490] on button "Apply" at bounding box center [677, 485] width 27 height 13
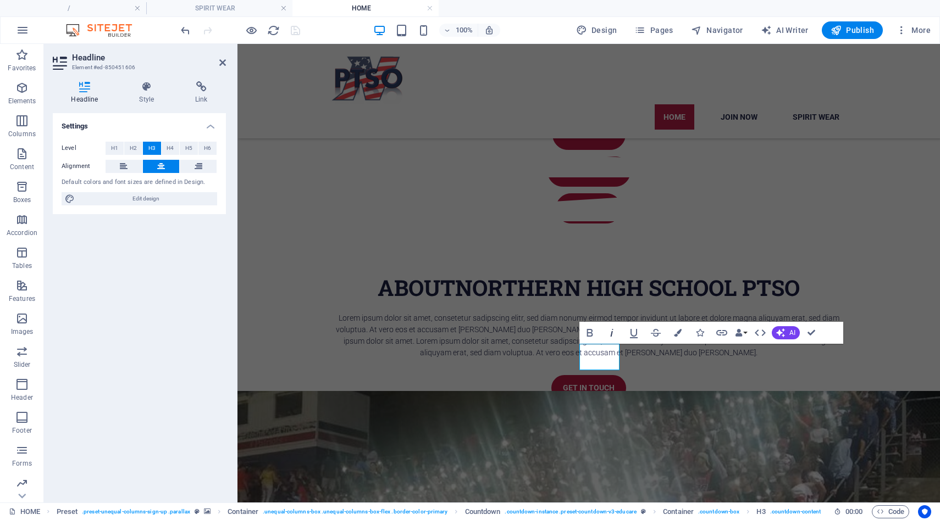
click at [616, 335] on icon "button" at bounding box center [611, 332] width 13 height 13
click at [613, 337] on icon "button" at bounding box center [611, 332] width 13 height 13
click at [678, 336] on icon "button" at bounding box center [678, 333] width 8 height 8
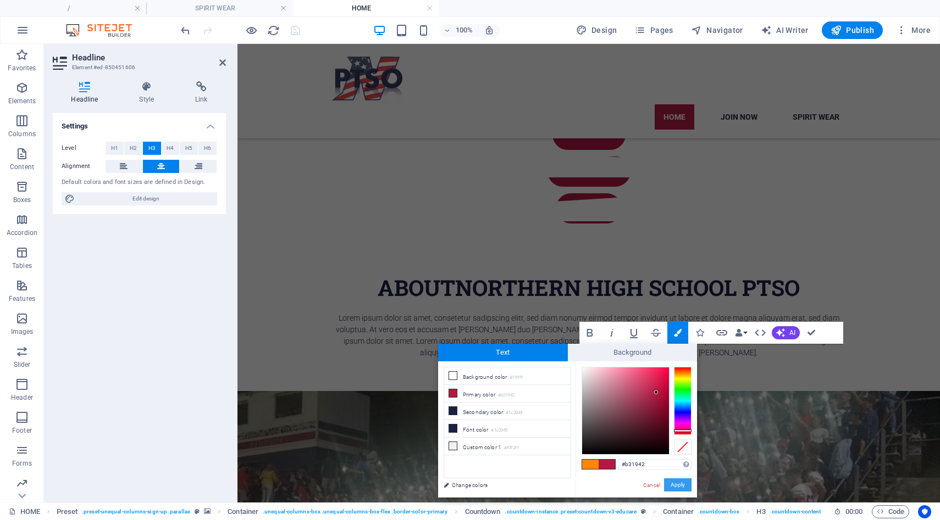
click at [679, 484] on button "Apply" at bounding box center [677, 485] width 27 height 13
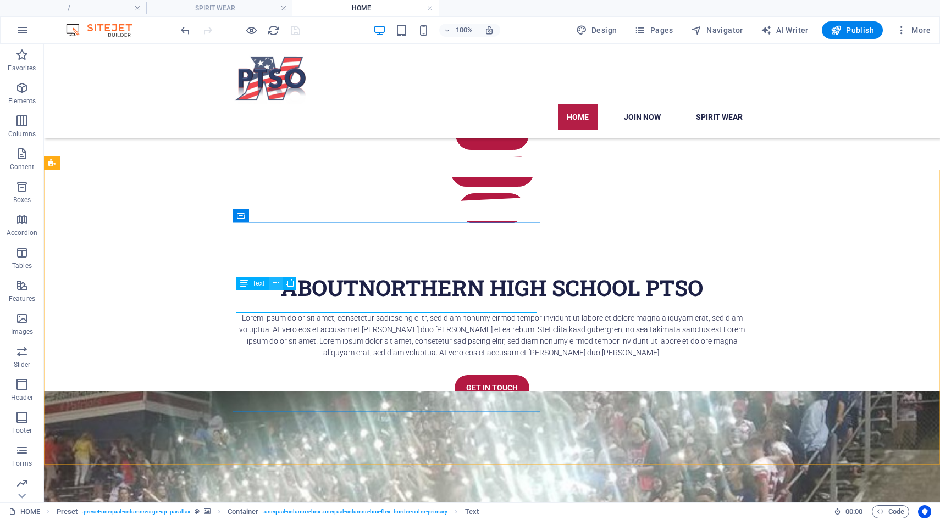
click at [278, 283] on icon at bounding box center [276, 284] width 6 height 12
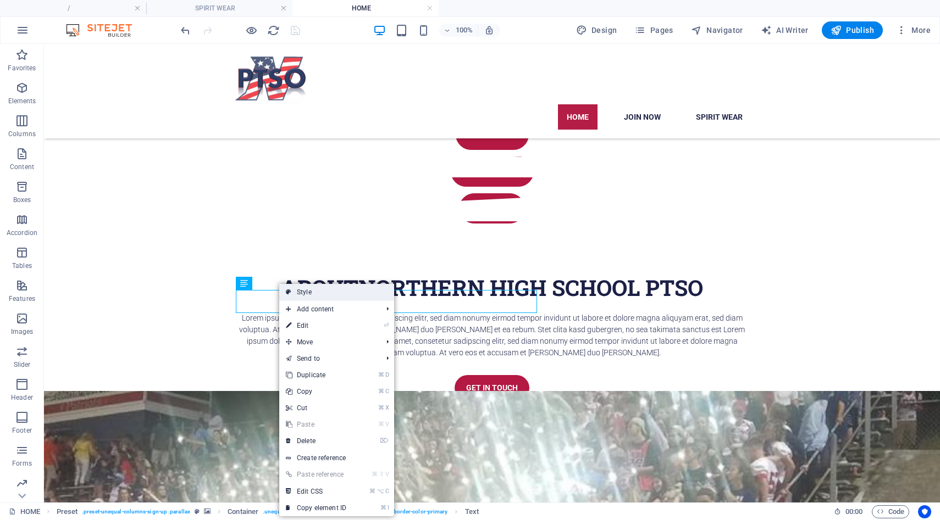
click at [287, 295] on icon at bounding box center [288, 292] width 5 height 16
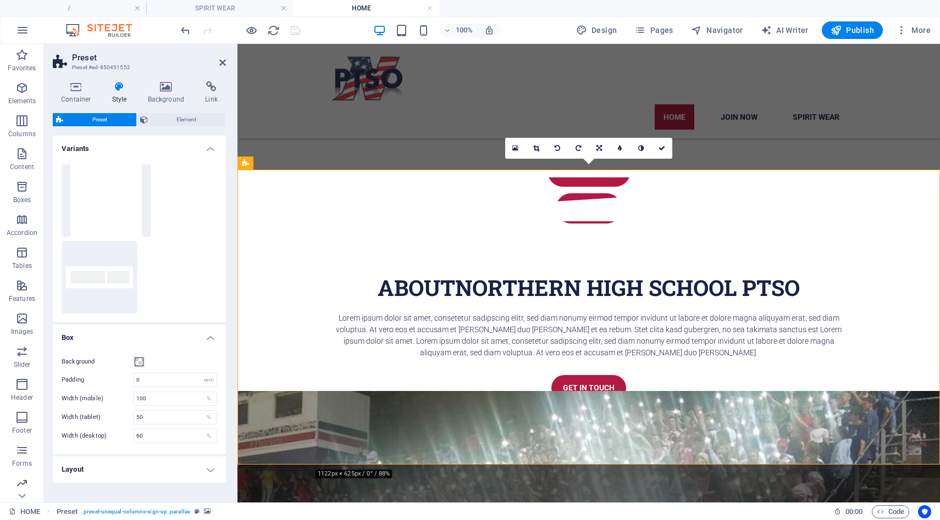
scroll to position [32, 0]
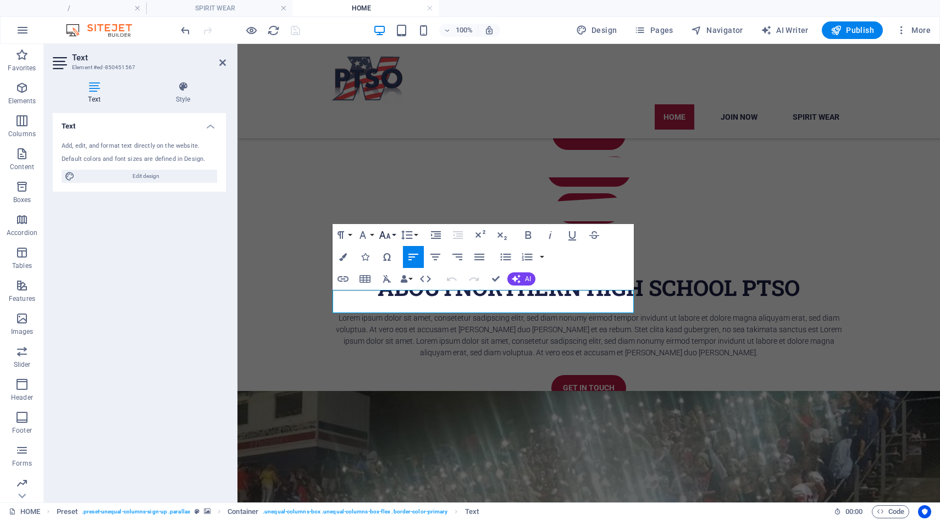
click at [394, 237] on button "Font Size" at bounding box center [386, 235] width 21 height 22
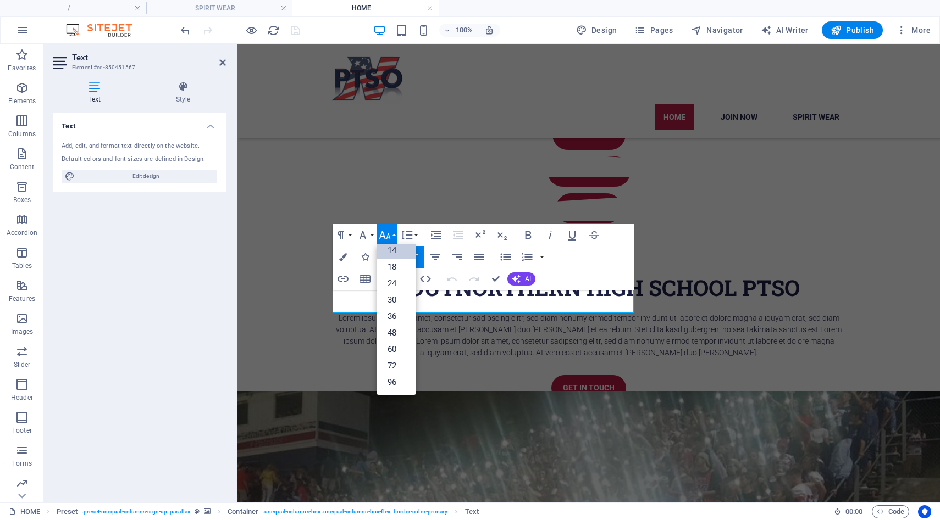
scroll to position [88, 0]
click at [392, 286] on link "24" at bounding box center [396, 283] width 40 height 16
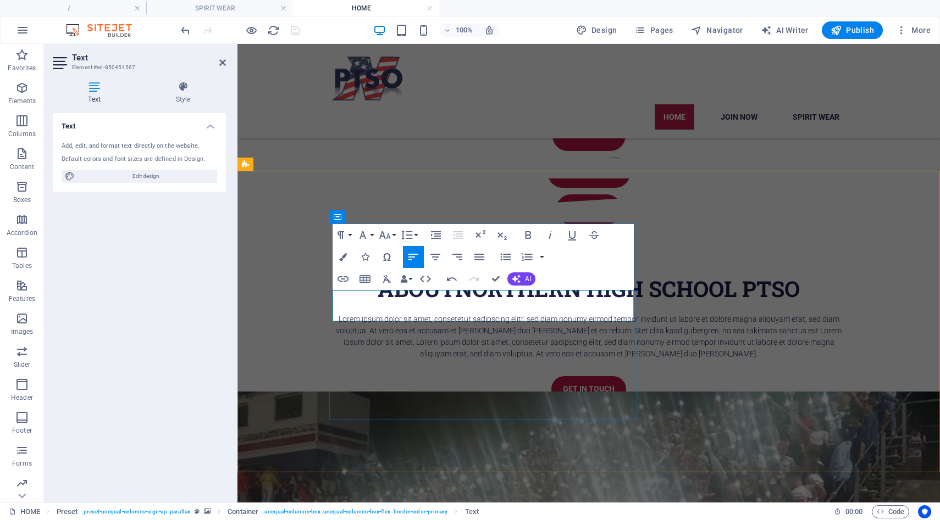
drag, startPoint x: 555, startPoint y: 315, endPoint x: 335, endPoint y: 289, distance: 221.5
click at [393, 235] on button "Font Size" at bounding box center [386, 235] width 21 height 22
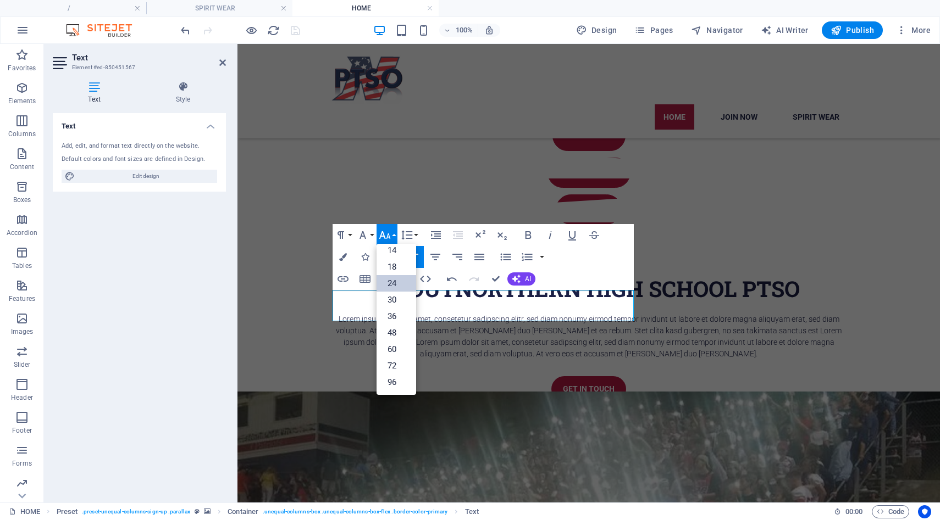
scroll to position [88, 0]
click at [392, 296] on link "30" at bounding box center [396, 300] width 40 height 16
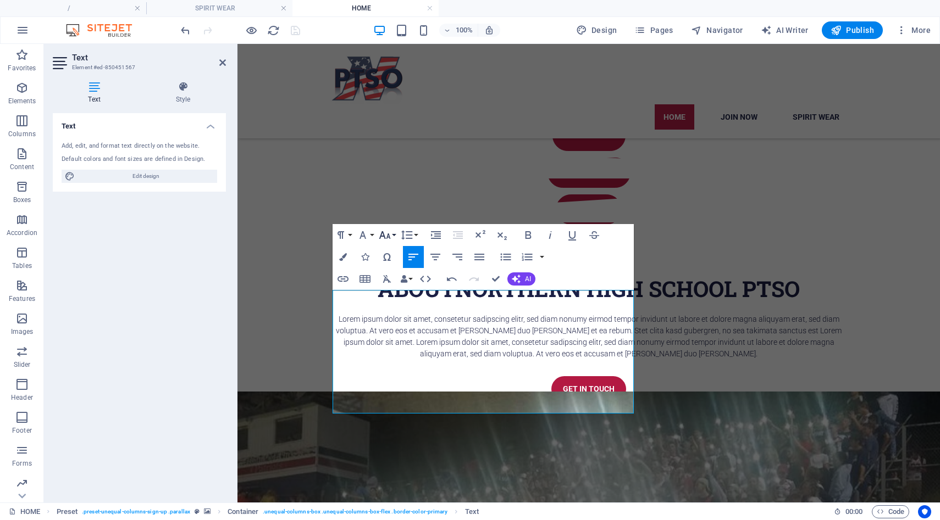
click at [394, 241] on button "Font Size" at bounding box center [386, 235] width 21 height 22
click at [394, 278] on link "24" at bounding box center [396, 283] width 40 height 16
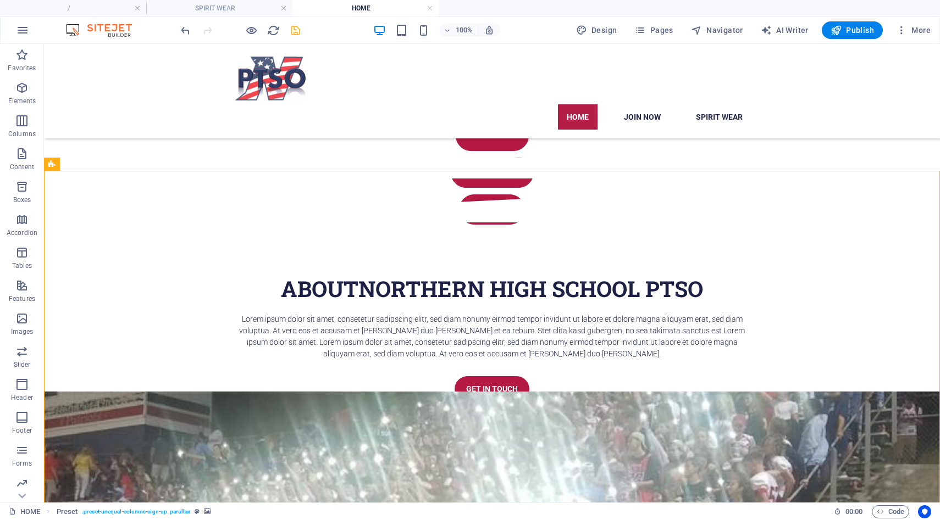
click at [293, 35] on icon "save" at bounding box center [295, 30] width 13 height 13
click at [308, 379] on icon at bounding box center [310, 379] width 6 height 12
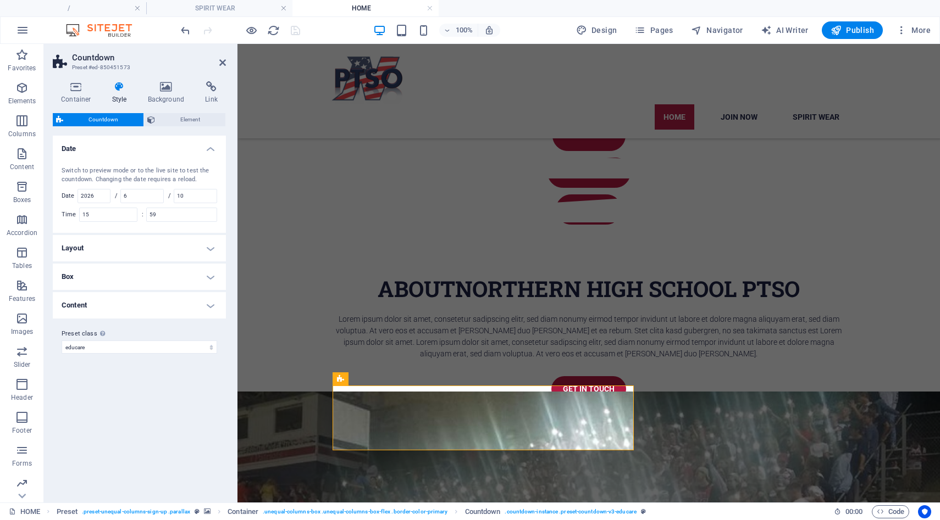
click at [205, 244] on h4 "Layout" at bounding box center [139, 248] width 173 height 26
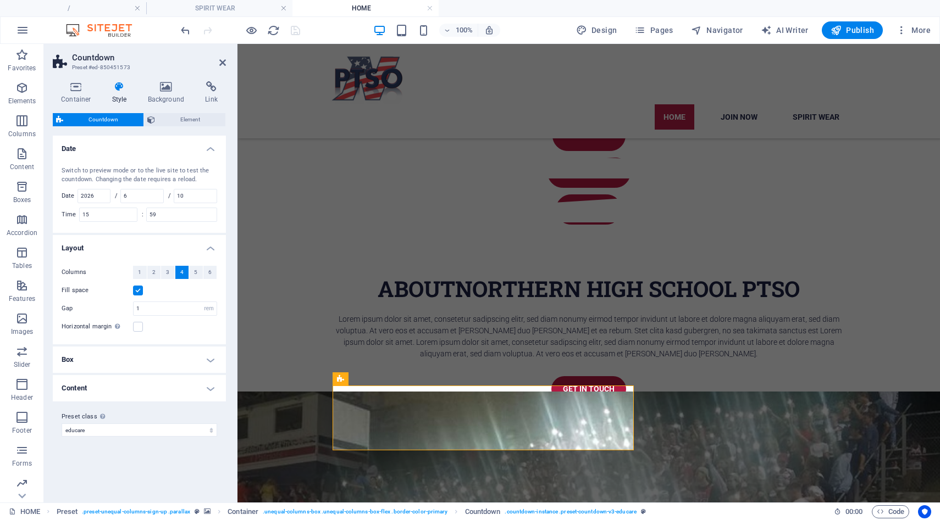
click at [209, 358] on h4 "Box" at bounding box center [139, 360] width 173 height 26
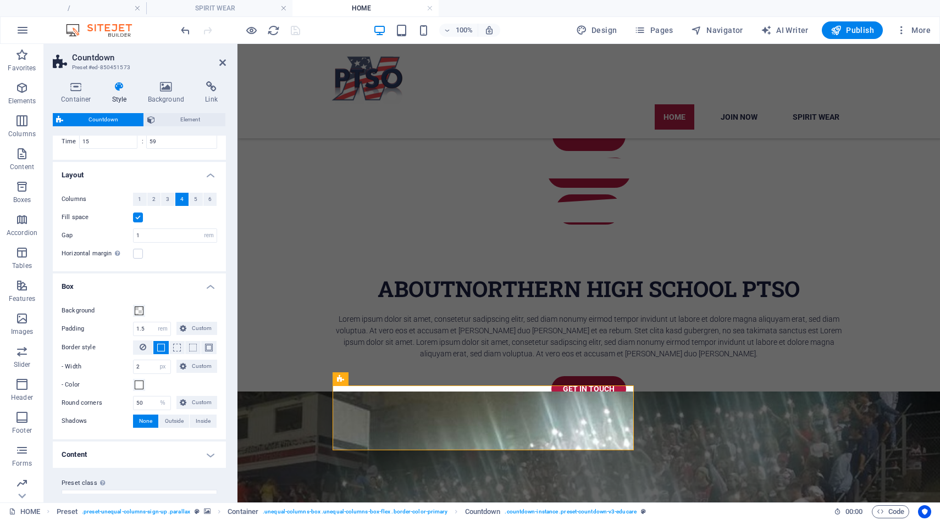
scroll to position [91, 0]
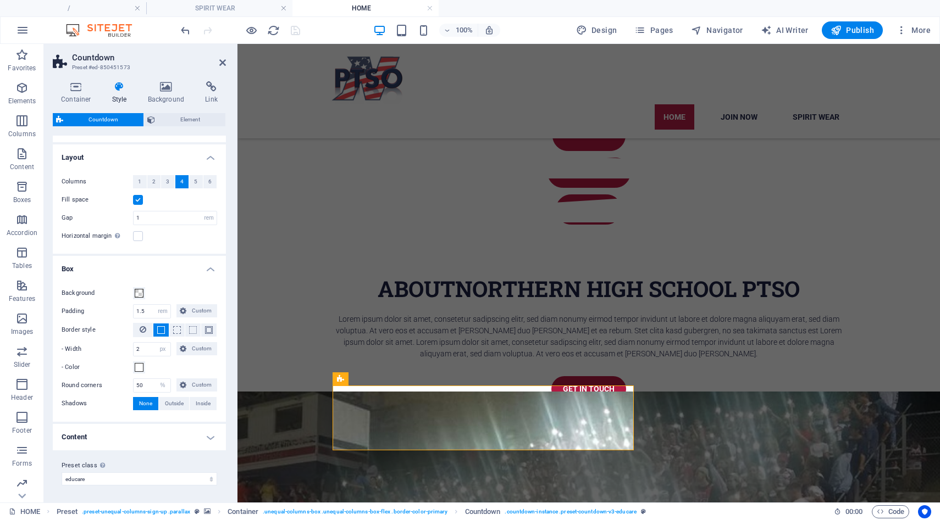
click at [207, 439] on h4 "Content" at bounding box center [139, 437] width 173 height 26
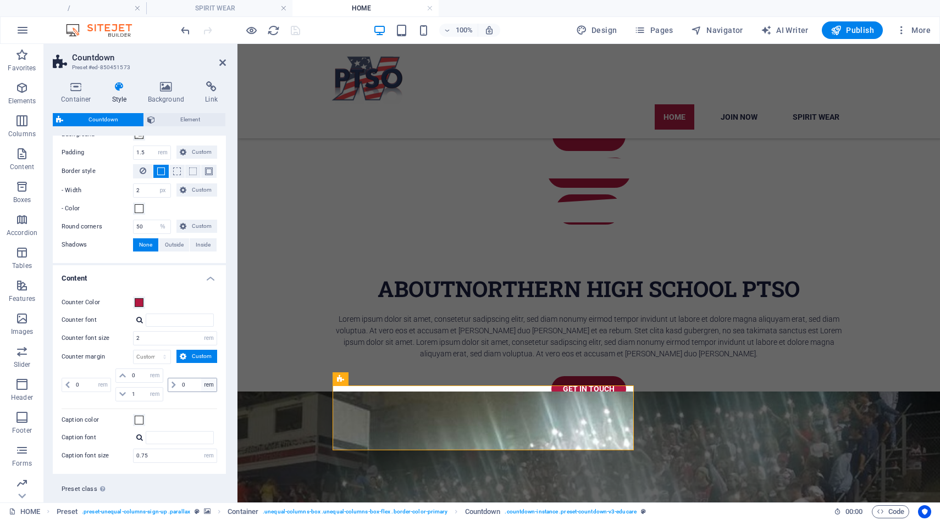
scroll to position [260, 0]
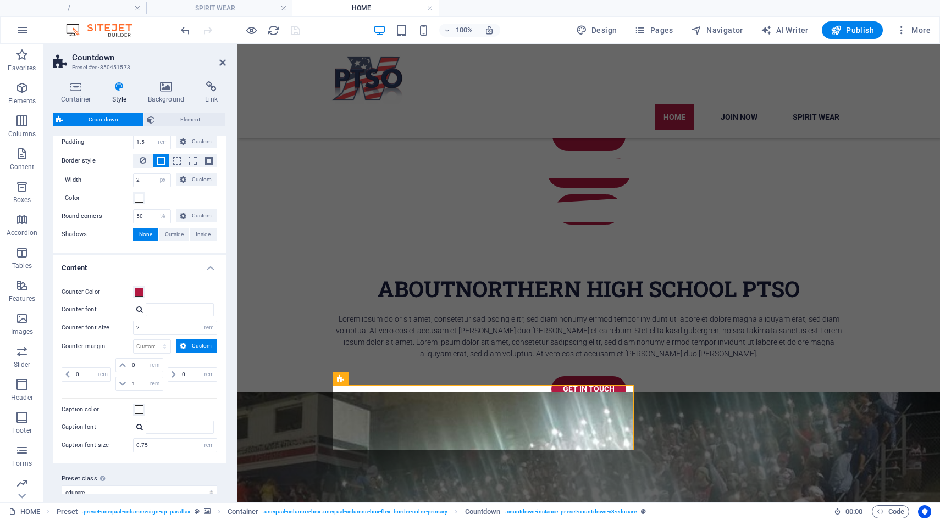
click at [139, 309] on div at bounding box center [139, 309] width 7 height 7
click at [157, 341] on div "Roboto Slab" at bounding box center [181, 338] width 67 height 12
type input "Roboto Slab"
click at [139, 425] on div at bounding box center [139, 427] width 7 height 7
click at [156, 442] on div "Roboto" at bounding box center [181, 442] width 67 height 12
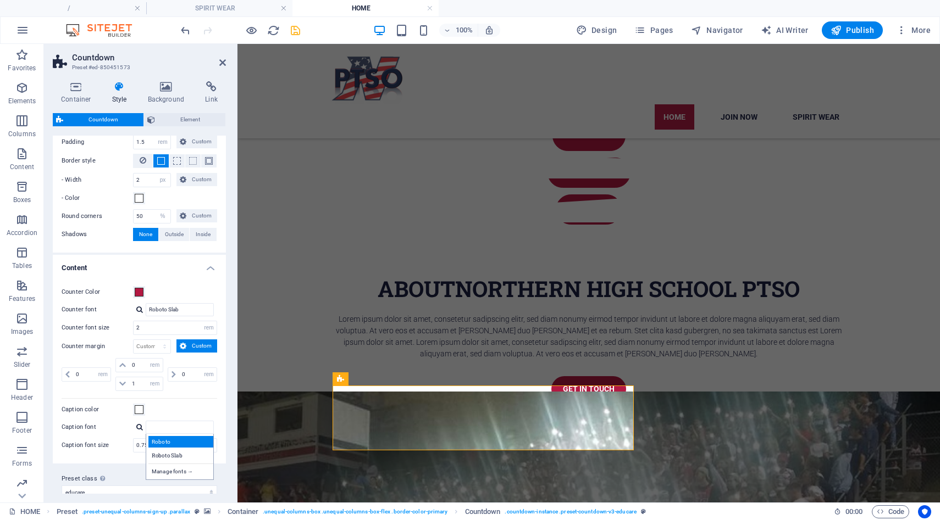
type input "Roboto"
click at [141, 412] on span at bounding box center [139, 410] width 9 height 9
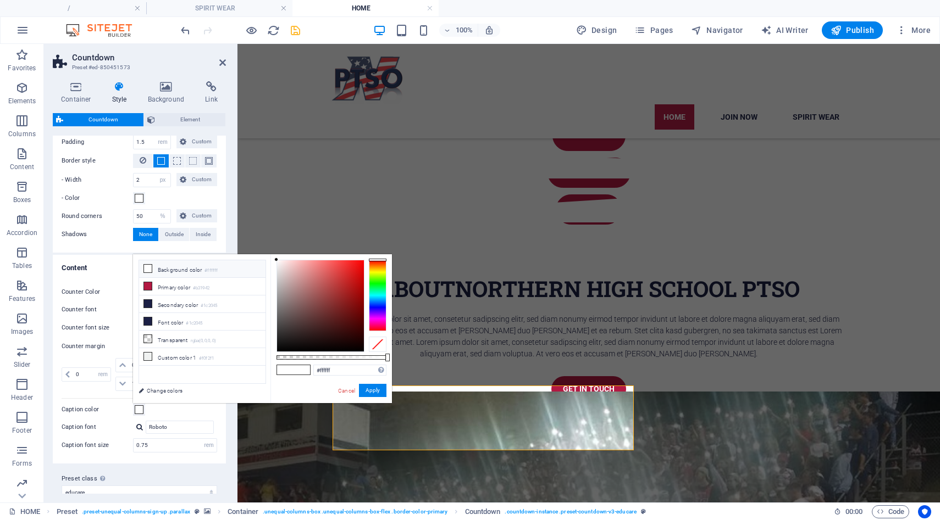
click at [160, 270] on li "Background color #ffffff" at bounding box center [202, 270] width 126 height 18
click at [164, 305] on li "Secondary color #1c2045" at bounding box center [202, 305] width 126 height 18
type input "#1c2045"
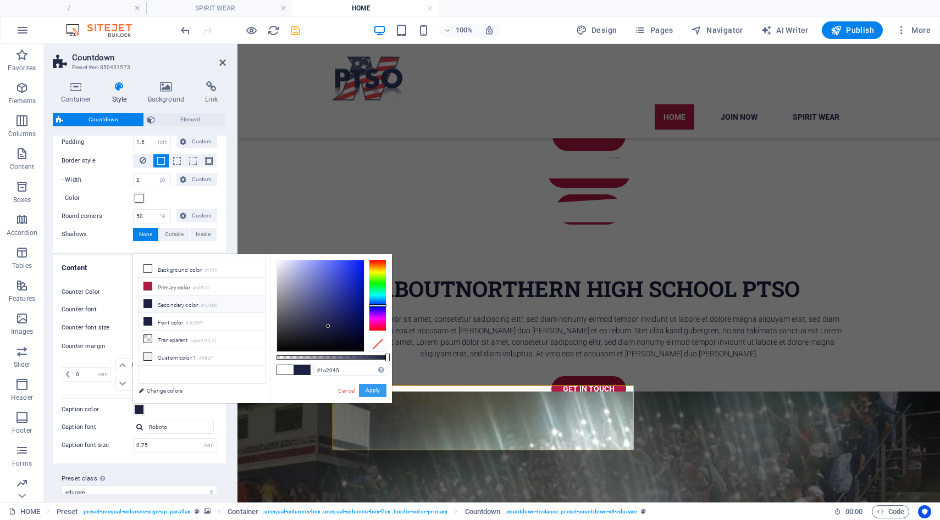
click at [378, 392] on button "Apply" at bounding box center [372, 390] width 27 height 13
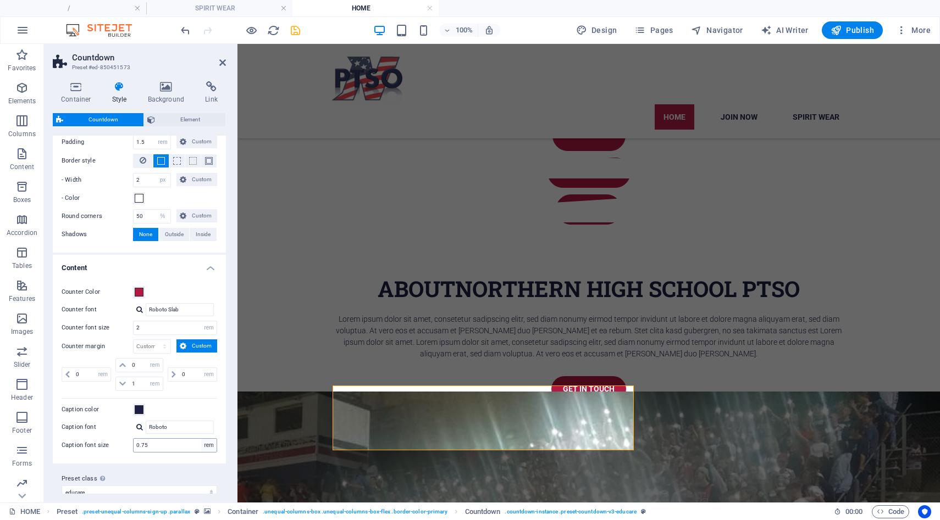
scroll to position [273, 0]
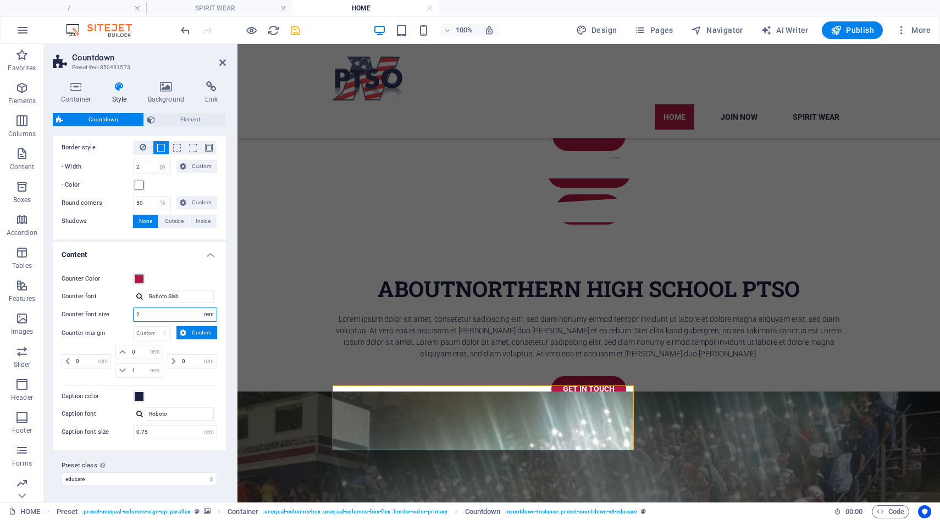
click at [207, 318] on select "px rem % vh vw" at bounding box center [208, 314] width 15 height 13
select select "px"
click at [201, 308] on select "px rem % vh vw" at bounding box center [208, 314] width 15 height 13
type input "32"
click at [203, 392] on div "Caption color" at bounding box center [140, 396] width 156 height 13
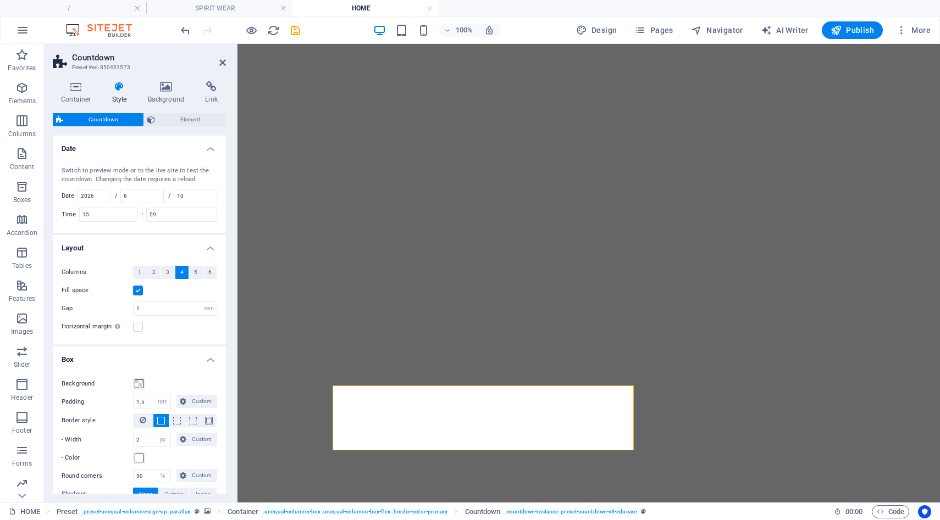
select select "rem"
select select "px"
select select "%"
select select "px"
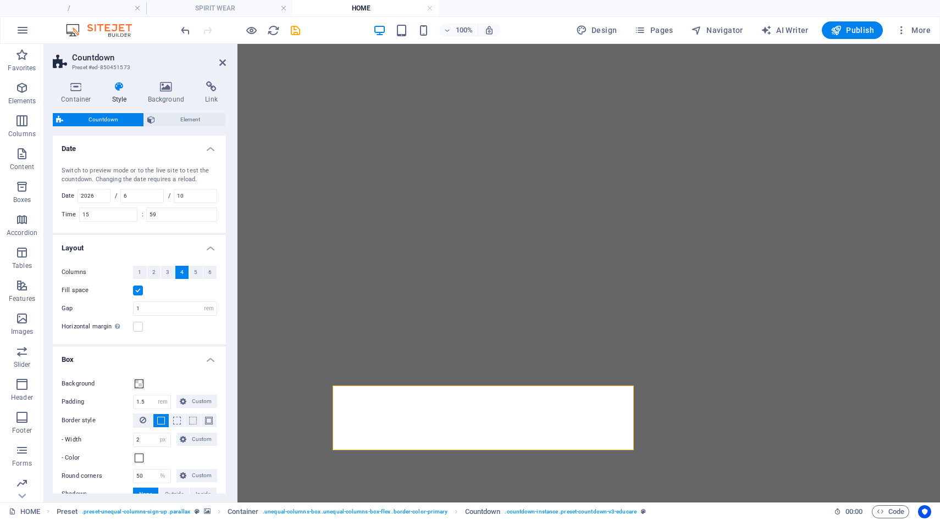
select select "rem"
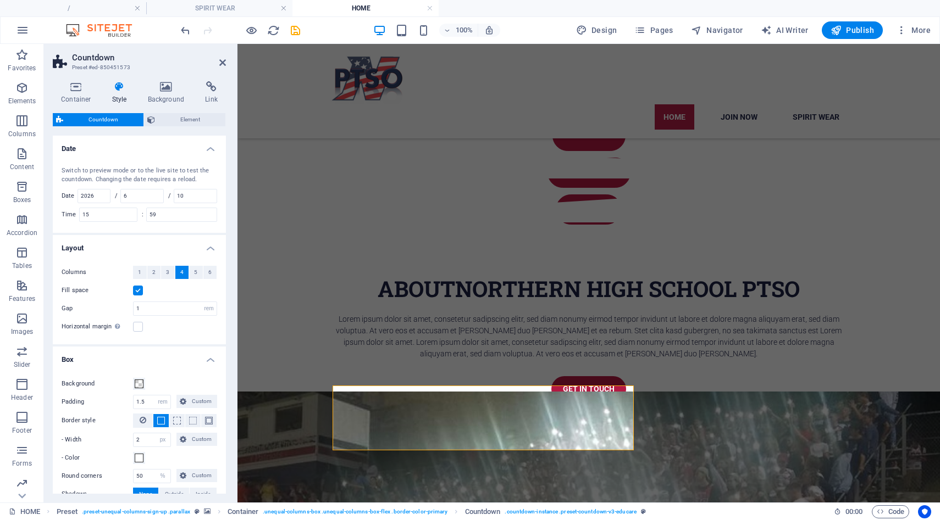
scroll to position [273, 0]
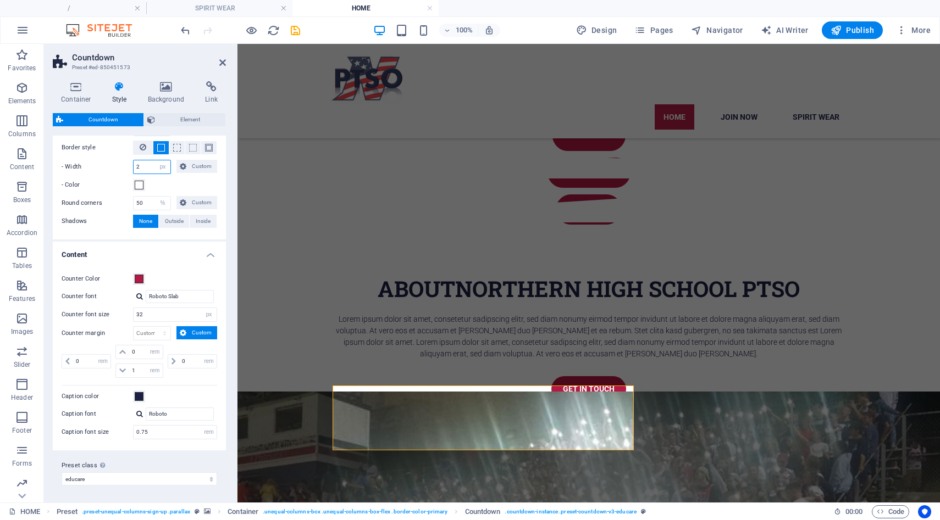
click at [149, 165] on input "2" at bounding box center [152, 166] width 37 height 13
type input "6"
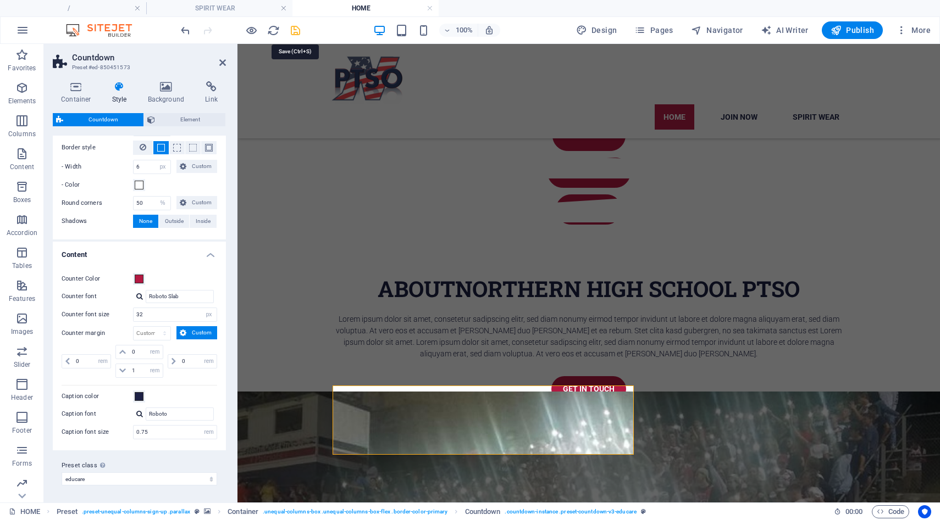
click at [295, 30] on icon "save" at bounding box center [295, 30] width 13 height 13
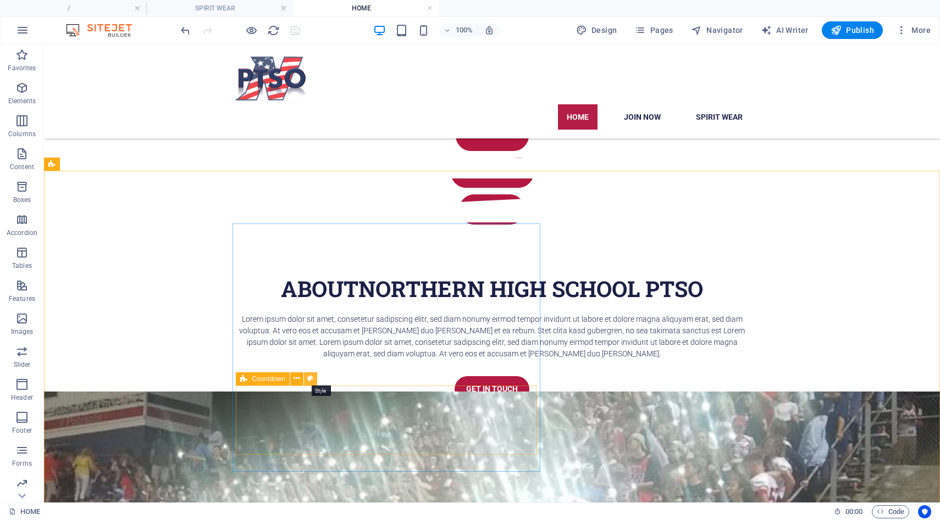
click at [311, 379] on icon at bounding box center [310, 379] width 6 height 12
select select "rem"
select select "px"
select select "%"
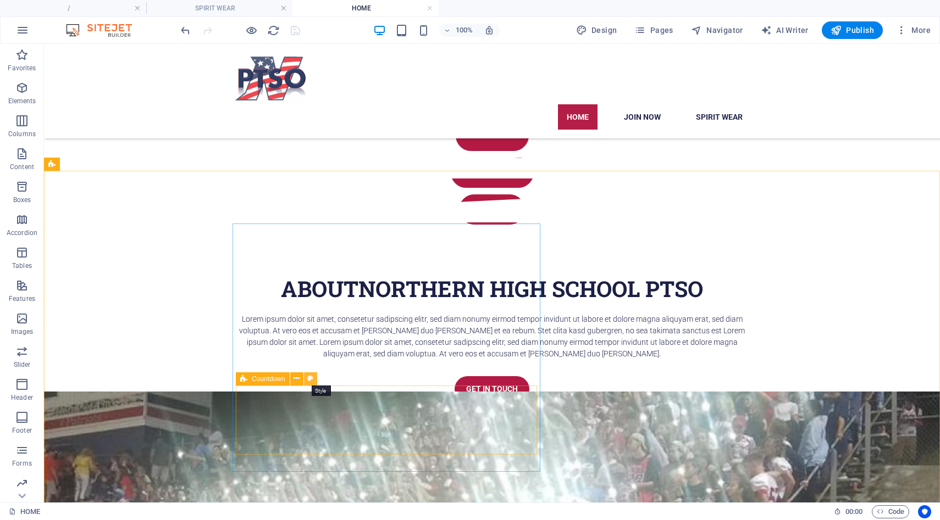
select select "px"
select select "rem"
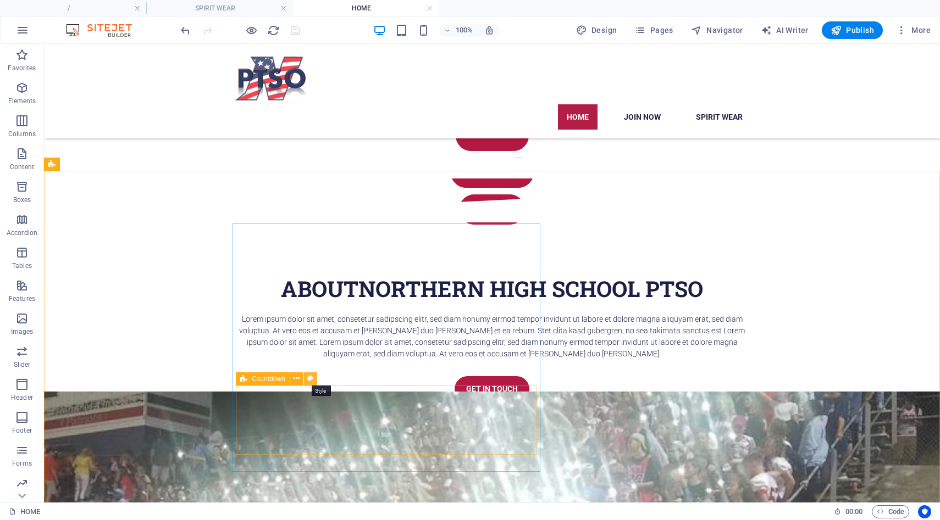
select select "rem"
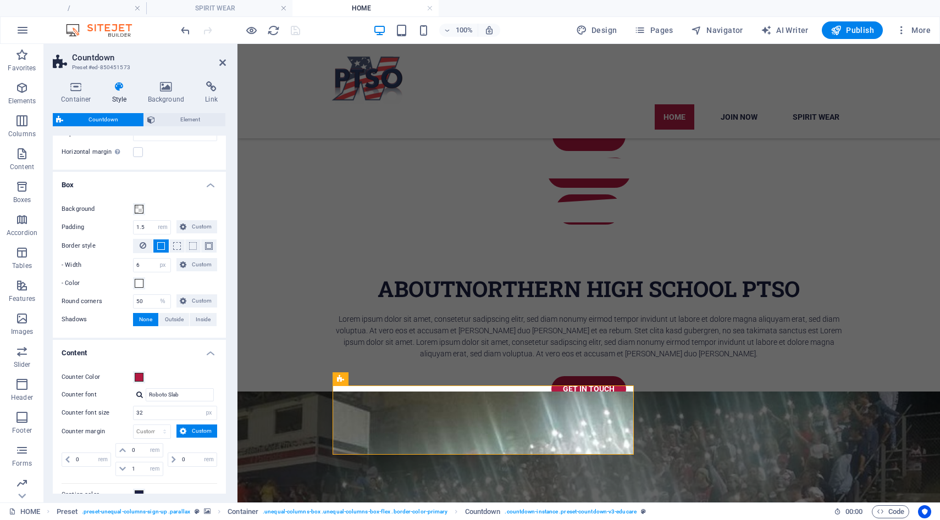
scroll to position [195, 0]
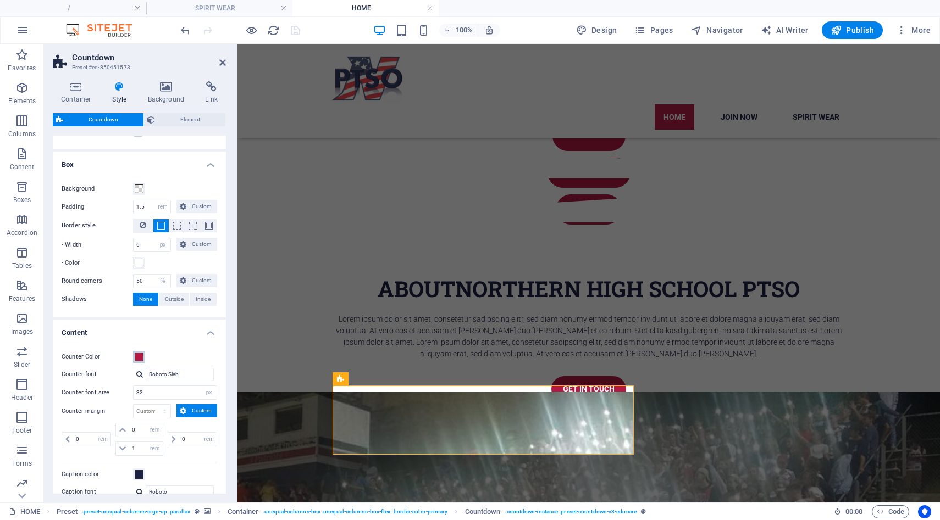
click at [140, 356] on span at bounding box center [139, 357] width 9 height 9
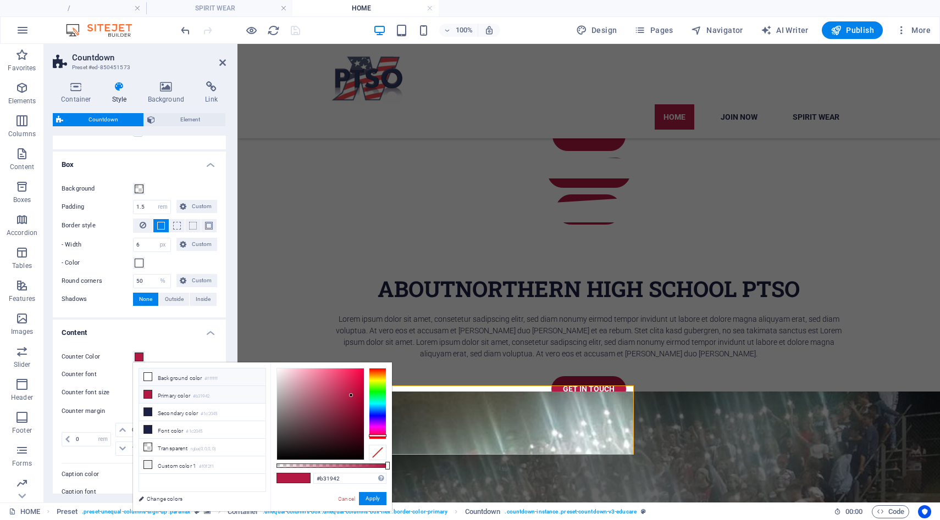
click at [148, 378] on icon at bounding box center [148, 377] width 8 height 8
type input "#ffffff"
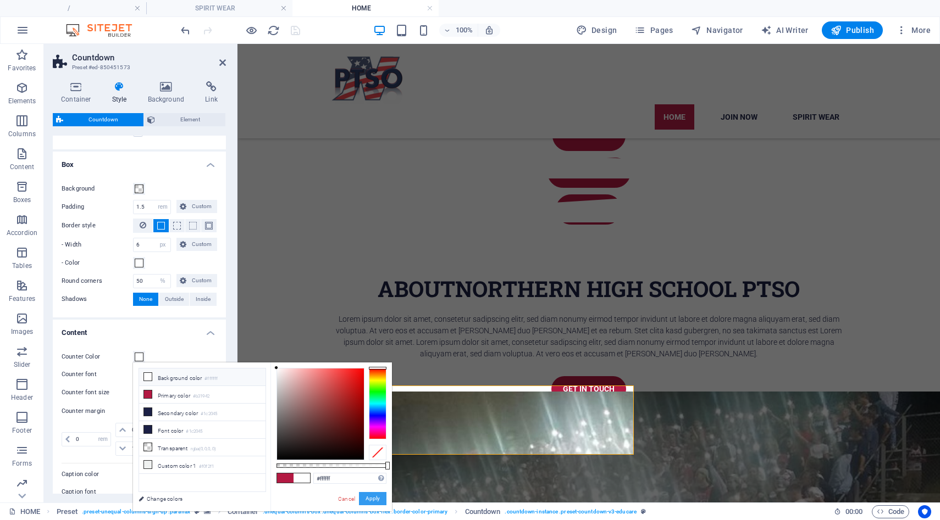
click at [374, 500] on button "Apply" at bounding box center [372, 498] width 27 height 13
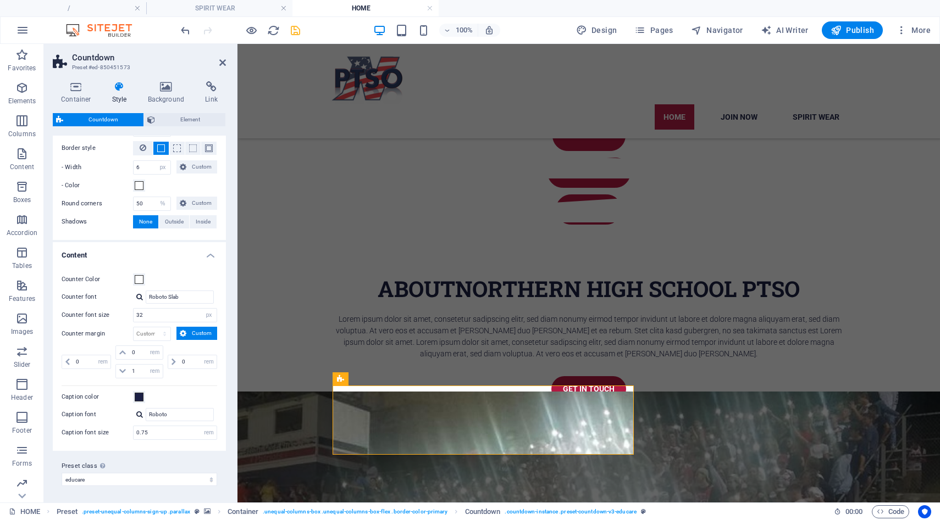
scroll to position [273, 0]
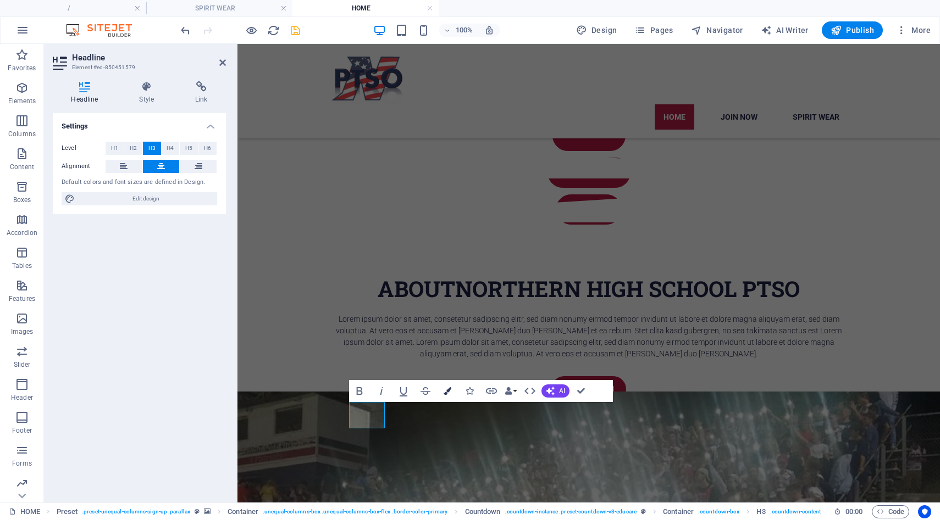
click at [448, 391] on icon "button" at bounding box center [448, 391] width 8 height 8
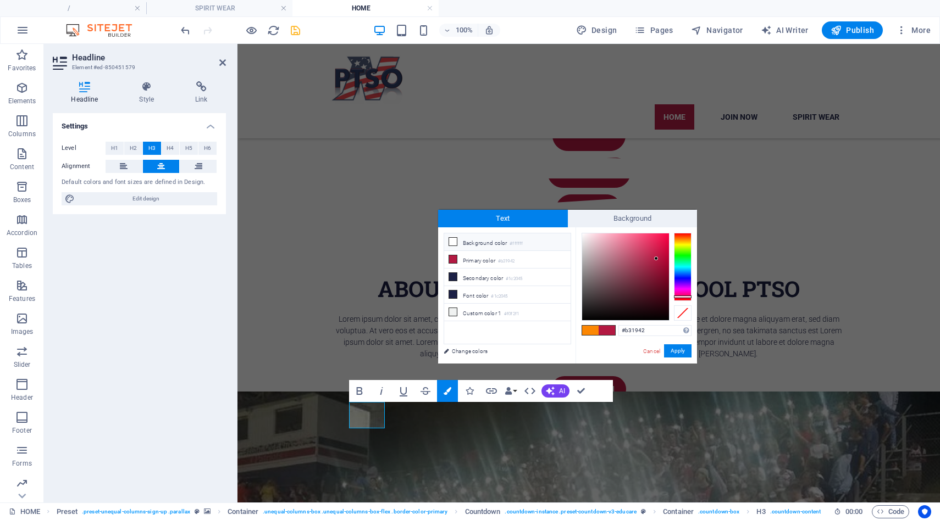
click at [464, 243] on li "Background color #ffffff" at bounding box center [507, 243] width 126 height 18
type input "#ffffff"
click at [678, 350] on button "Apply" at bounding box center [677, 351] width 27 height 13
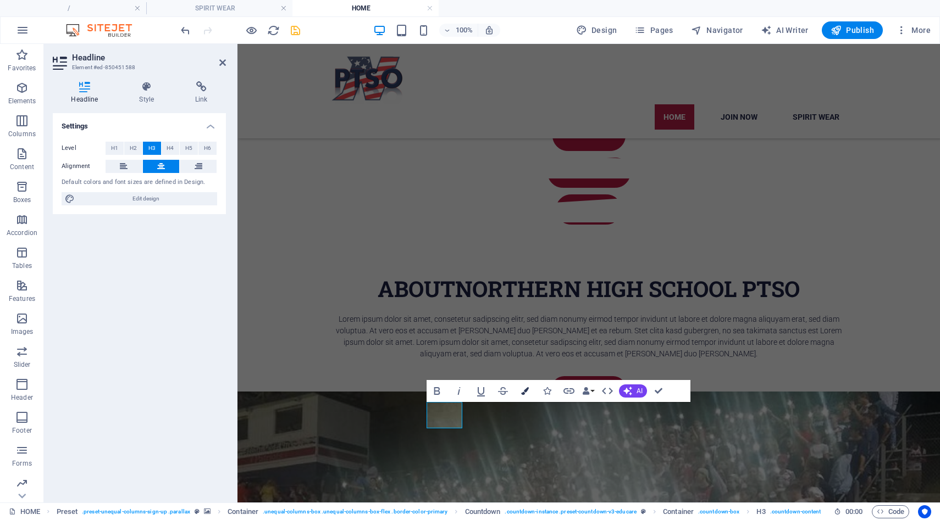
click at [528, 389] on icon "button" at bounding box center [525, 391] width 8 height 8
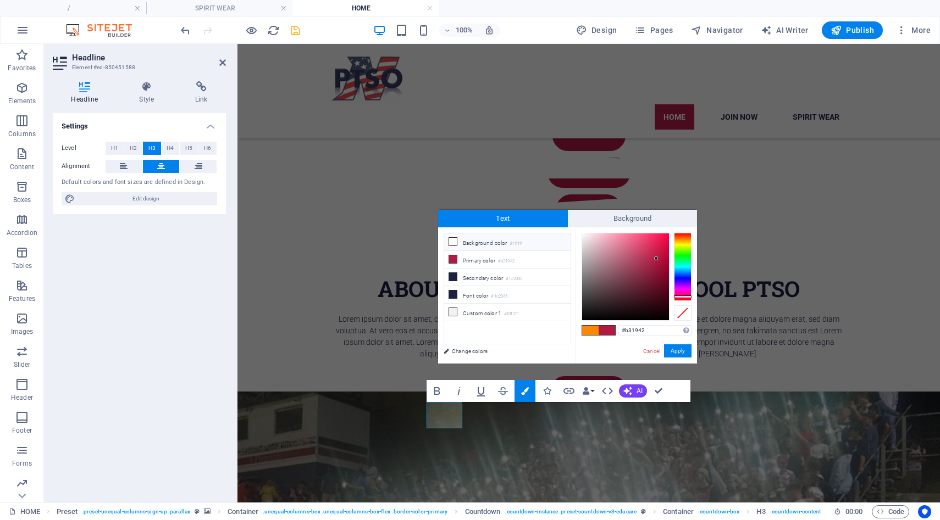
click at [484, 243] on li "Background color #ffffff" at bounding box center [507, 243] width 126 height 18
type input "#ffffff"
click at [673, 348] on button "Apply" at bounding box center [677, 351] width 27 height 13
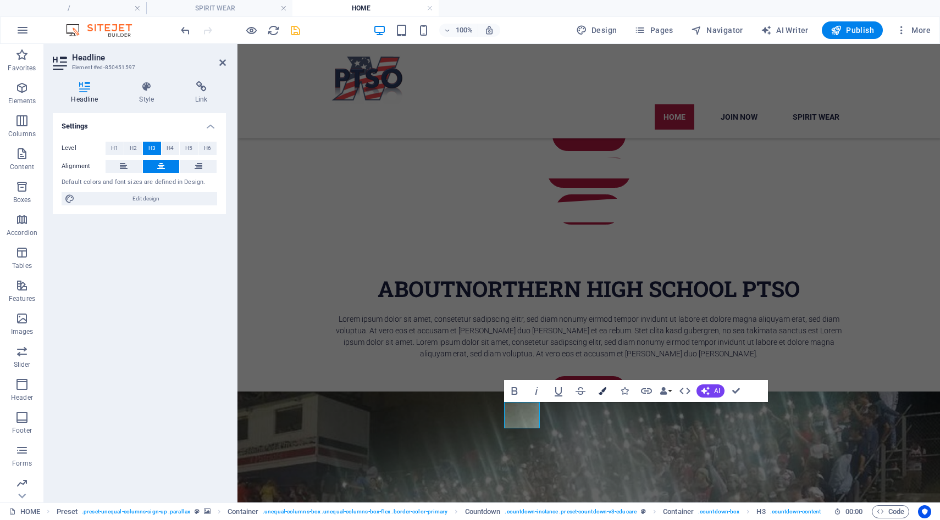
click at [605, 391] on icon "button" at bounding box center [602, 391] width 8 height 8
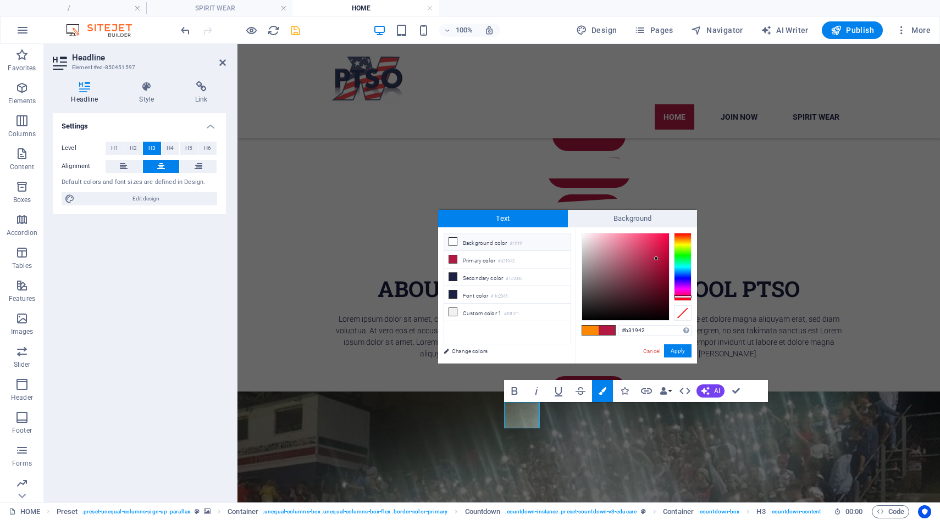
click at [479, 243] on li "Background color #ffffff" at bounding box center [507, 243] width 126 height 18
type input "#ffffff"
click at [490, 242] on li "Background color #ffffff" at bounding box center [507, 243] width 126 height 18
click at [685, 351] on button "Apply" at bounding box center [677, 351] width 27 height 13
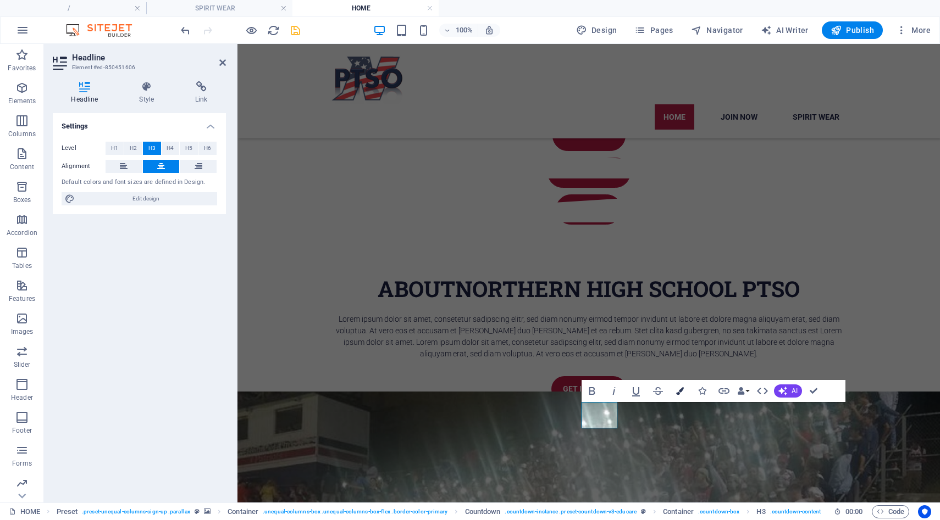
click at [681, 393] on icon "button" at bounding box center [680, 391] width 8 height 8
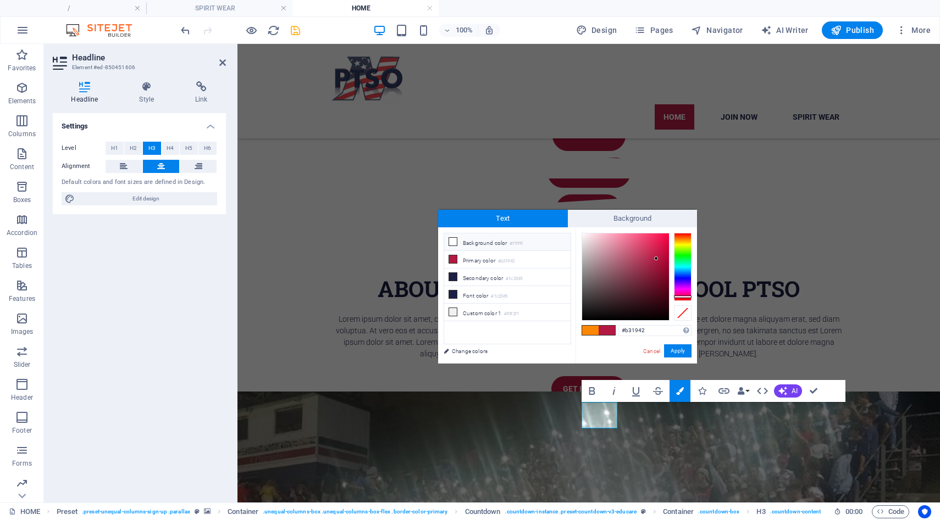
click at [486, 243] on li "Background color #ffffff" at bounding box center [507, 243] width 126 height 18
type input "#ffffff"
click at [670, 348] on button "Apply" at bounding box center [677, 351] width 27 height 13
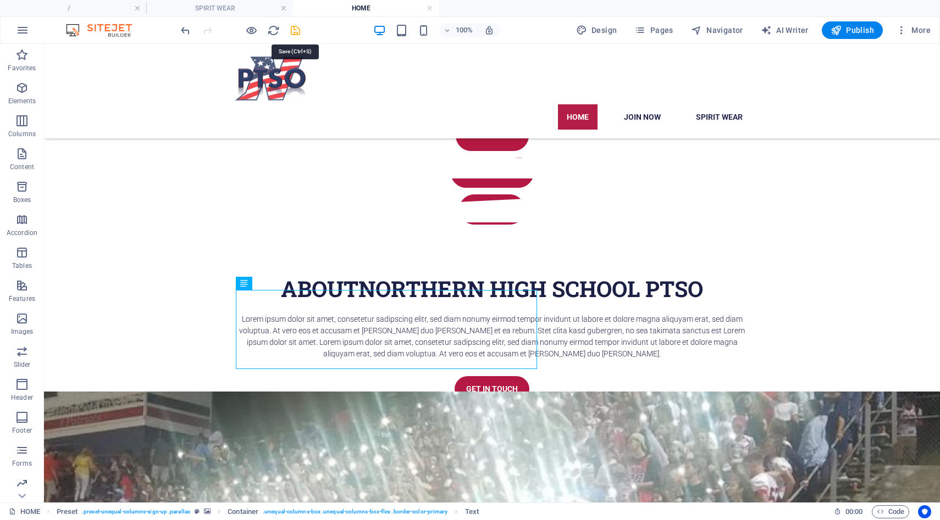
click at [295, 30] on icon "save" at bounding box center [295, 30] width 13 height 13
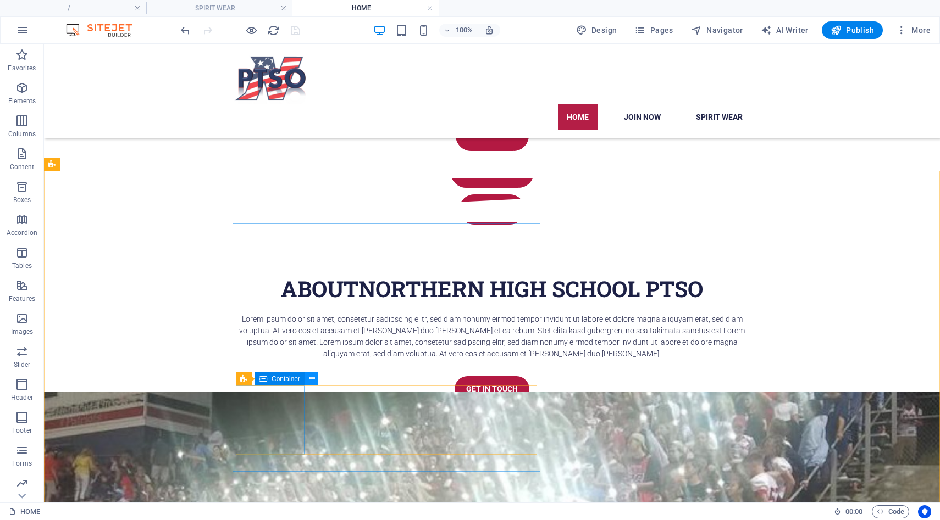
click at [310, 380] on icon at bounding box center [312, 379] width 6 height 12
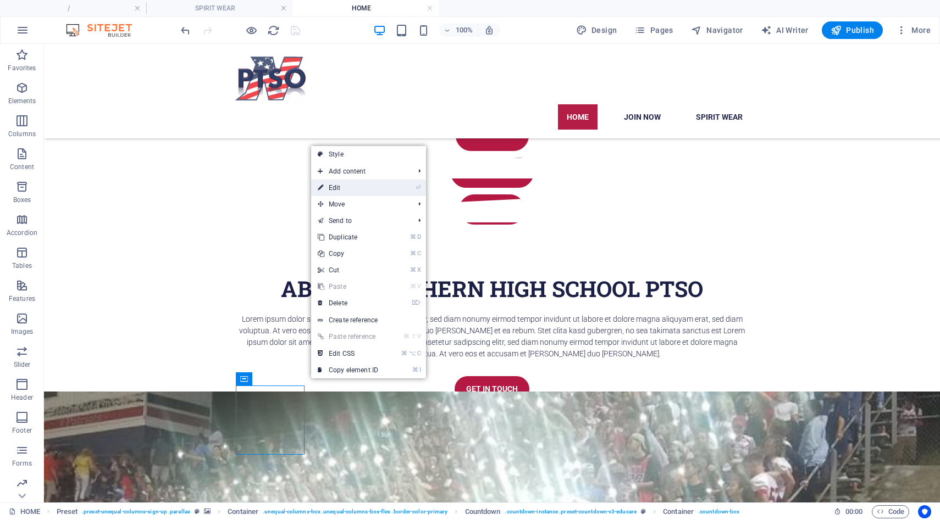
click at [369, 194] on link "⏎ Edit" at bounding box center [348, 188] width 74 height 16
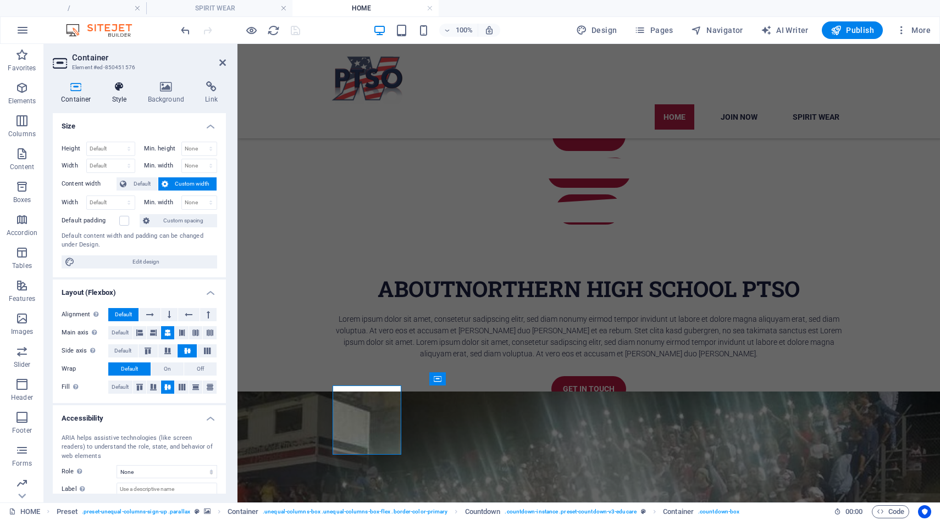
click at [123, 99] on h4 "Style" at bounding box center [122, 92] width 36 height 23
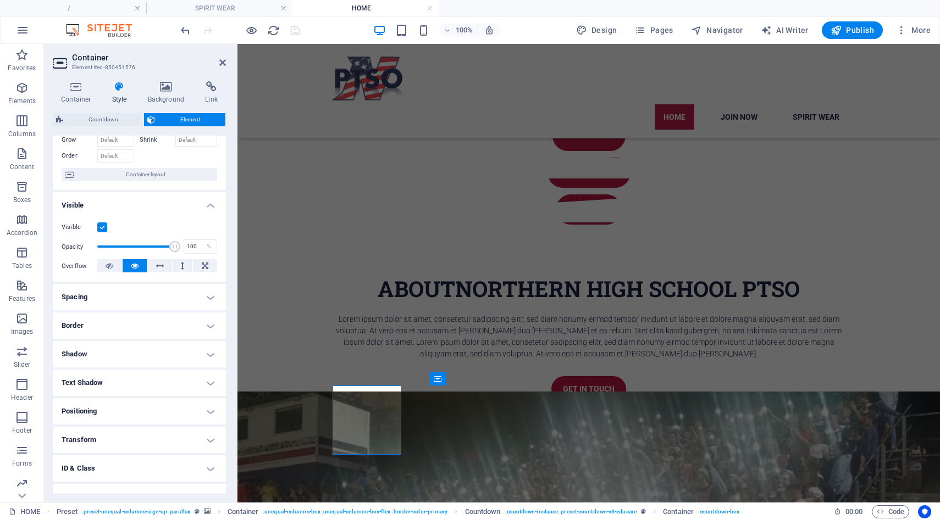
scroll to position [72, 0]
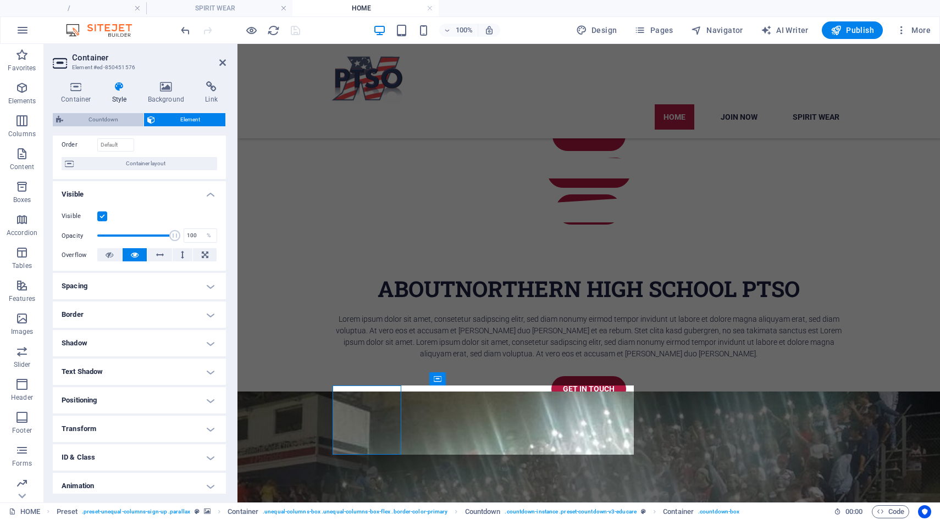
click at [118, 119] on span "Countdown" at bounding box center [103, 119] width 74 height 13
select select "rem"
select select "px"
select select "%"
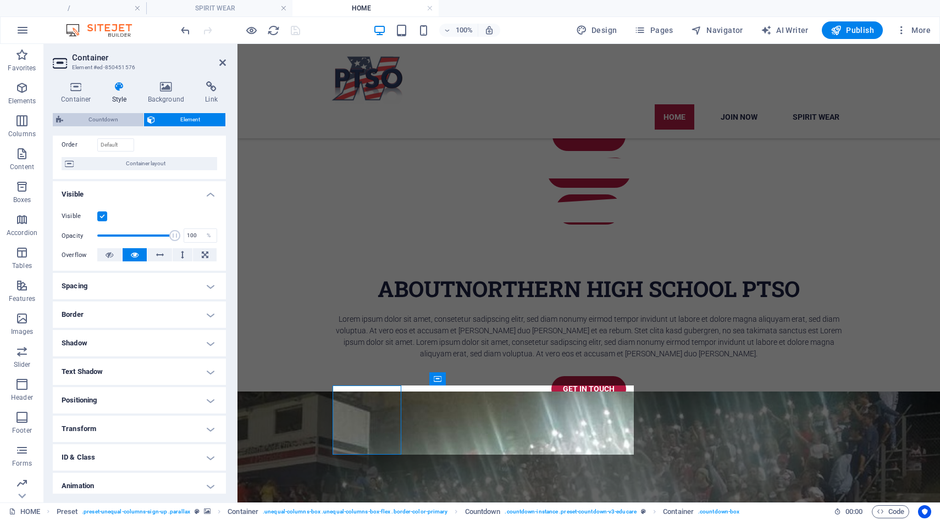
select select "px"
select select "rem"
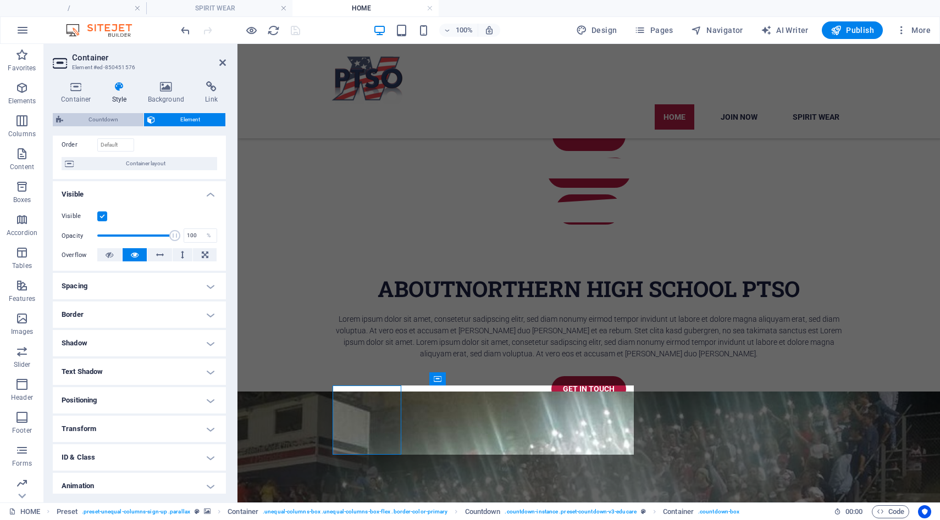
select select "rem"
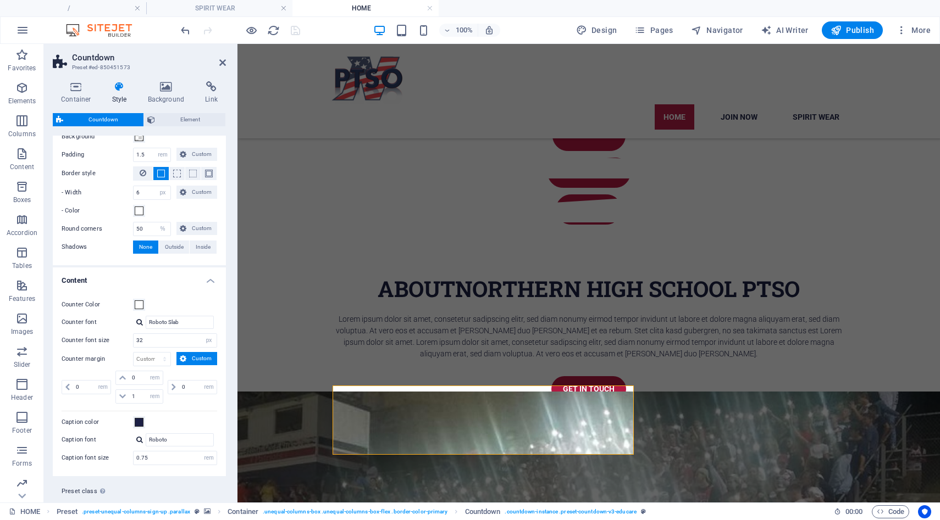
scroll to position [273, 0]
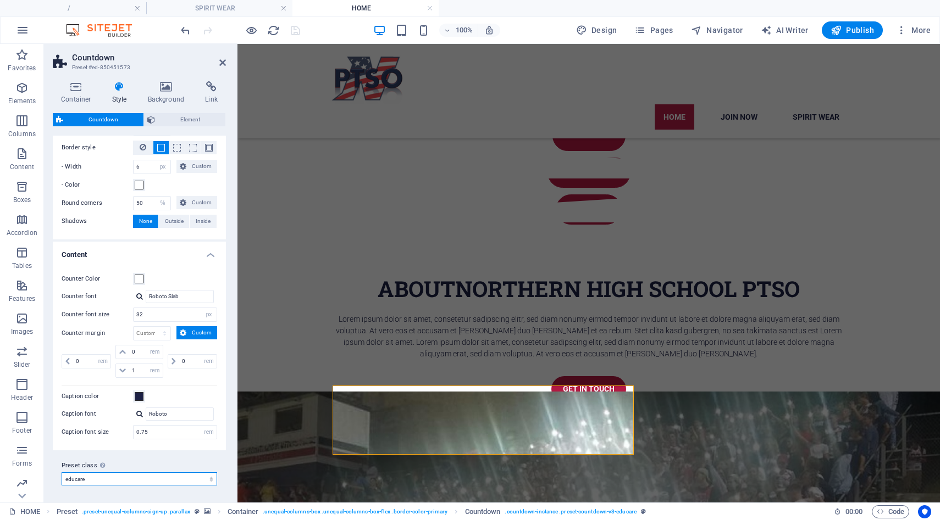
click at [213, 481] on select "educare Add preset class" at bounding box center [140, 479] width 156 height 13
click at [62, 473] on select "educare Add preset class" at bounding box center [140, 479] width 156 height 13
select select "preset-countdown-v3-educare"
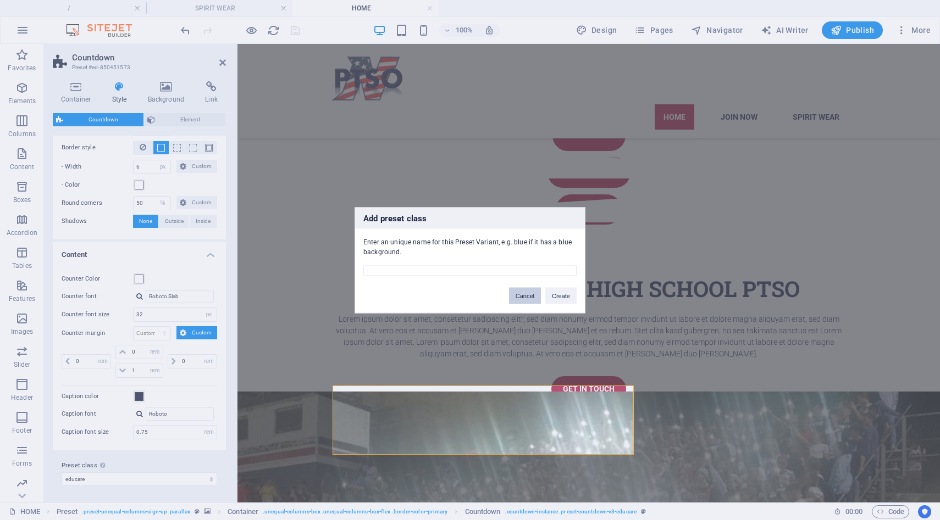
click at [522, 295] on button "Cancel" at bounding box center [525, 295] width 32 height 16
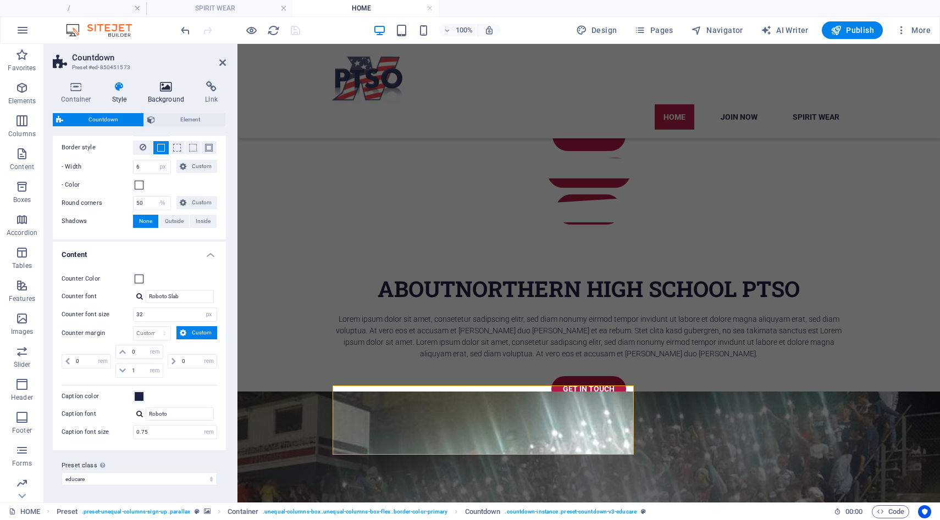
click at [171, 95] on h4 "Background" at bounding box center [169, 92] width 58 height 23
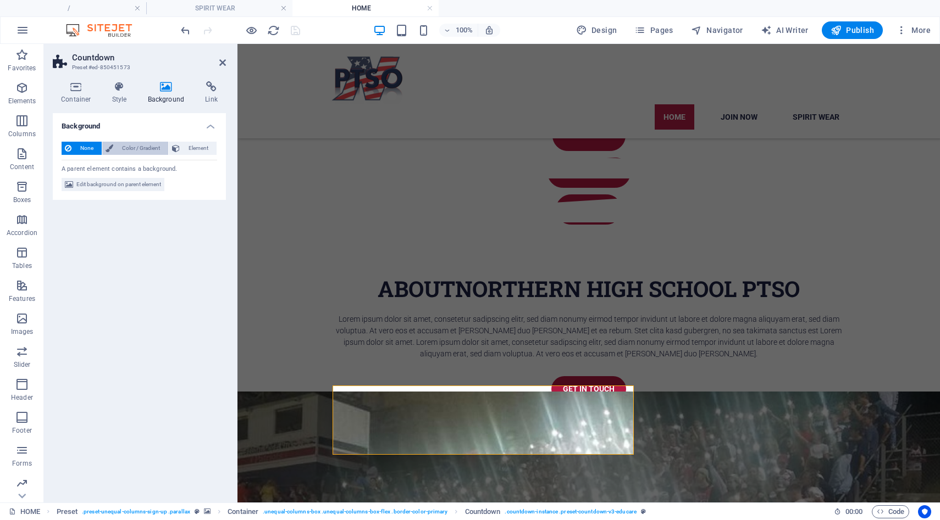
click at [138, 149] on span "Color / Gradient" at bounding box center [141, 148] width 48 height 13
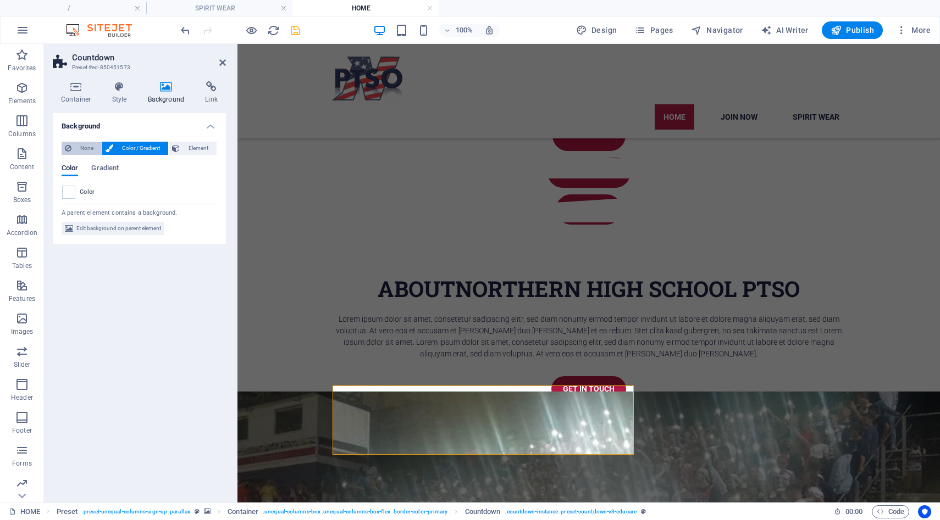
click at [92, 147] on span "None" at bounding box center [87, 148] width 24 height 13
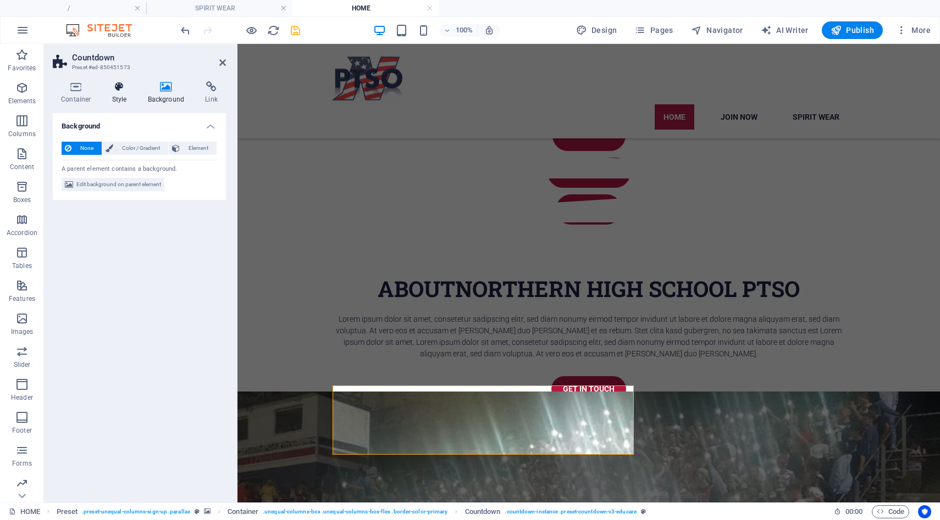
click at [120, 91] on icon at bounding box center [119, 86] width 31 height 11
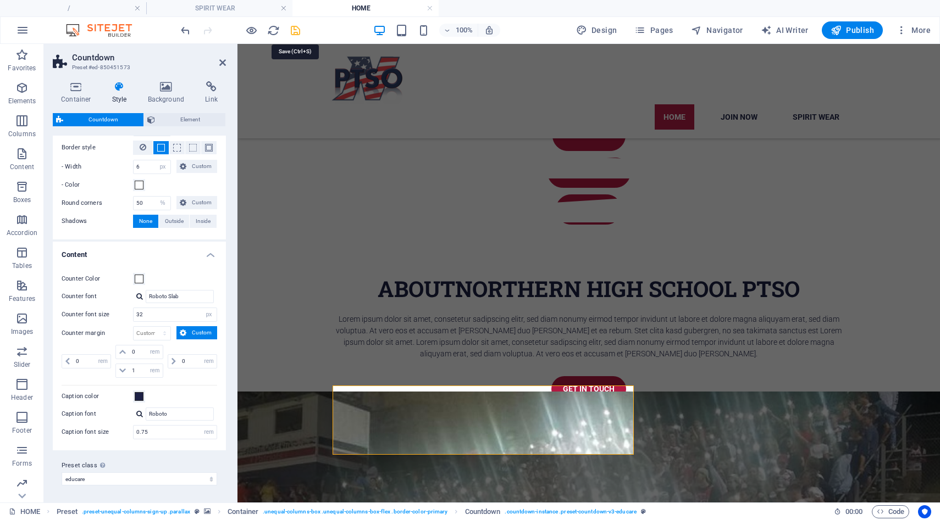
click at [295, 30] on icon "save" at bounding box center [295, 30] width 13 height 13
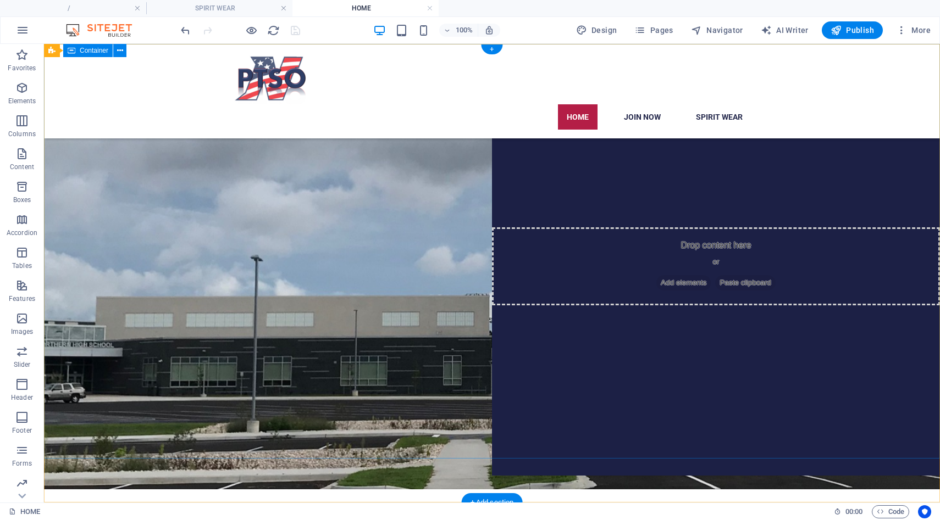
scroll to position [0, 0]
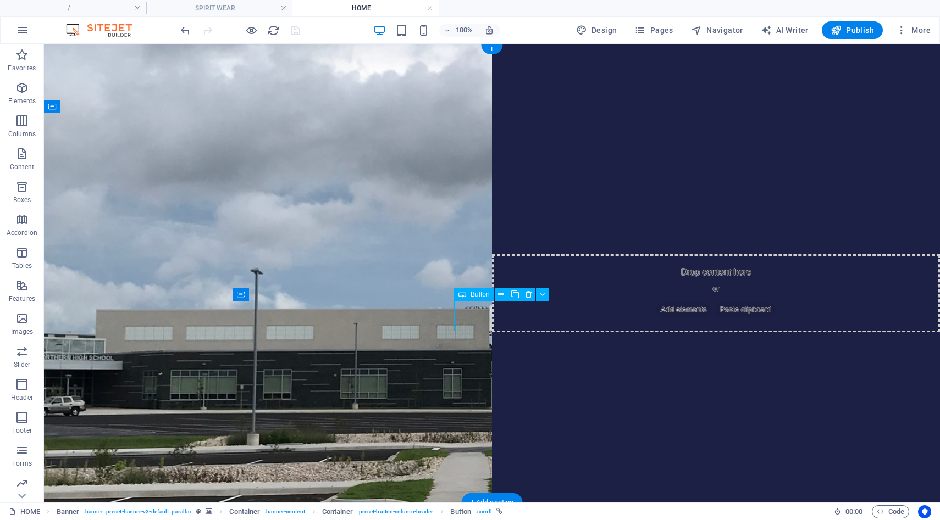
click at [596, 295] on icon at bounding box center [597, 295] width 6 height 12
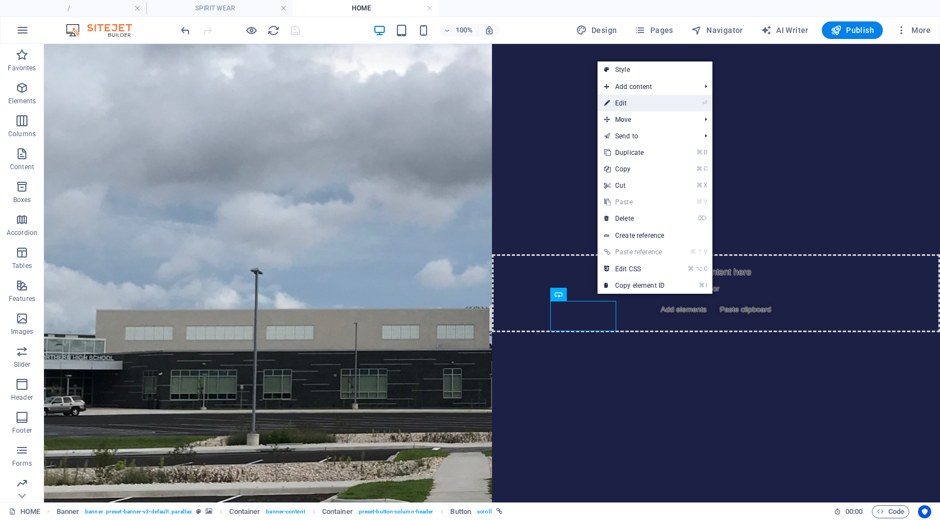
click at [634, 98] on link "⏎ Edit" at bounding box center [634, 103] width 74 height 16
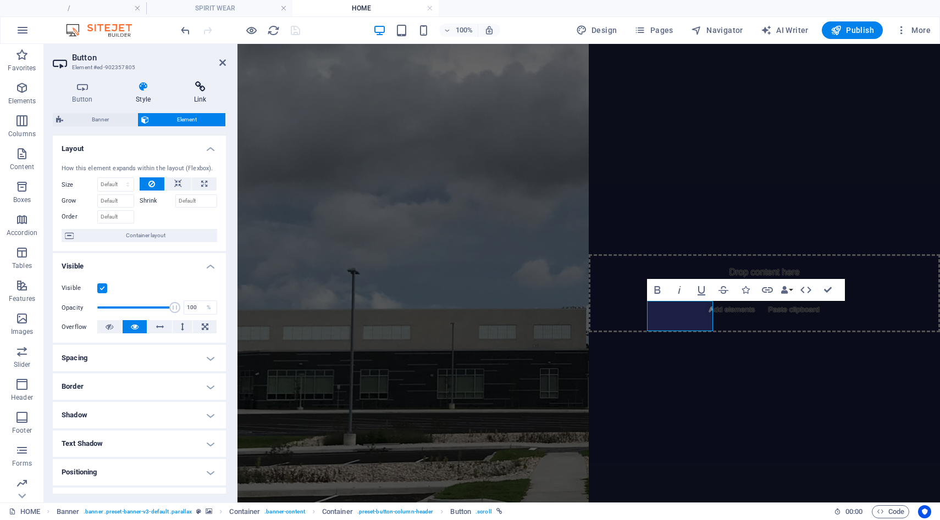
click at [205, 88] on icon at bounding box center [200, 86] width 52 height 11
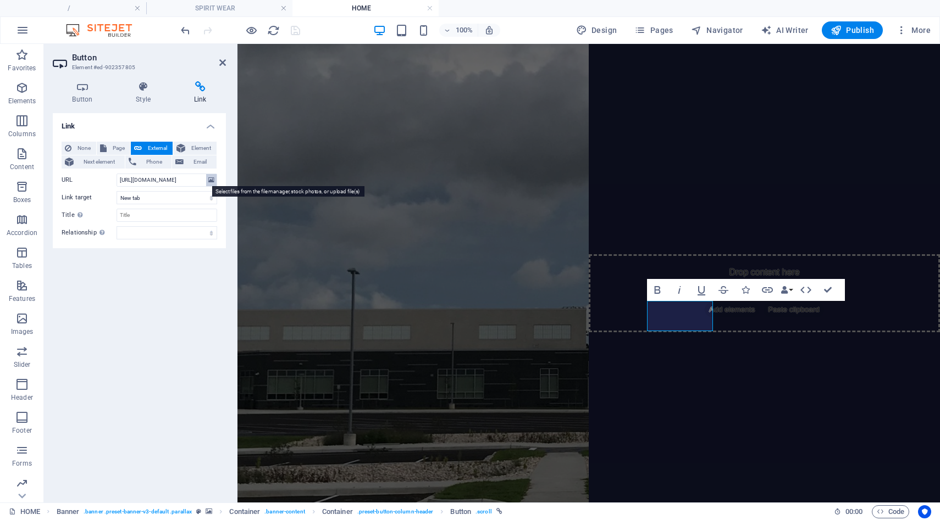
click at [213, 182] on icon at bounding box center [211, 180] width 6 height 12
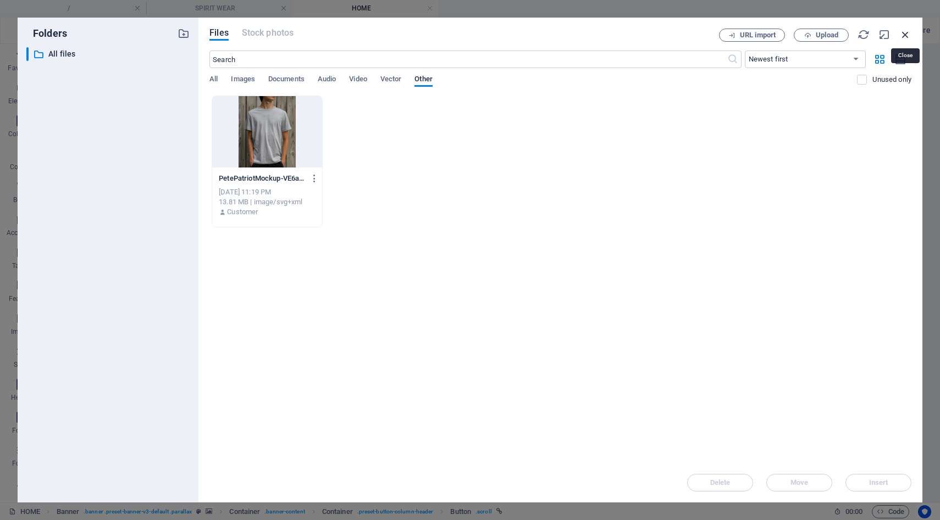
click at [904, 35] on icon "button" at bounding box center [905, 35] width 12 height 12
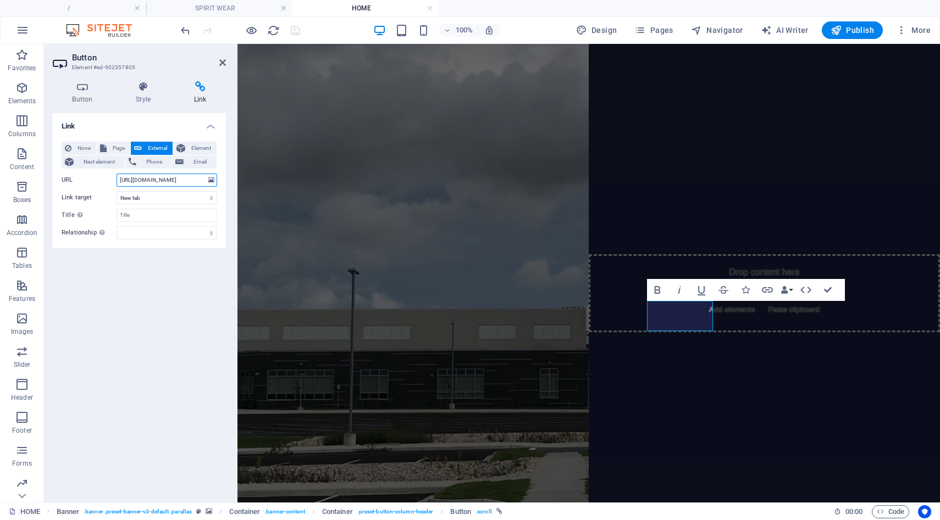
click at [203, 181] on input "[URL][DOMAIN_NAME]" at bounding box center [167, 180] width 101 height 13
click at [202, 179] on input "[URL][DOMAIN_NAME]" at bounding box center [167, 180] width 101 height 13
drag, startPoint x: 202, startPoint y: 179, endPoint x: 111, endPoint y: 178, distance: 91.2
click at [111, 178] on div "URL [URL][DOMAIN_NAME]" at bounding box center [140, 180] width 156 height 13
paste input "[DOMAIN_NAME]/product/nhs-ptso-donation/23?cp=true&sa=true&sbp=false&q=false"
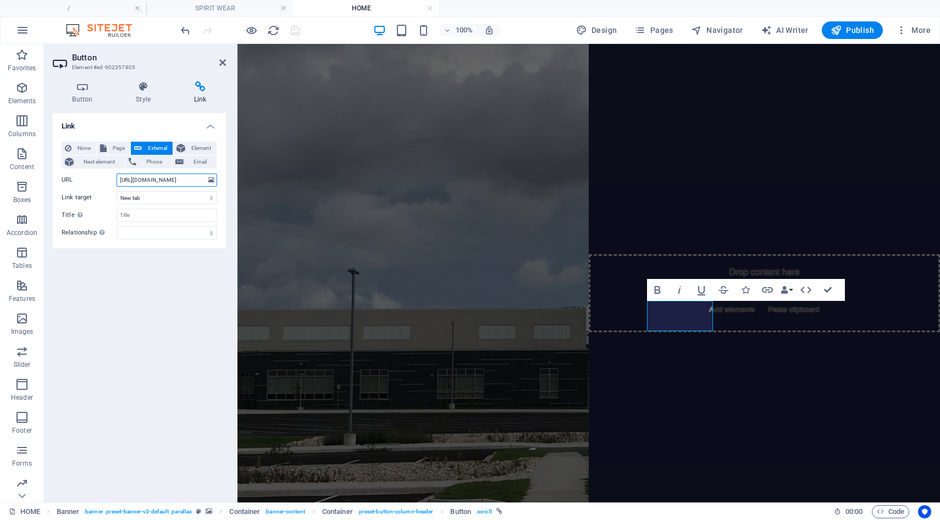
scroll to position [0, 185]
type input "[URL][DOMAIN_NAME]"
click at [294, 29] on icon "save" at bounding box center [295, 30] width 13 height 13
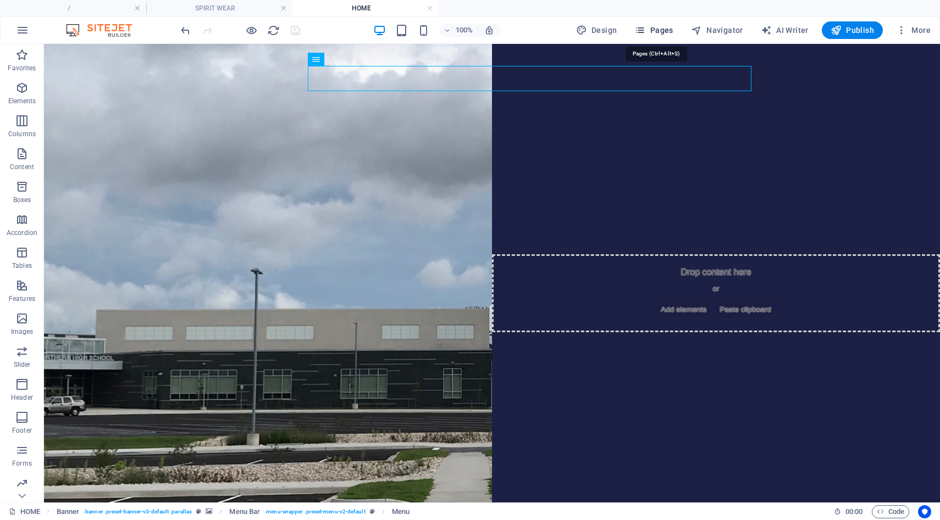
click at [661, 34] on span "Pages" at bounding box center [653, 30] width 38 height 11
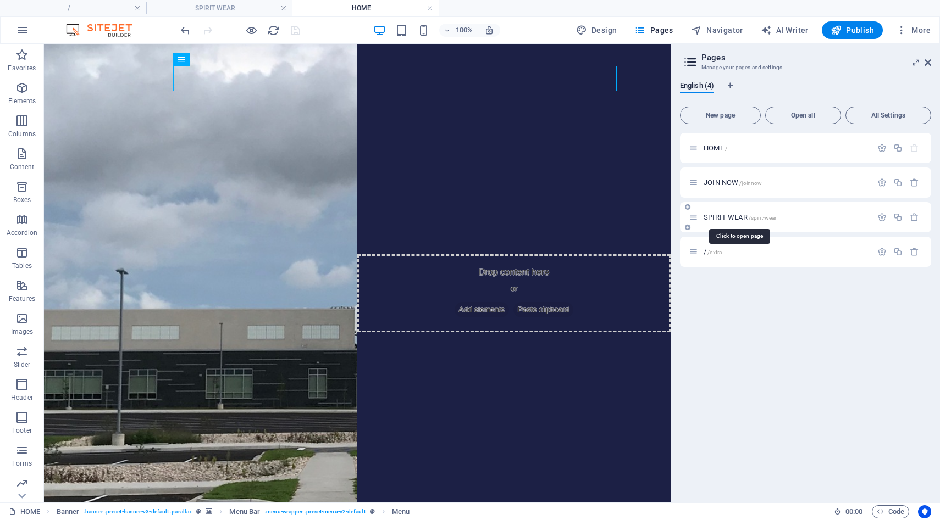
click at [724, 218] on span "SPIRIT WEAR /spirit-wear" at bounding box center [739, 217] width 73 height 8
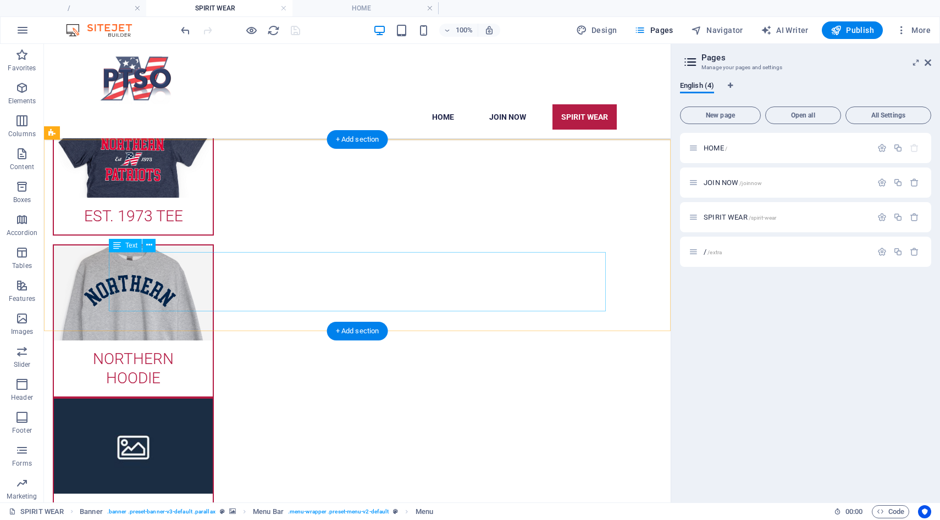
scroll to position [525, 0]
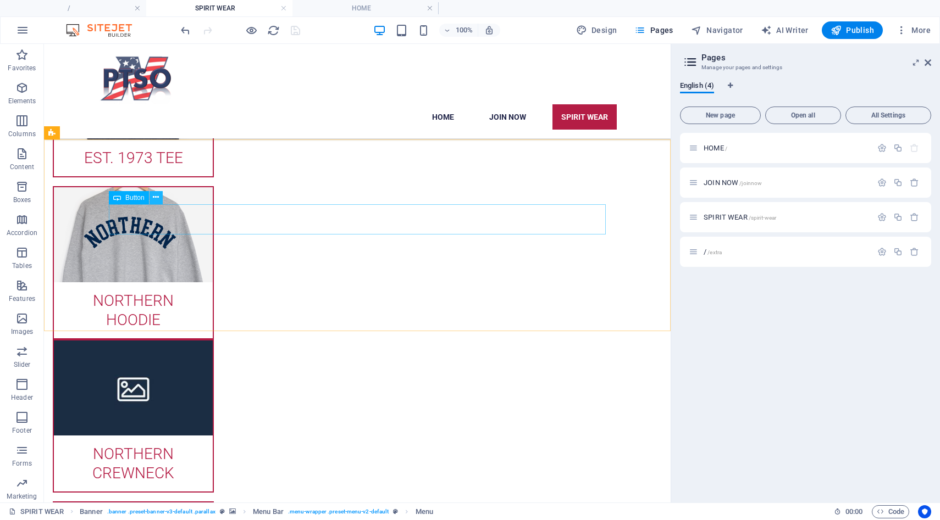
click at [158, 199] on icon at bounding box center [156, 198] width 6 height 12
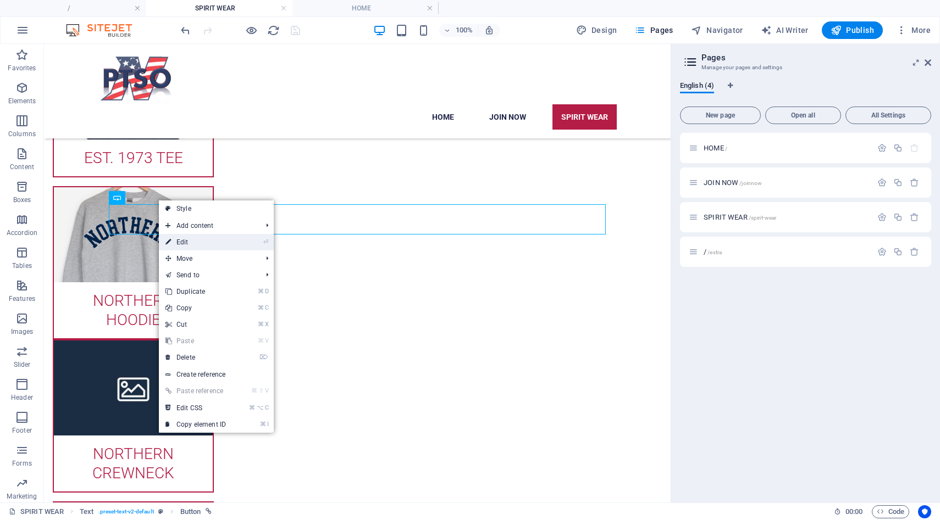
click at [177, 240] on link "⏎ Edit" at bounding box center [196, 242] width 74 height 16
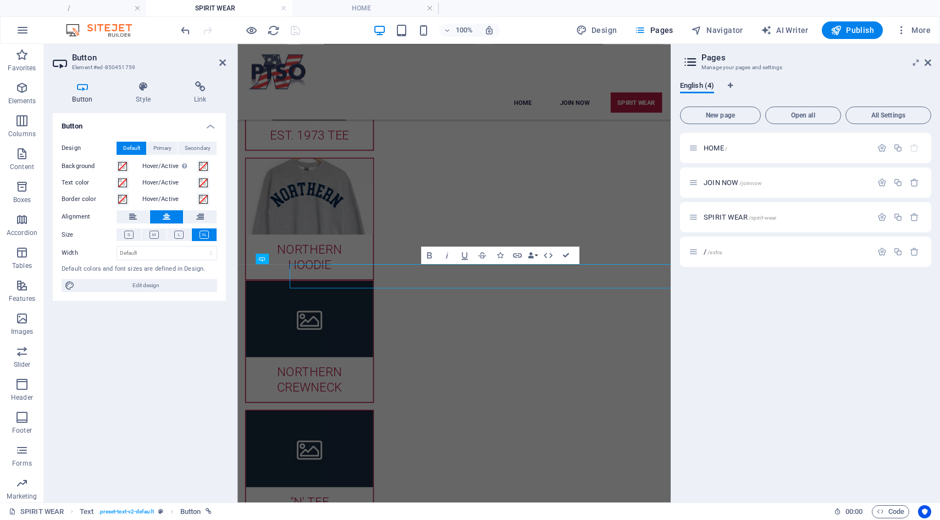
scroll to position [410, 0]
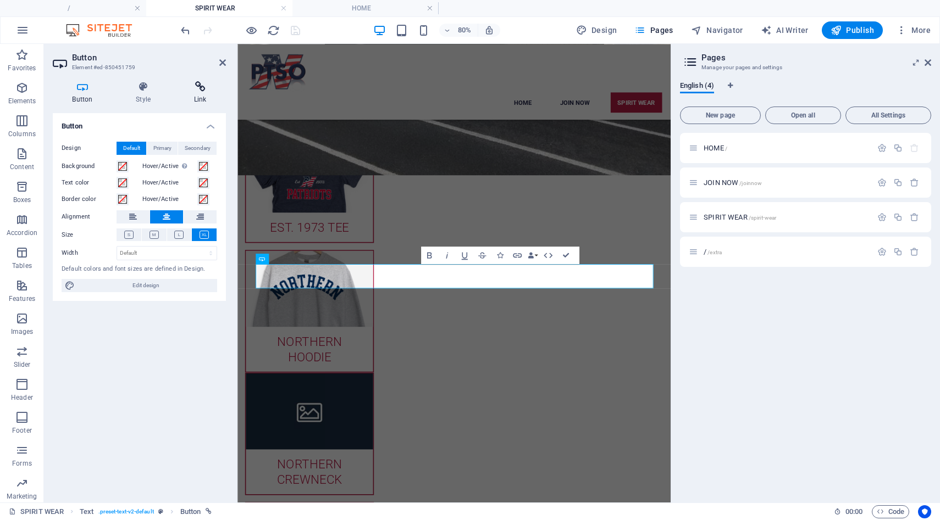
click at [198, 86] on icon at bounding box center [200, 86] width 52 height 11
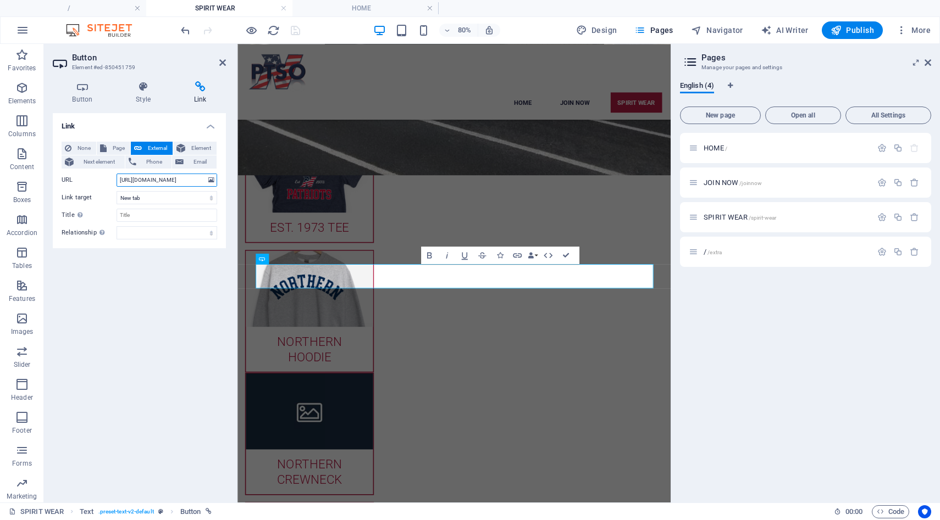
scroll to position [0, 163]
drag, startPoint x: 120, startPoint y: 180, endPoint x: 227, endPoint y: 182, distance: 107.2
click at [227, 182] on div "Button Style Link Button Design Default Primary Secondary Background Hover/Acti…" at bounding box center [139, 288] width 191 height 430
paste input "[DOMAIN_NAME]/"
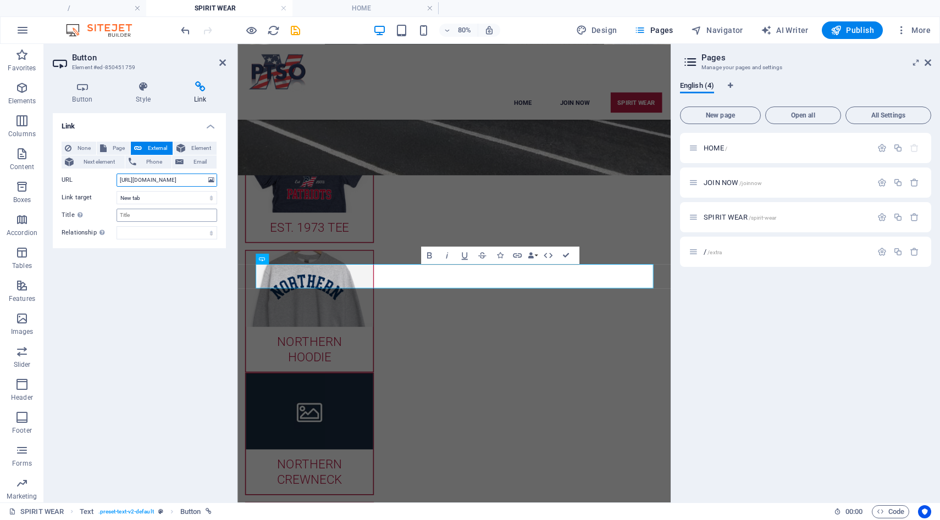
type input "[URL][DOMAIN_NAME]"
click at [158, 214] on input "Title Additional link description, should not be the same as the link text. The…" at bounding box center [167, 215] width 101 height 13
type input "NHSPTSO Store"
click at [295, 35] on icon "save" at bounding box center [295, 30] width 13 height 13
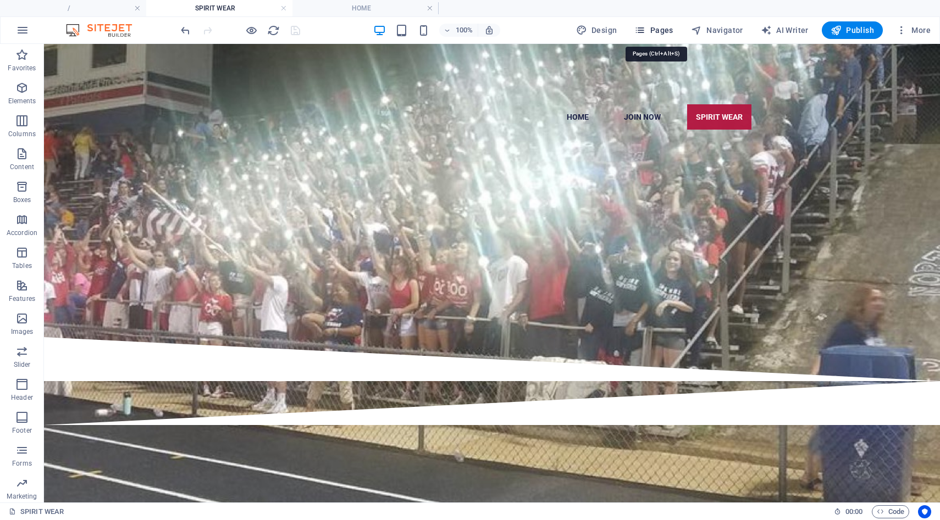
click at [646, 36] on button "Pages" at bounding box center [653, 30] width 47 height 18
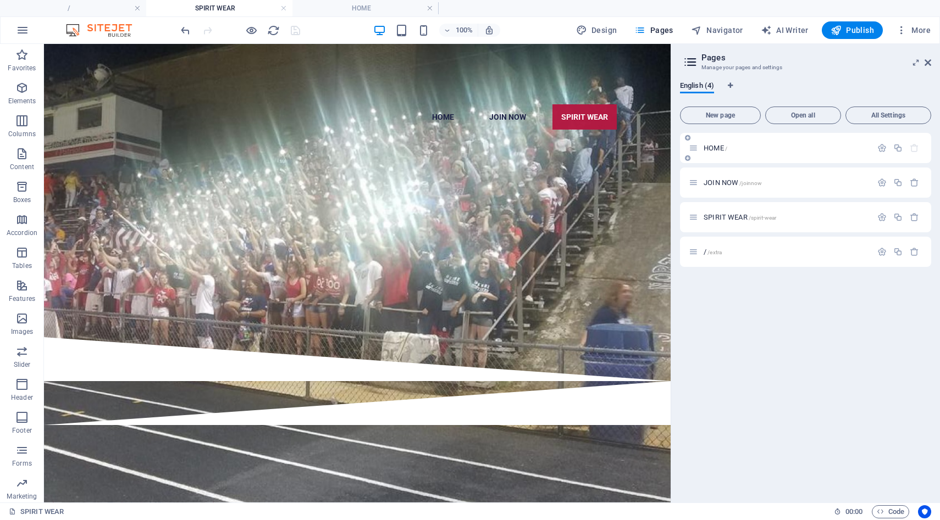
click at [702, 151] on div "HOME /" at bounding box center [785, 148] width 171 height 7
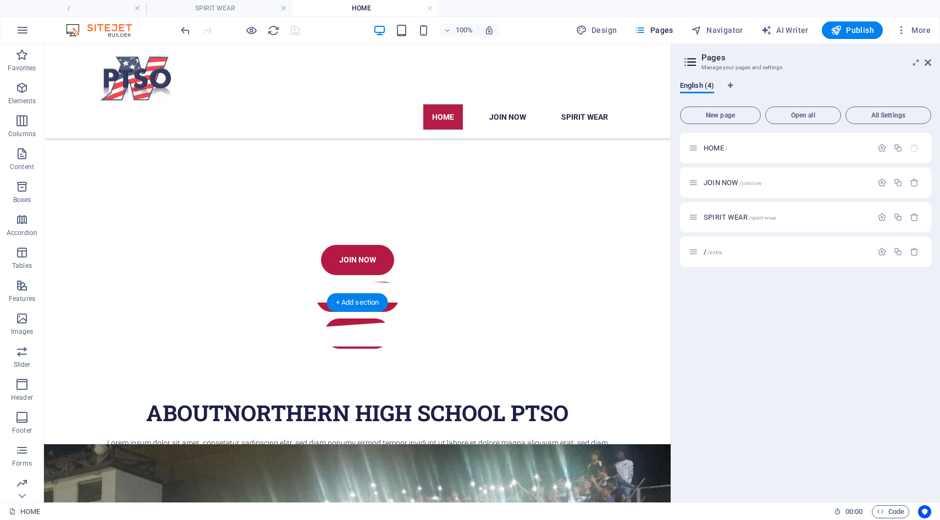
scroll to position [411, 0]
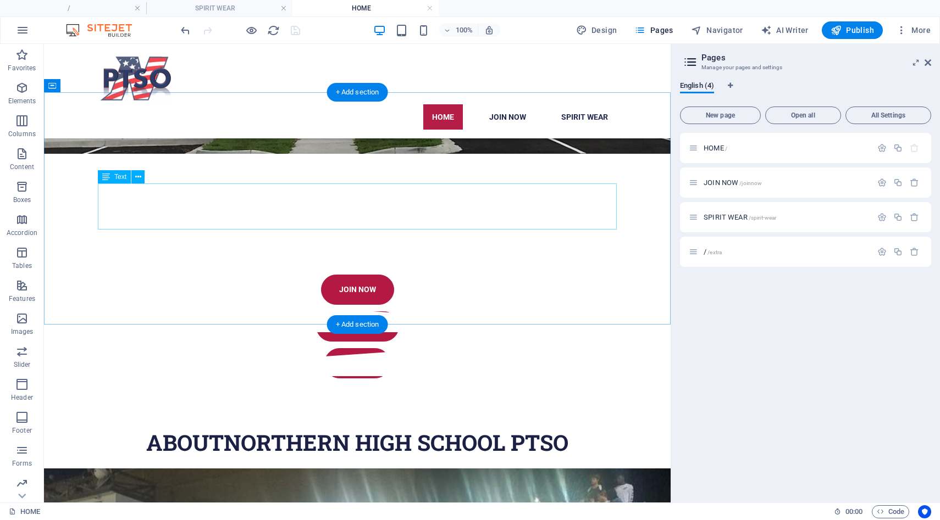
click at [106, 468] on div "Lorem ipsum dolor sit amet, consetetur sadipscing elitr, sed diam nonumy eirmod…" at bounding box center [357, 491] width 519 height 46
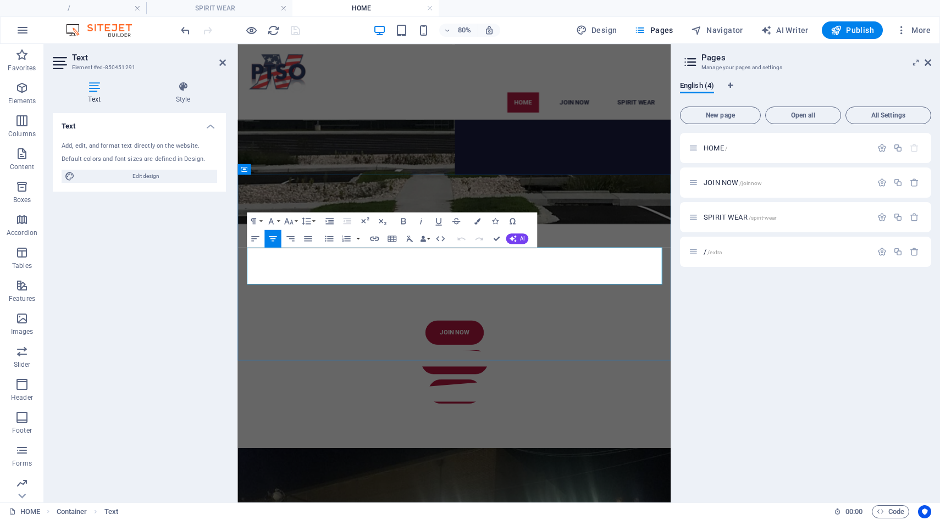
drag, startPoint x: 259, startPoint y: 303, endPoint x: 610, endPoint y: 344, distance: 353.0
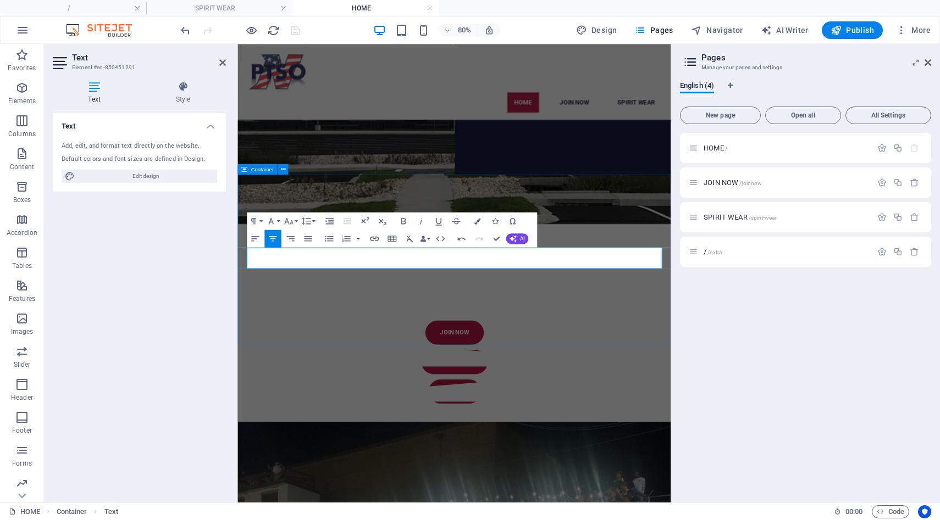
drag, startPoint x: 633, startPoint y: 319, endPoint x: 244, endPoint y: 299, distance: 389.1
click at [278, 221] on button "Font Family" at bounding box center [272, 221] width 16 height 18
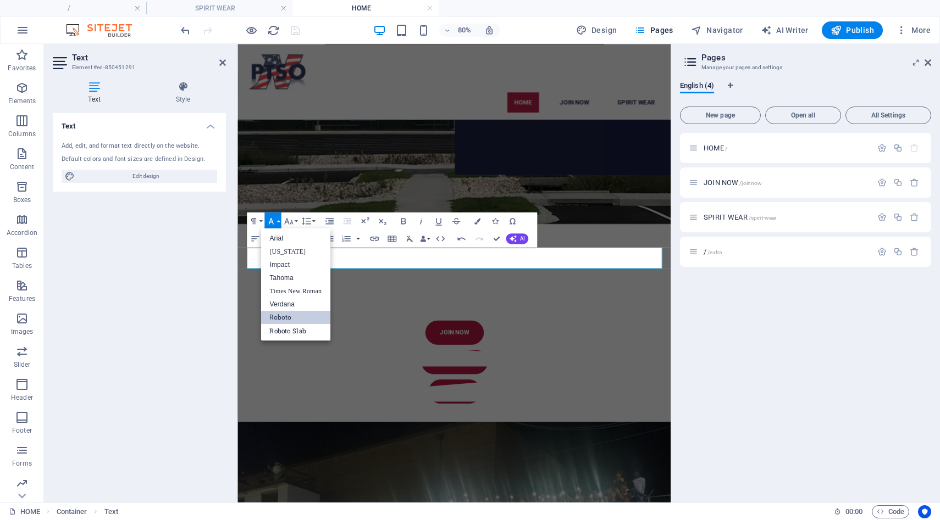
click at [289, 319] on link "Roboto" at bounding box center [296, 317] width 70 height 13
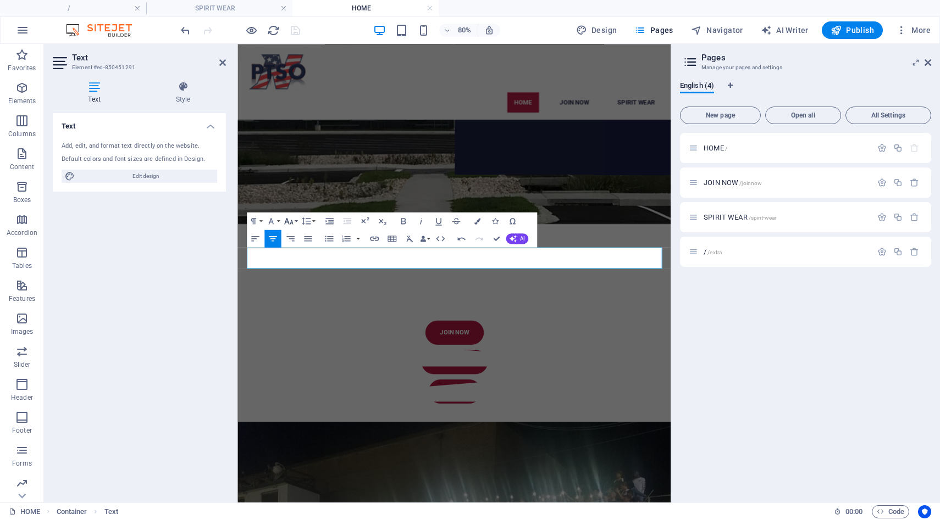
click at [294, 220] on button "Font Size" at bounding box center [289, 221] width 16 height 18
click at [291, 315] on link "18" at bounding box center [291, 317] width 32 height 13
click at [297, 223] on button "Font Size" at bounding box center [289, 221] width 16 height 18
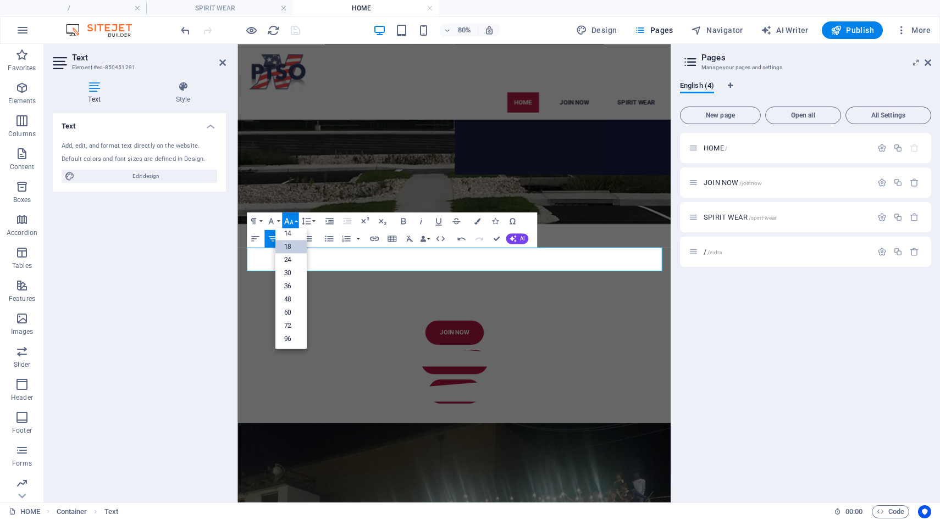
scroll to position [88, 0]
click at [292, 259] on link "24" at bounding box center [291, 259] width 32 height 13
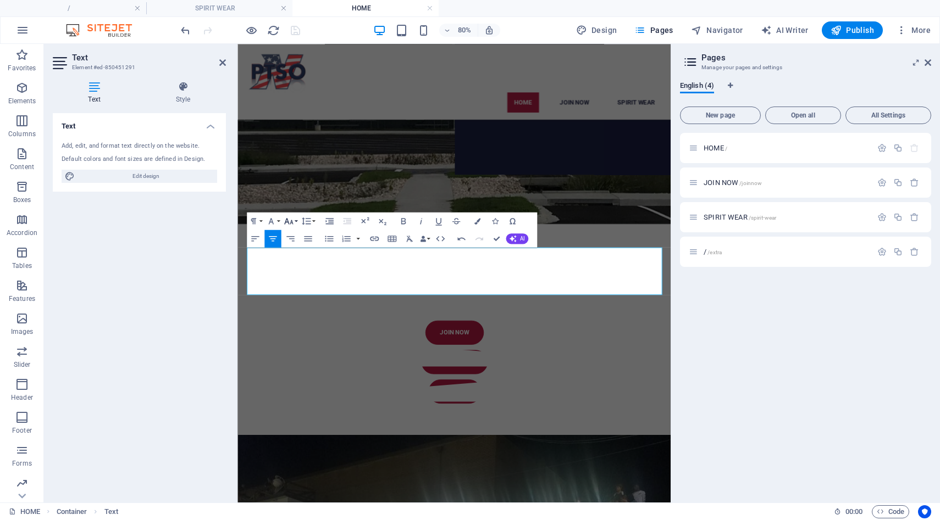
click at [292, 225] on icon "button" at bounding box center [288, 221] width 10 height 10
click at [290, 251] on link "18" at bounding box center [291, 246] width 32 height 13
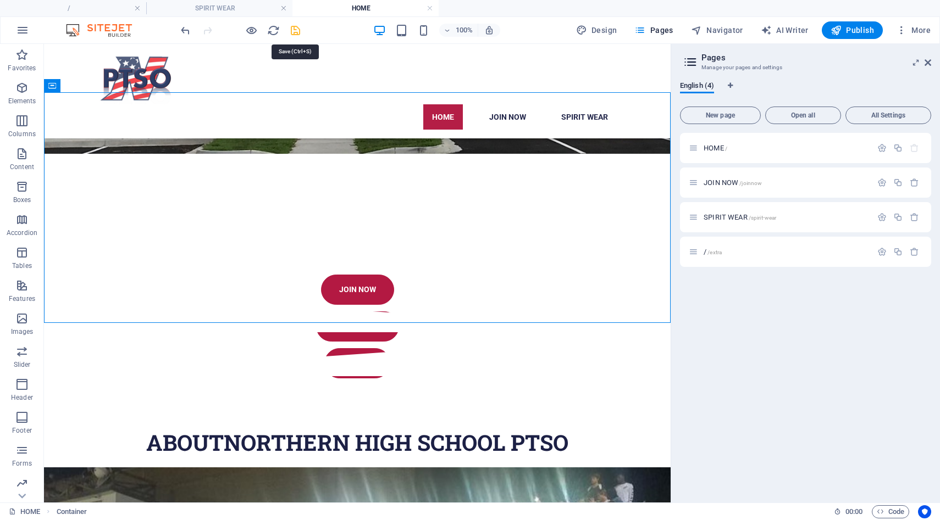
click at [297, 29] on icon "save" at bounding box center [295, 30] width 13 height 13
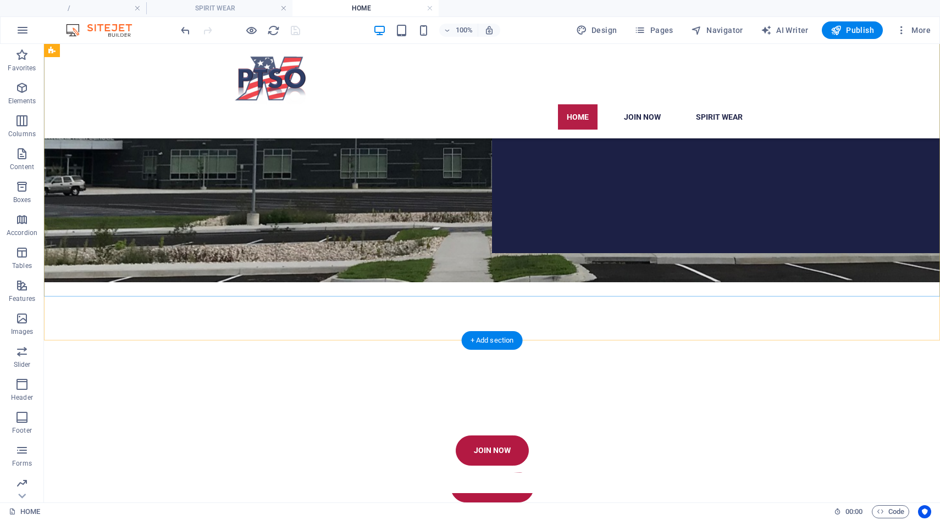
scroll to position [257, 0]
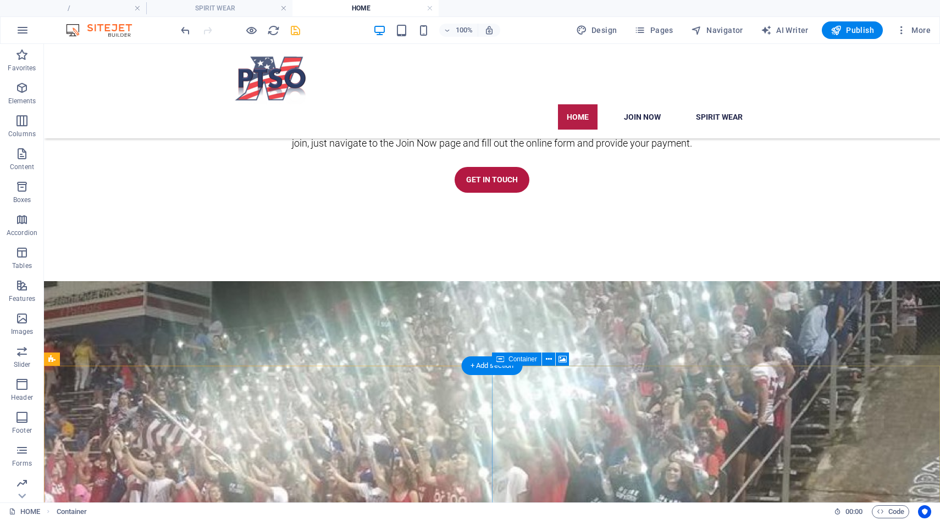
scroll to position [795, 0]
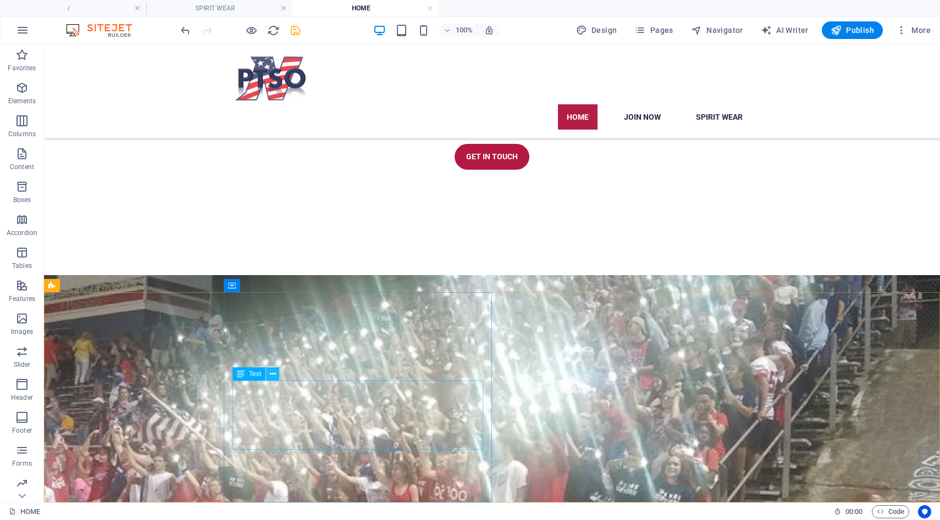
click at [270, 376] on icon at bounding box center [273, 375] width 6 height 12
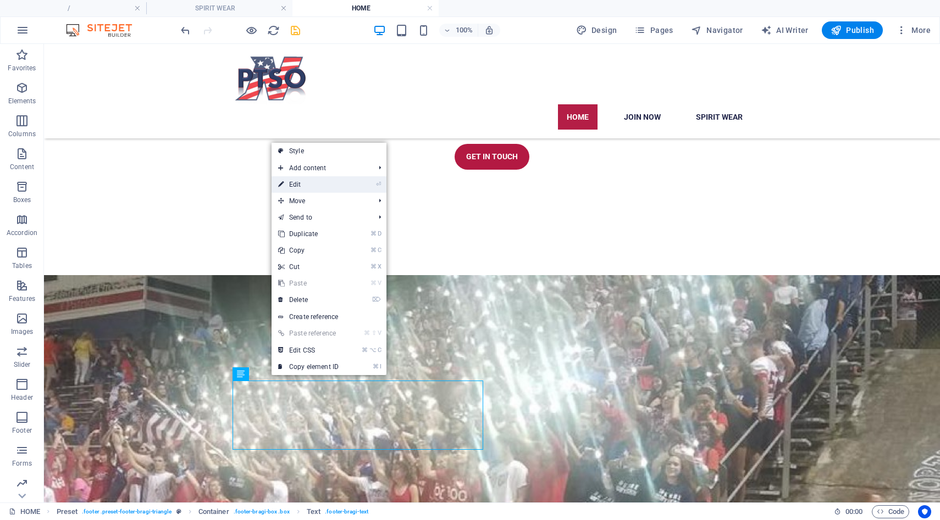
click at [309, 190] on link "⏎ Edit" at bounding box center [308, 184] width 74 height 16
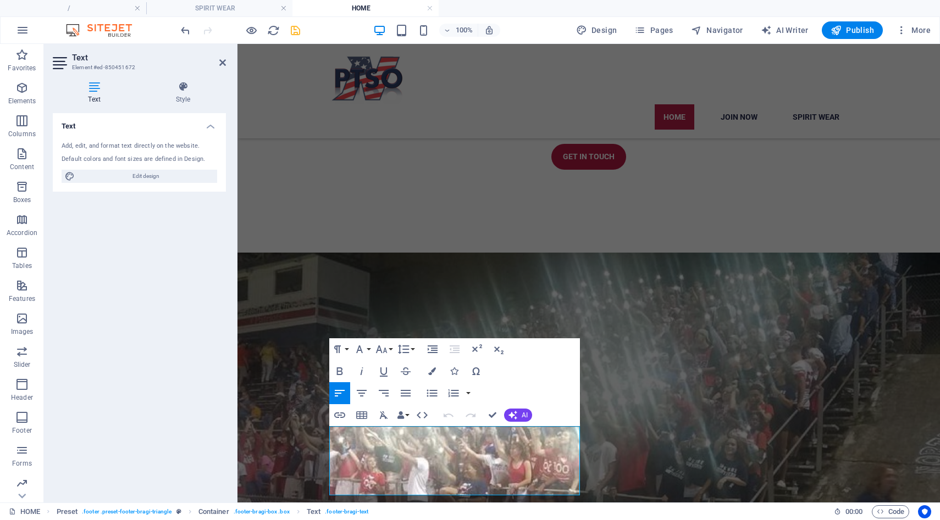
scroll to position [750, 0]
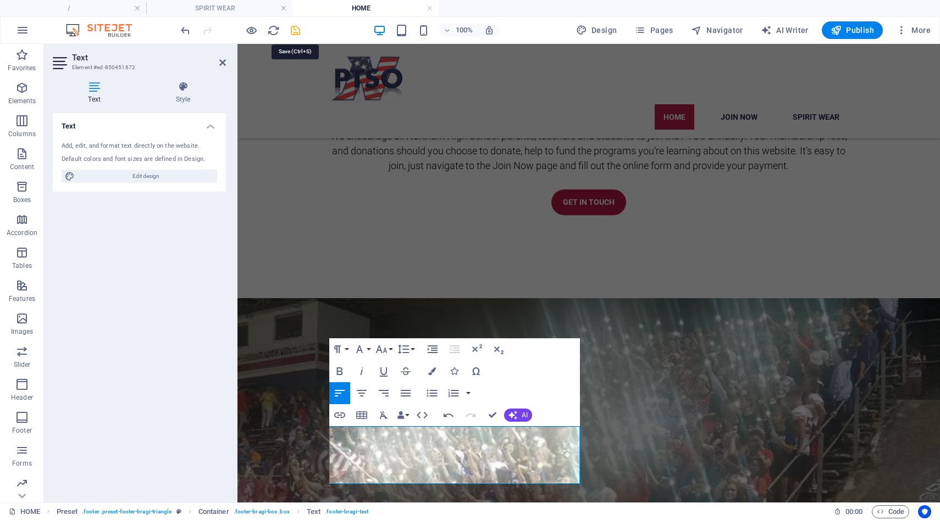
click at [295, 27] on icon "save" at bounding box center [295, 30] width 13 height 13
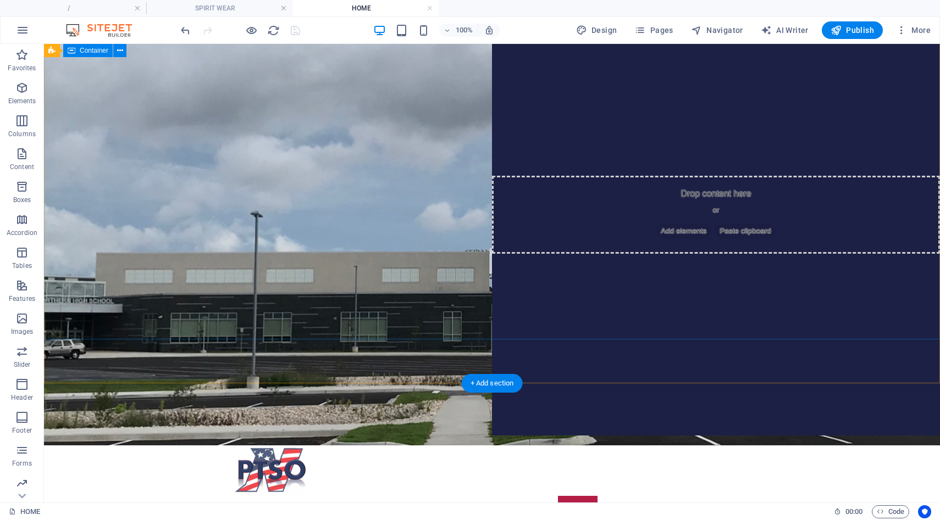
scroll to position [0, 0]
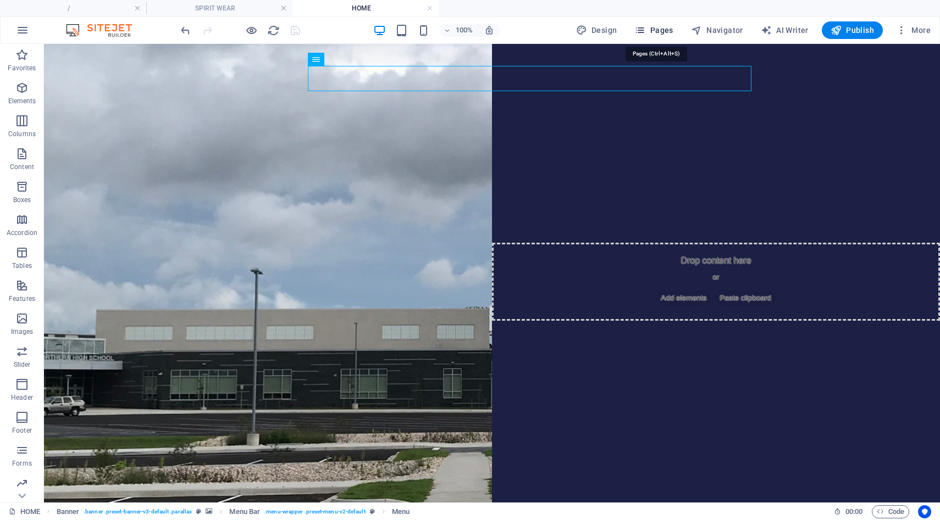
click at [662, 28] on span "Pages" at bounding box center [653, 30] width 38 height 11
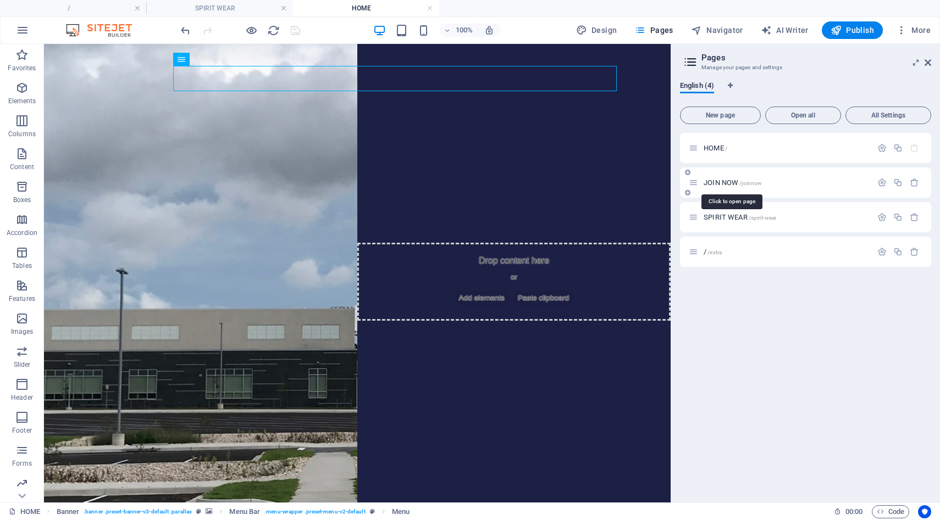
click at [719, 184] on span "JOIN NOW /joinnow" at bounding box center [732, 183] width 58 height 8
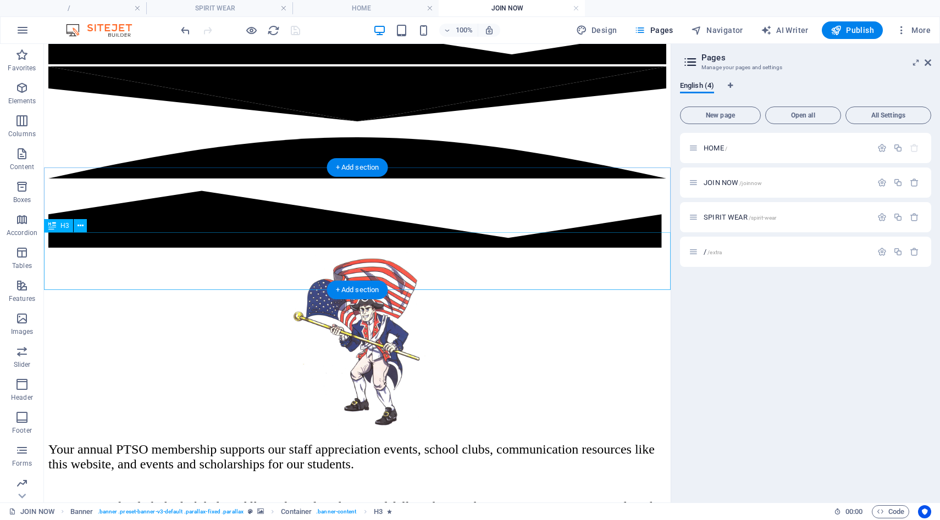
scroll to position [354, 0]
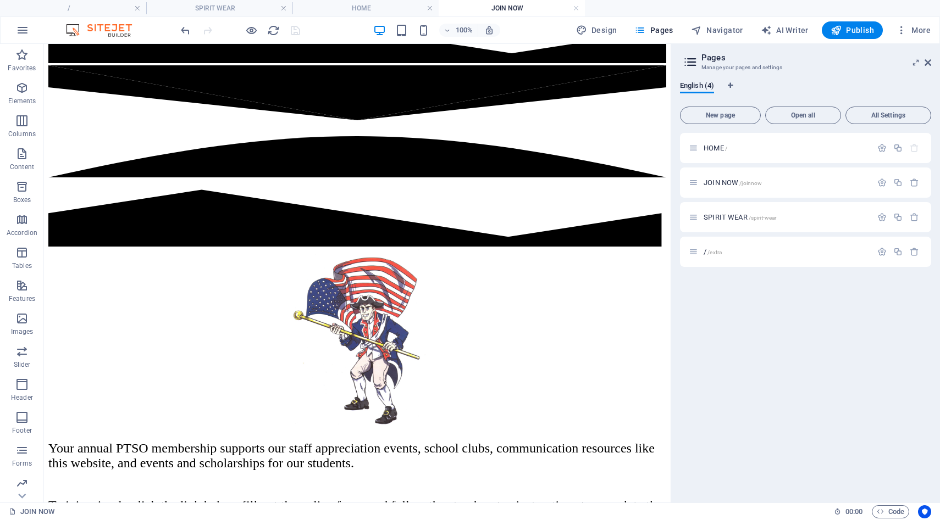
click at [330, 31] on div "100% Design Pages Navigator AI Writer Publish More" at bounding box center [557, 30] width 756 height 18
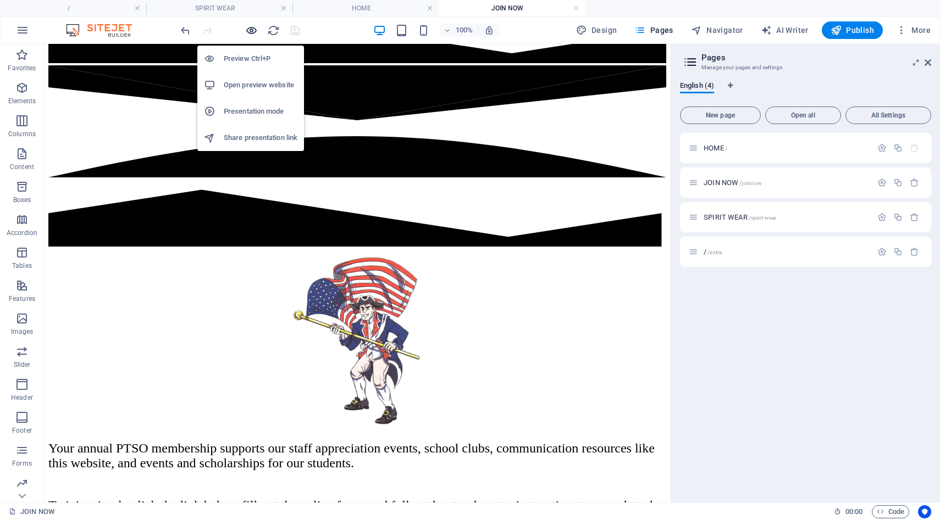
click at [251, 29] on icon "button" at bounding box center [251, 30] width 13 height 13
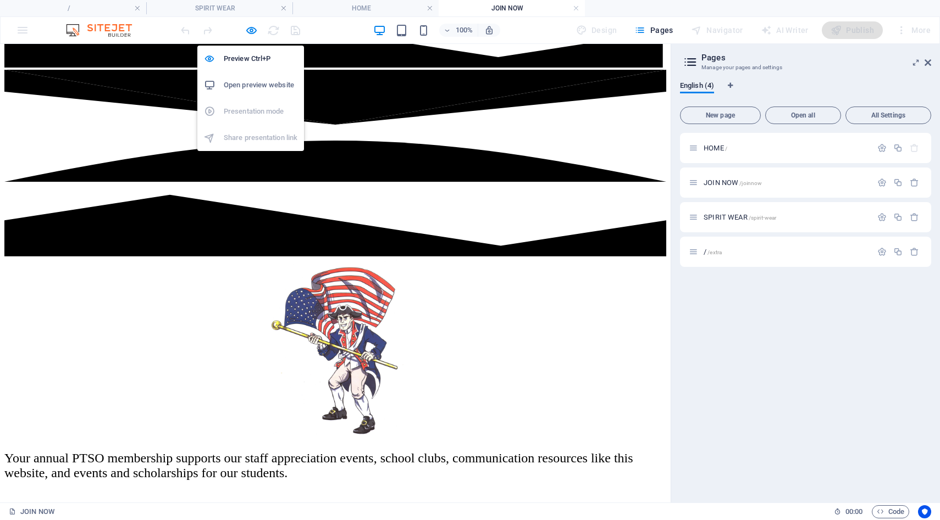
click at [241, 83] on h6 "Open preview website" at bounding box center [261, 85] width 74 height 13
